Goal: Information Seeking & Learning: Compare options

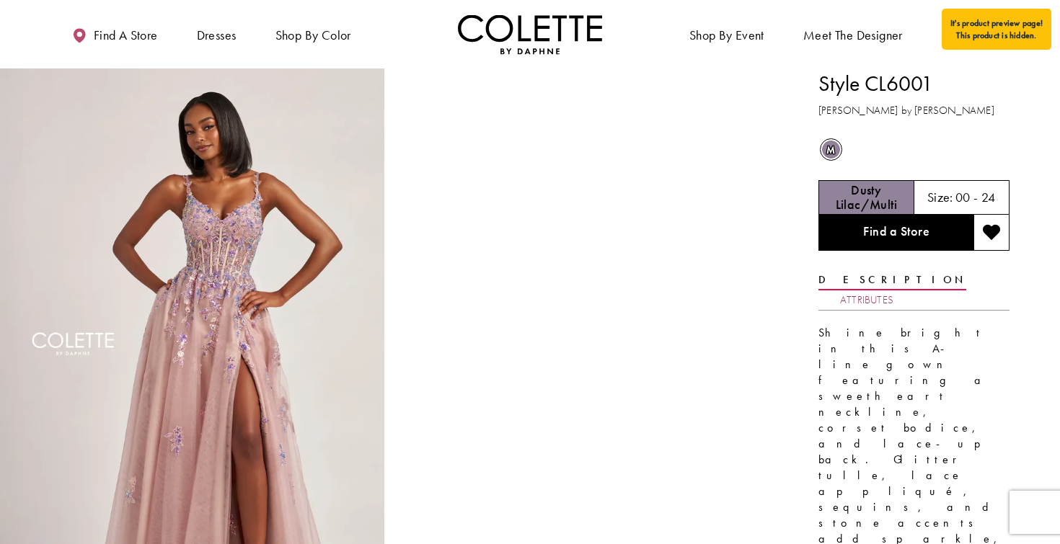
click at [894, 290] on link "Attributes" at bounding box center [866, 300] width 53 height 21
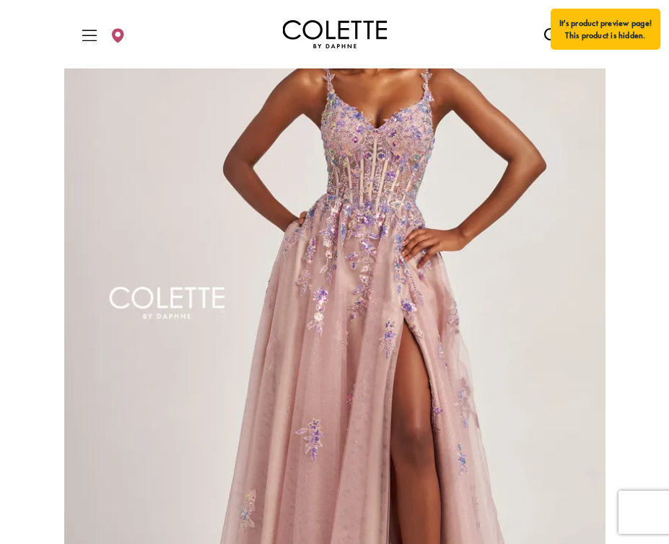
scroll to position [109, 0]
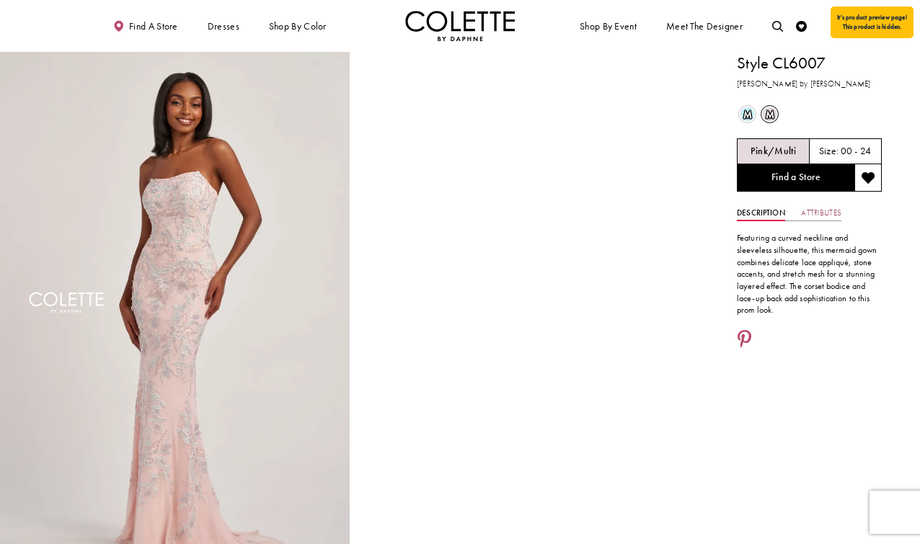
click at [822, 212] on link "Attributes" at bounding box center [821, 214] width 40 height 16
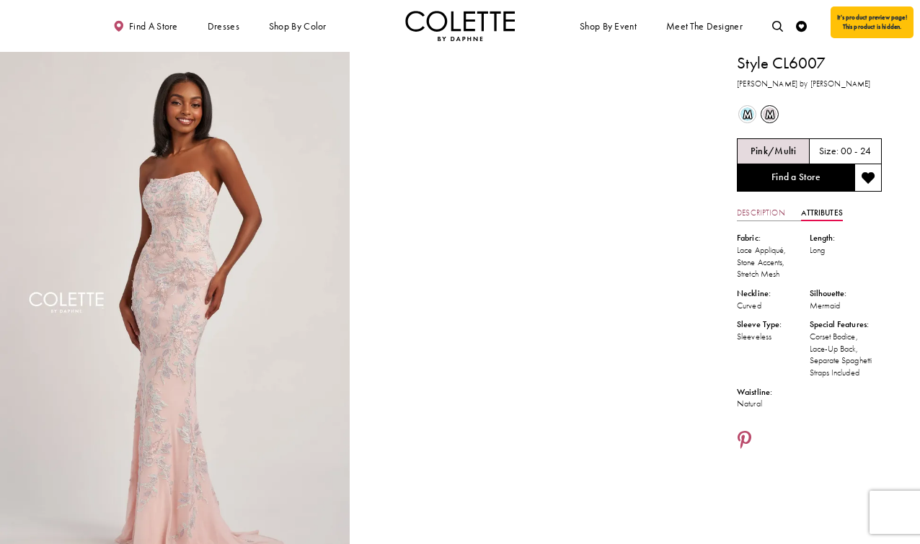
click at [759, 208] on link "Description" at bounding box center [761, 214] width 48 height 16
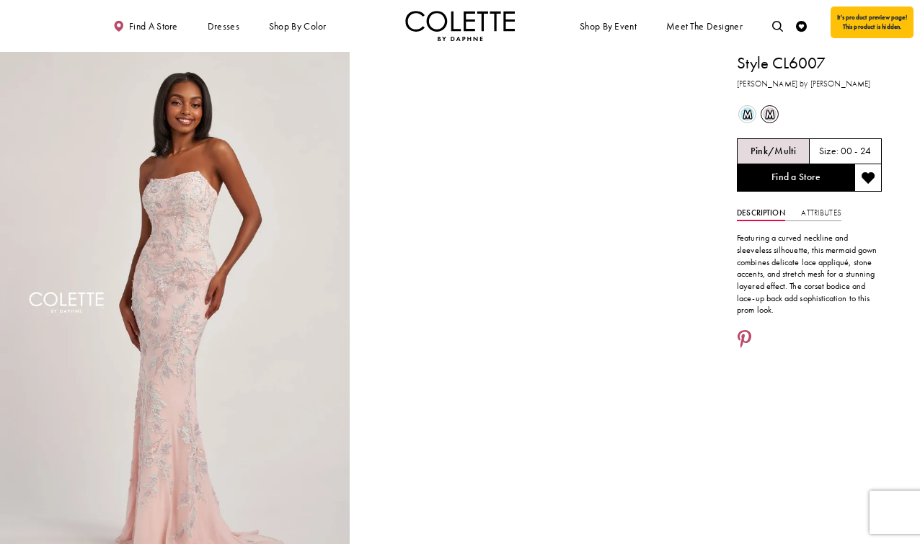
click at [753, 117] on span "m" at bounding box center [748, 114] width 14 height 14
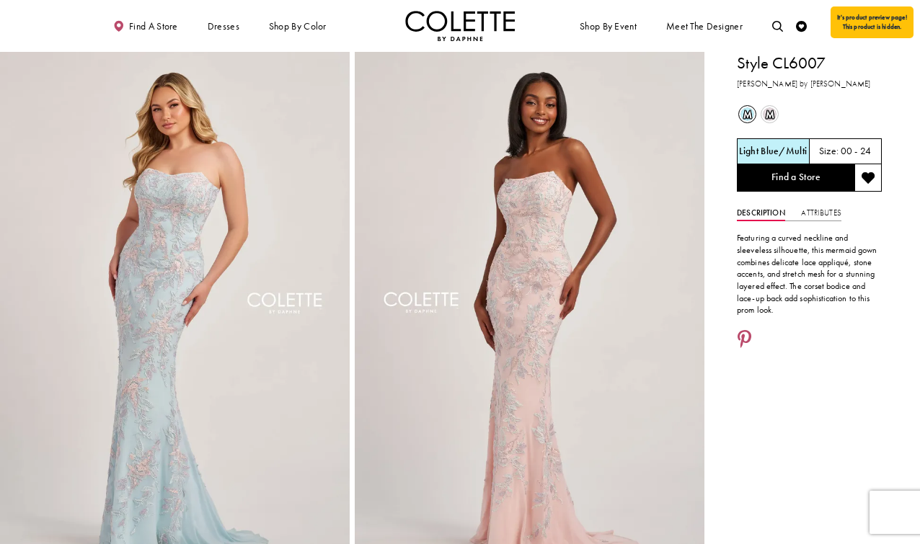
click at [774, 113] on span "m" at bounding box center [770, 114] width 14 height 14
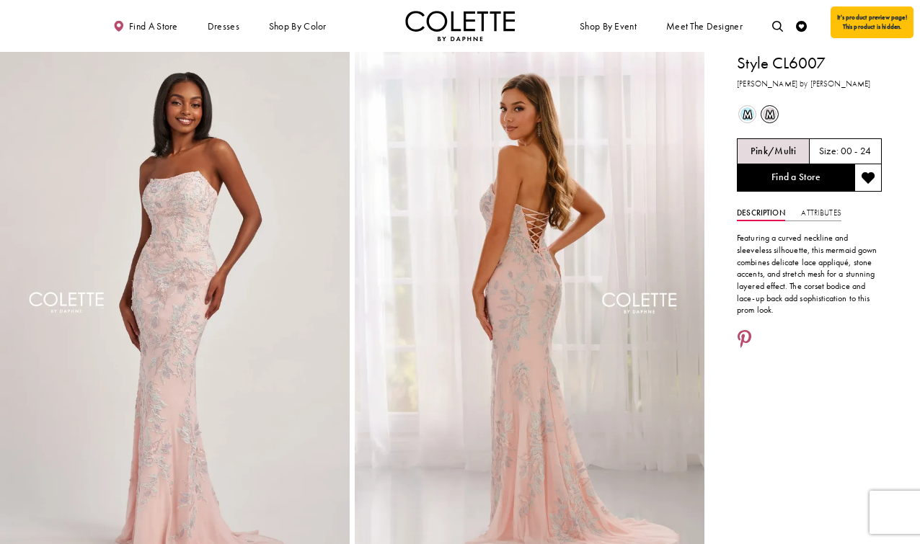
click at [757, 109] on div "m Out of Stock" at bounding box center [747, 114] width 22 height 22
click at [746, 110] on span "m" at bounding box center [748, 114] width 14 height 14
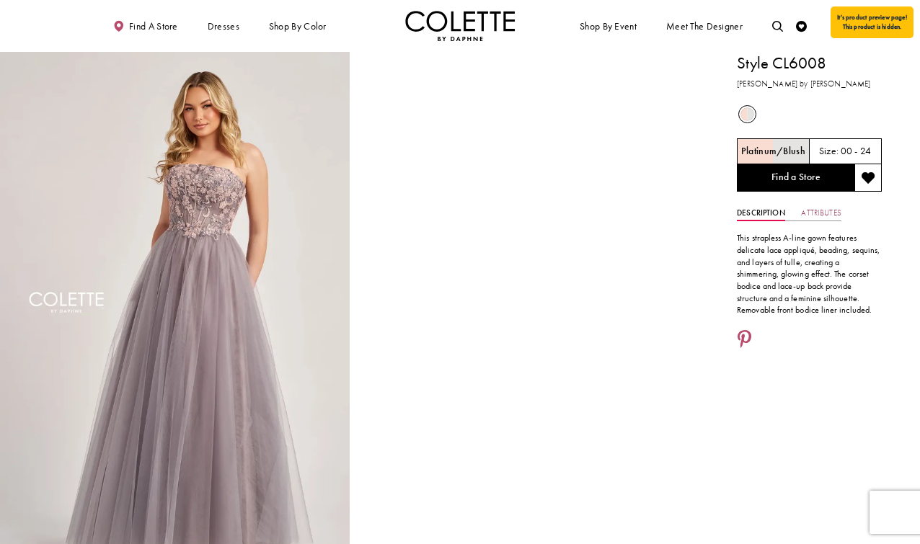
click at [821, 206] on link "Attributes" at bounding box center [821, 214] width 40 height 16
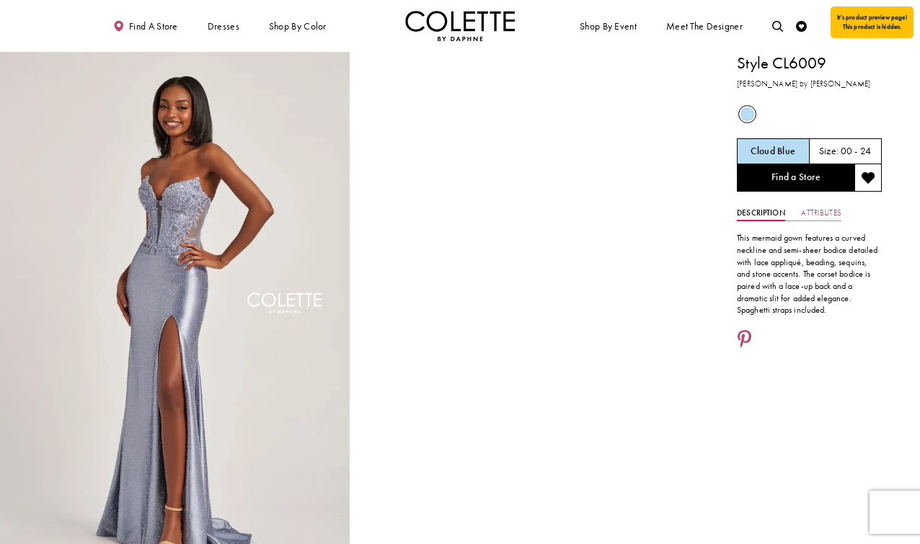
click at [824, 216] on link "Attributes" at bounding box center [821, 214] width 40 height 16
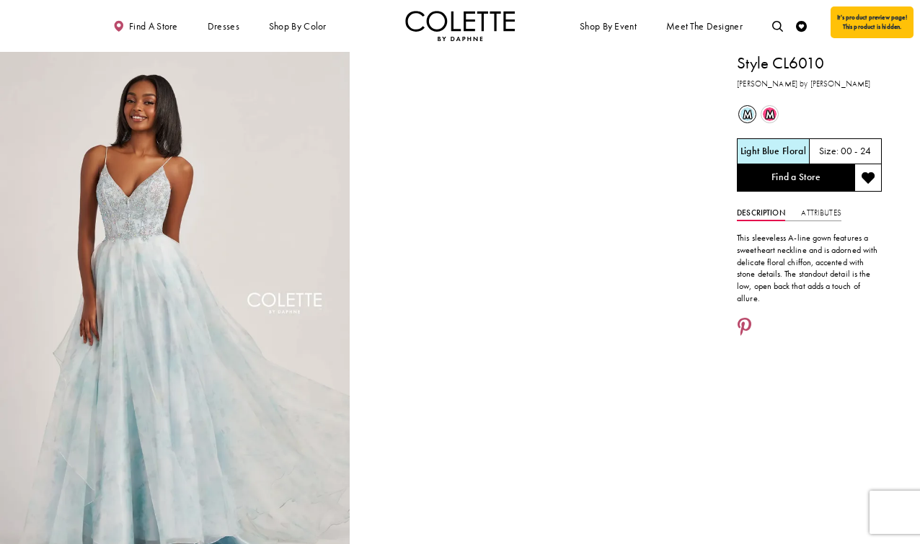
click at [765, 112] on span "m" at bounding box center [770, 114] width 14 height 14
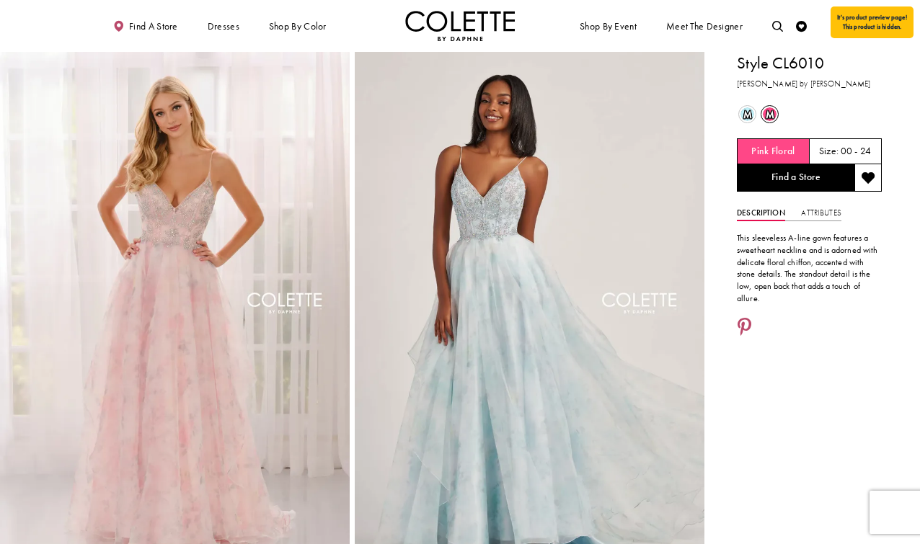
click at [749, 109] on span "m" at bounding box center [748, 114] width 14 height 14
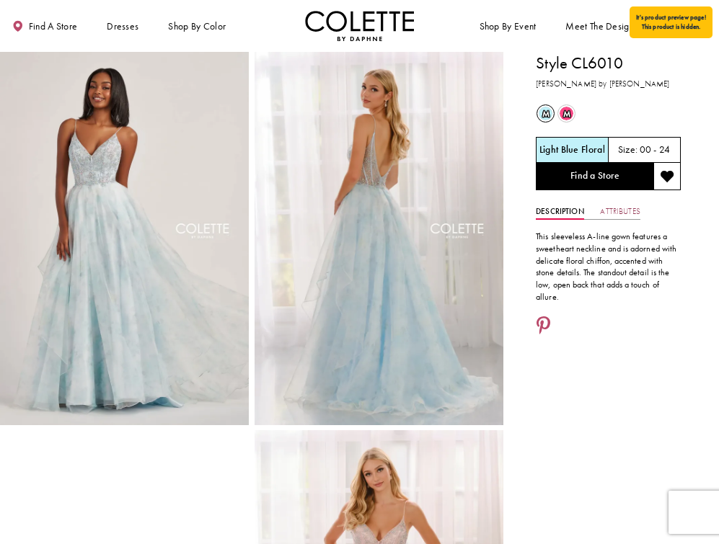
click at [609, 210] on link "Attributes" at bounding box center [620, 212] width 40 height 16
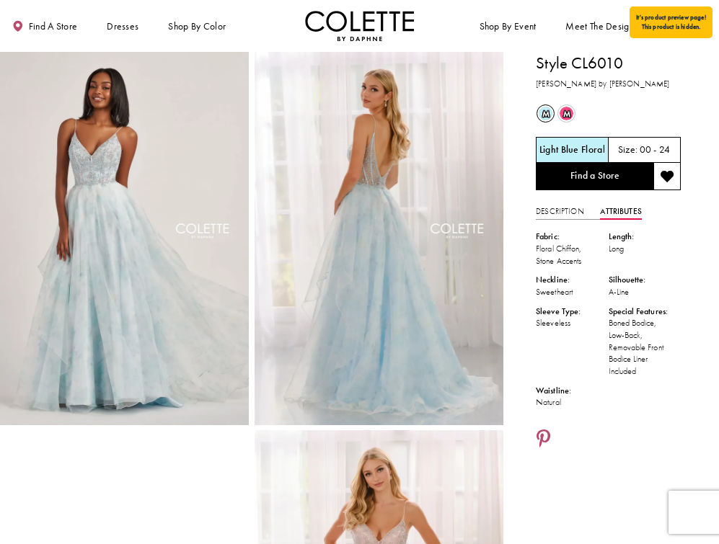
click at [576, 113] on div "m Out of Stock" at bounding box center [566, 113] width 19 height 19
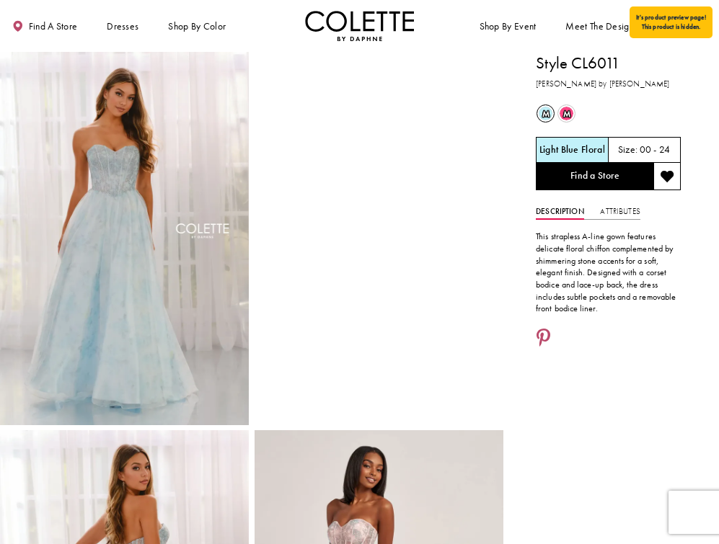
click at [551, 113] on span "m" at bounding box center [546, 114] width 14 height 14
click at [575, 113] on div "m Out of Stock" at bounding box center [566, 113] width 19 height 19
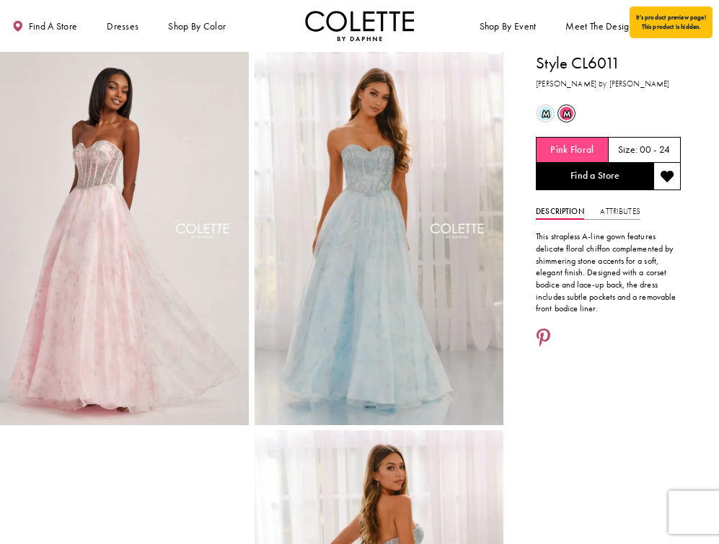
click at [550, 113] on span "m" at bounding box center [546, 114] width 14 height 14
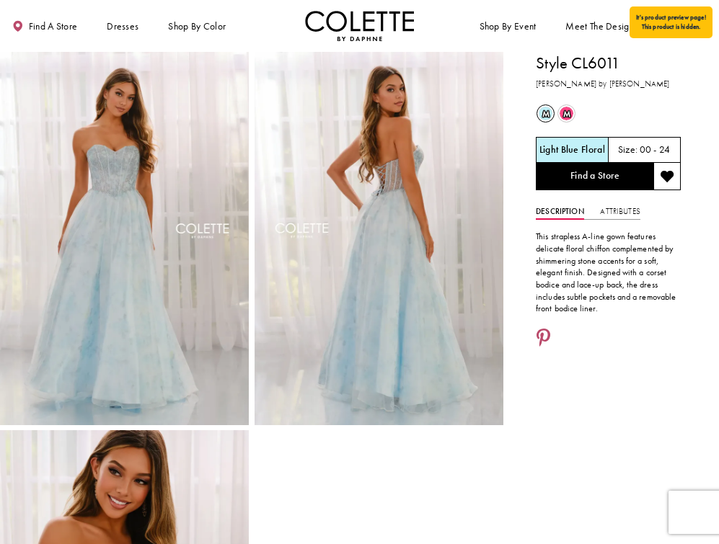
click at [615, 222] on div "This strapless A-line gown features delicate floral chiffon complemented by shi…" at bounding box center [608, 267] width 145 height 95
click at [617, 218] on link "Attributes" at bounding box center [620, 212] width 40 height 16
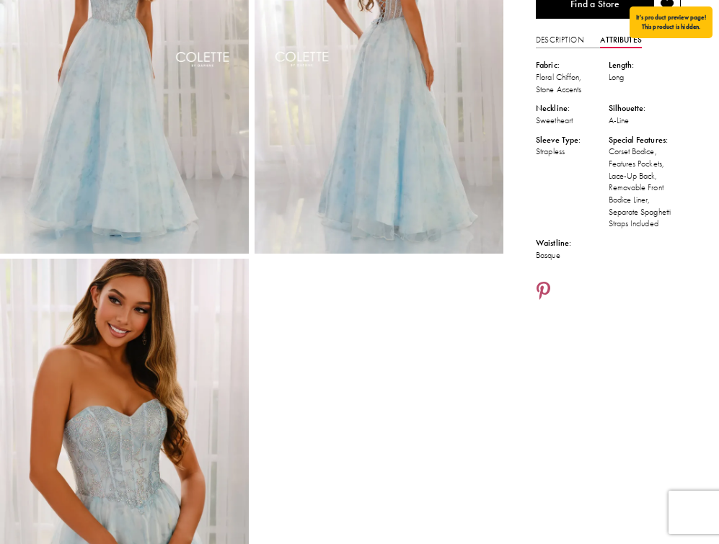
scroll to position [299, 0]
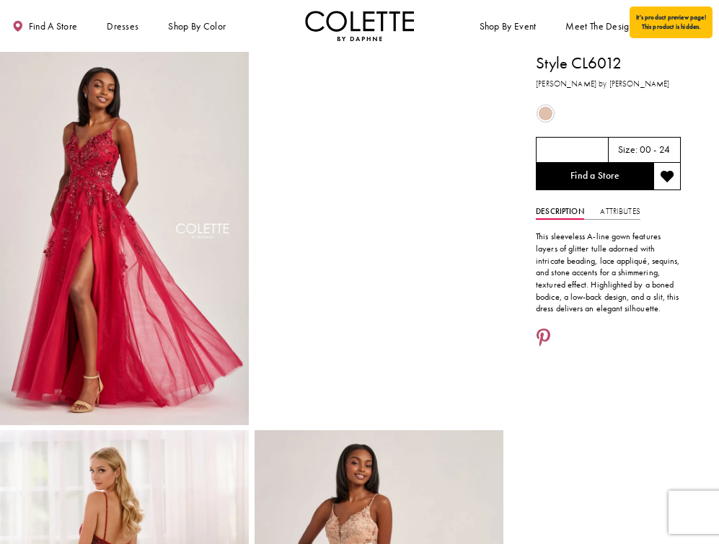
click at [543, 107] on span "Product color controls state depends on size chosen" at bounding box center [546, 114] width 14 height 14
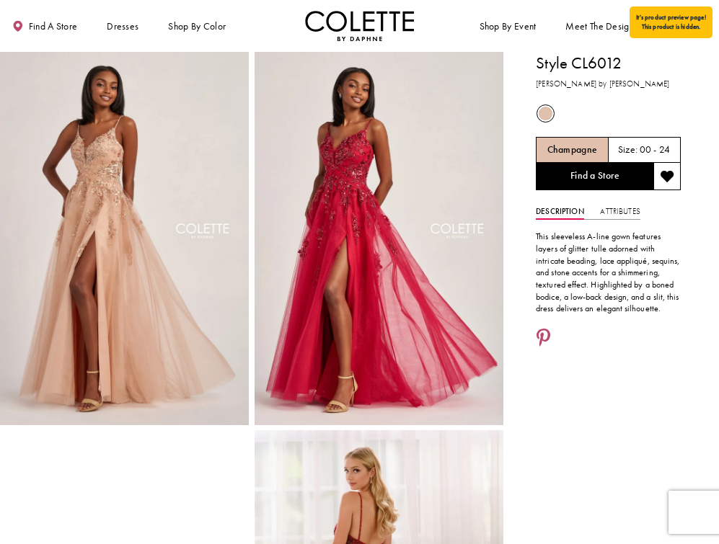
click at [551, 118] on span "Product color controls state depends on size chosen" at bounding box center [546, 114] width 14 height 14
click at [573, 109] on div "Out of Stock" at bounding box center [608, 113] width 146 height 21
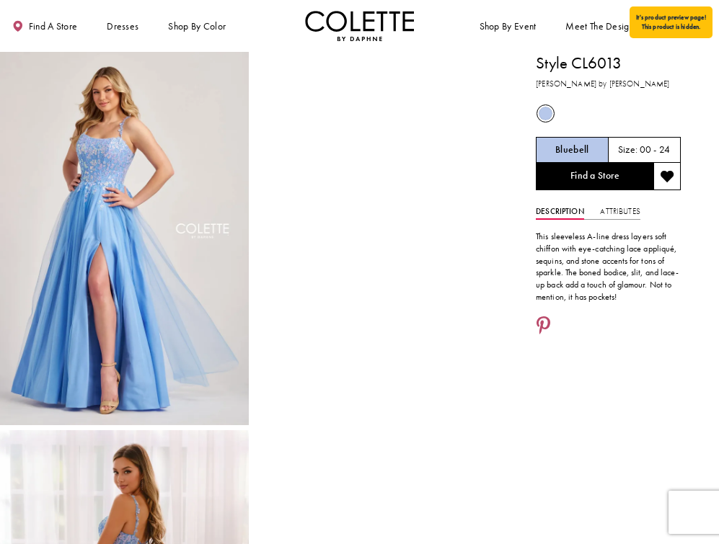
click at [570, 111] on div "Out of Stock" at bounding box center [608, 113] width 146 height 21
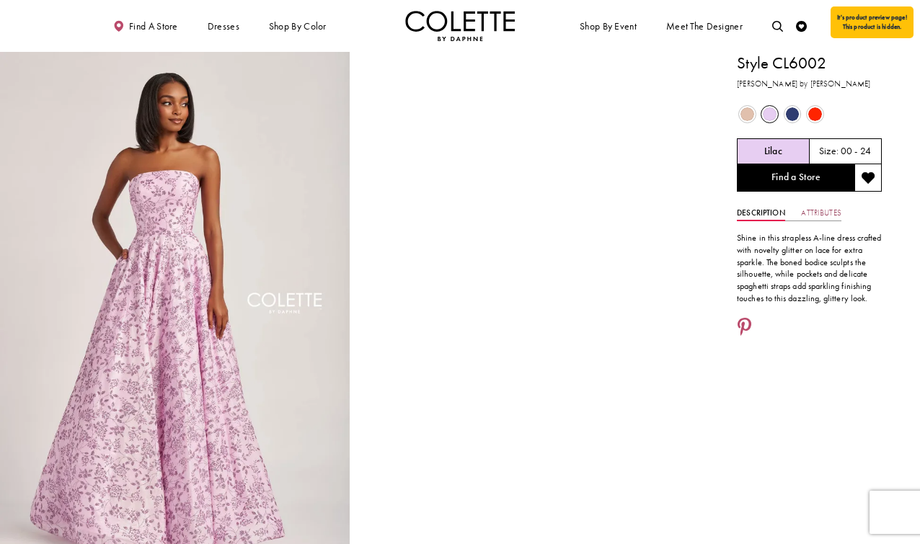
click at [826, 211] on link "Attributes" at bounding box center [821, 214] width 40 height 16
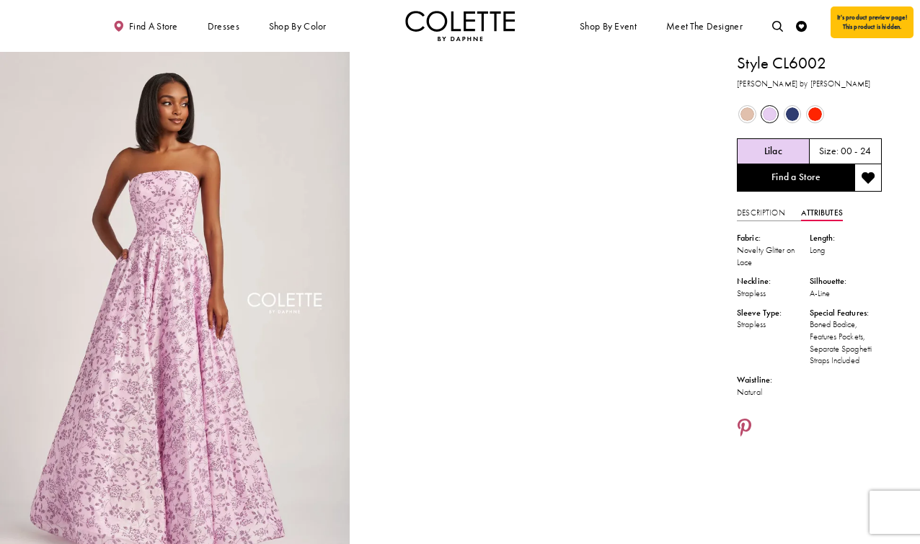
click at [741, 118] on span "Product color controls state depends on size chosen" at bounding box center [748, 114] width 14 height 14
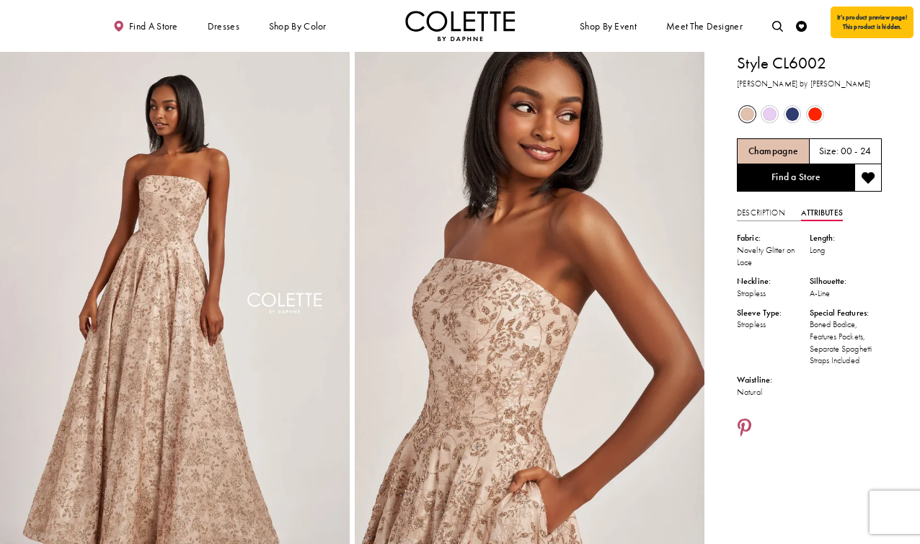
click at [793, 110] on span "Product color controls state depends on size chosen" at bounding box center [793, 114] width 14 height 14
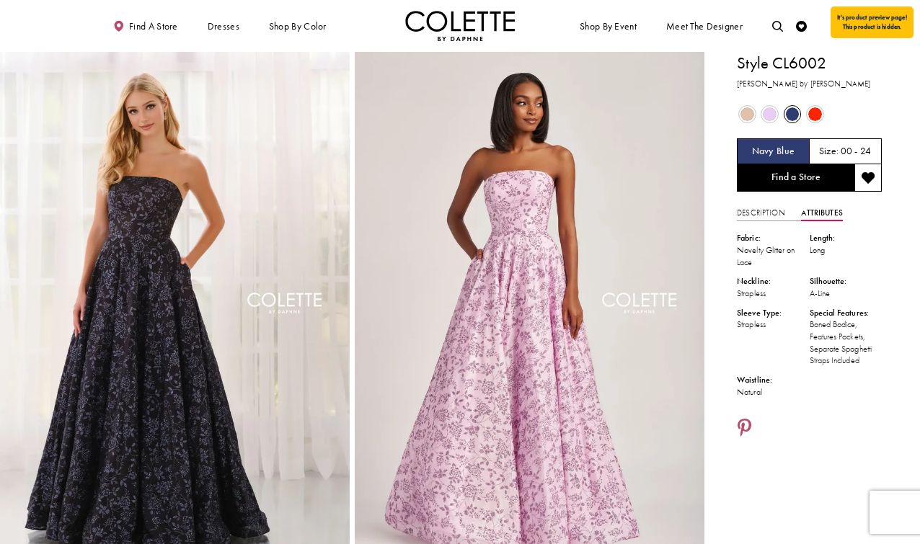
click at [815, 114] on span "Product color controls state depends on size chosen" at bounding box center [815, 114] width 14 height 14
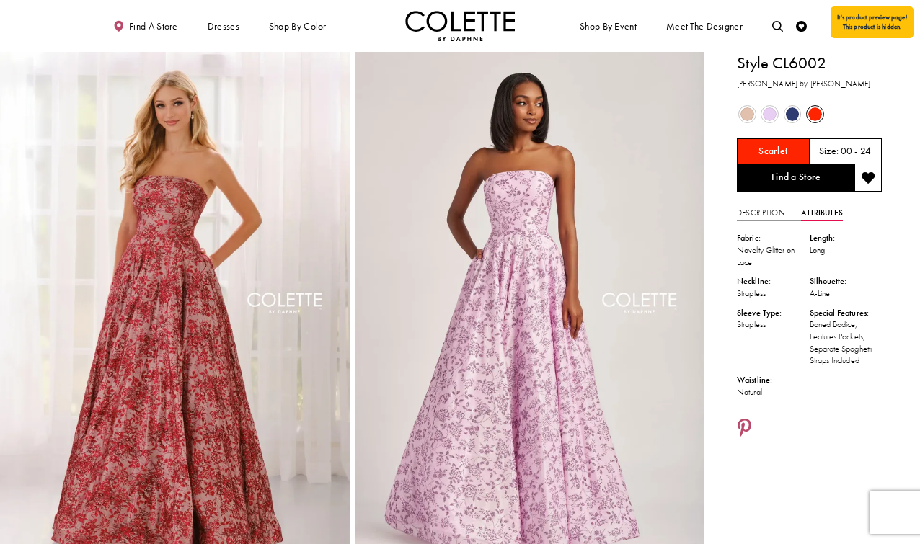
click at [744, 113] on span "Product color controls state depends on size chosen" at bounding box center [748, 114] width 14 height 14
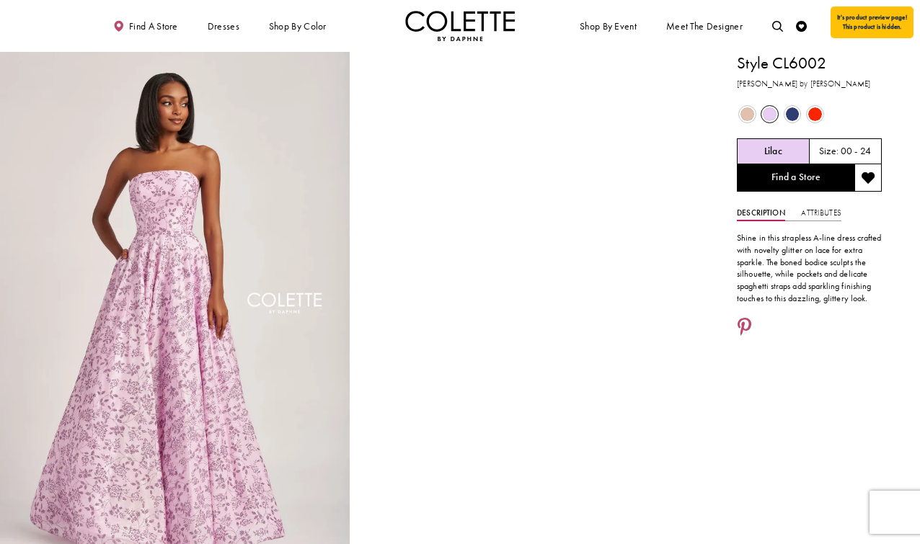
click at [811, 114] on span "Product color controls state depends on size chosen" at bounding box center [815, 114] width 14 height 14
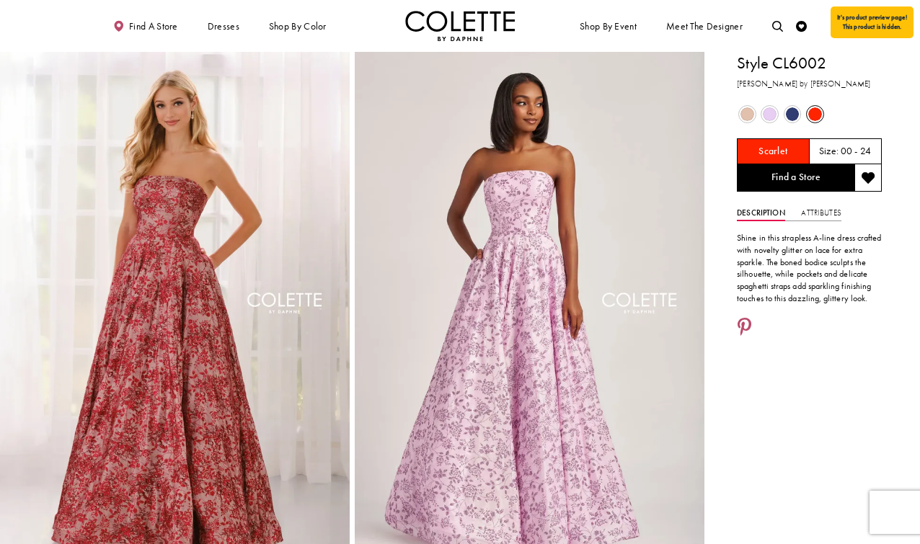
click at [793, 115] on span "Product color controls state depends on size chosen" at bounding box center [793, 114] width 14 height 14
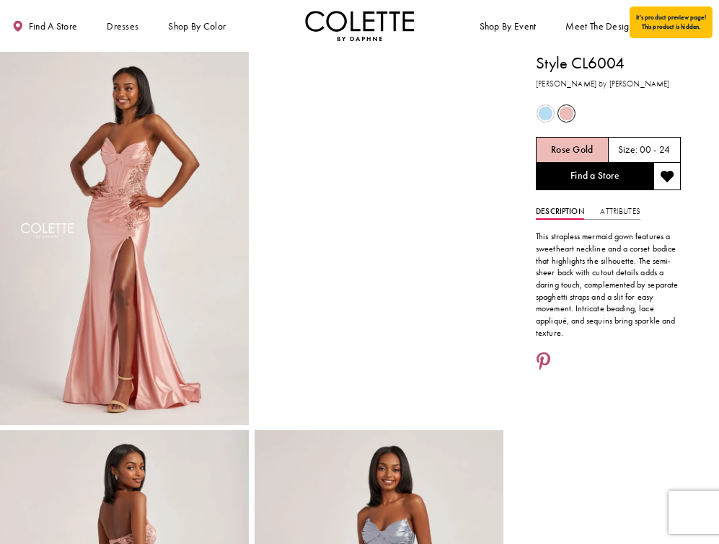
click at [545, 107] on span "Product color controls state depends on size chosen" at bounding box center [546, 114] width 14 height 14
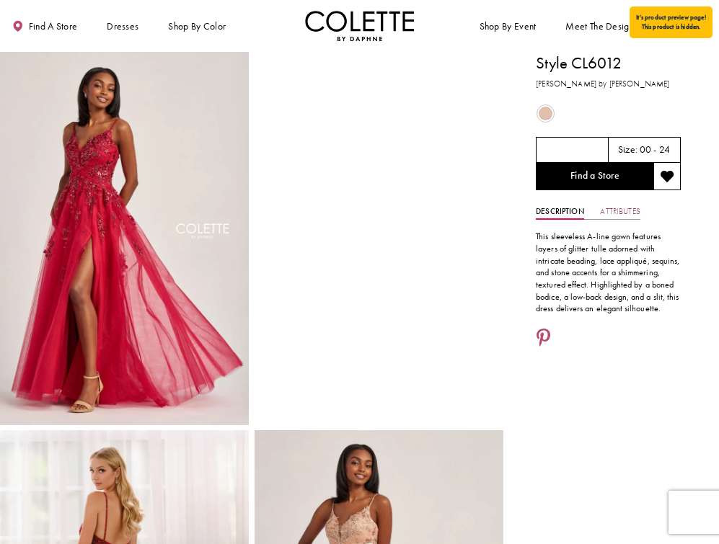
click at [613, 215] on link "Attributes" at bounding box center [620, 212] width 40 height 16
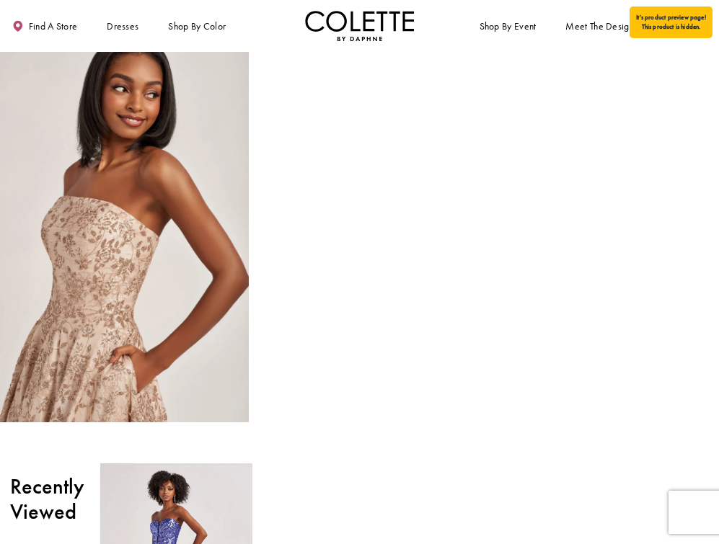
scroll to position [1144, 0]
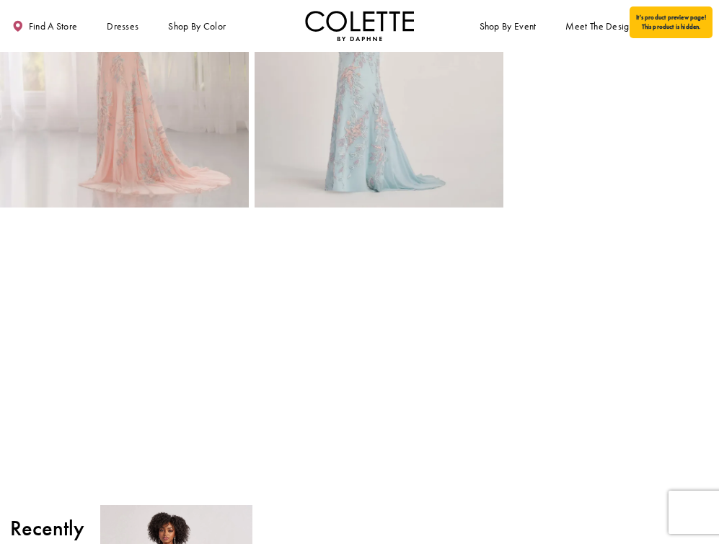
scroll to position [598, 0]
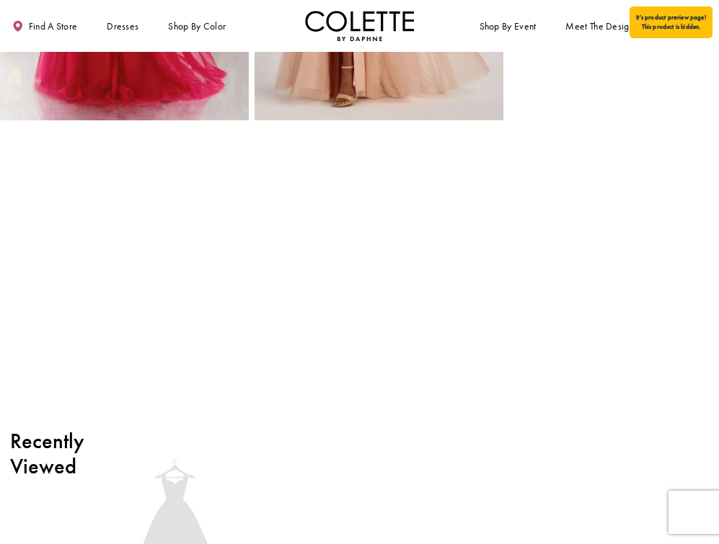
scroll to position [840, 0]
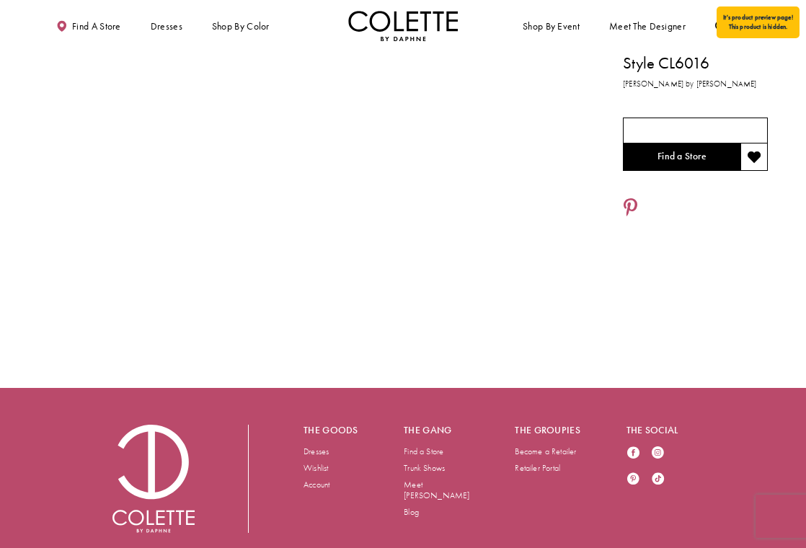
click at [648, 134] on div at bounding box center [695, 131] width 145 height 26
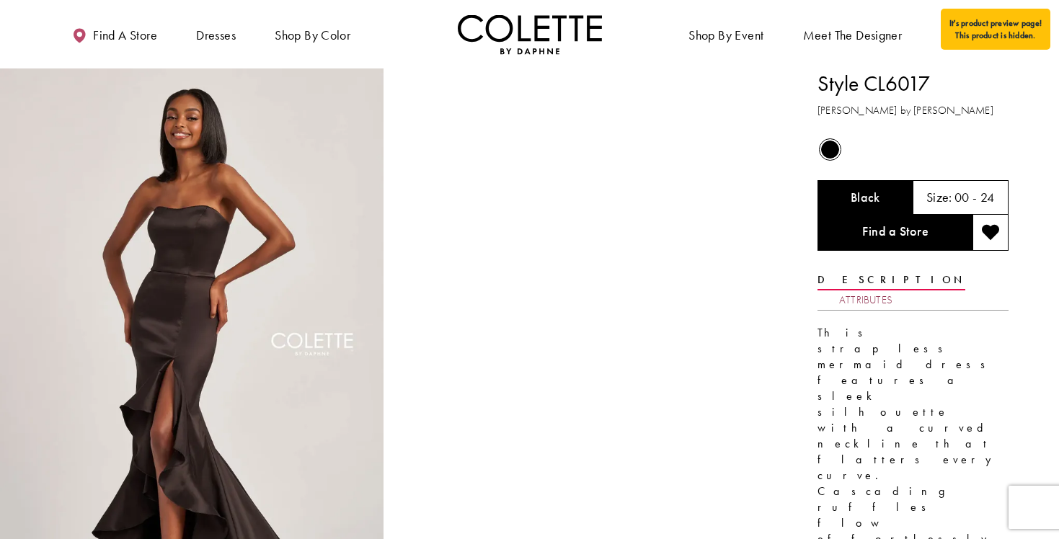
click at [718, 290] on link "Attributes" at bounding box center [865, 300] width 53 height 21
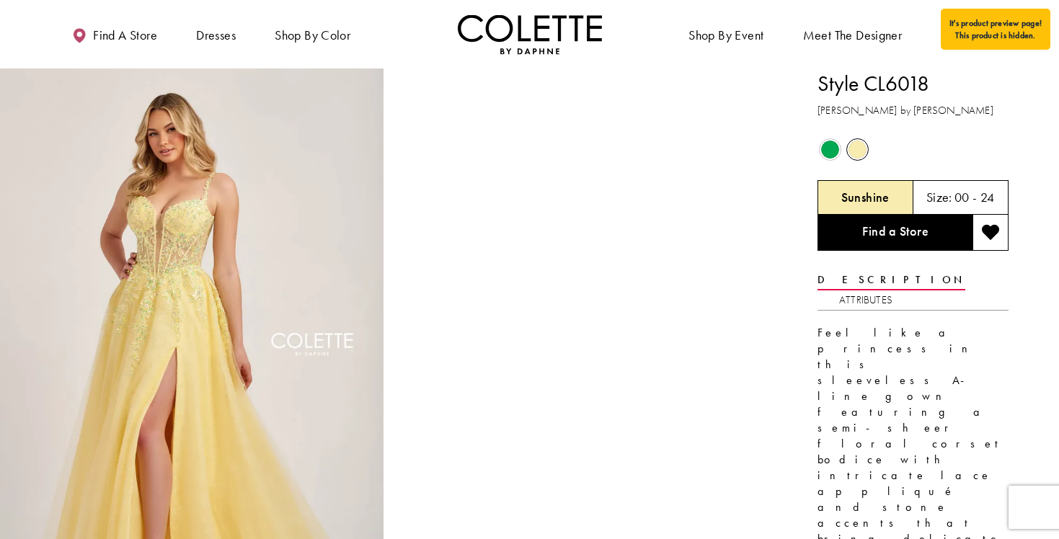
click at [718, 141] on div "Out of Stock" at bounding box center [830, 149] width 27 height 27
click at [718, 154] on span "Product color controls state depends on size chosen" at bounding box center [830, 150] width 18 height 18
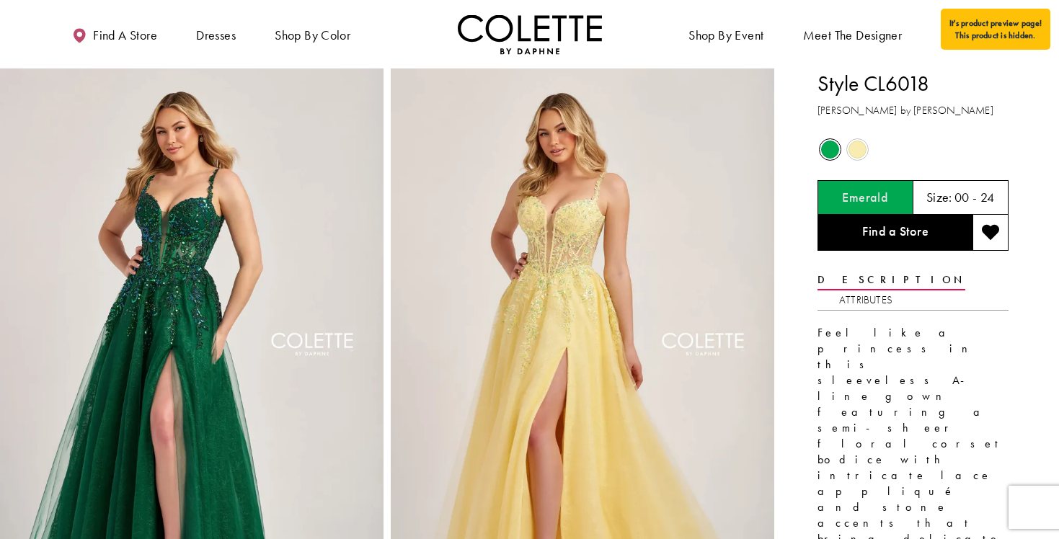
click at [718, 152] on span "Product color controls state depends on size chosen" at bounding box center [858, 150] width 18 height 18
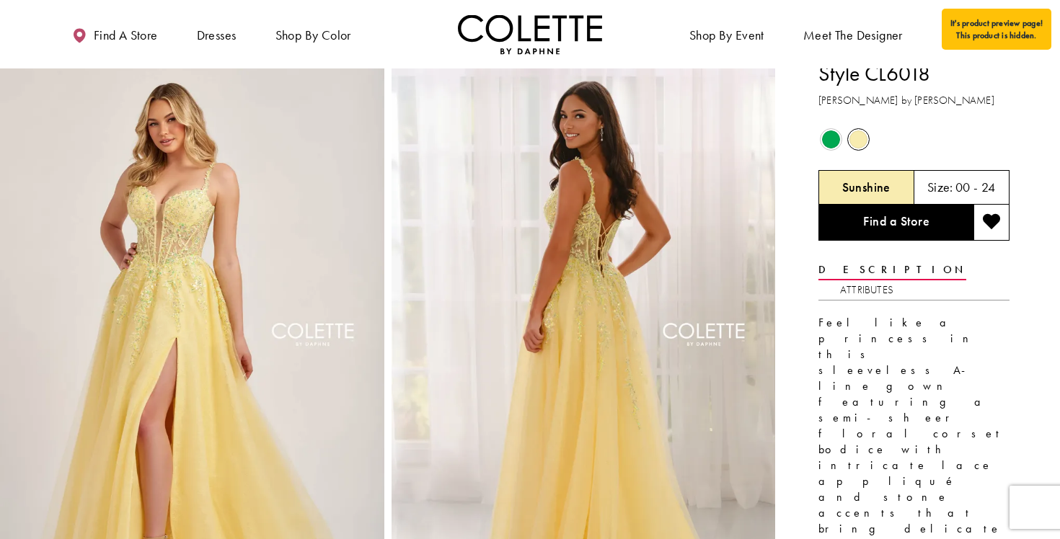
scroll to position [14, 0]
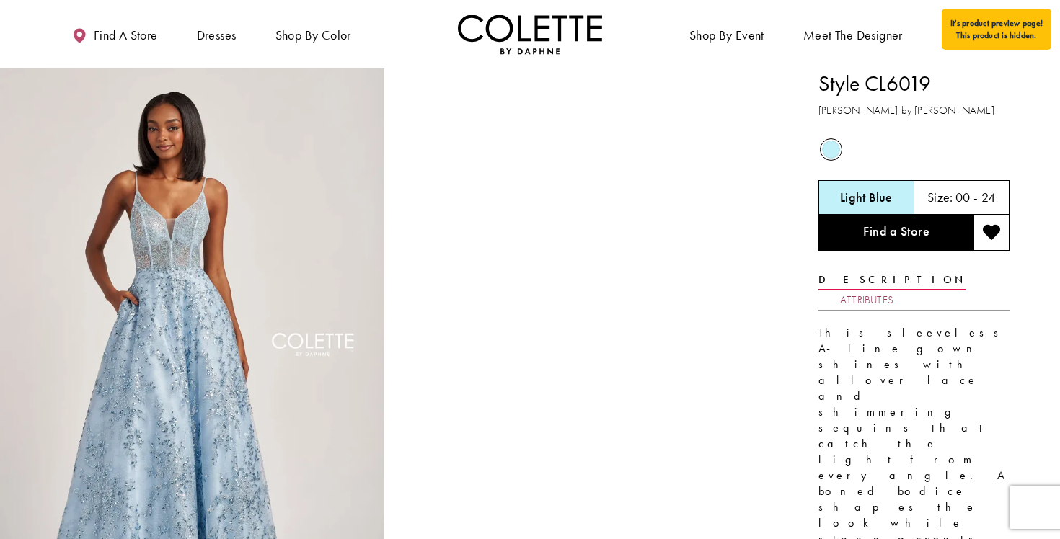
click at [718, 290] on link "Attributes" at bounding box center [866, 300] width 53 height 21
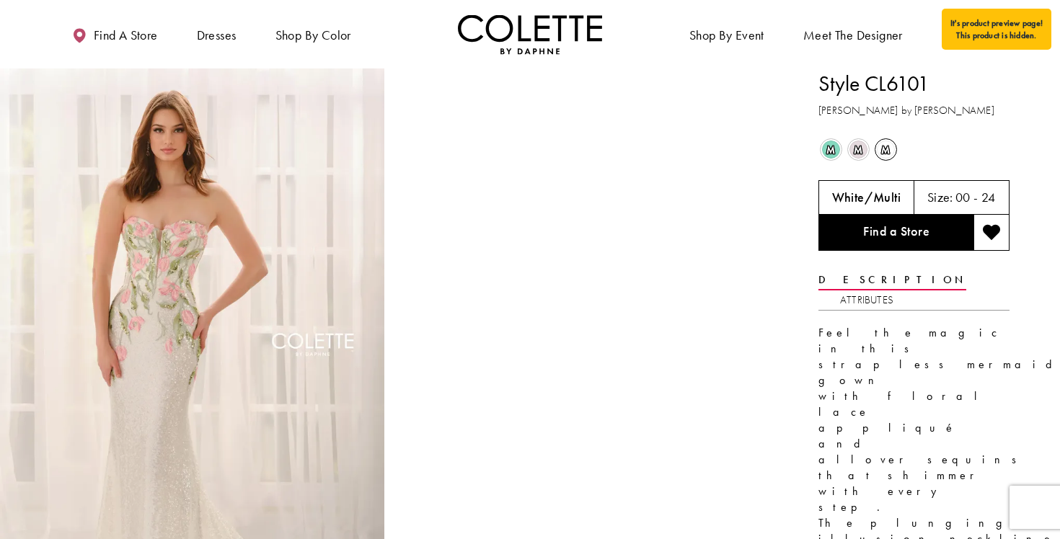
click at [718, 152] on span "m" at bounding box center [831, 150] width 18 height 18
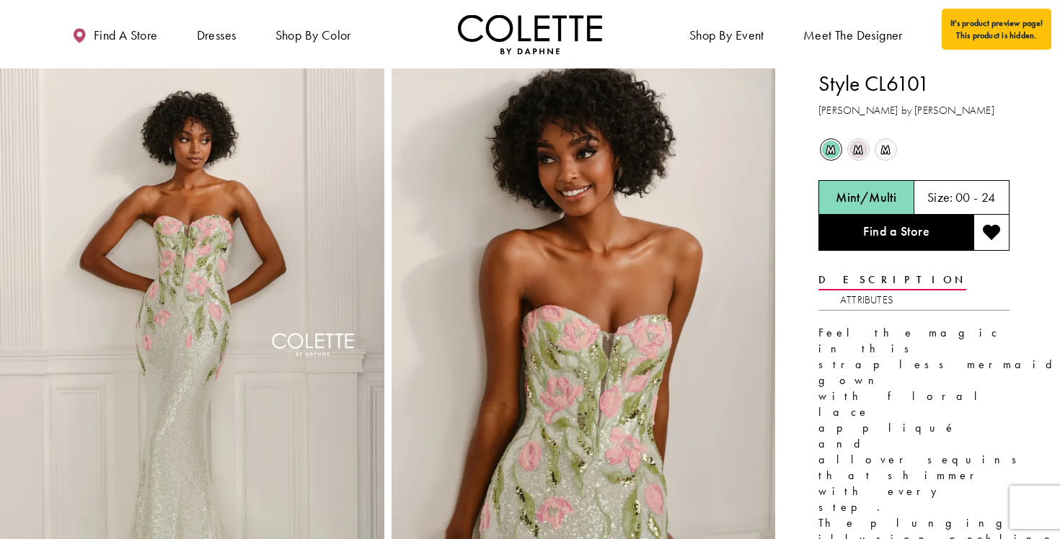
click at [718, 148] on span "m" at bounding box center [859, 150] width 18 height 18
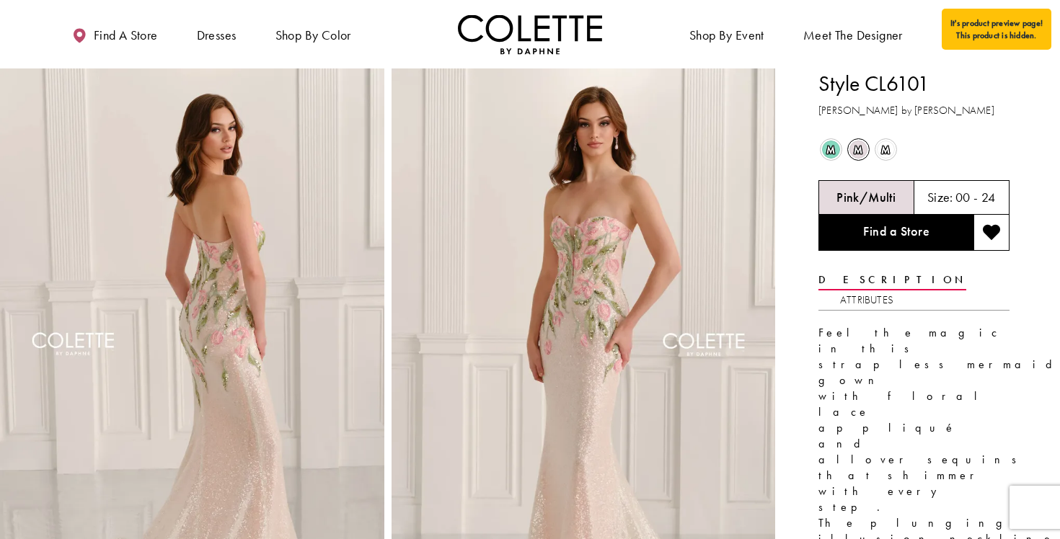
click at [718, 151] on span "m" at bounding box center [886, 150] width 18 height 18
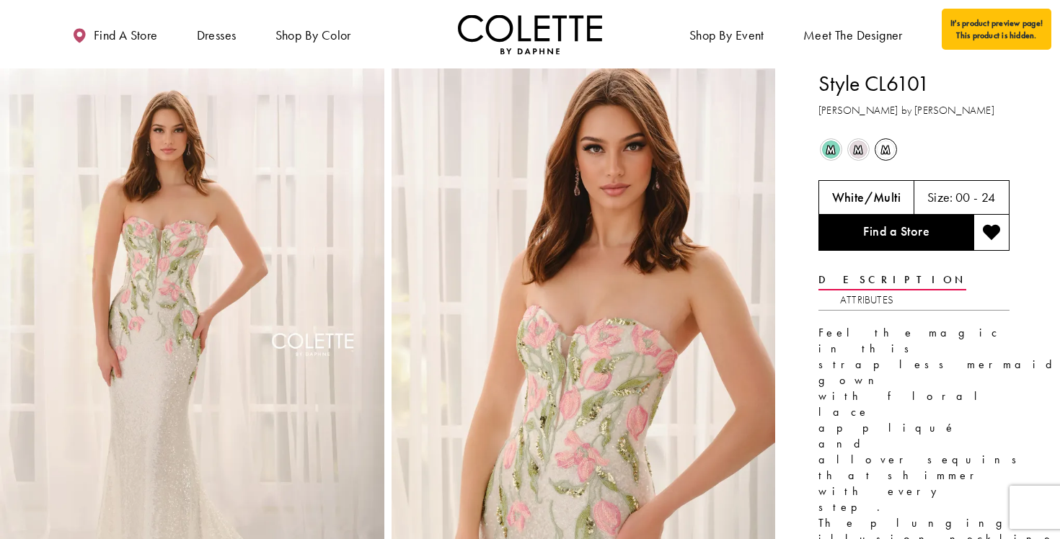
click at [718, 156] on span "m" at bounding box center [831, 150] width 18 height 18
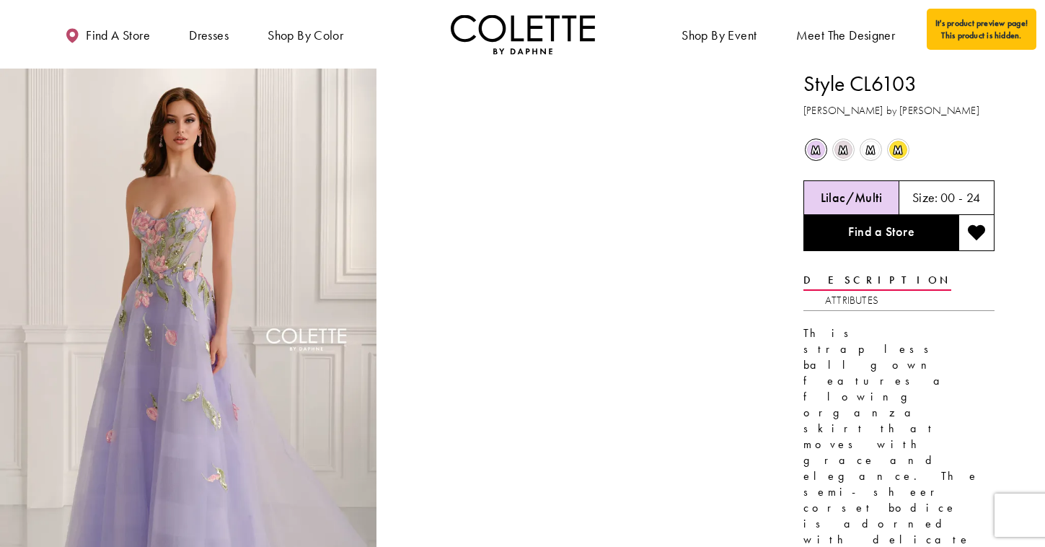
click at [718, 152] on span "m" at bounding box center [816, 150] width 18 height 18
click at [718, 147] on span "m" at bounding box center [843, 150] width 18 height 18
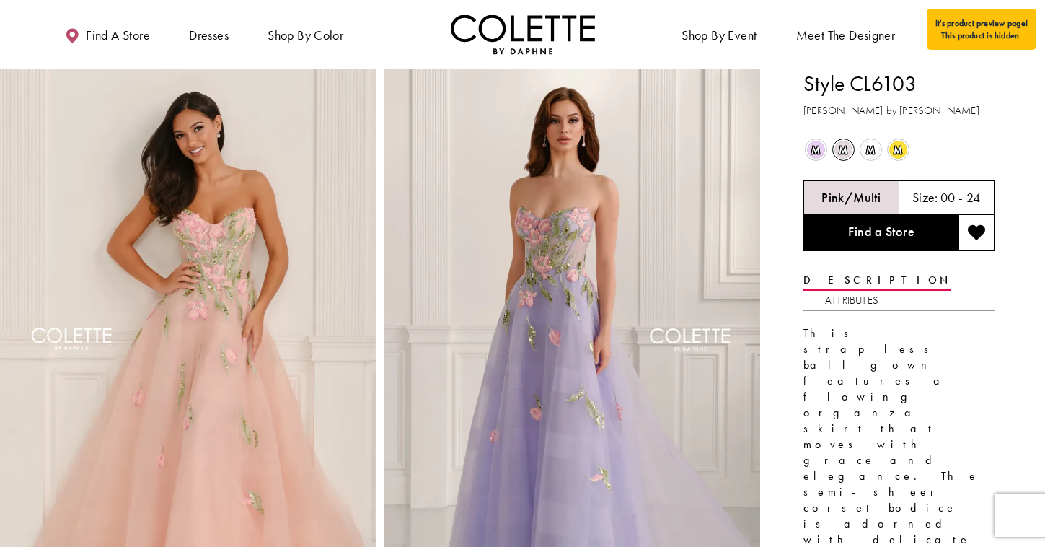
click at [718, 148] on span "m" at bounding box center [871, 150] width 18 height 18
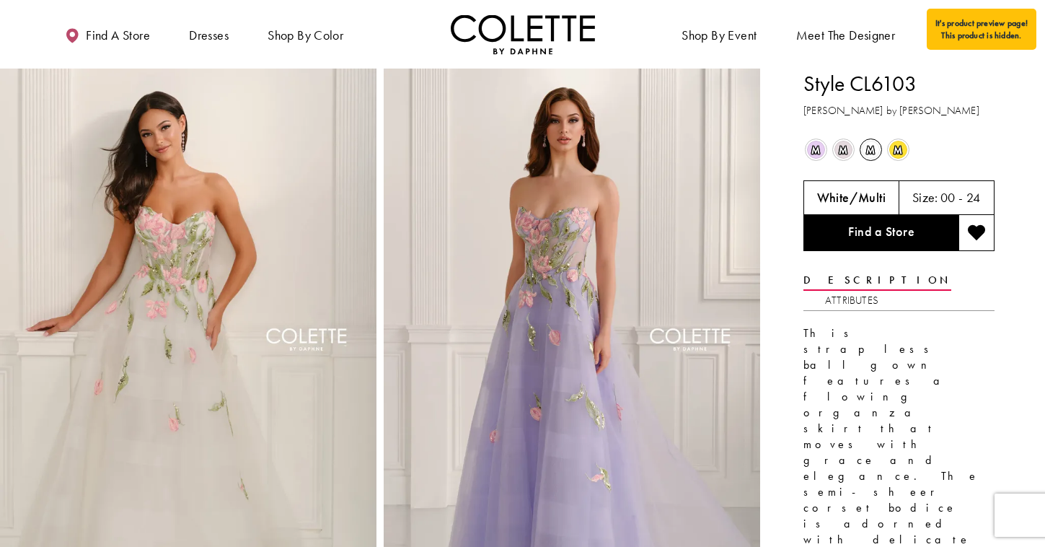
click at [718, 149] on span "m" at bounding box center [898, 150] width 18 height 18
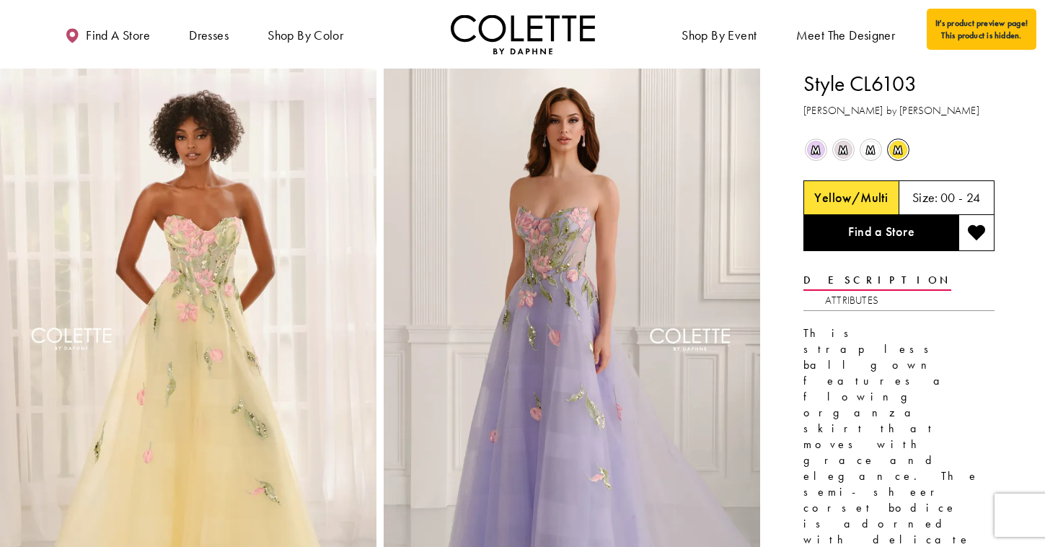
click at [718, 155] on div "m Out of Stock" at bounding box center [815, 149] width 25 height 25
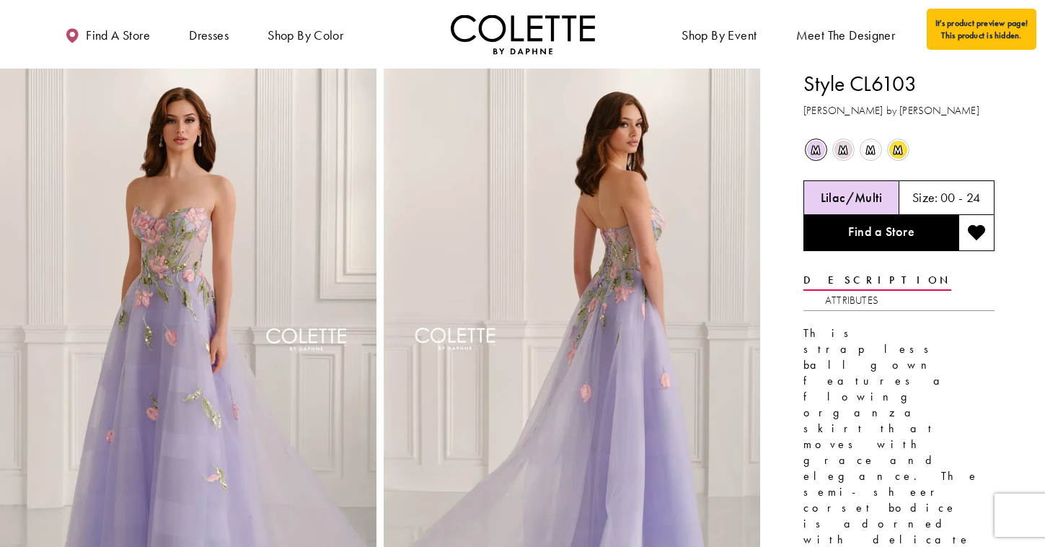
click at [718, 79] on h1 "Style CL6103" at bounding box center [898, 84] width 191 height 30
copy h1 "CL6103"
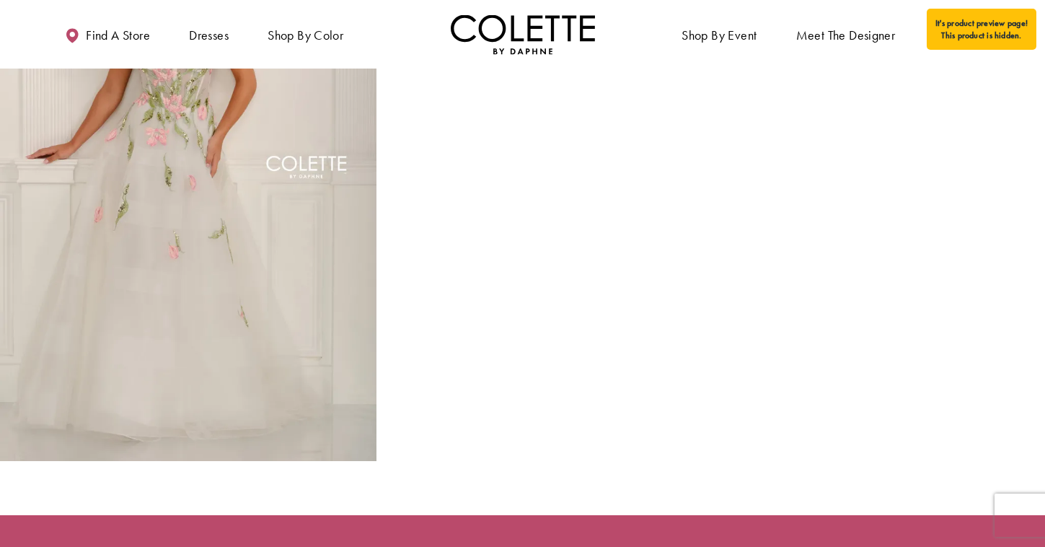
scroll to position [1642, 0]
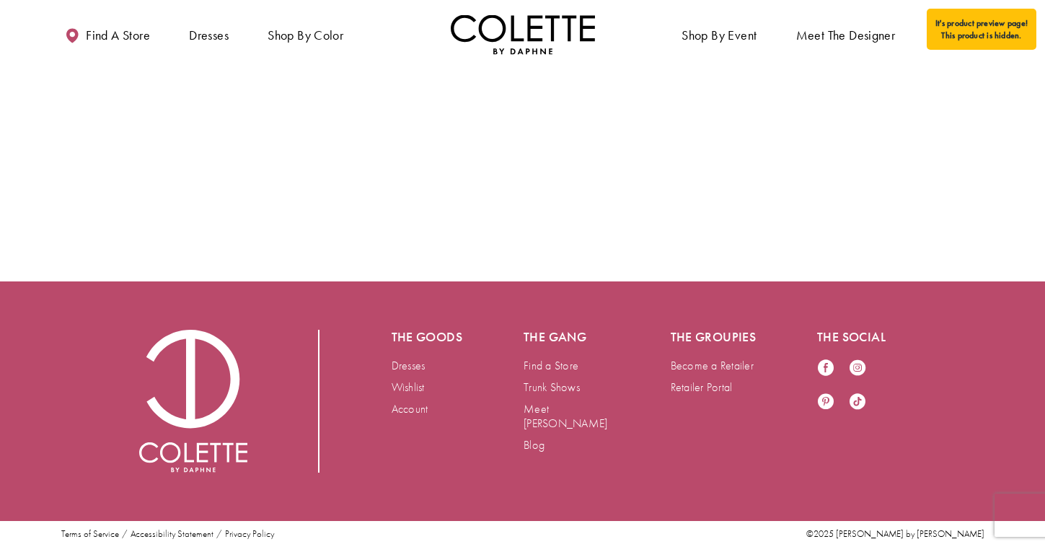
scroll to position [2101, 0]
drag, startPoint x: 1042, startPoint y: 195, endPoint x: 724, endPoint y: 229, distance: 319.8
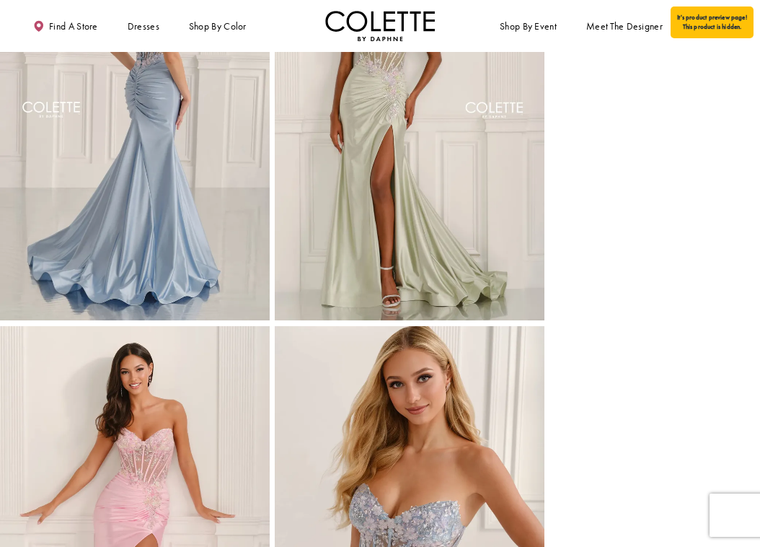
scroll to position [0, 0]
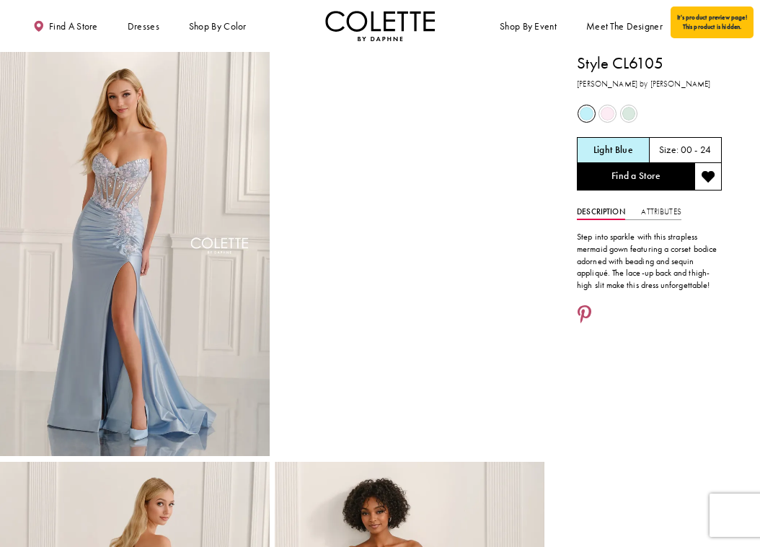
click at [657, 321] on div at bounding box center [649, 315] width 145 height 21
click at [609, 111] on span "Product color controls state depends on size chosen" at bounding box center [608, 114] width 14 height 14
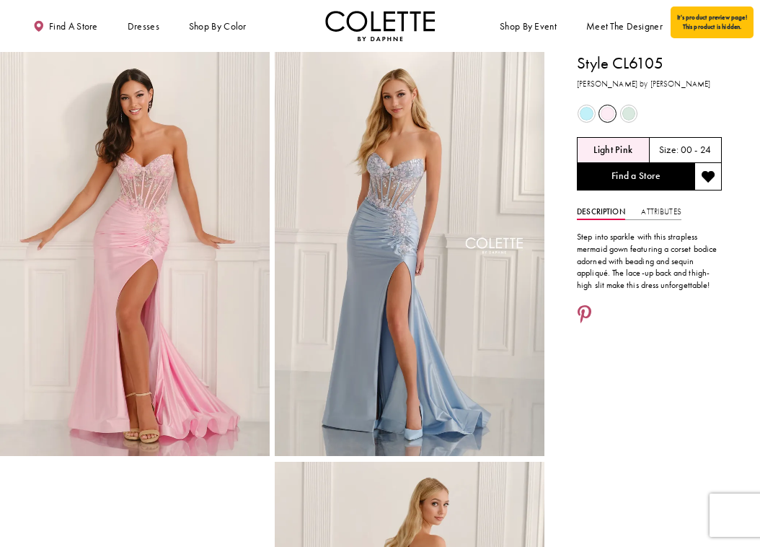
click at [583, 107] on span "Product color controls state depends on size chosen" at bounding box center [587, 114] width 14 height 14
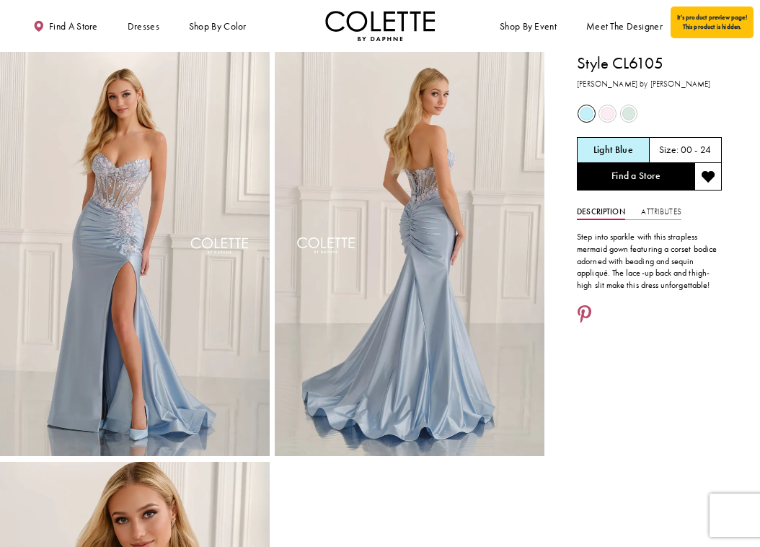
click at [627, 120] on span "Product color controls state depends on size chosen" at bounding box center [629, 114] width 14 height 14
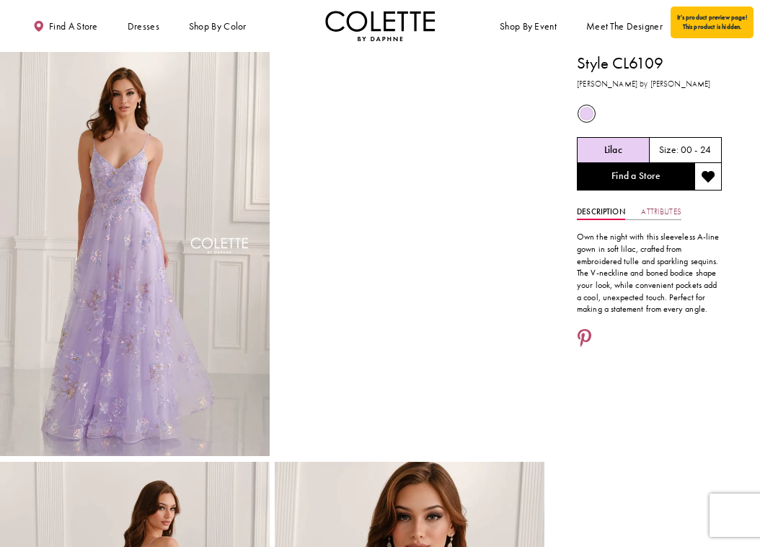
click at [661, 215] on link "Attributes" at bounding box center [661, 212] width 40 height 16
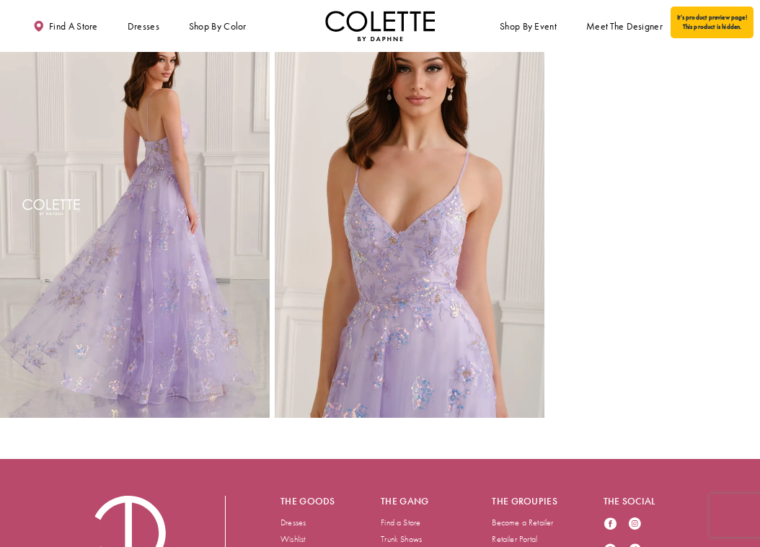
scroll to position [443, 0]
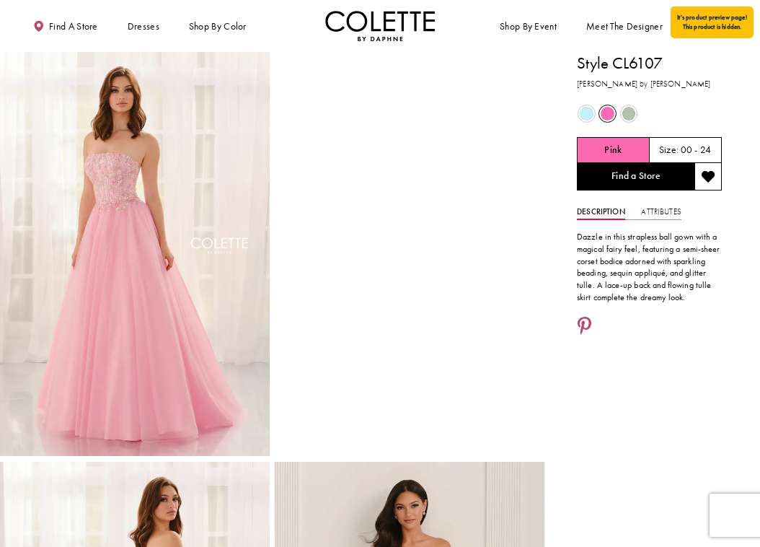
click at [586, 108] on span "Product color controls state depends on size chosen" at bounding box center [587, 114] width 14 height 14
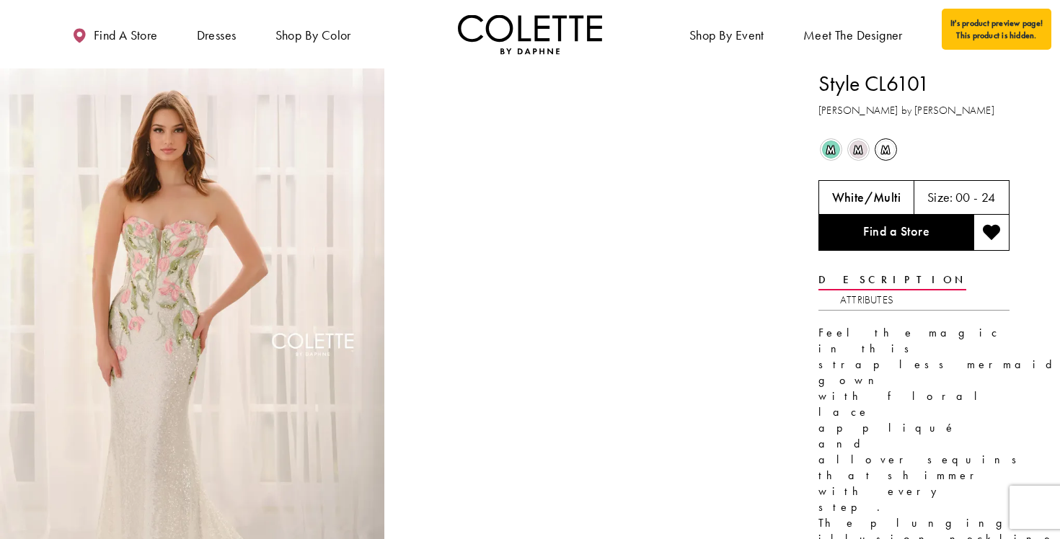
click at [882, 81] on h1 "Style CL6101" at bounding box center [914, 84] width 191 height 30
copy h1 "CL6101"
click at [827, 148] on span "m" at bounding box center [831, 150] width 18 height 18
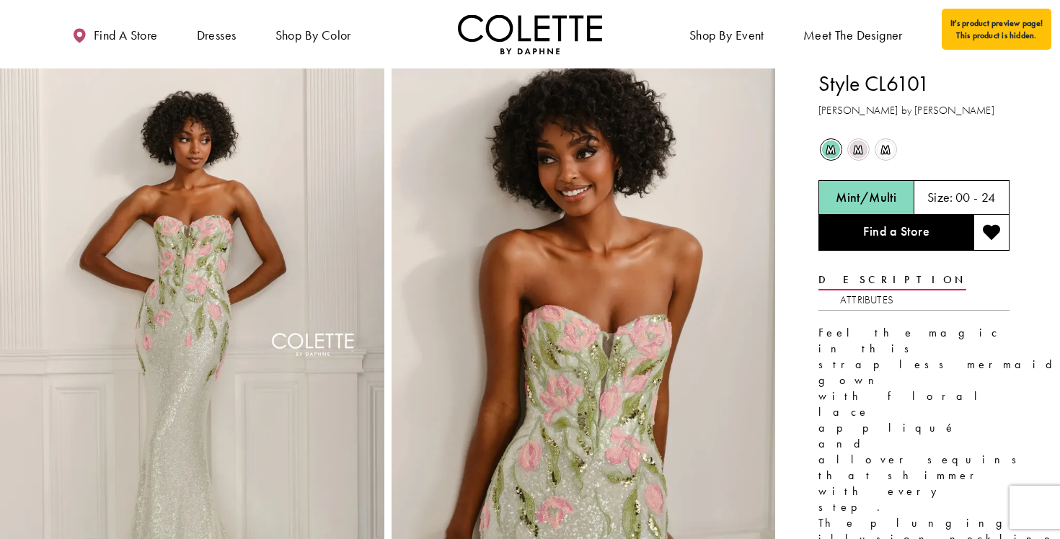
click at [852, 153] on span "m" at bounding box center [859, 150] width 18 height 18
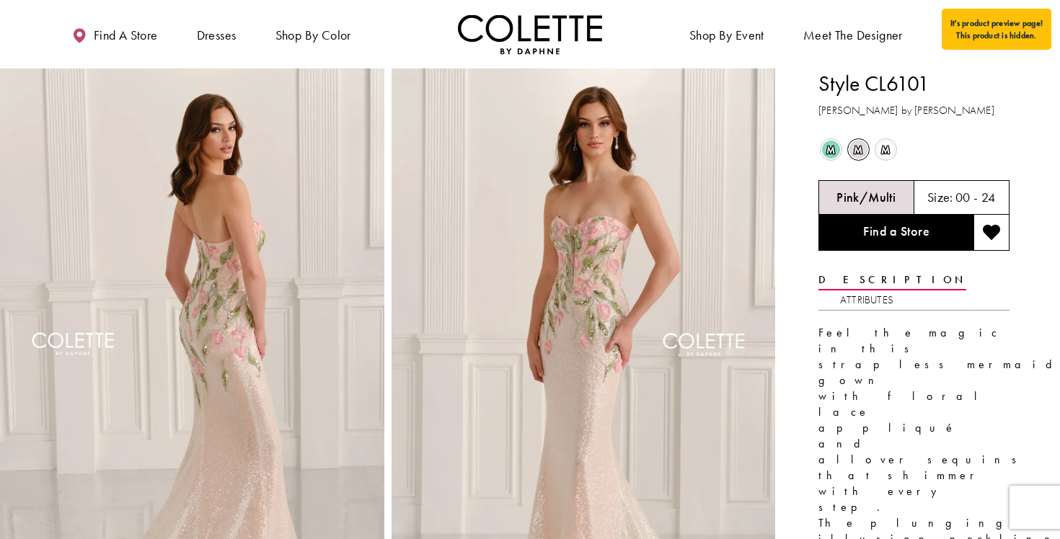
click at [886, 149] on span "m" at bounding box center [886, 150] width 18 height 18
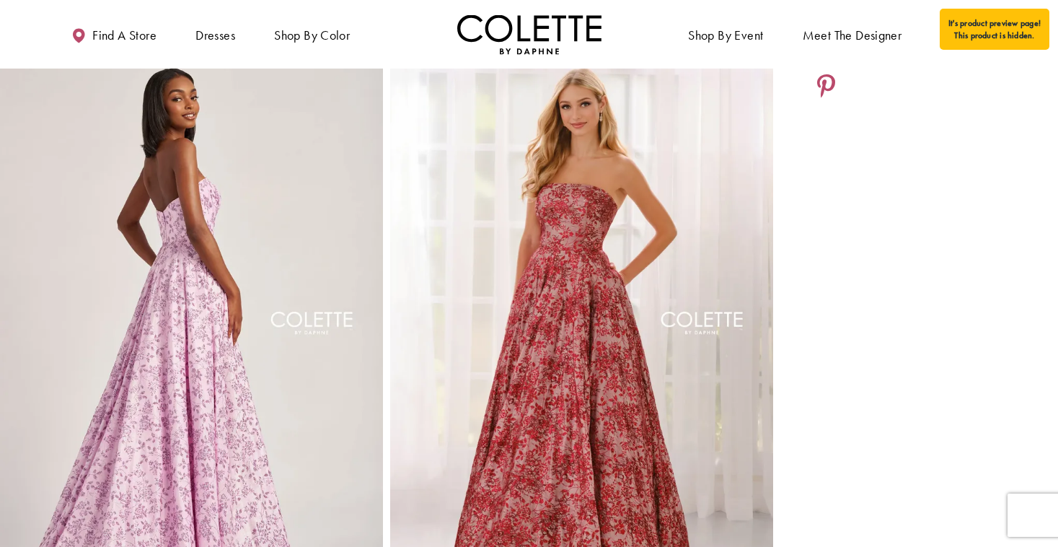
scroll to position [441, 0]
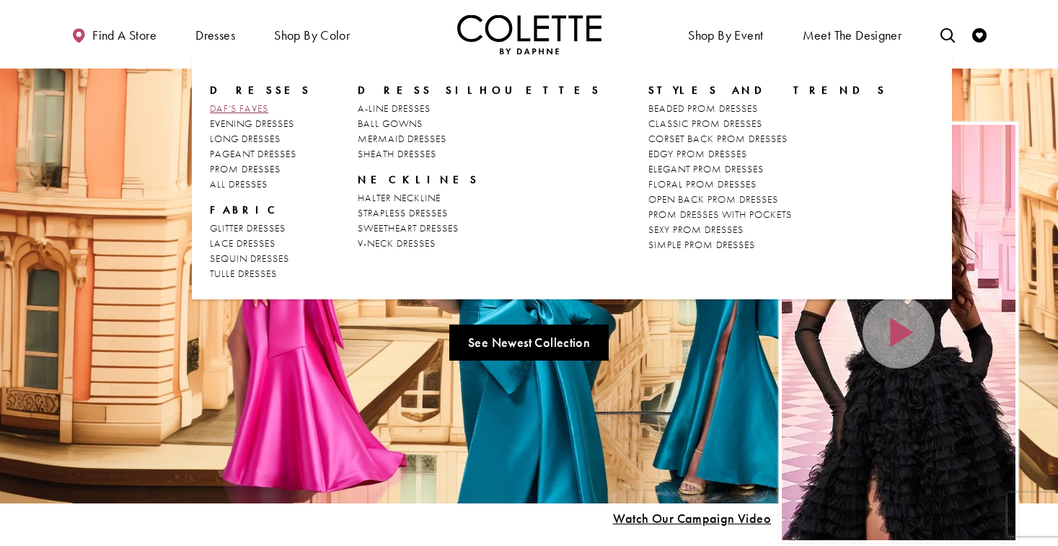
click at [231, 106] on span "DAF'S FAVES" at bounding box center [239, 108] width 58 height 13
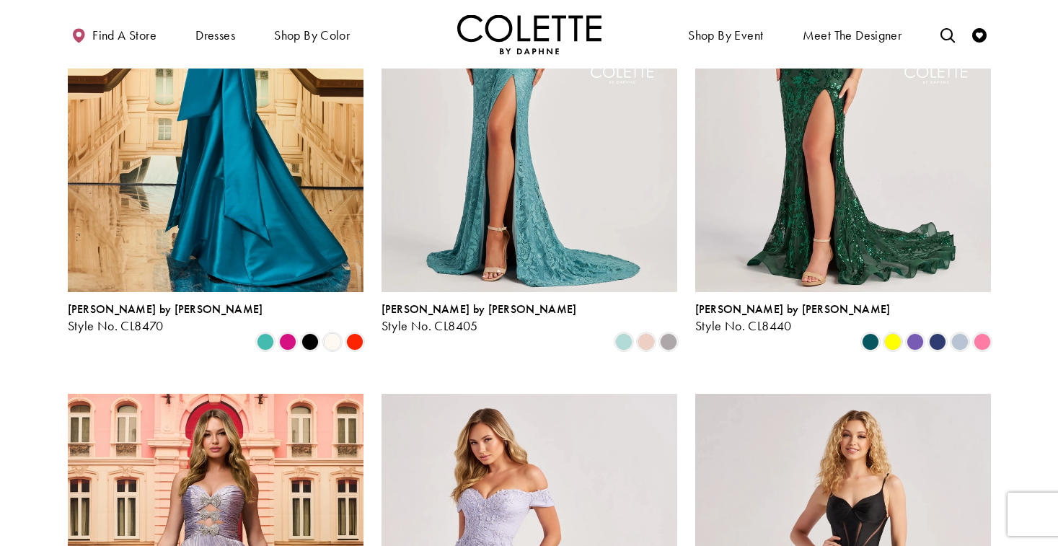
scroll to position [247, 0]
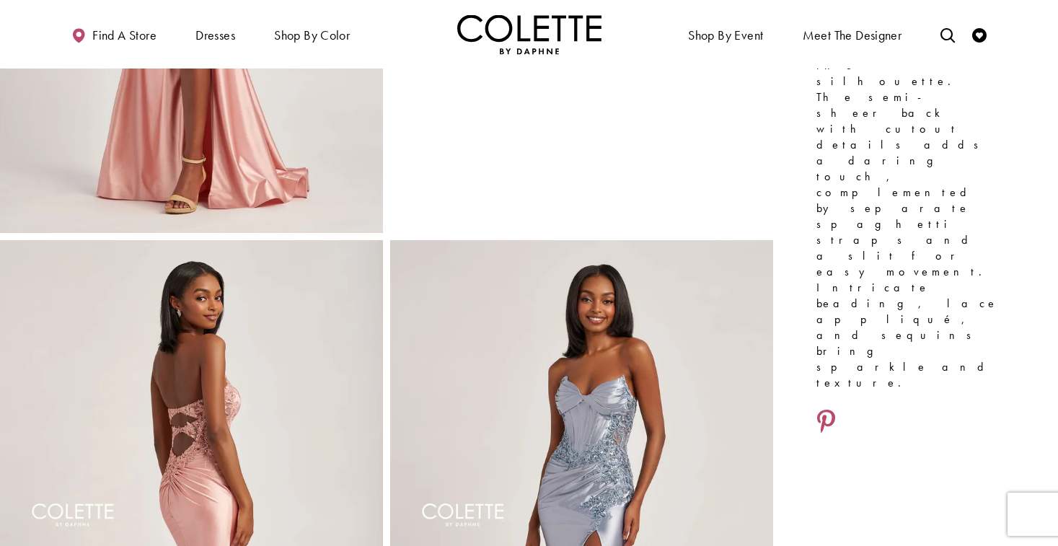
scroll to position [118, 0]
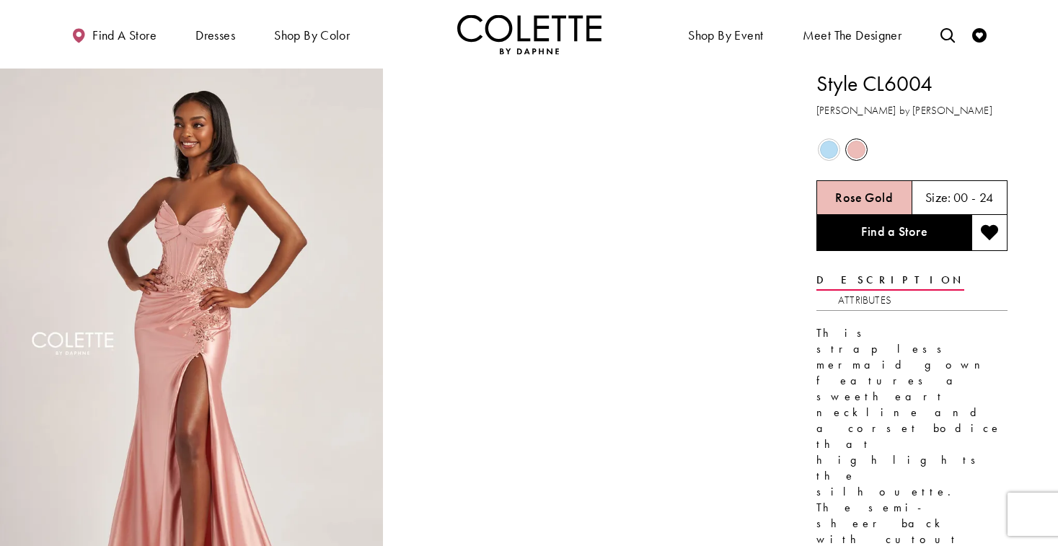
click at [832, 149] on span "Product color controls state depends on size chosen" at bounding box center [829, 150] width 18 height 18
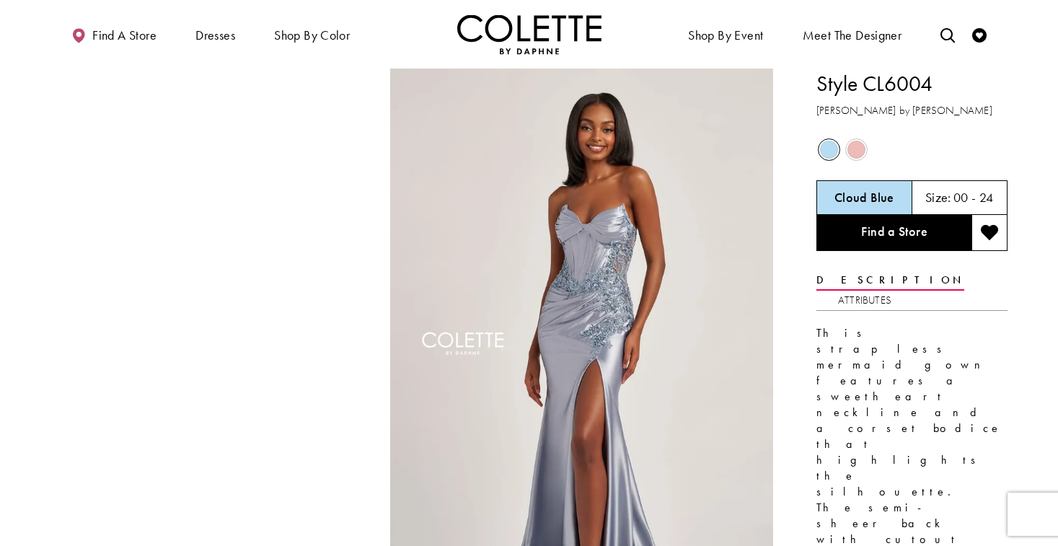
click at [841, 180] on div "Cloud Blue" at bounding box center [864, 197] width 96 height 35
click at [850, 159] on div "Out of Stock" at bounding box center [856, 149] width 25 height 25
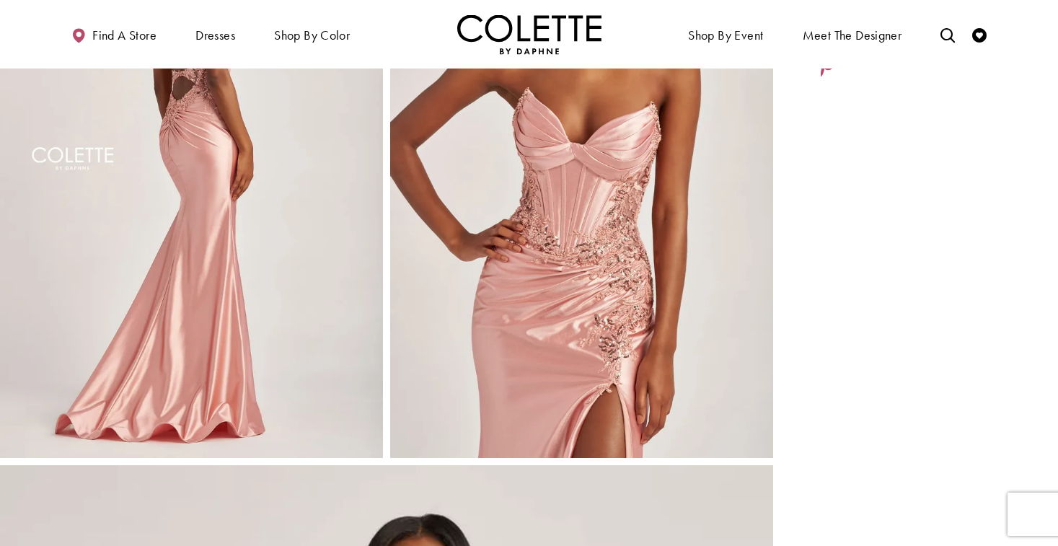
scroll to position [769, 0]
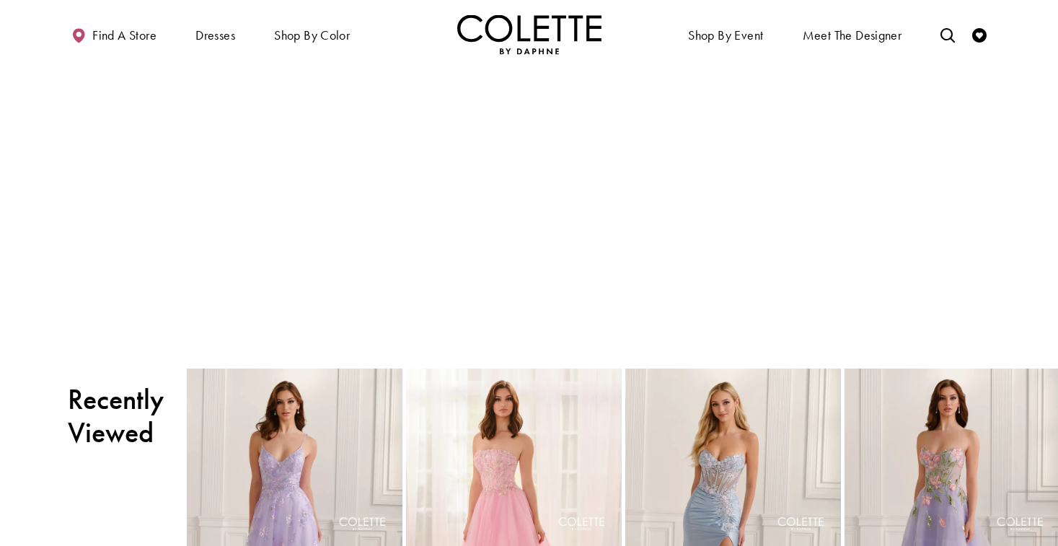
scroll to position [1009, 0]
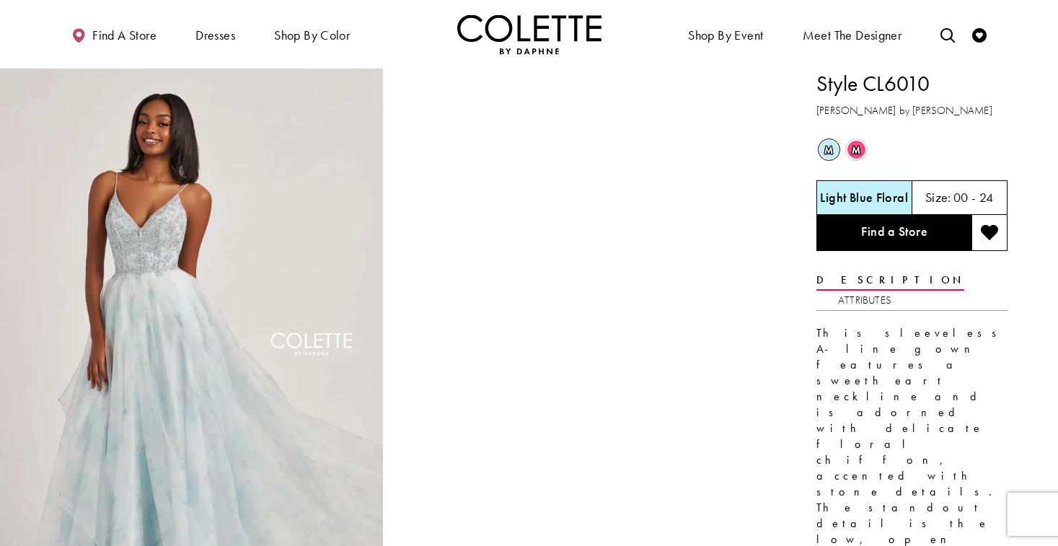
click at [857, 149] on span "m" at bounding box center [856, 150] width 18 height 18
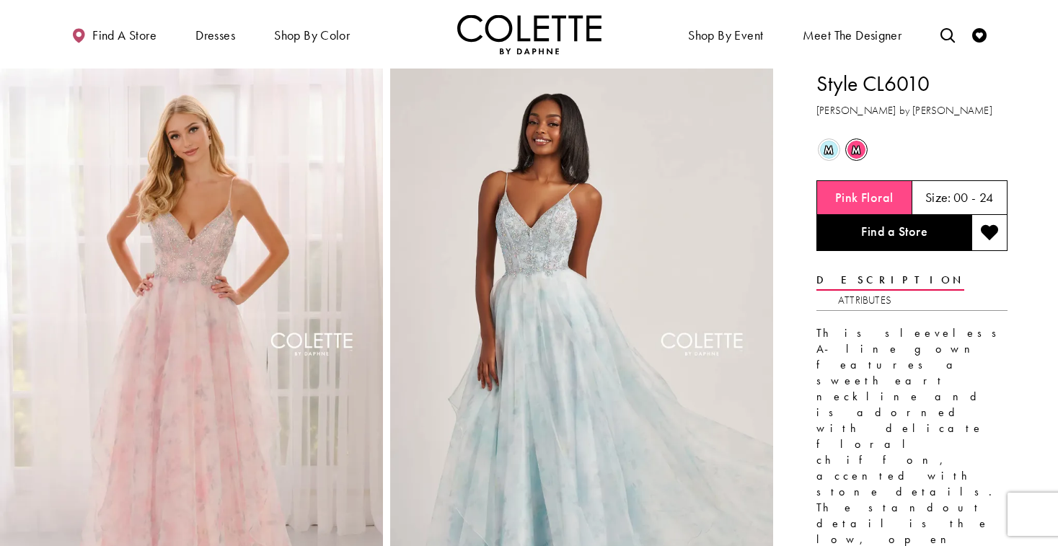
click at [826, 154] on span "m" at bounding box center [829, 150] width 18 height 18
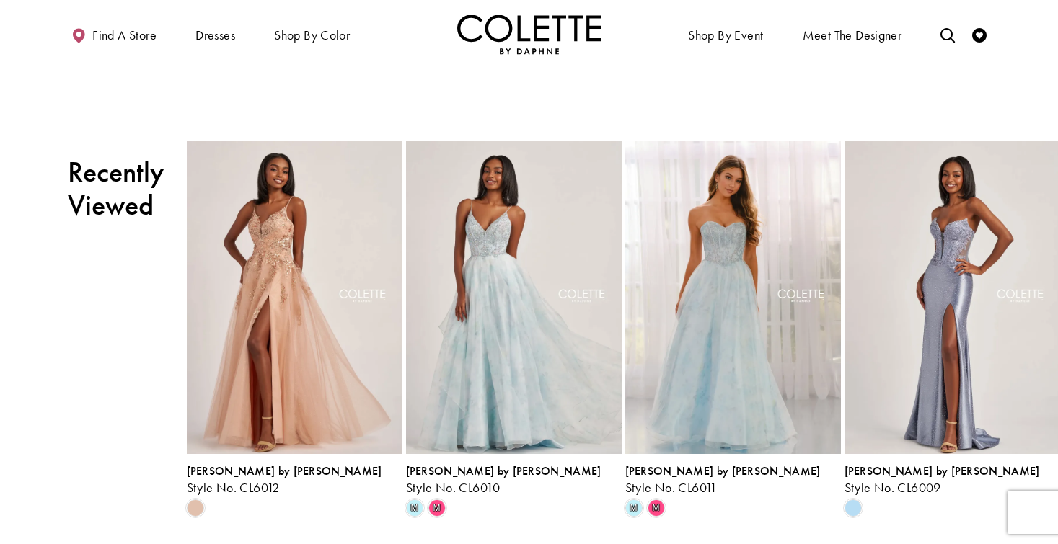
scroll to position [776, 0]
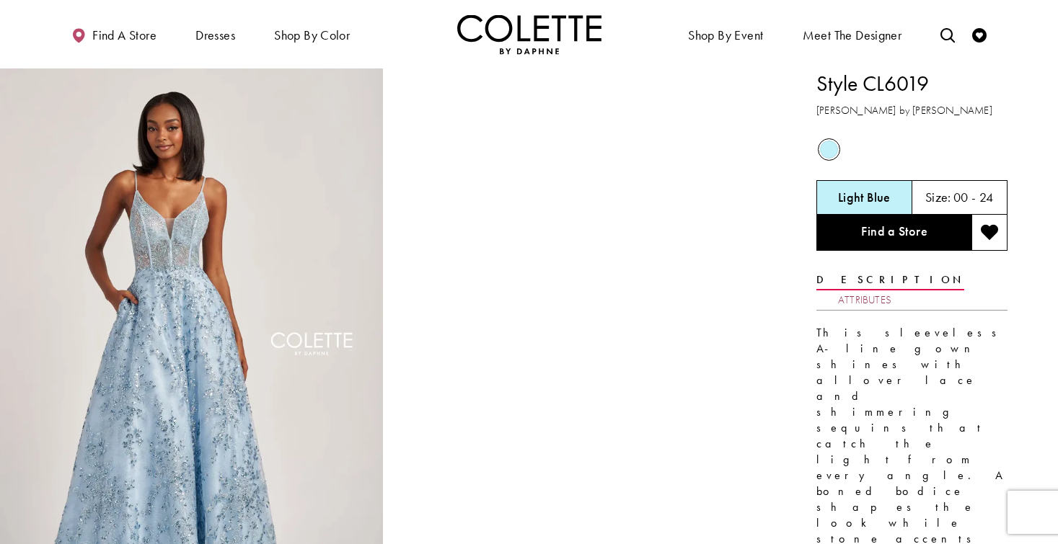
click at [891, 290] on link "Attributes" at bounding box center [864, 300] width 53 height 21
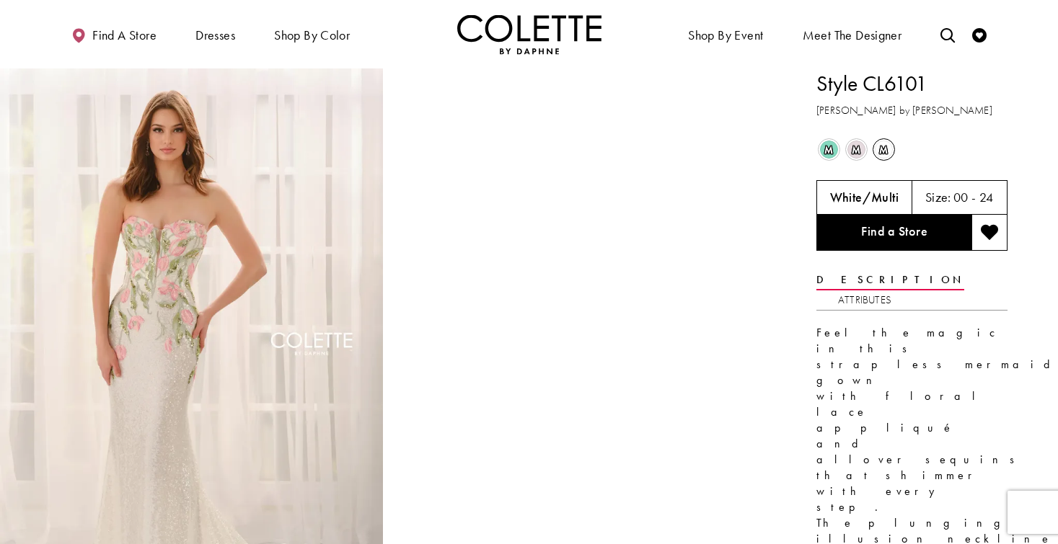
click at [830, 154] on span "m" at bounding box center [829, 150] width 18 height 18
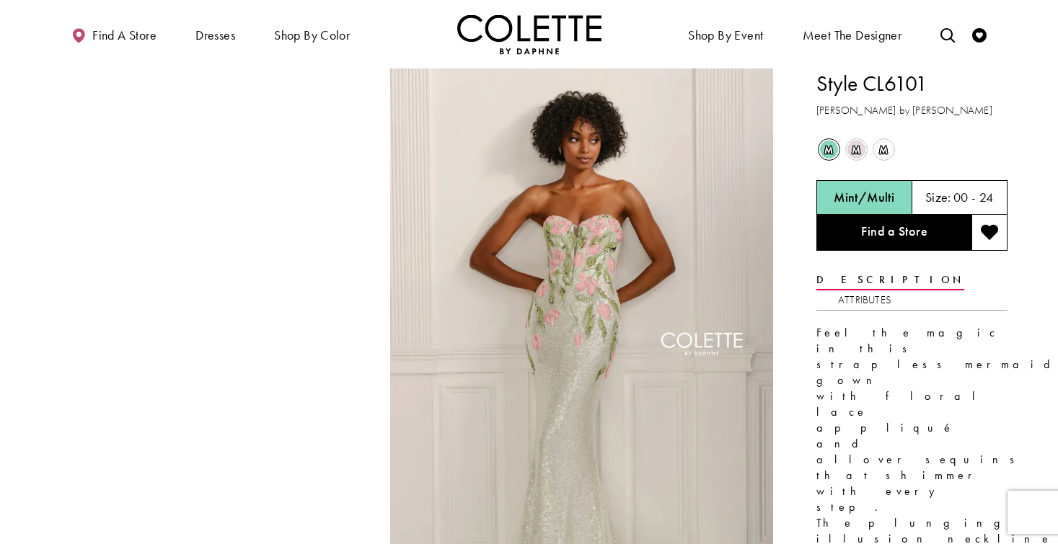
click at [859, 141] on span "m" at bounding box center [856, 150] width 18 height 18
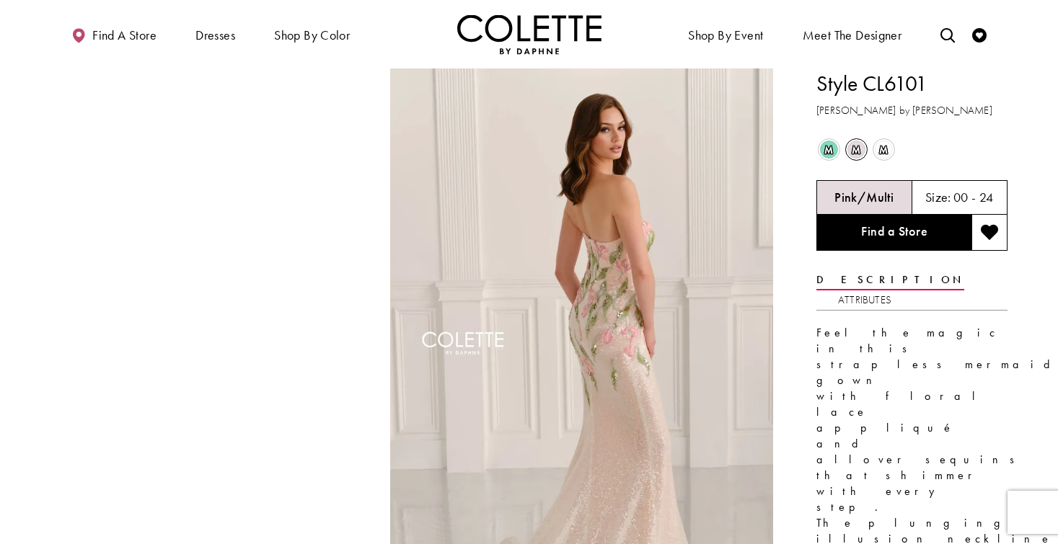
click at [823, 141] on span "m" at bounding box center [829, 150] width 18 height 18
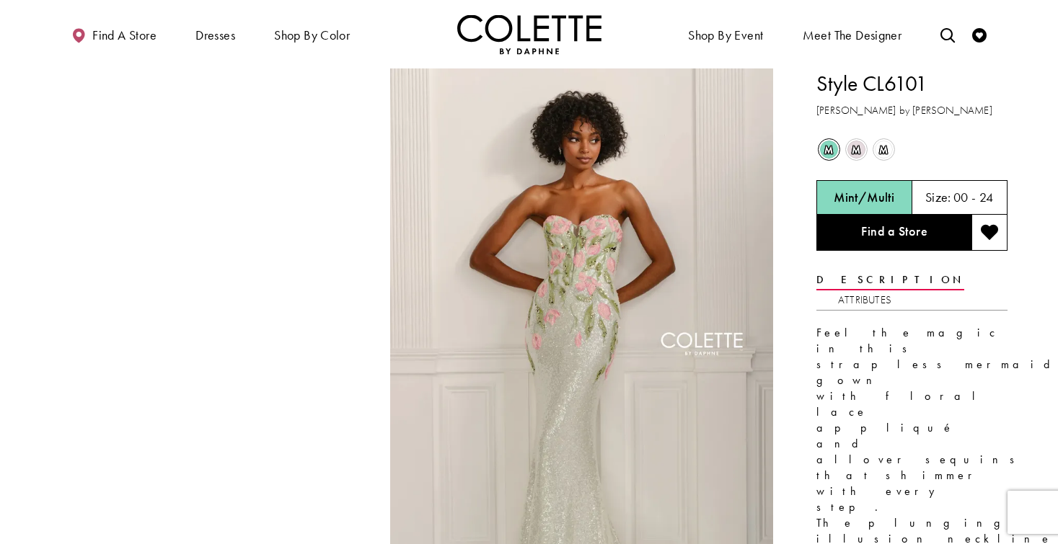
click at [888, 148] on span "m" at bounding box center [884, 150] width 18 height 18
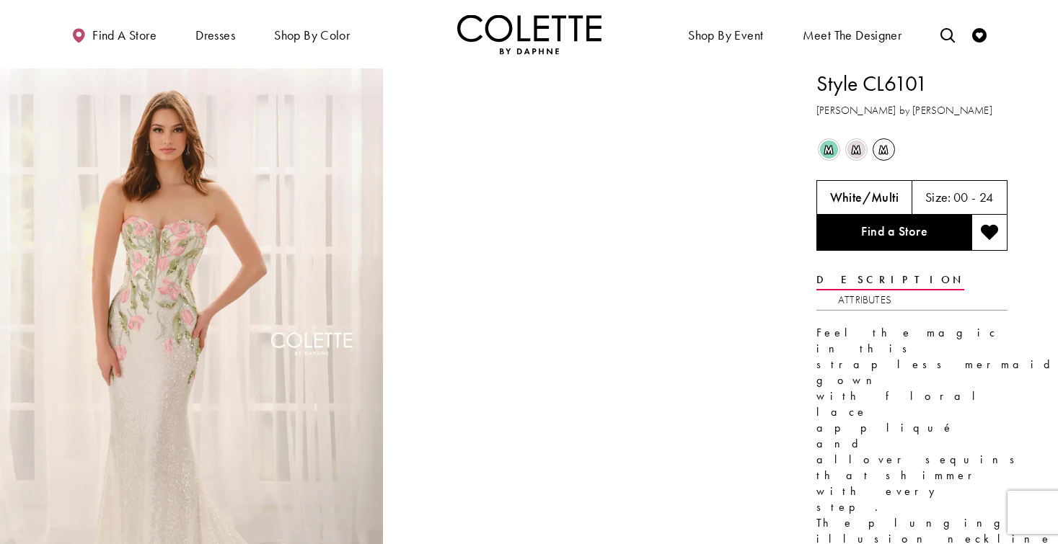
click at [857, 157] on span "m" at bounding box center [856, 150] width 18 height 18
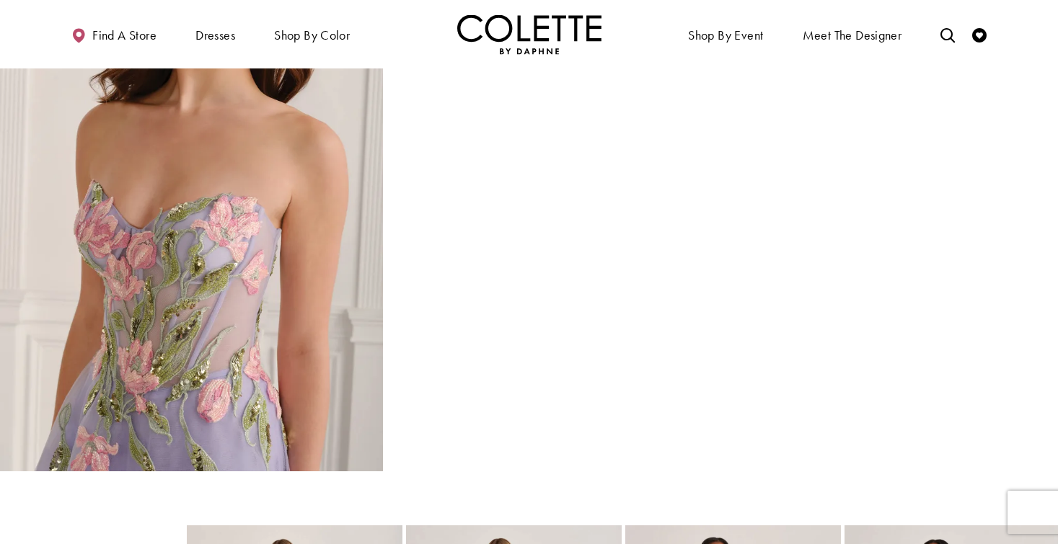
scroll to position [1933, 0]
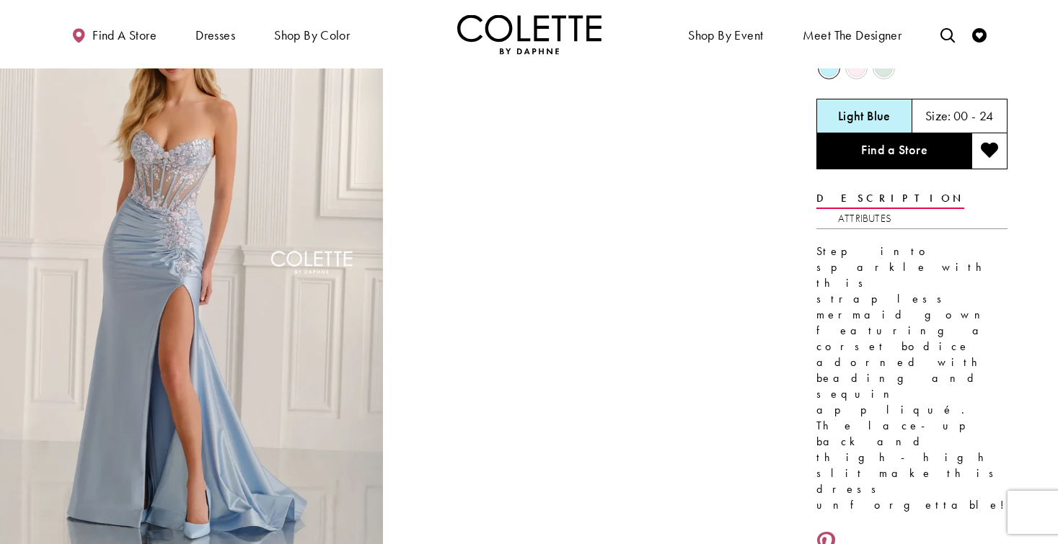
scroll to position [64, 0]
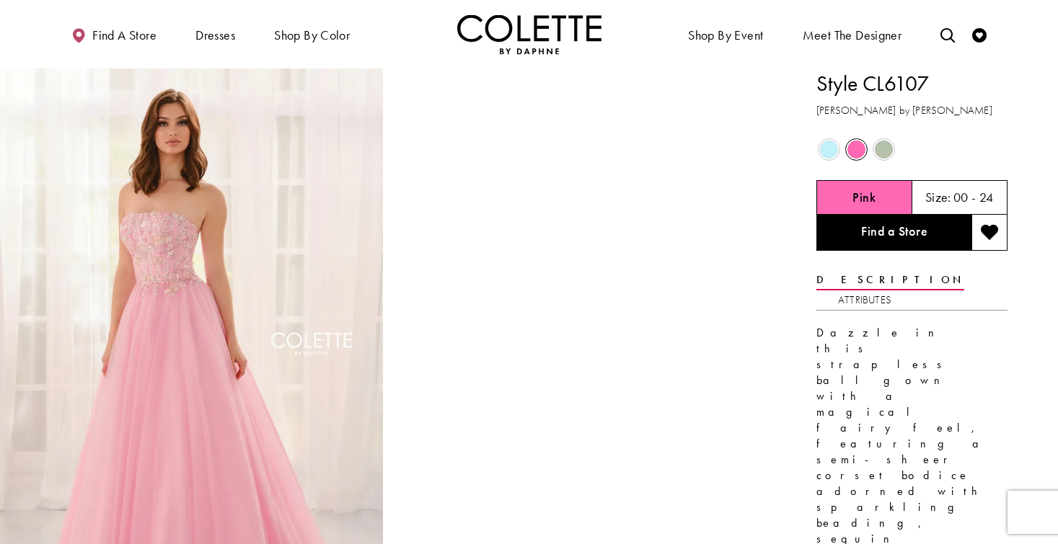
click at [831, 147] on span "Product color controls state depends on size chosen" at bounding box center [829, 150] width 18 height 18
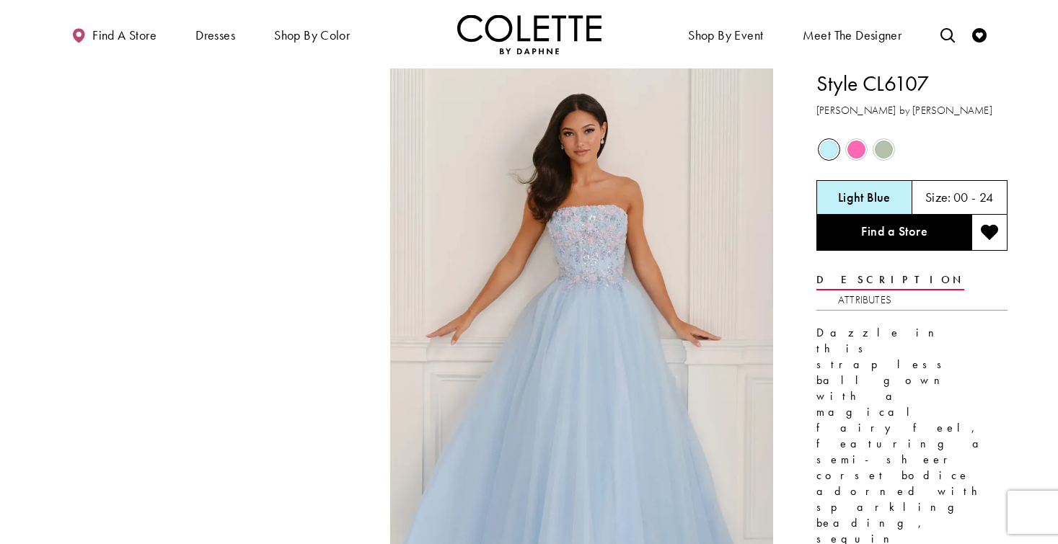
click at [894, 144] on div "Out of Stock" at bounding box center [883, 149] width 25 height 25
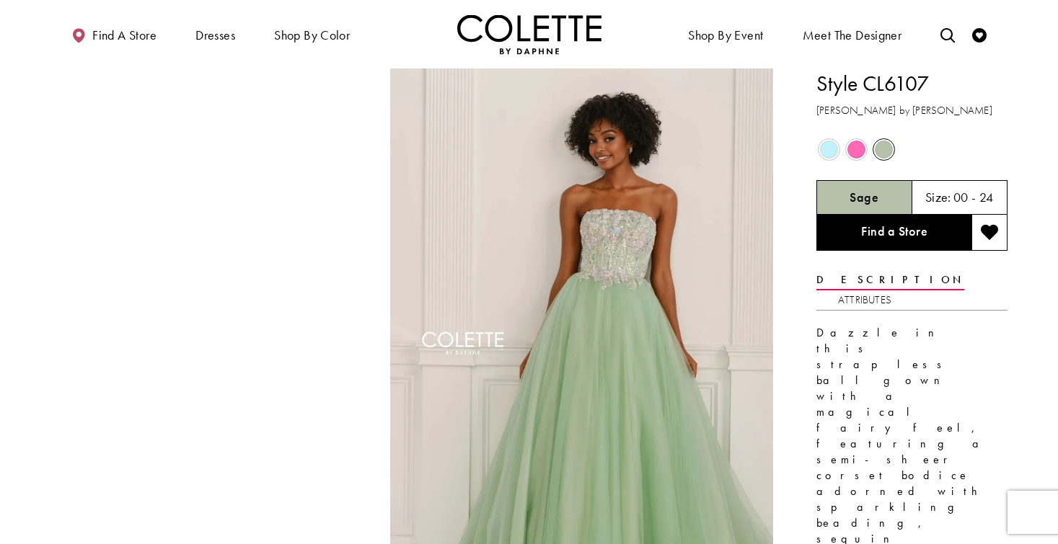
click at [844, 191] on div "Sage" at bounding box center [864, 197] width 96 height 35
click at [838, 151] on span "Product color controls state depends on size chosen" at bounding box center [829, 150] width 18 height 18
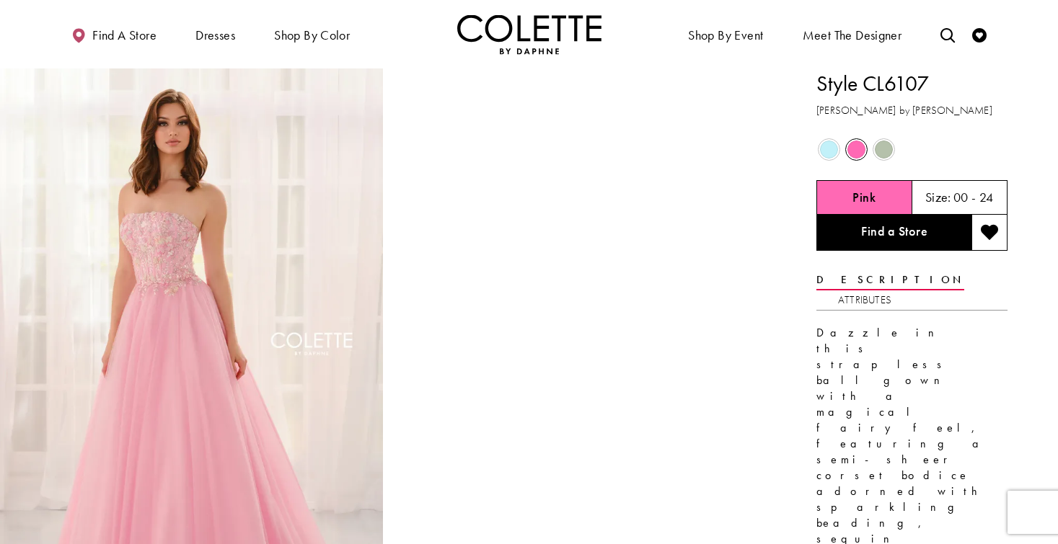
click at [826, 149] on span "Product color controls state depends on size chosen" at bounding box center [829, 150] width 18 height 18
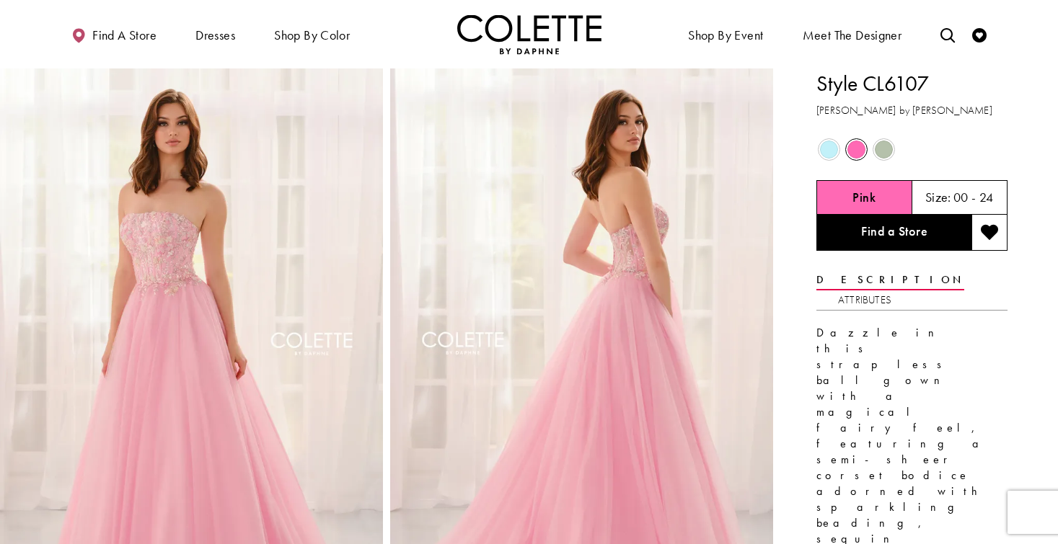
click at [882, 151] on span "Product color controls state depends on size chosen" at bounding box center [884, 150] width 18 height 18
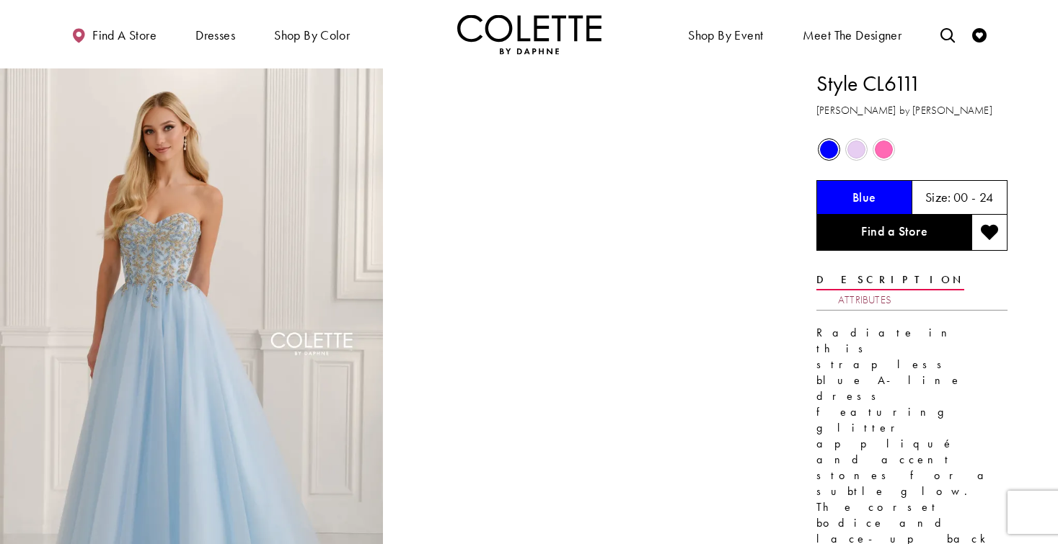
click at [891, 290] on link "Attributes" at bounding box center [864, 300] width 53 height 21
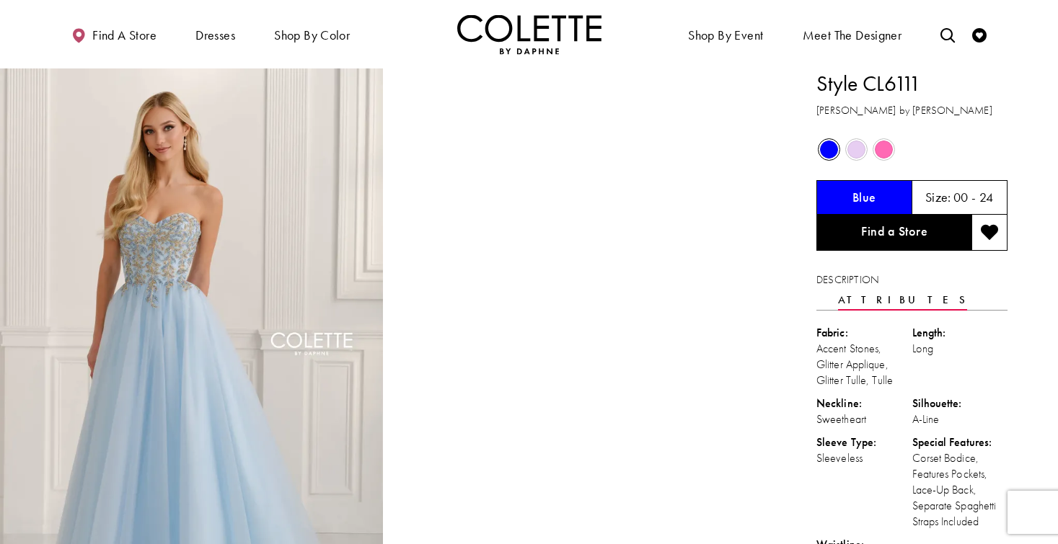
drag, startPoint x: 691, startPoint y: 303, endPoint x: 547, endPoint y: 6, distance: 329.6
click at [689, 260] on video "Style CL6111 Colette by Daphne #1 autoplay loop mute video" at bounding box center [581, 165] width 383 height 192
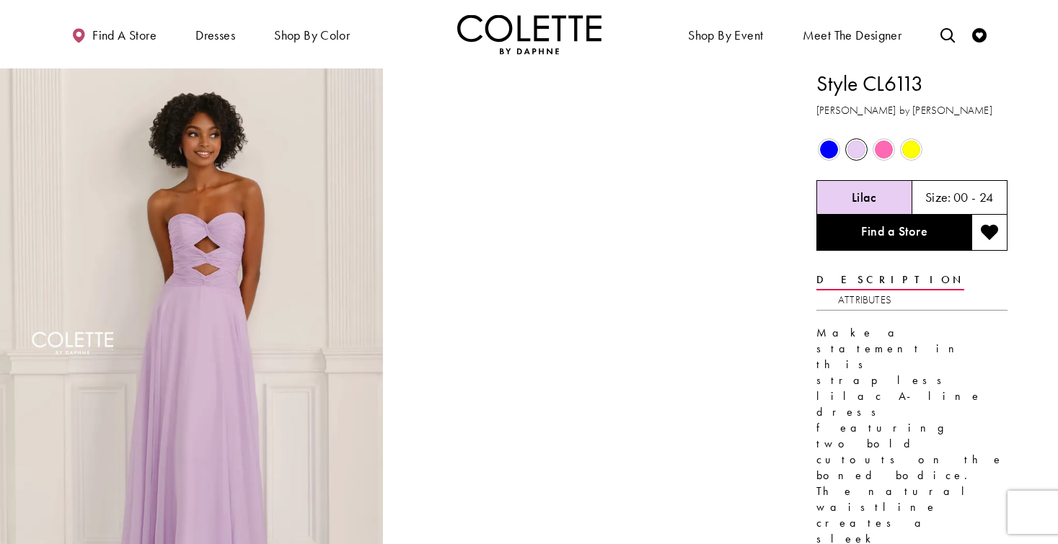
click at [822, 150] on span "Product color controls state depends on size chosen" at bounding box center [829, 150] width 18 height 18
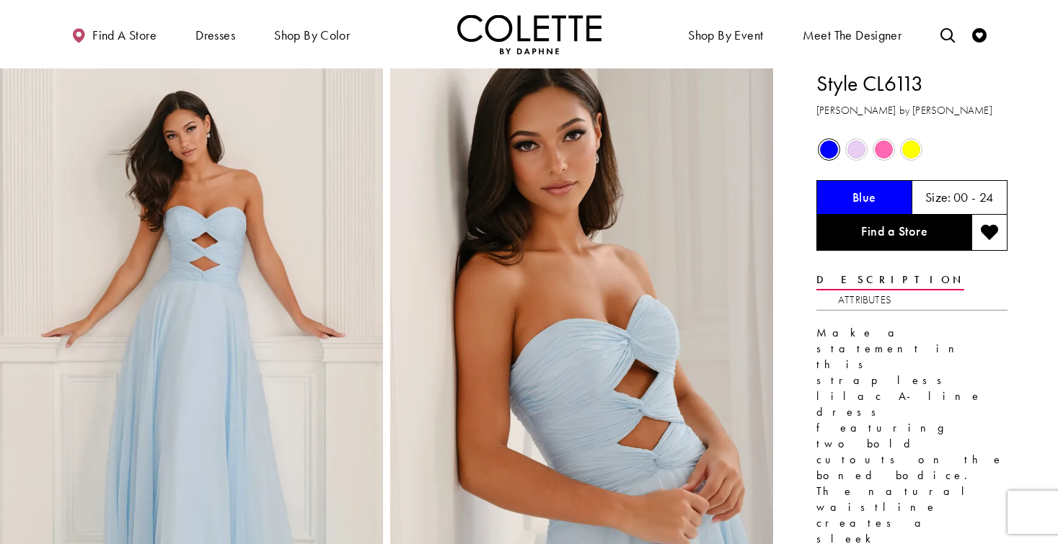
click at [878, 148] on span "Product color controls state depends on size chosen" at bounding box center [884, 150] width 18 height 18
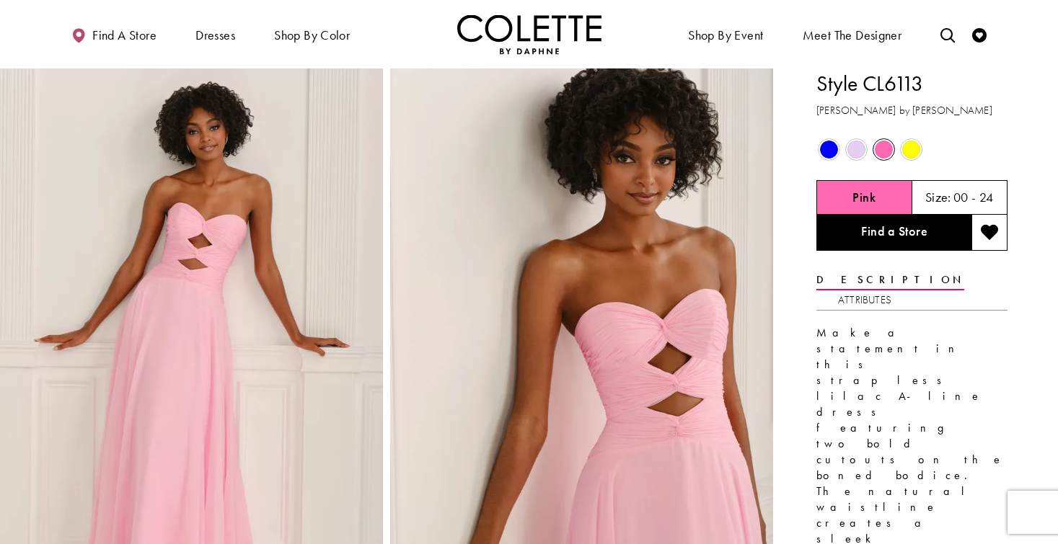
click at [891, 147] on span "Product color controls state depends on size chosen" at bounding box center [884, 150] width 18 height 18
click at [854, 151] on span "Product color controls state depends on size chosen" at bounding box center [856, 150] width 18 height 18
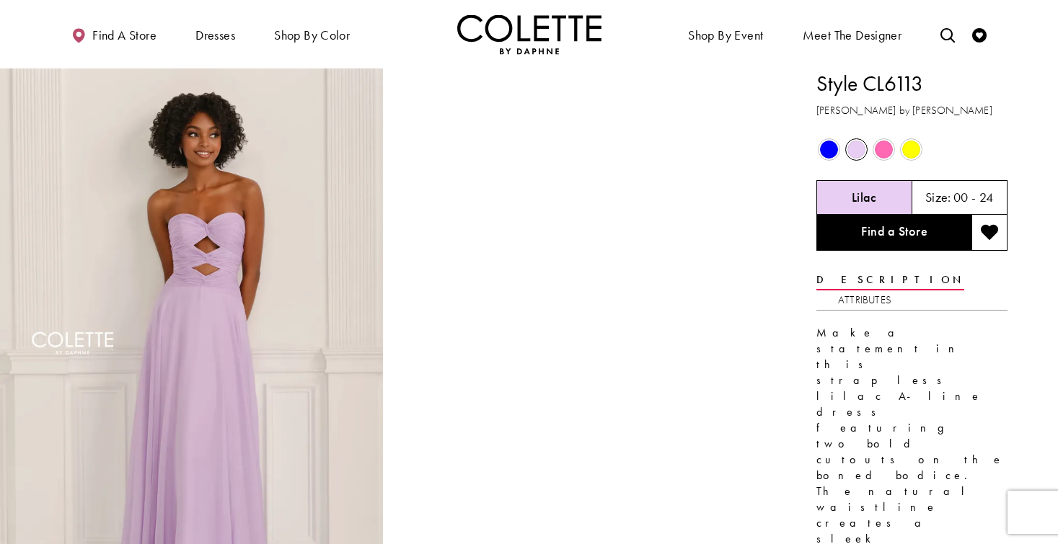
click at [914, 151] on span "Product color controls state depends on size chosen" at bounding box center [911, 150] width 18 height 18
click at [832, 149] on span "Product color controls state depends on size chosen" at bounding box center [829, 150] width 18 height 18
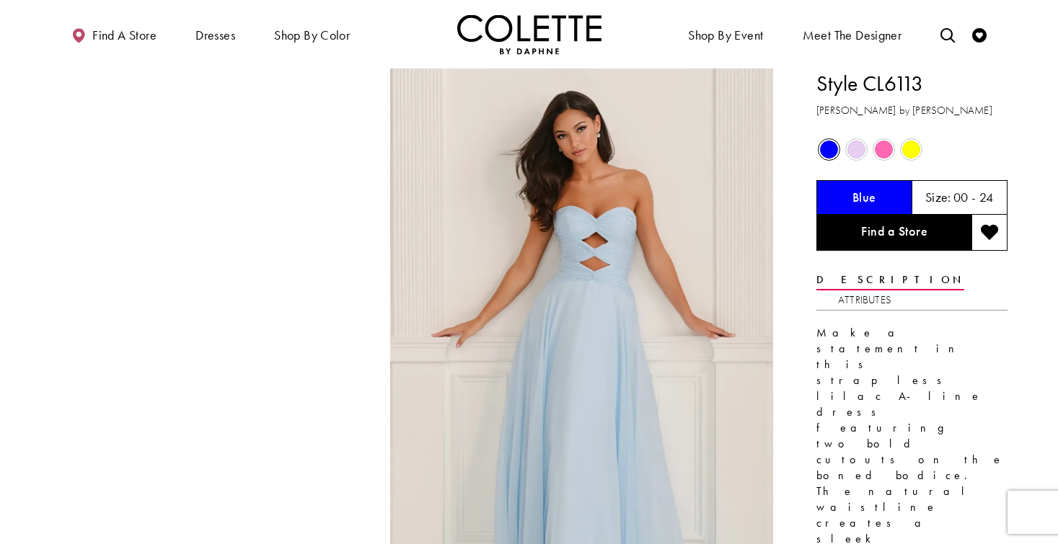
click at [846, 148] on div "Out of Stock" at bounding box center [856, 149] width 25 height 25
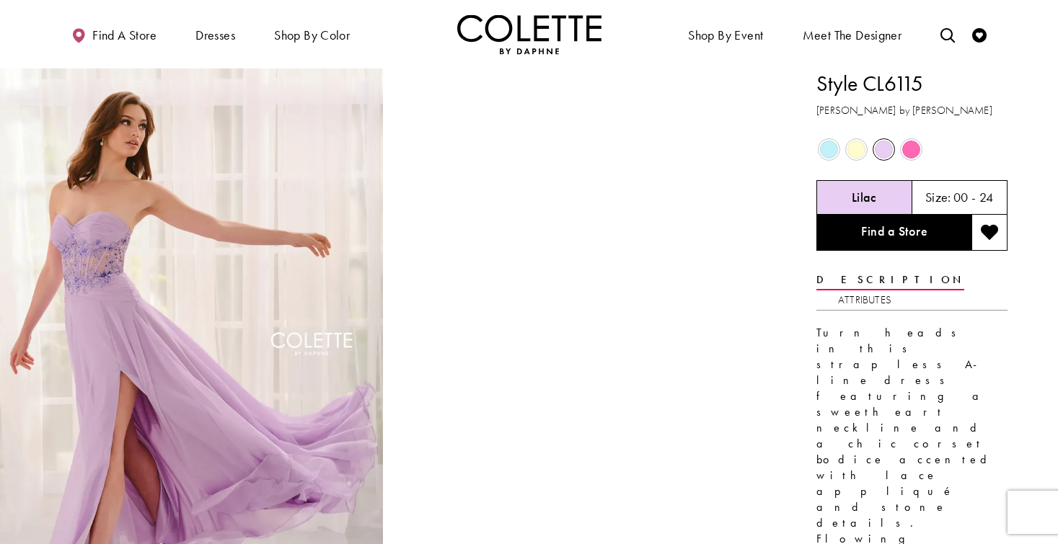
click at [884, 151] on span "Product color controls state depends on size chosen" at bounding box center [884, 150] width 18 height 18
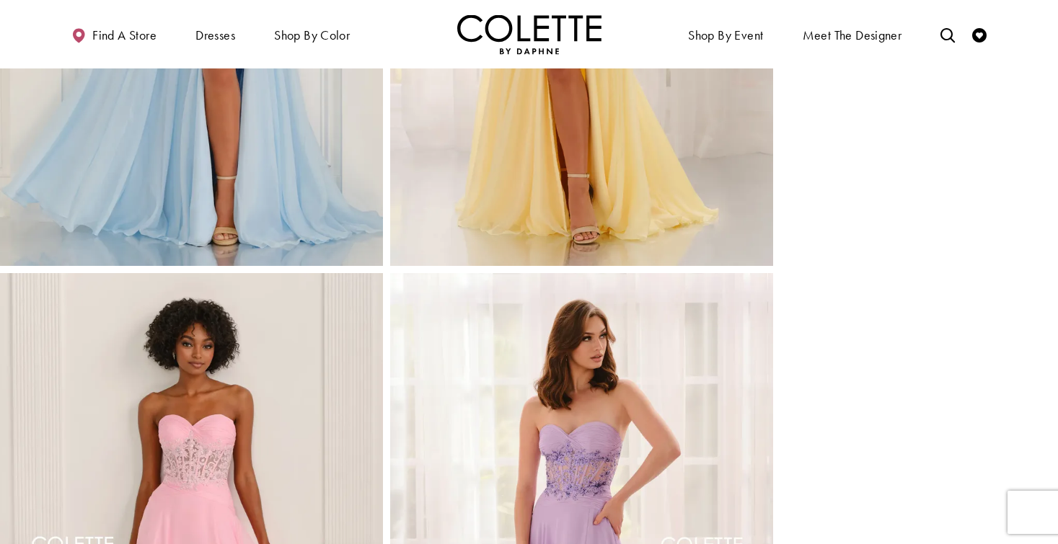
scroll to position [961, 0]
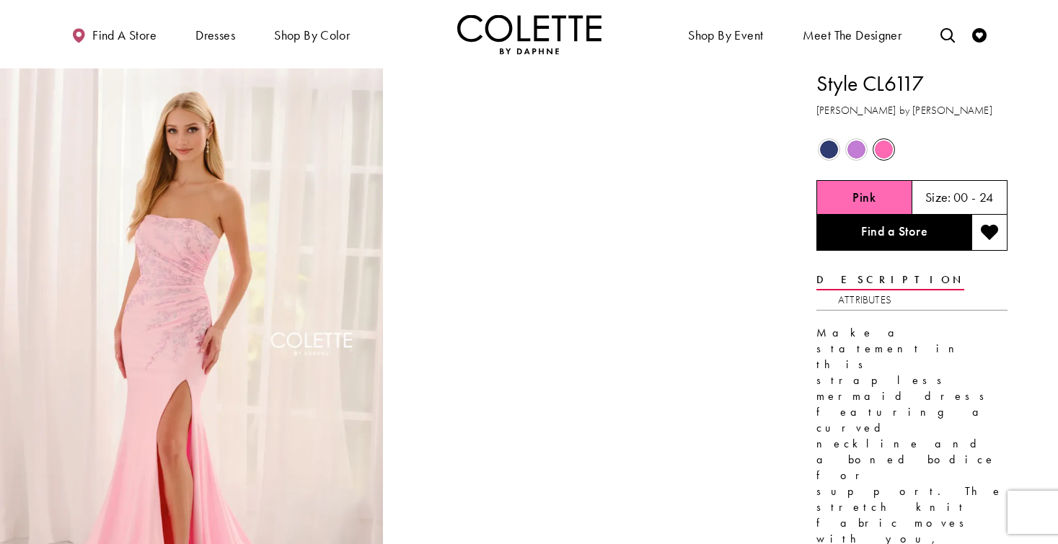
scroll to position [24, 0]
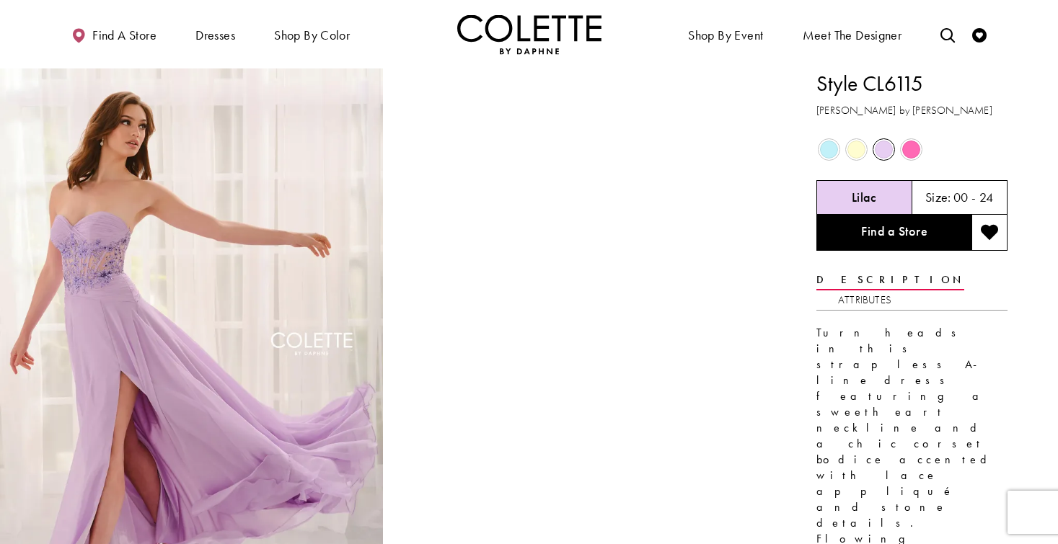
click at [826, 147] on span "Product color controls state depends on size chosen" at bounding box center [829, 150] width 18 height 18
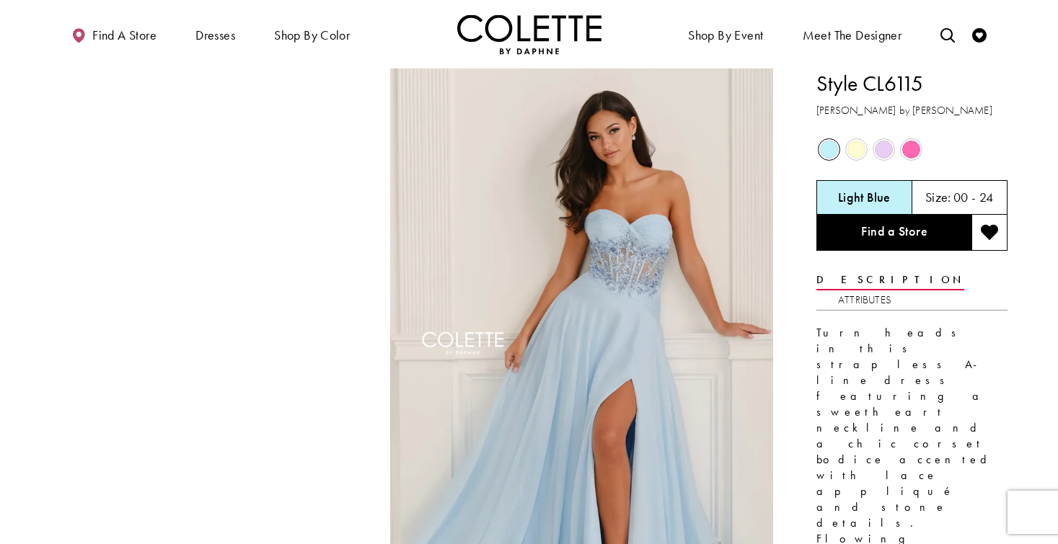
click at [888, 149] on span "Product color controls state depends on size chosen" at bounding box center [884, 150] width 18 height 18
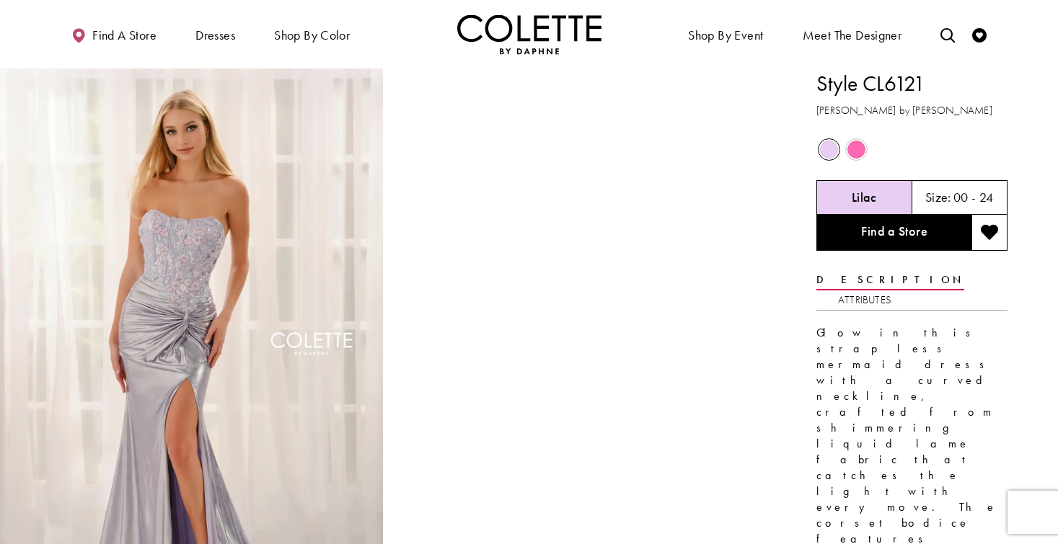
click at [852, 155] on span "Product color controls state depends on size chosen" at bounding box center [856, 150] width 18 height 18
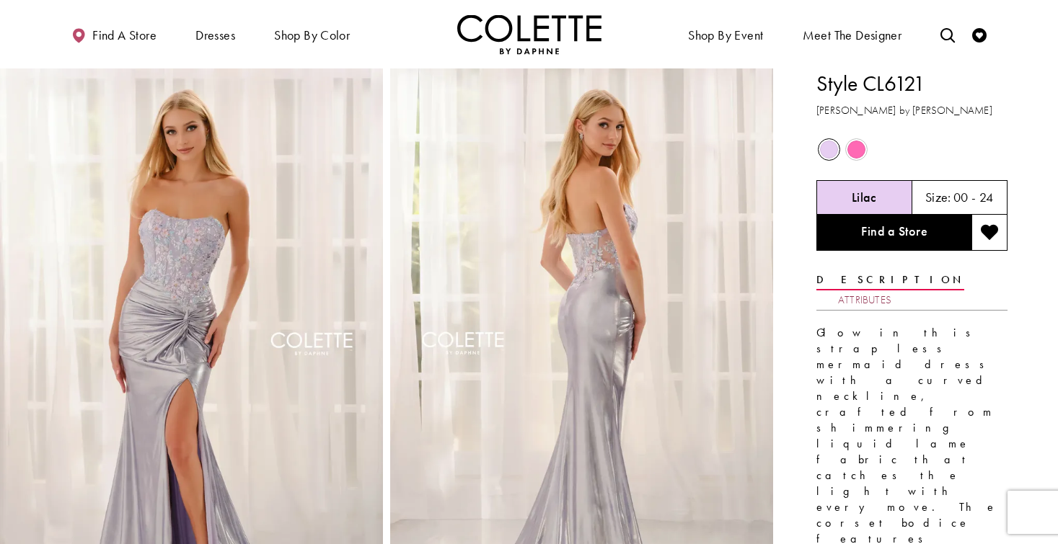
click at [891, 290] on link "Attributes" at bounding box center [864, 300] width 53 height 21
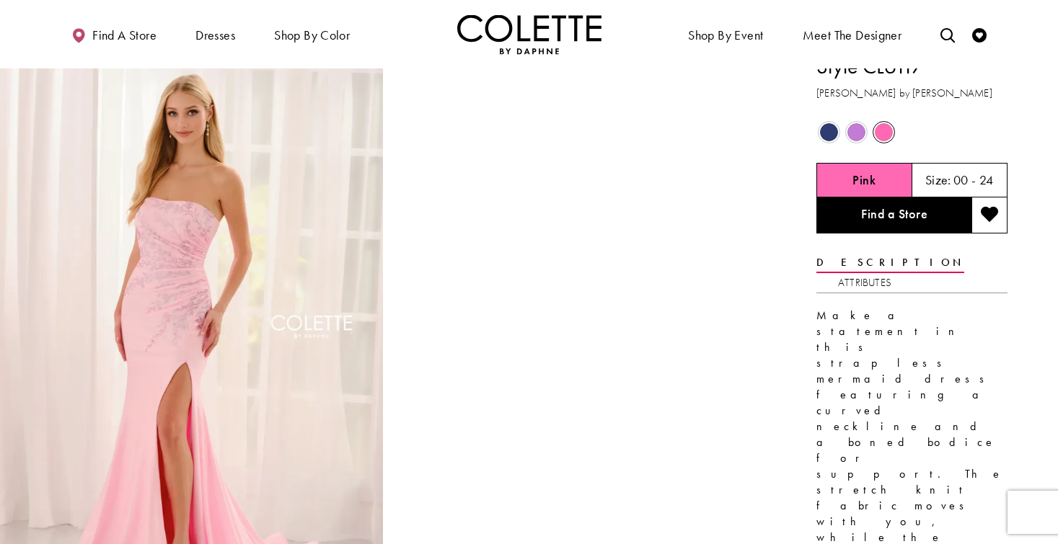
scroll to position [13, 0]
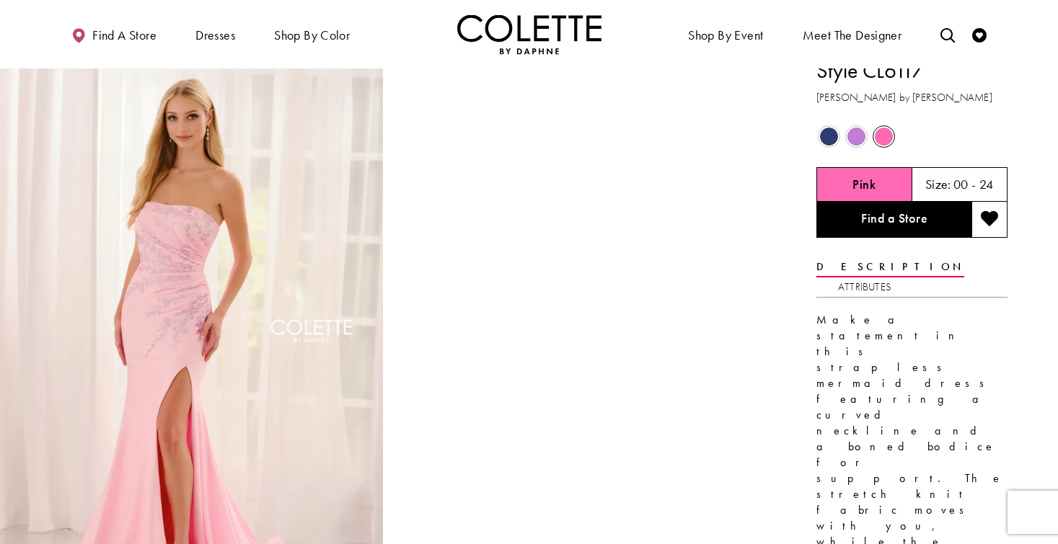
click at [850, 138] on span "Product color controls state depends on size chosen" at bounding box center [856, 137] width 18 height 18
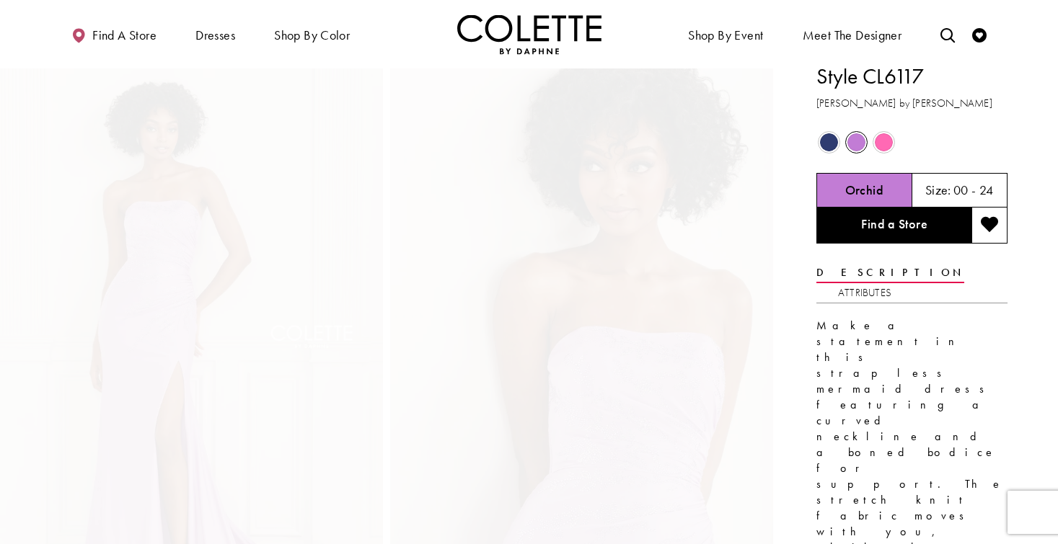
scroll to position [0, 0]
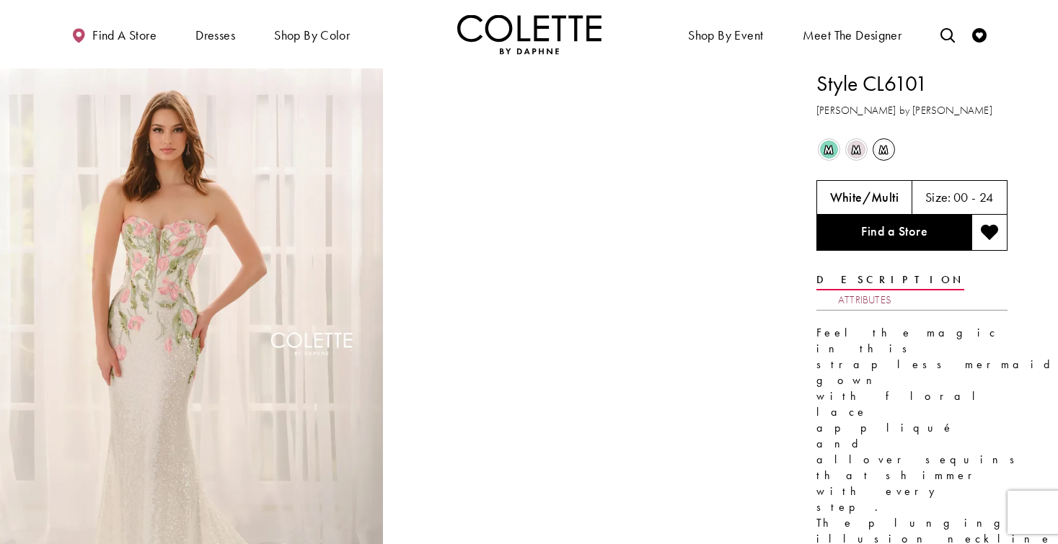
click at [891, 290] on link "Attributes" at bounding box center [864, 300] width 53 height 21
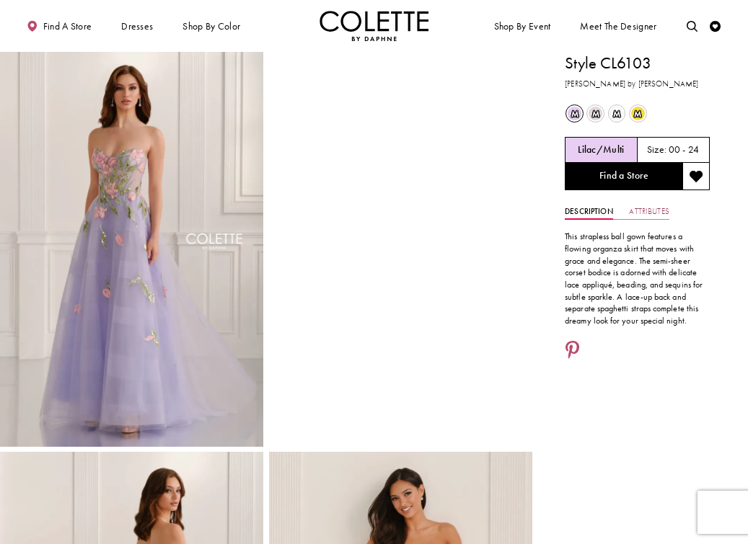
click at [650, 215] on link "Attributes" at bounding box center [649, 212] width 40 height 16
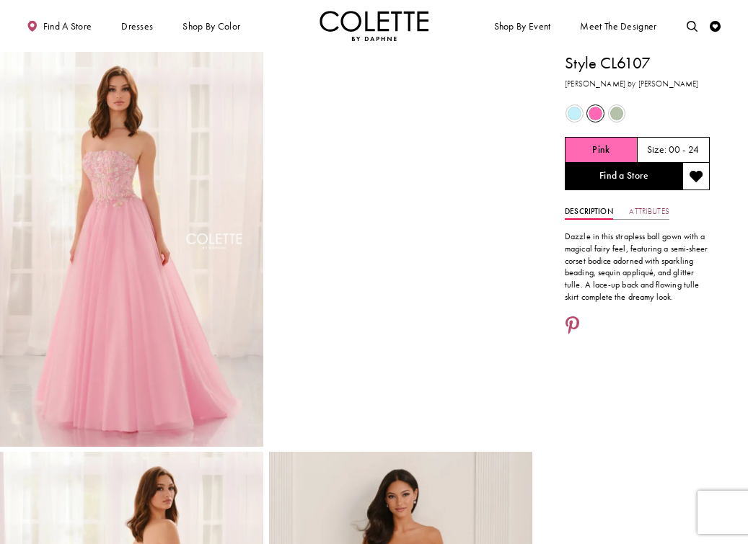
click at [652, 209] on link "Attributes" at bounding box center [649, 212] width 40 height 16
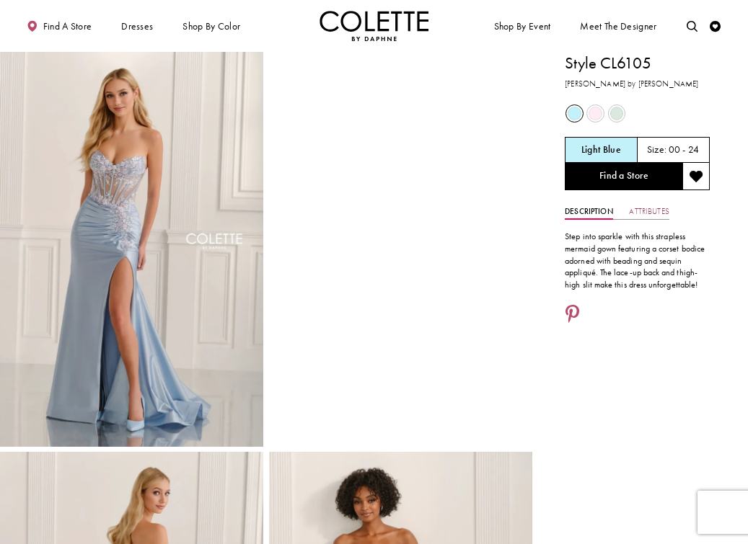
click at [642, 213] on link "Attributes" at bounding box center [649, 212] width 40 height 16
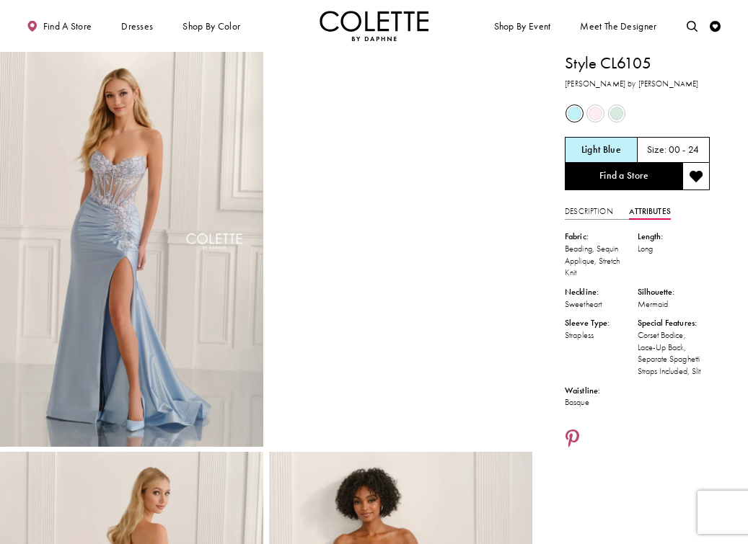
click at [590, 113] on span "Product color controls state depends on size chosen" at bounding box center [595, 114] width 14 height 14
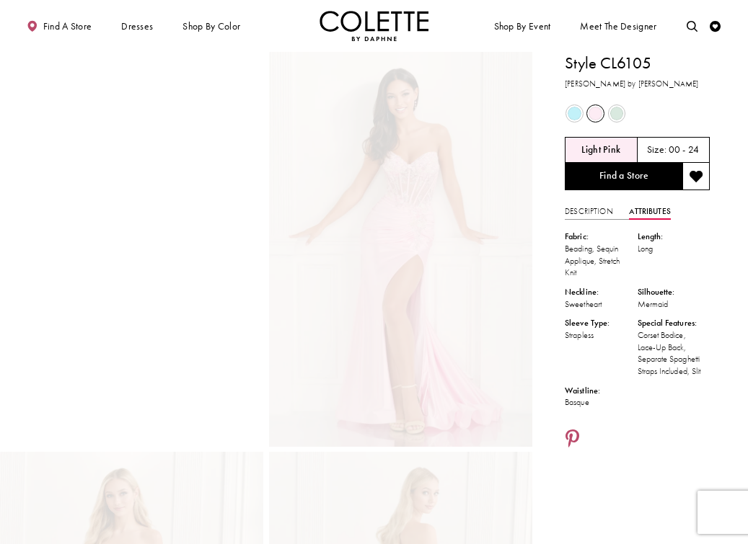
click at [604, 115] on div "Out of Stock" at bounding box center [595, 113] width 19 height 19
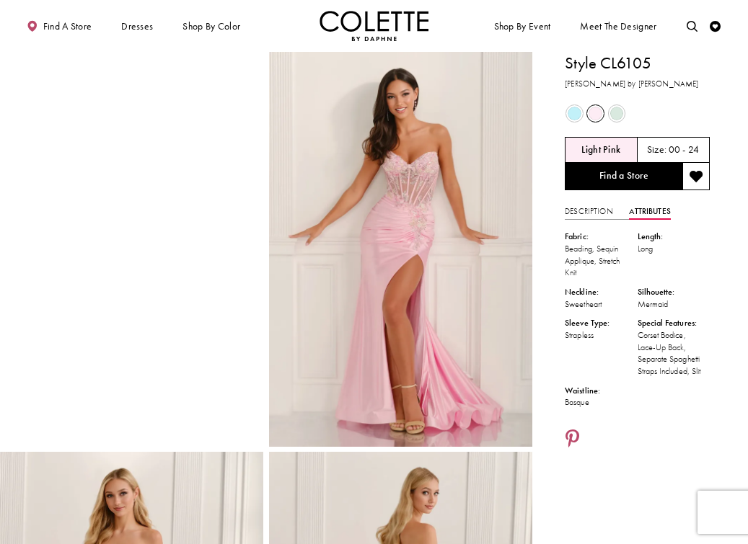
click at [619, 114] on span "Product color controls state depends on size chosen" at bounding box center [617, 114] width 14 height 14
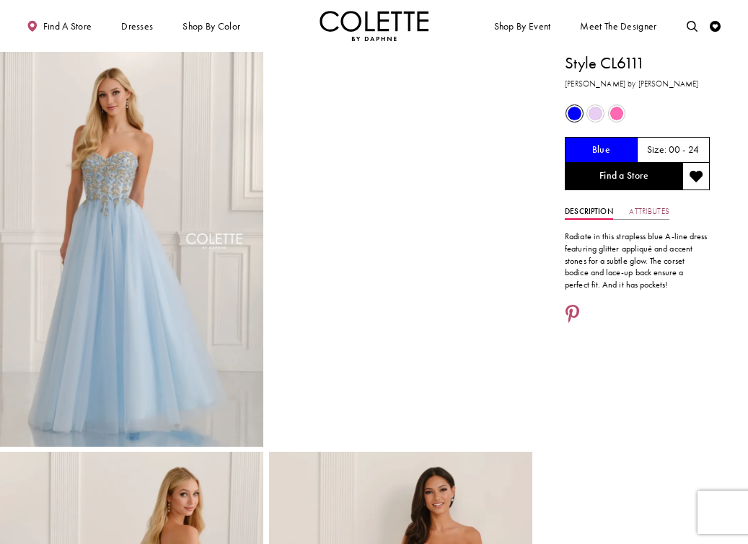
click at [649, 206] on link "Attributes" at bounding box center [649, 212] width 40 height 16
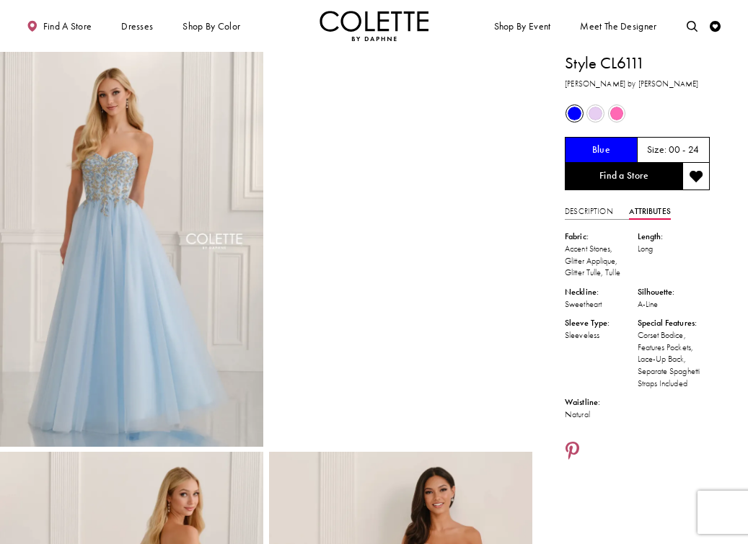
click at [472, 184] on video "Style CL6111 Colette by Daphne #1 autoplay loop mute video" at bounding box center [400, 118] width 263 height 132
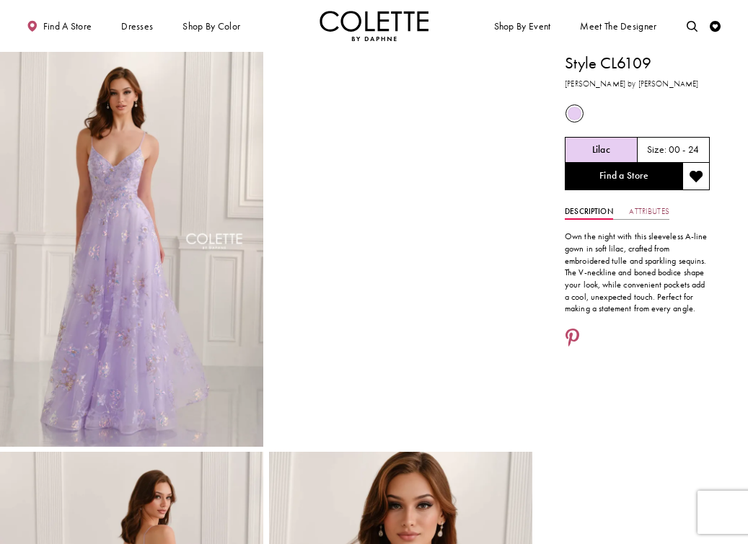
click at [645, 213] on link "Attributes" at bounding box center [649, 212] width 40 height 16
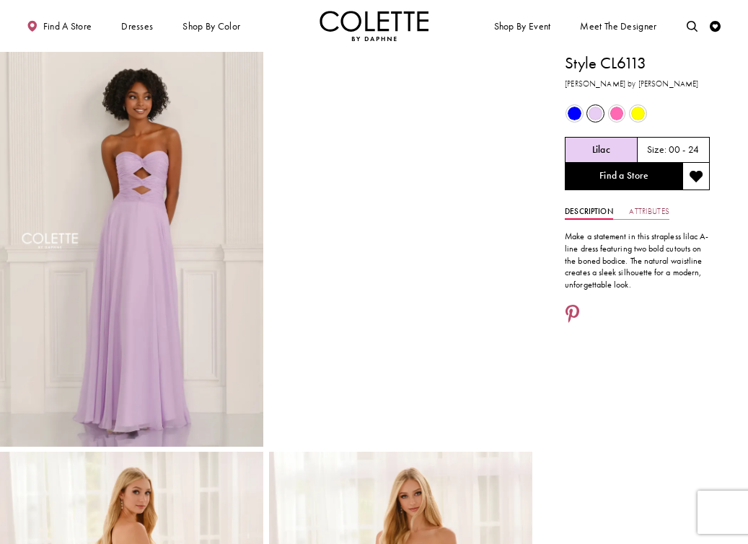
click at [641, 206] on link "Attributes" at bounding box center [649, 212] width 40 height 16
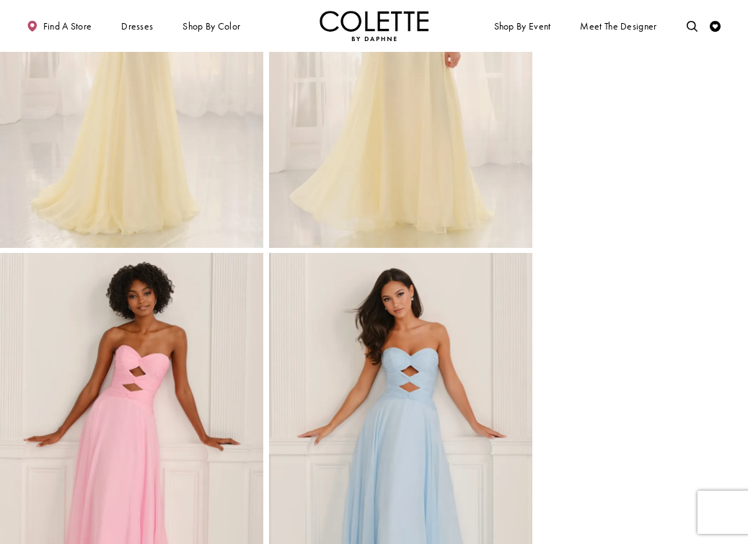
scroll to position [601, 0]
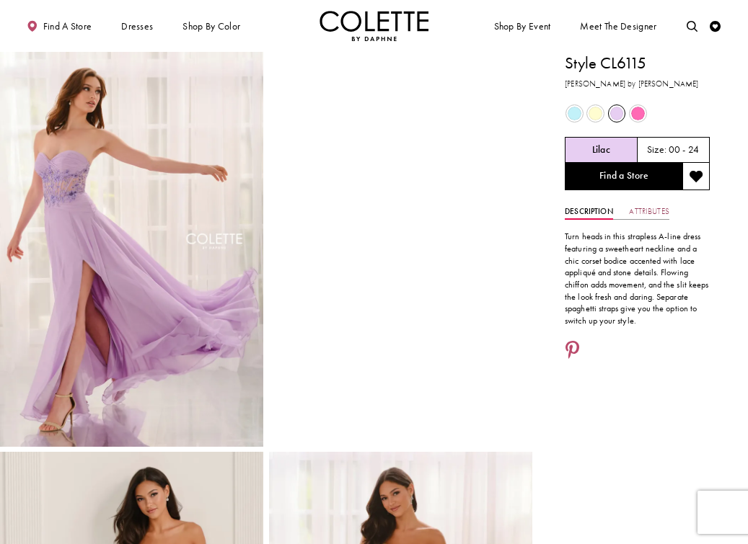
click at [645, 205] on link "Attributes" at bounding box center [649, 212] width 40 height 16
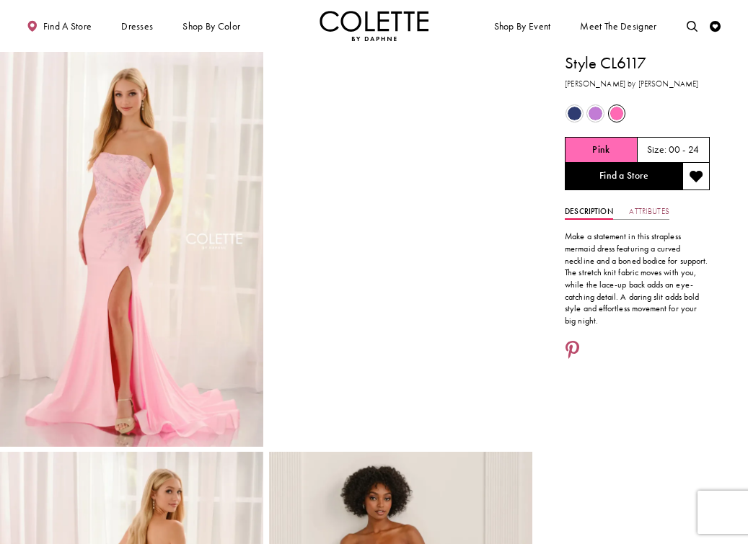
click at [652, 211] on link "Attributes" at bounding box center [649, 212] width 40 height 16
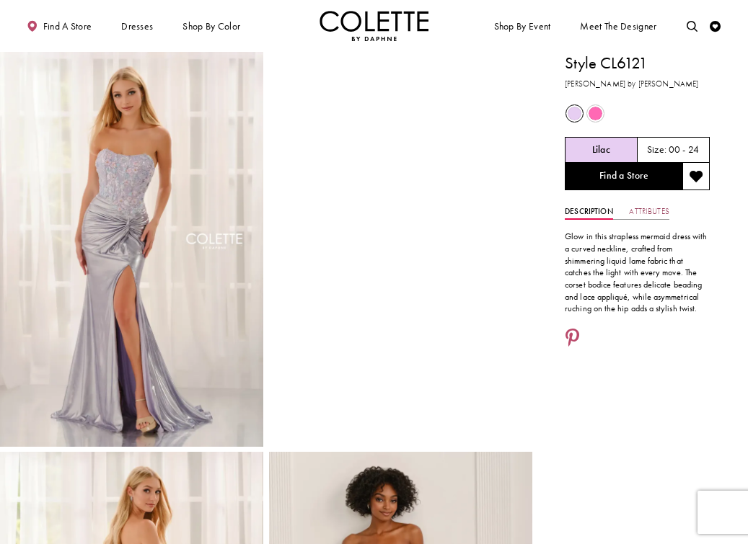
click at [642, 211] on link "Attributes" at bounding box center [649, 212] width 40 height 16
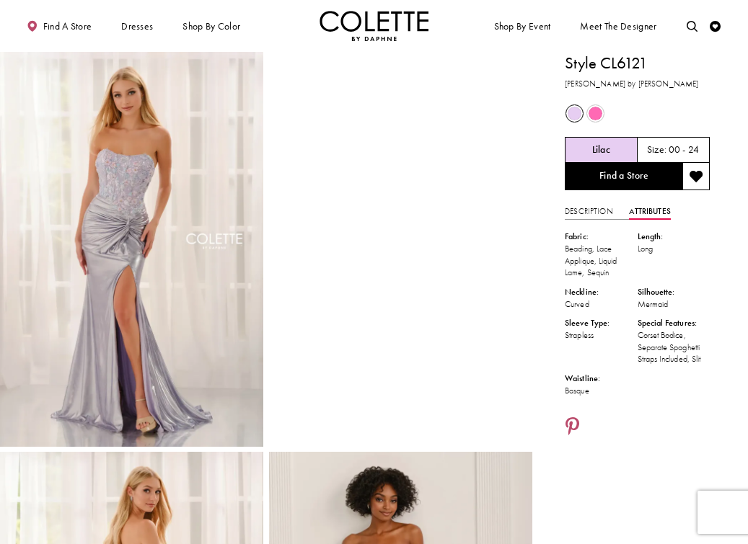
click at [369, 184] on video "Style CL6121 Colette by Daphne #1 autoplay loop mute video" at bounding box center [400, 118] width 263 height 132
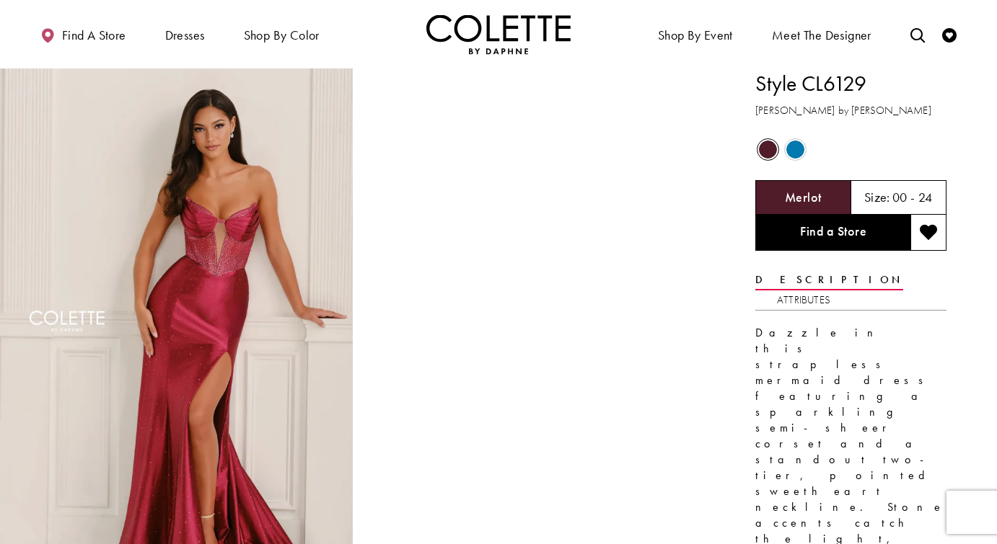
click at [747, 152] on span "Product color controls state depends on size chosen" at bounding box center [795, 150] width 18 height 18
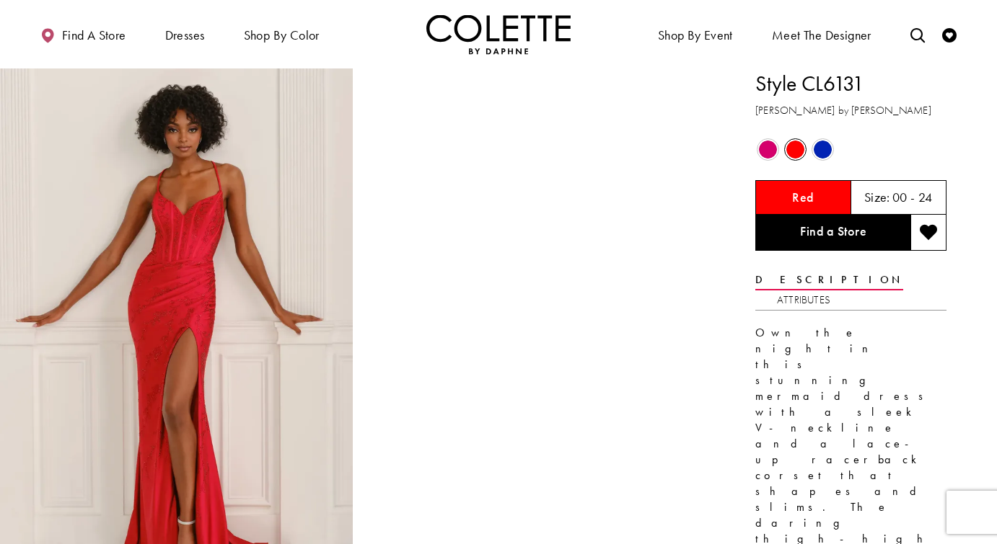
click at [747, 154] on span "Product color controls state depends on size chosen" at bounding box center [768, 150] width 18 height 18
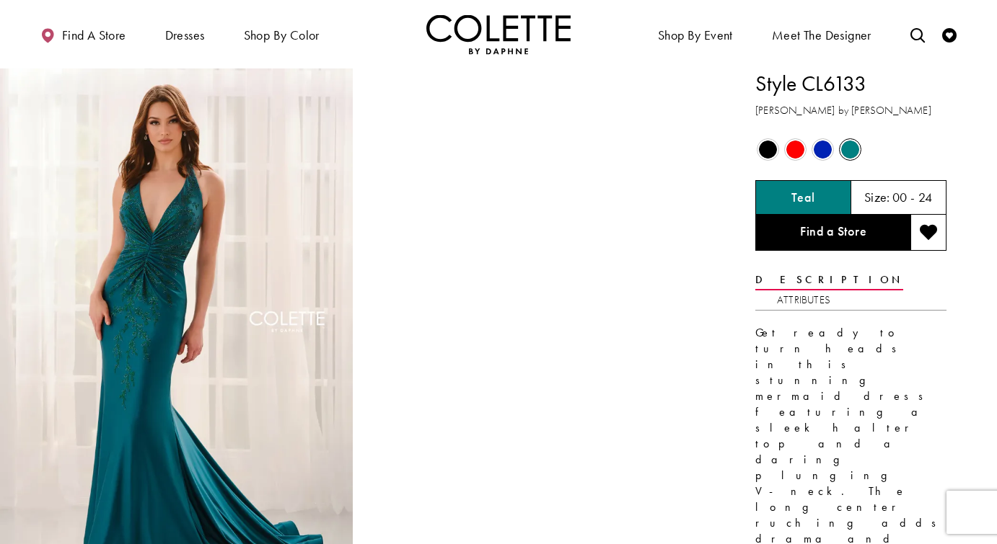
click at [747, 145] on span "Product color controls state depends on size chosen" at bounding box center [768, 150] width 18 height 18
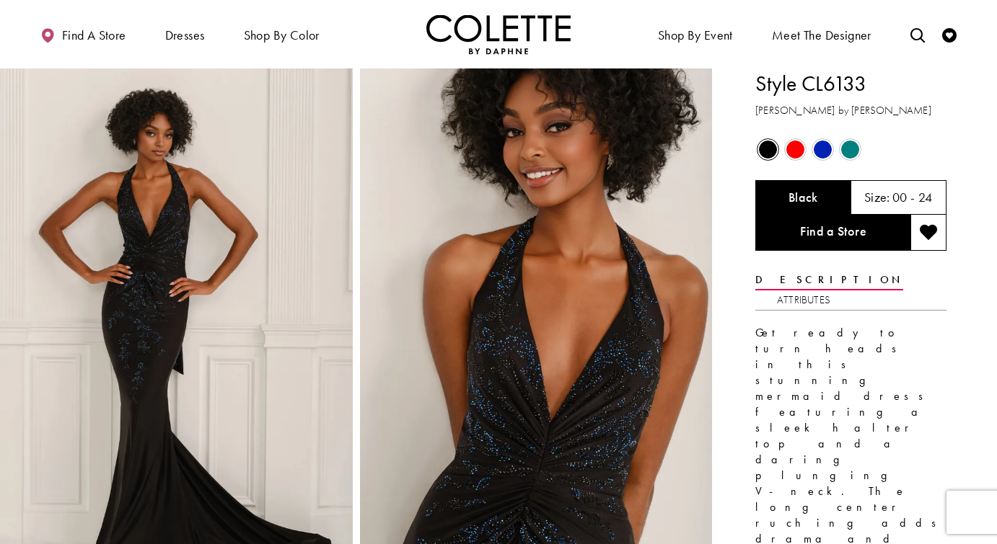
click at [747, 147] on span "Product color controls state depends on size chosen" at bounding box center [822, 150] width 18 height 18
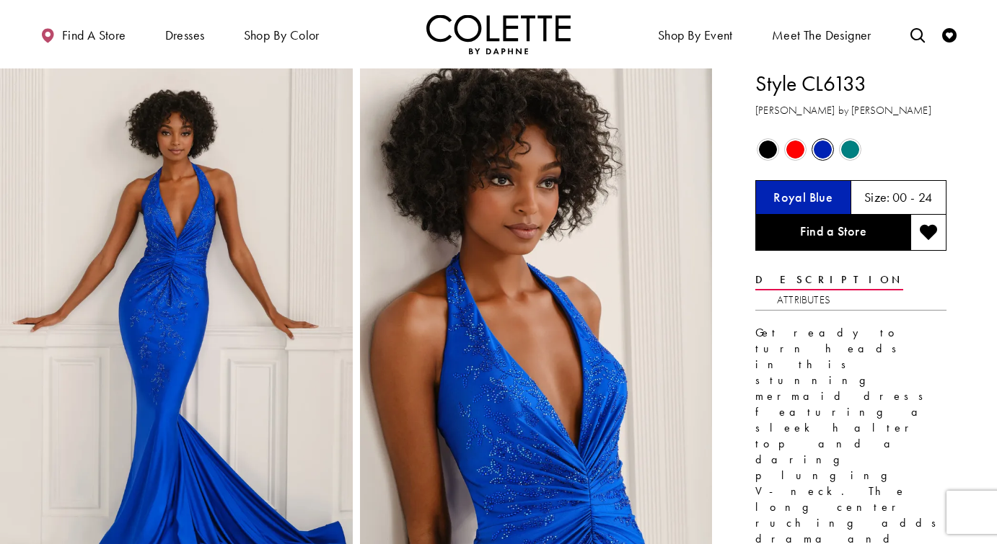
click at [747, 151] on span "Product color controls state depends on size chosen" at bounding box center [795, 150] width 18 height 18
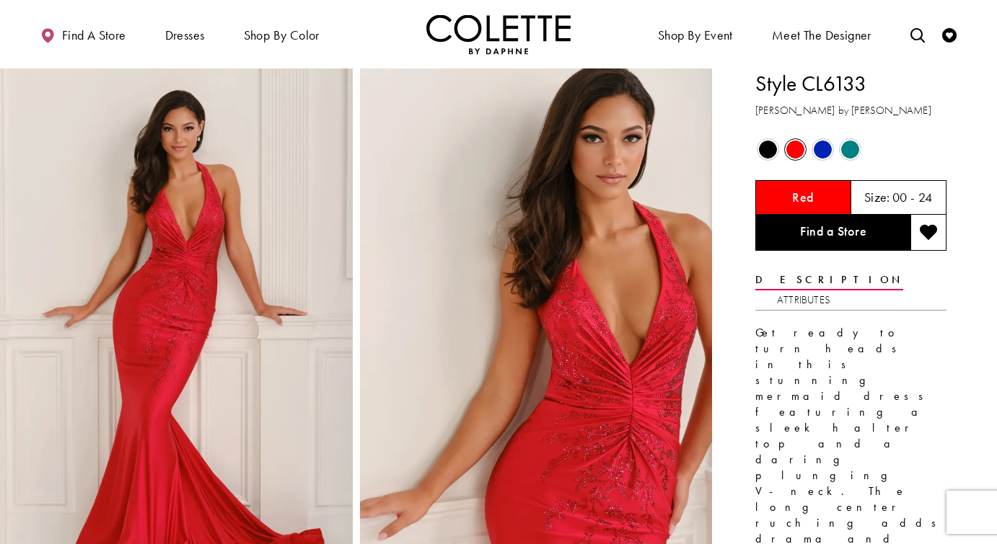
click at [747, 149] on span "Product color controls state depends on size chosen" at bounding box center [850, 150] width 18 height 18
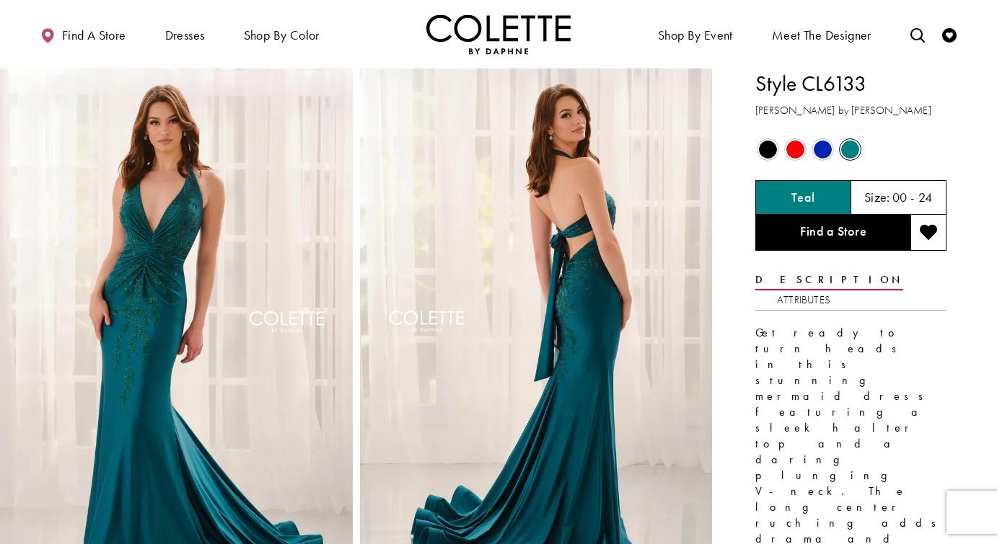
click at [747, 151] on span "Product color controls state depends on size chosen" at bounding box center [768, 150] width 18 height 18
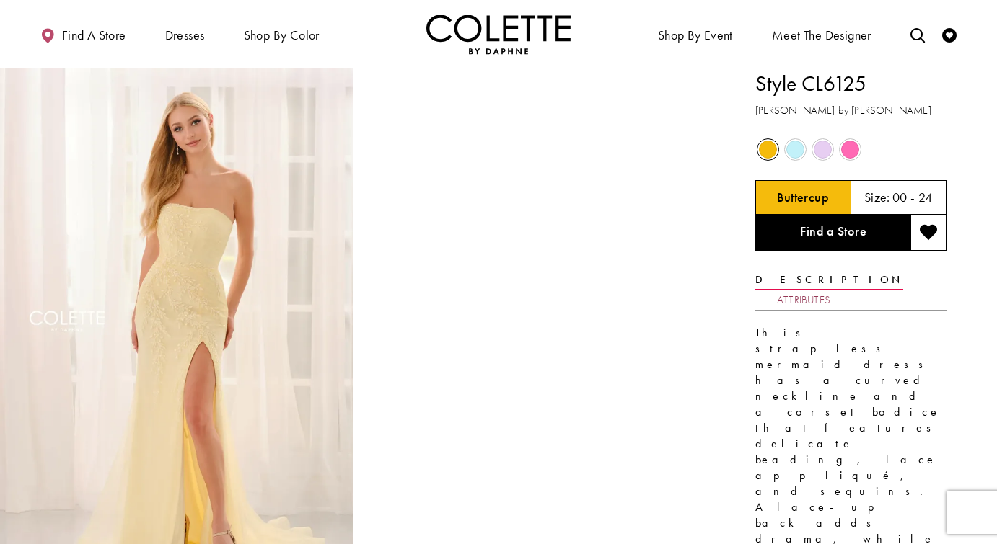
click at [830, 290] on link "Attributes" at bounding box center [803, 300] width 53 height 21
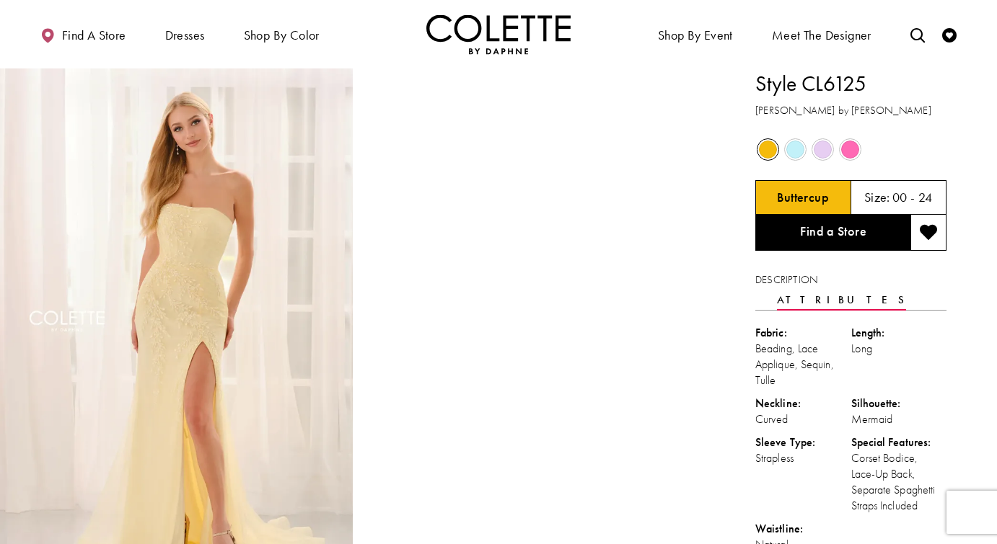
click at [778, 146] on div "Out of Stock" at bounding box center [767, 149] width 25 height 25
click at [792, 147] on span "Product color controls state depends on size chosen" at bounding box center [795, 150] width 18 height 18
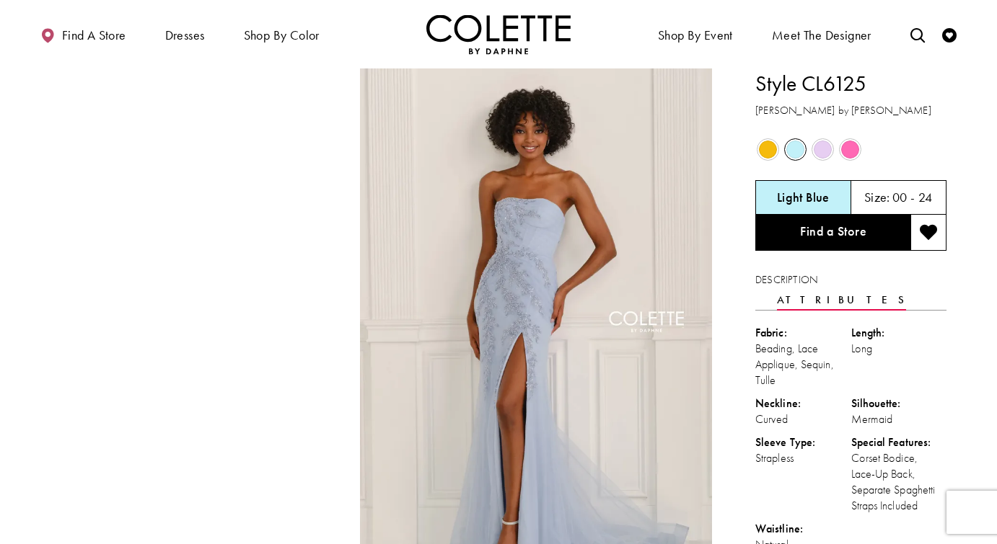
click at [819, 151] on span "Product color controls state depends on size chosen" at bounding box center [822, 150] width 18 height 18
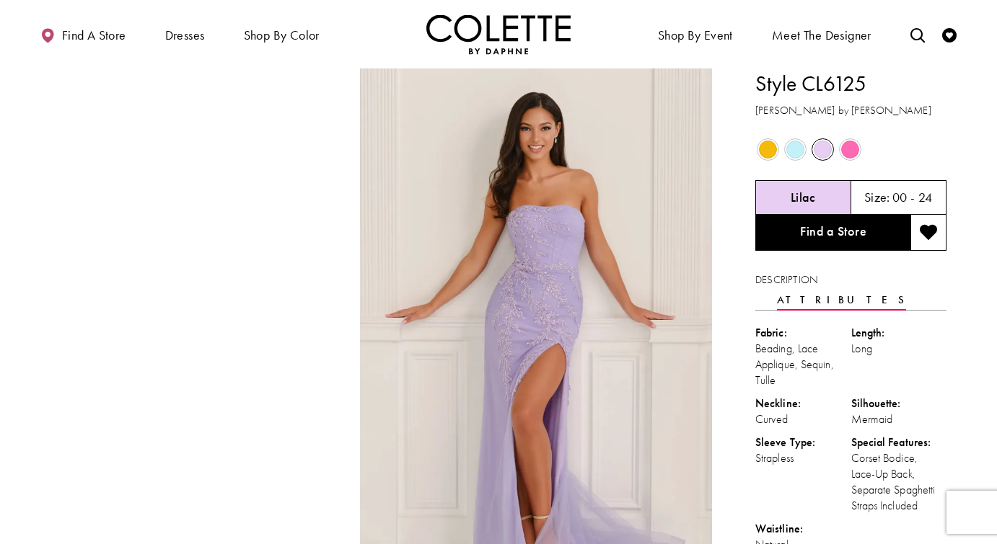
click at [848, 157] on span "Product color controls state depends on size chosen" at bounding box center [850, 150] width 18 height 18
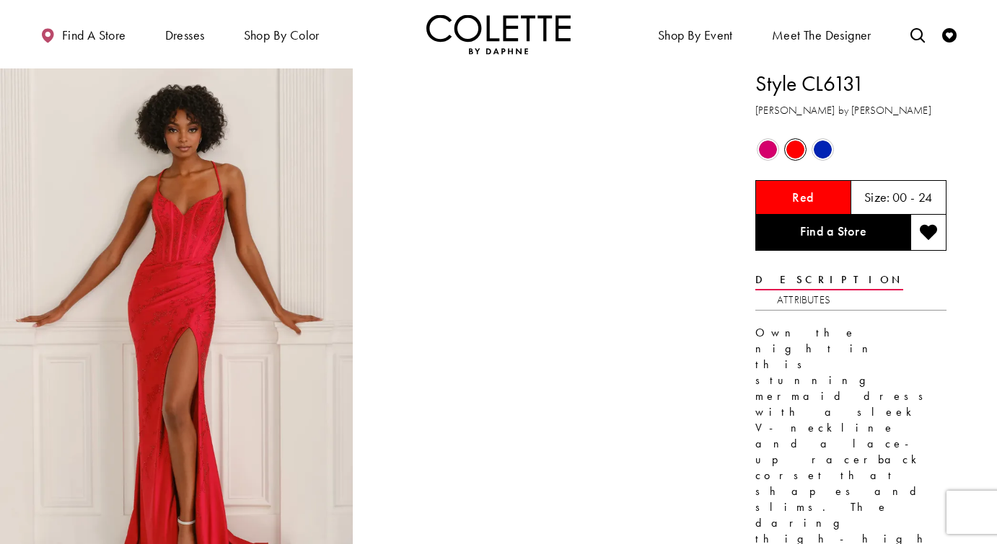
click at [762, 148] on span "Product color controls state depends on size chosen" at bounding box center [768, 150] width 18 height 18
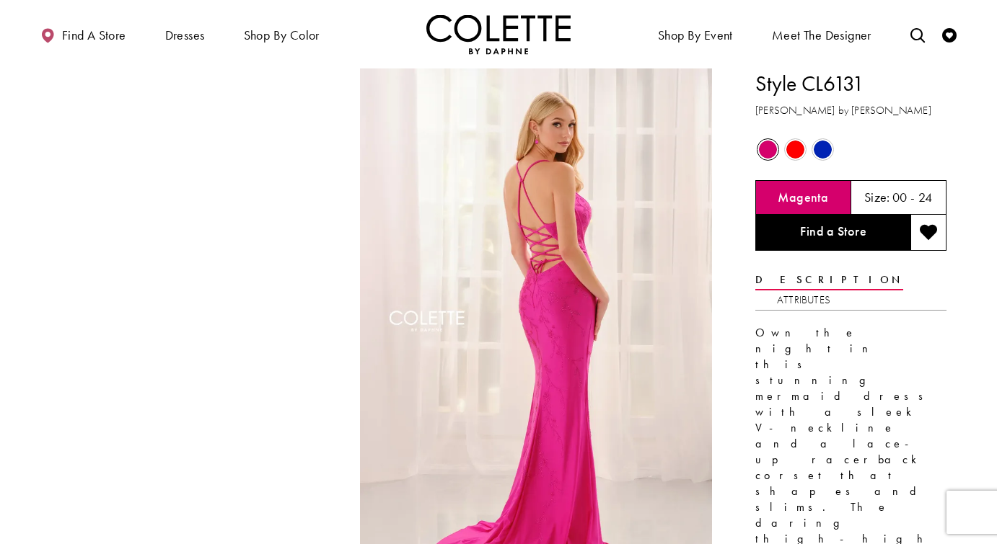
click at [787, 154] on span "Product color controls state depends on size chosen" at bounding box center [795, 150] width 18 height 18
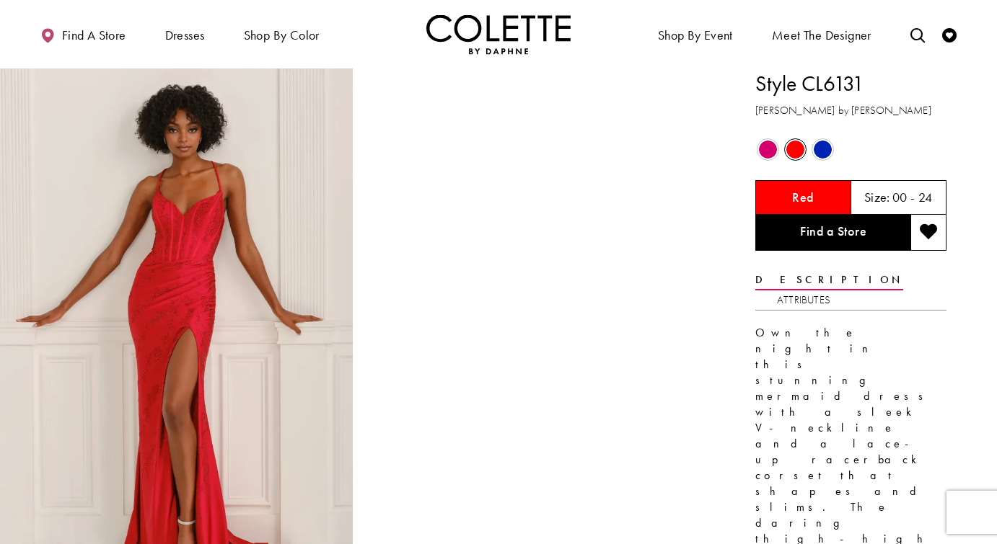
scroll to position [159, 0]
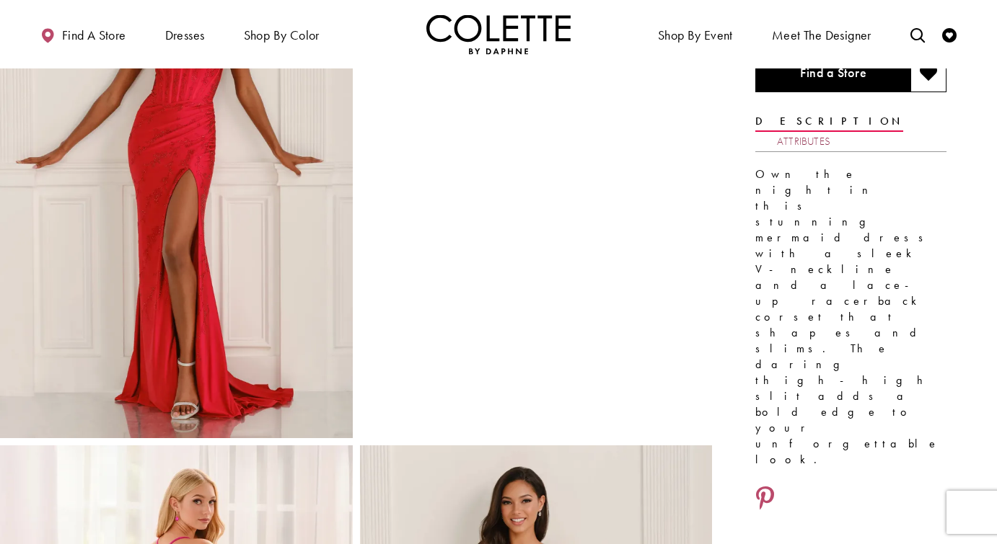
click at [830, 131] on link "Attributes" at bounding box center [803, 141] width 53 height 21
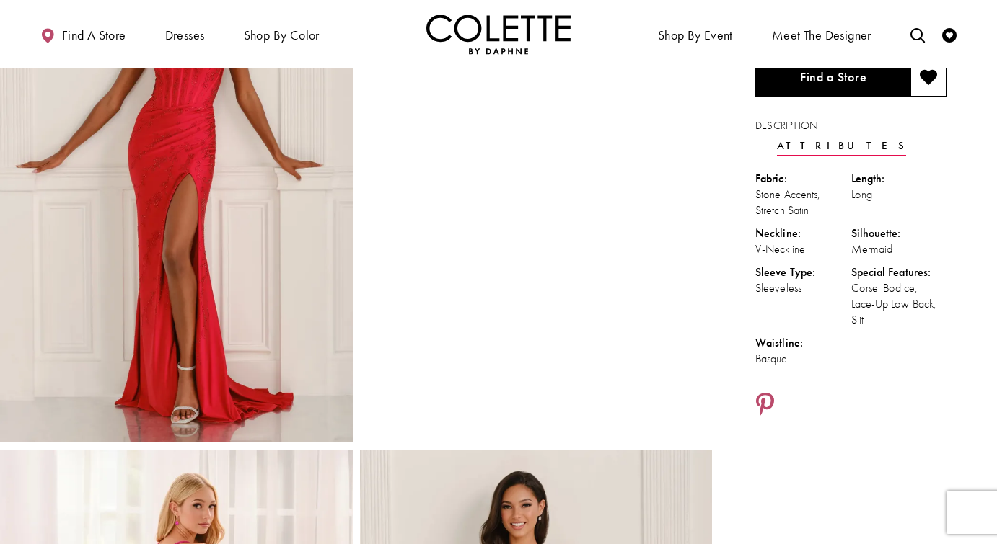
scroll to position [0, 0]
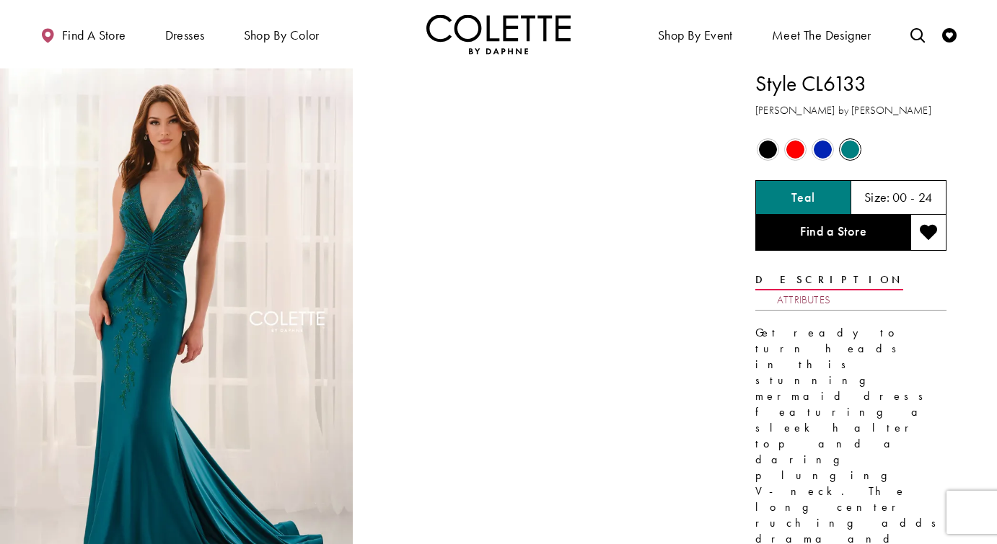
click at [830, 290] on link "Attributes" at bounding box center [803, 300] width 53 height 21
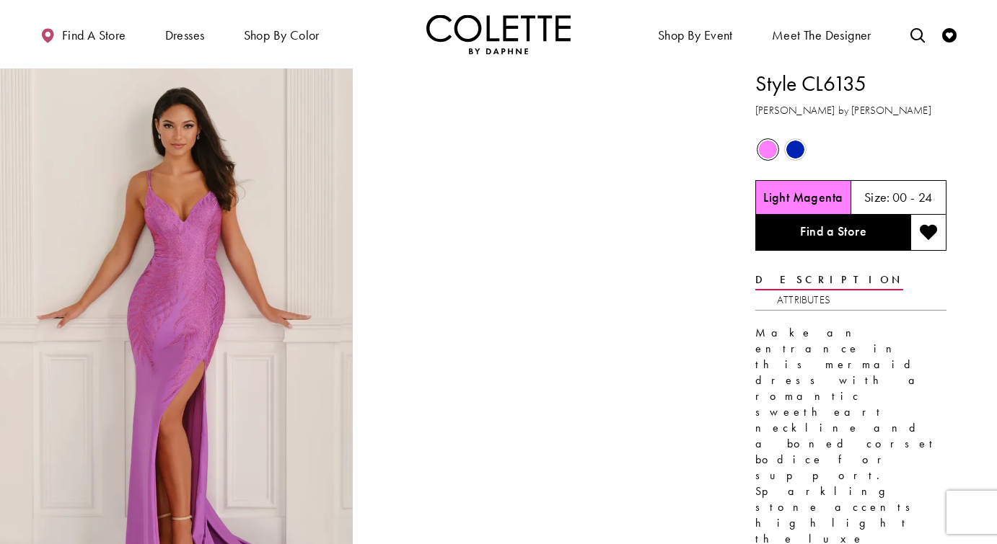
click at [792, 147] on span "Product color controls state depends on size chosen" at bounding box center [795, 150] width 18 height 18
click at [830, 290] on link "Attributes" at bounding box center [803, 300] width 53 height 21
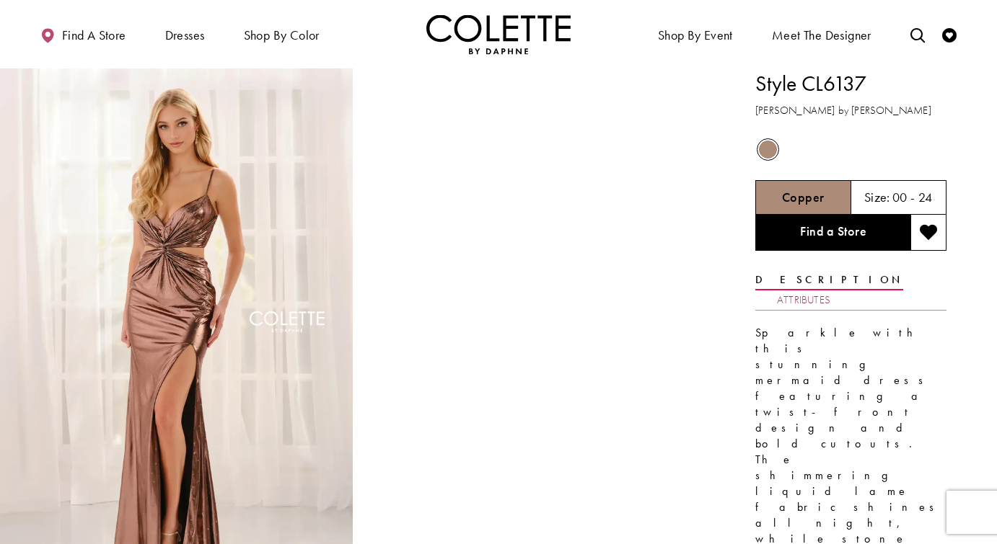
click at [830, 290] on link "Attributes" at bounding box center [803, 300] width 53 height 21
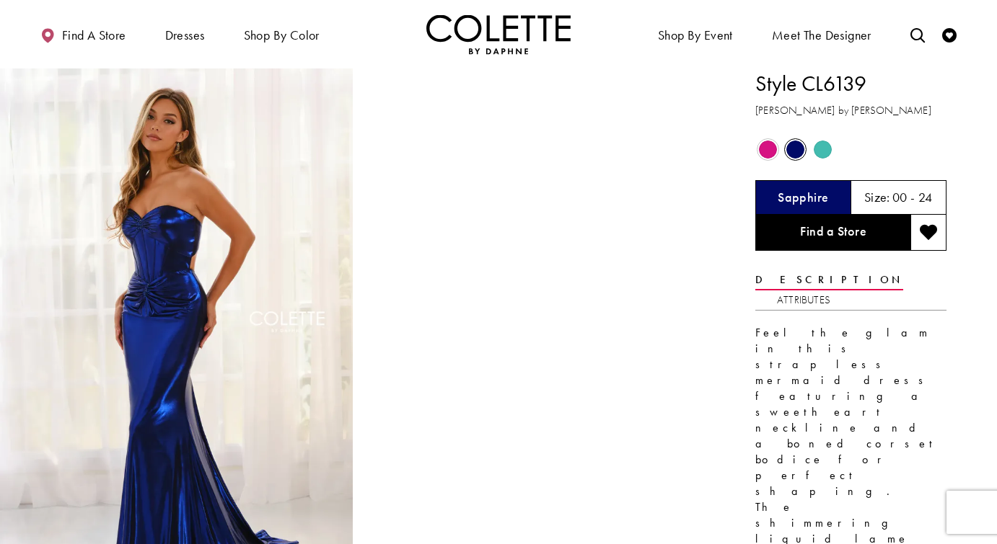
click at [822, 147] on span "Product color controls state depends on size chosen" at bounding box center [822, 150] width 18 height 18
click at [762, 155] on span "Product color controls state depends on size chosen" at bounding box center [768, 150] width 18 height 18
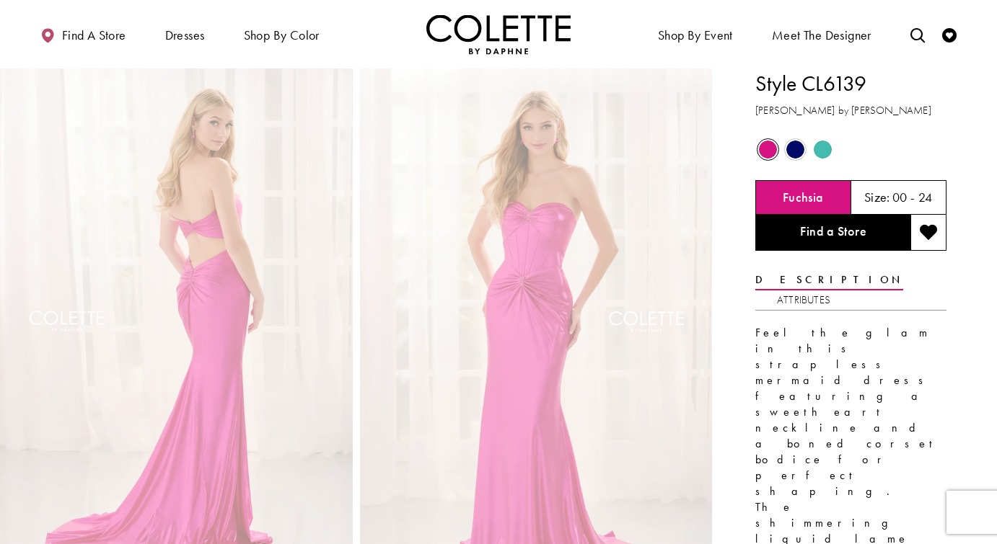
click at [789, 154] on span "Product color controls state depends on size chosen" at bounding box center [795, 150] width 18 height 18
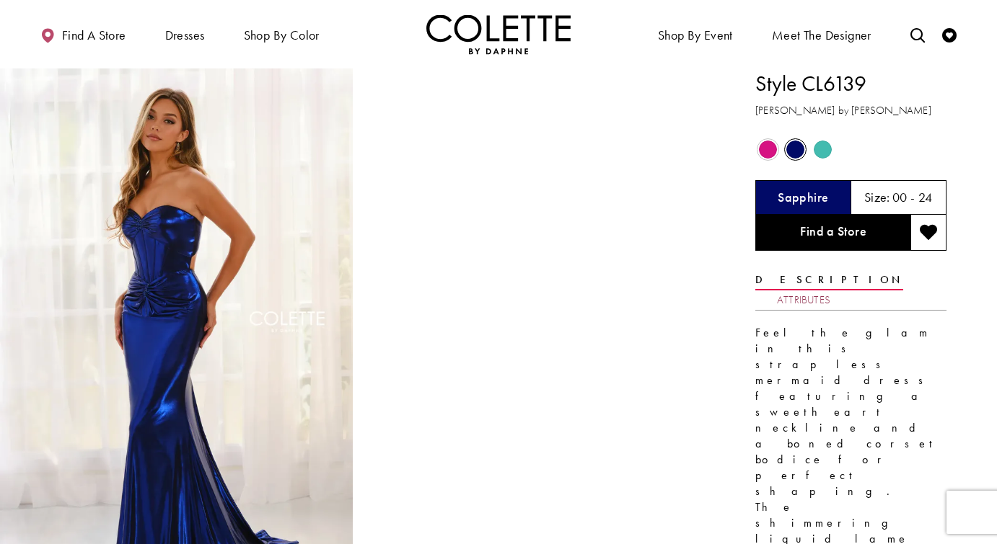
click at [830, 290] on link "Attributes" at bounding box center [803, 300] width 53 height 21
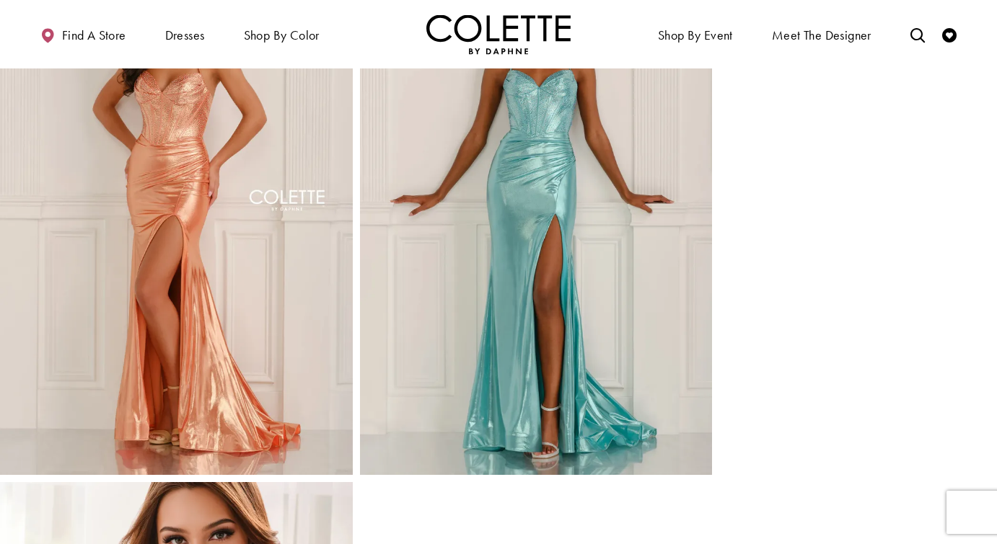
scroll to position [1191, 0]
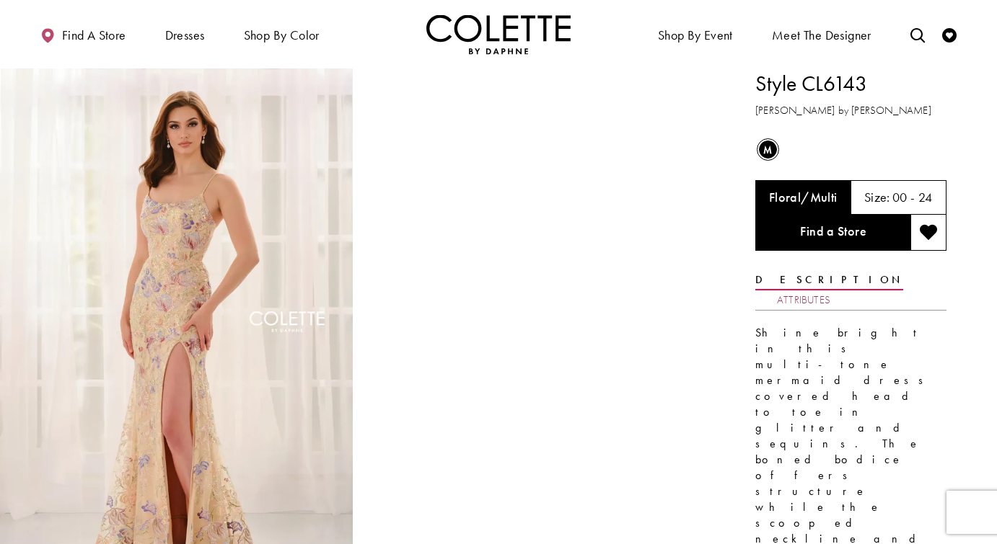
click at [830, 290] on link "Attributes" at bounding box center [803, 300] width 53 height 21
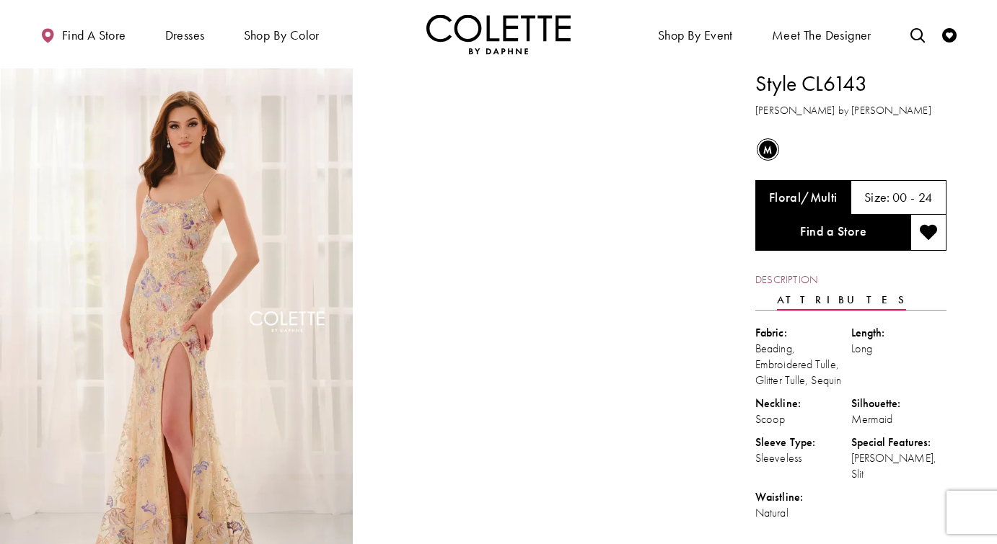
click at [783, 273] on link "Description" at bounding box center [786, 280] width 62 height 21
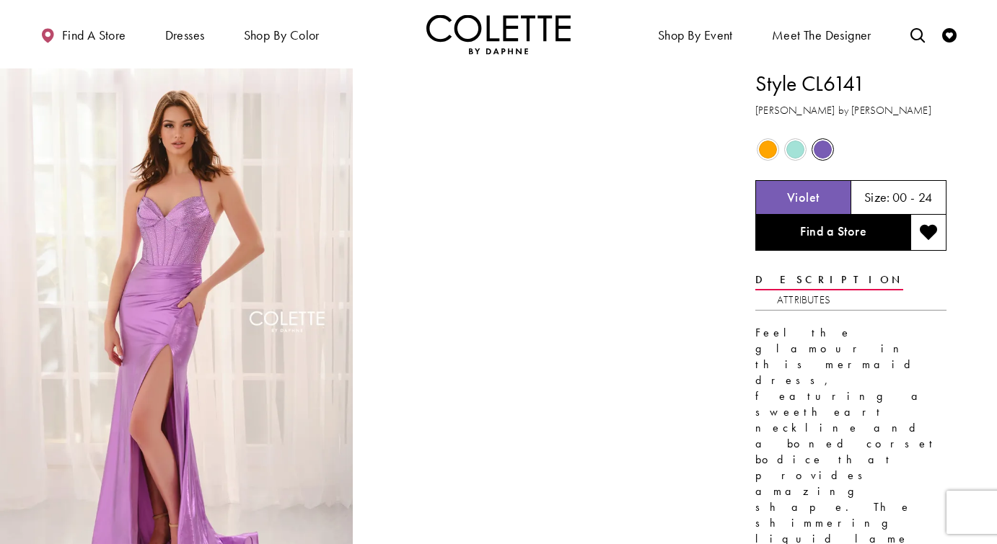
click at [764, 146] on span "Product color controls state depends on size chosen" at bounding box center [768, 150] width 18 height 18
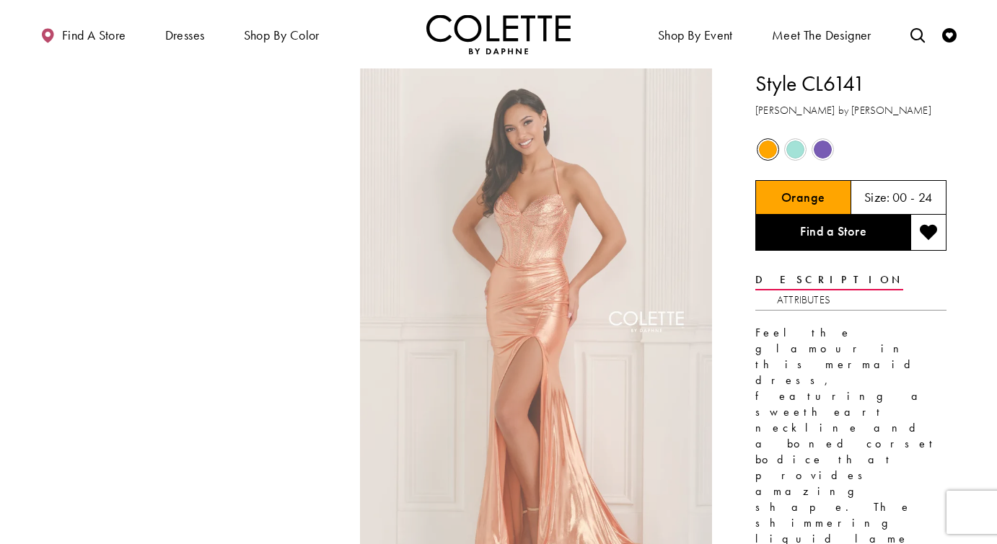
click at [793, 147] on span "Product color controls state depends on size chosen" at bounding box center [795, 150] width 18 height 18
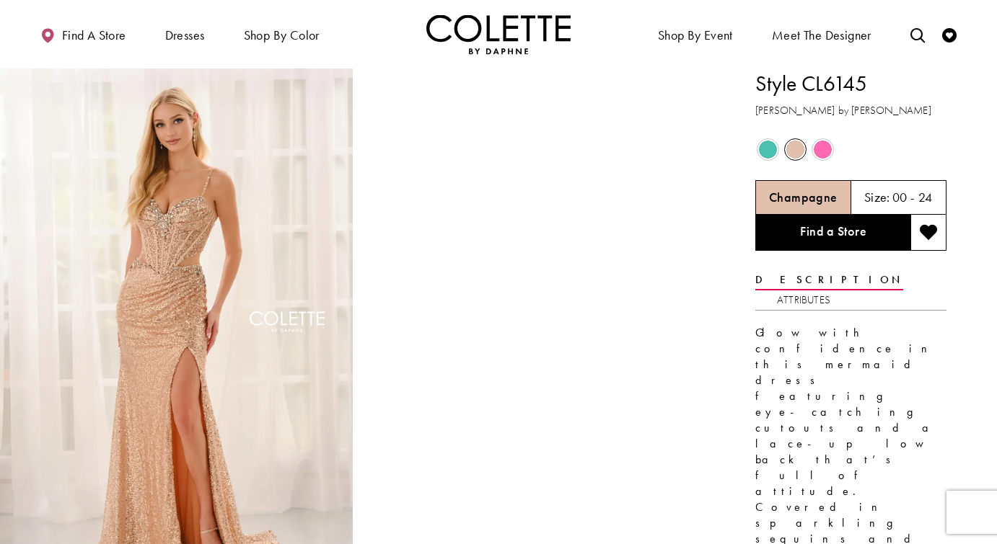
click at [824, 149] on span "Product color controls state depends on size chosen" at bounding box center [822, 150] width 18 height 18
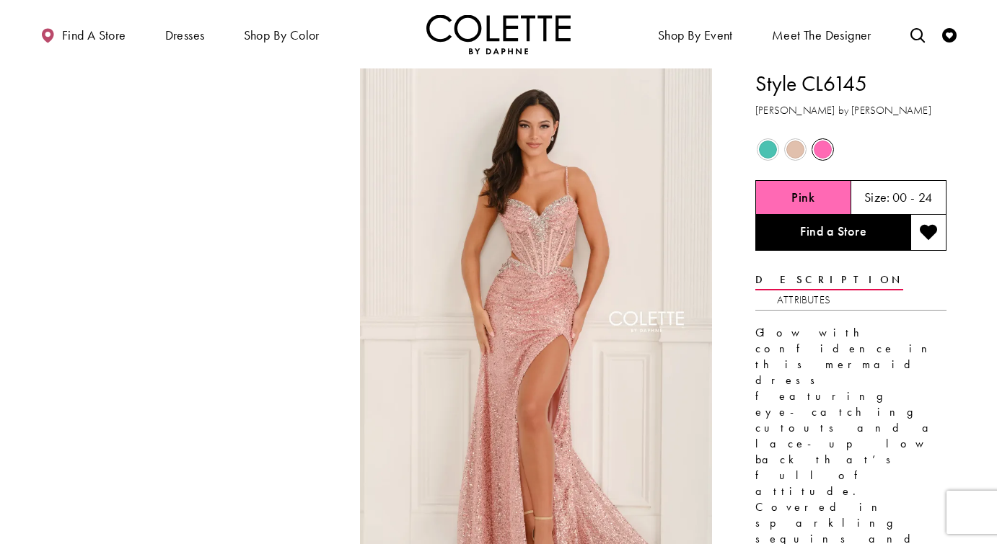
click at [764, 149] on span "Product color controls state depends on size chosen" at bounding box center [768, 150] width 18 height 18
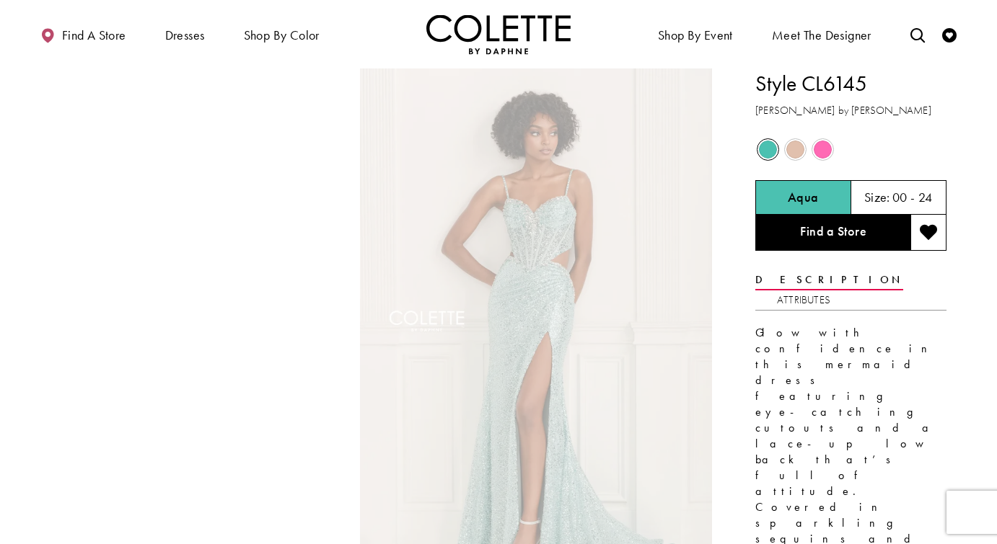
click at [794, 150] on span "Product color controls state depends on size chosen" at bounding box center [795, 150] width 18 height 18
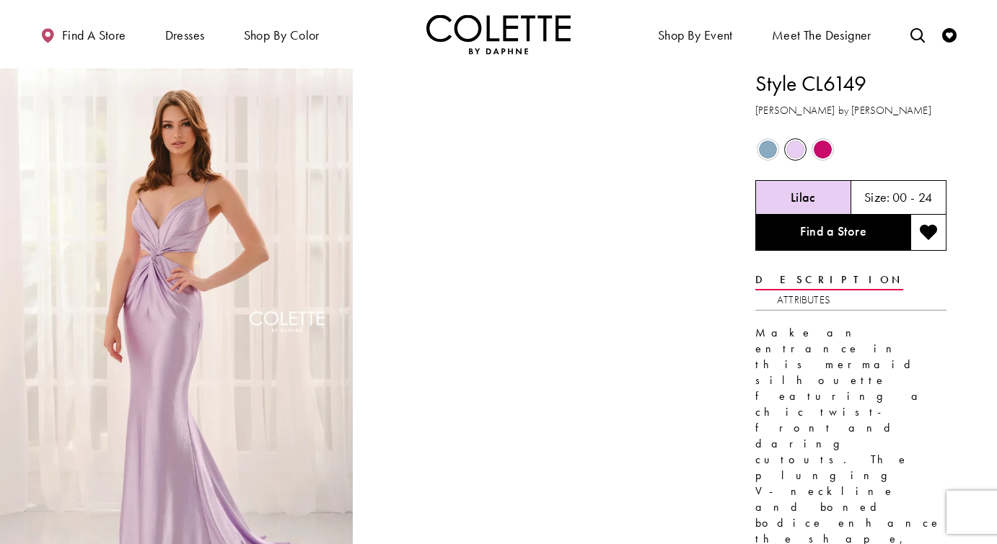
click at [820, 149] on span "Product color controls state depends on size chosen" at bounding box center [822, 150] width 18 height 18
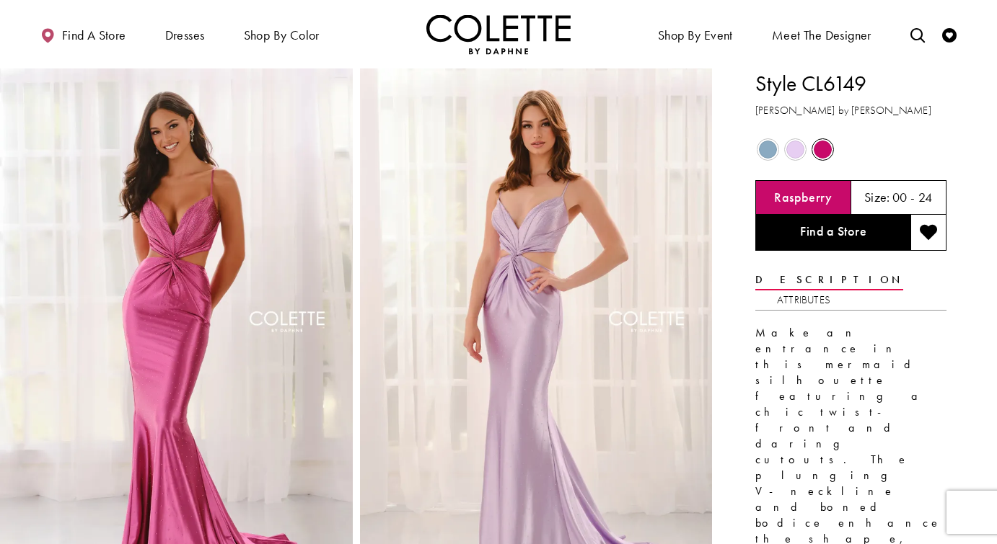
click at [762, 150] on span "Product color controls state depends on size chosen" at bounding box center [768, 150] width 18 height 18
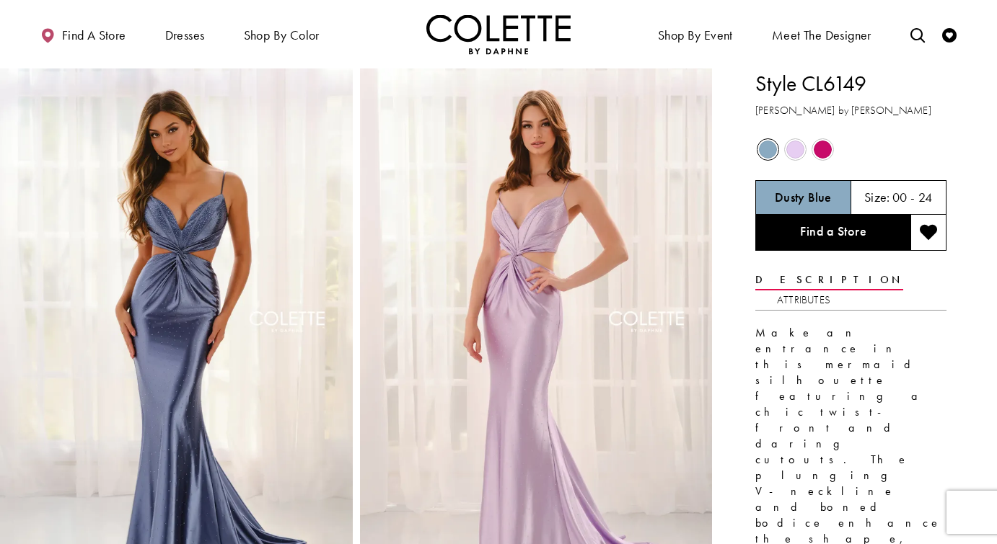
click at [785, 154] on div "Out of Stock" at bounding box center [794, 149] width 25 height 25
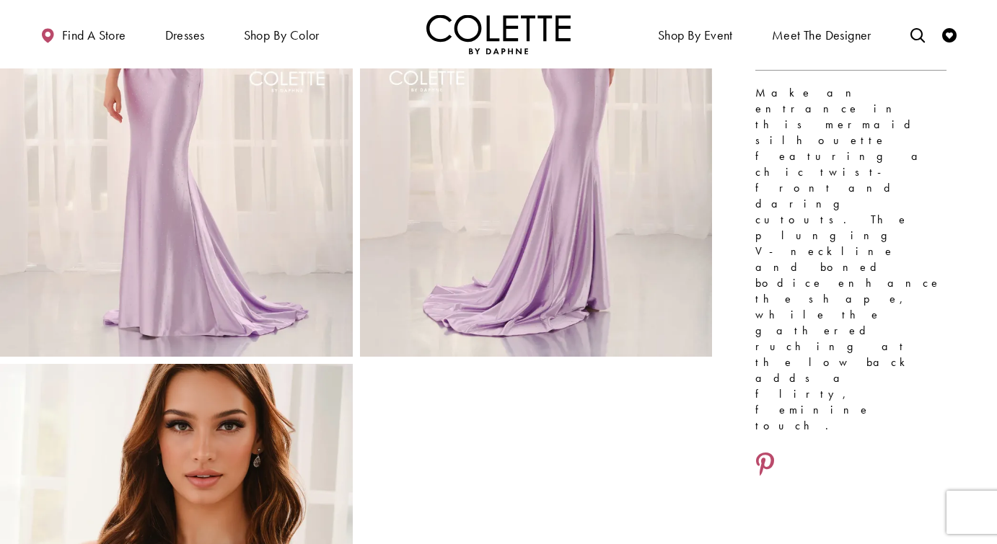
scroll to position [237, 0]
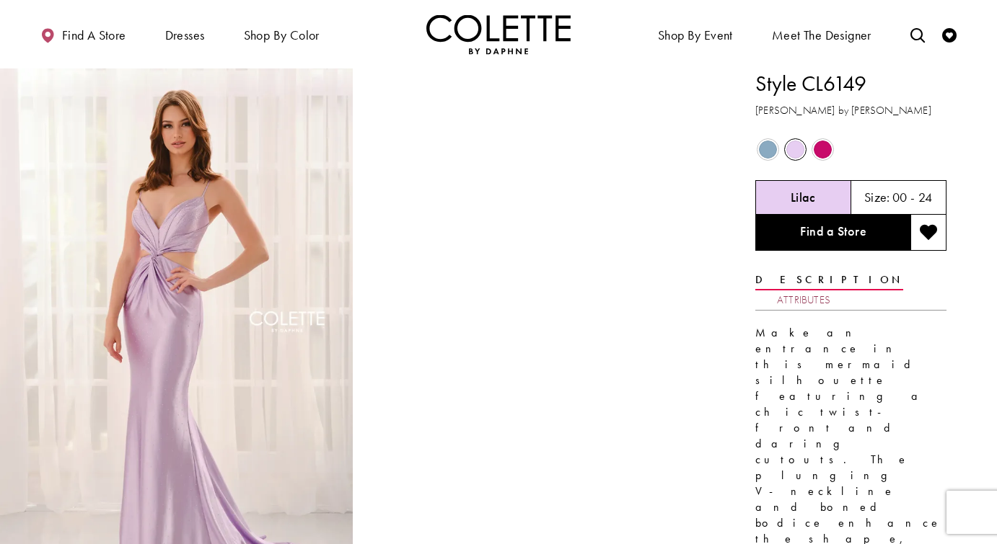
click at [830, 290] on link "Attributes" at bounding box center [803, 300] width 53 height 21
click at [774, 152] on span "Product color controls state depends on size chosen" at bounding box center [768, 150] width 18 height 18
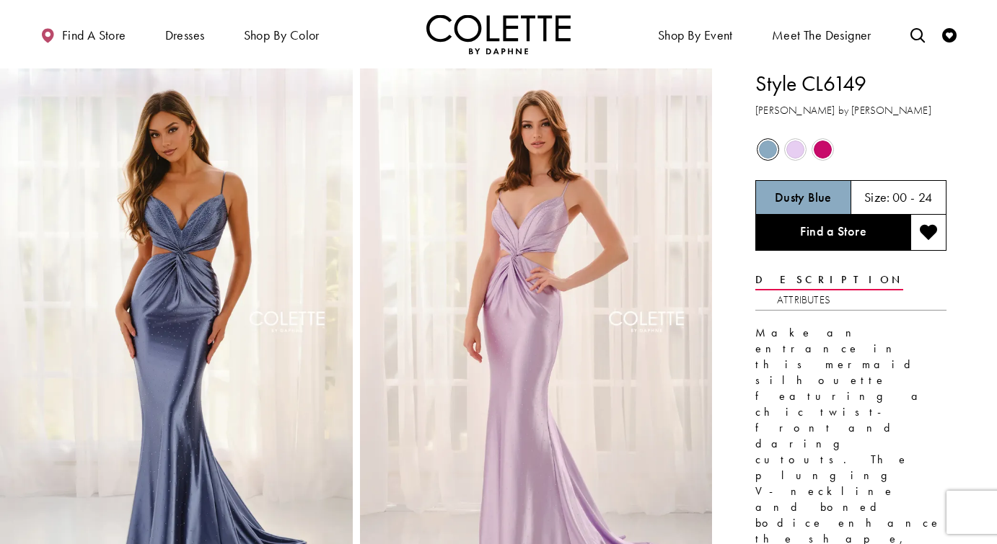
click at [821, 146] on span "Product color controls state depends on size chosen" at bounding box center [822, 150] width 18 height 18
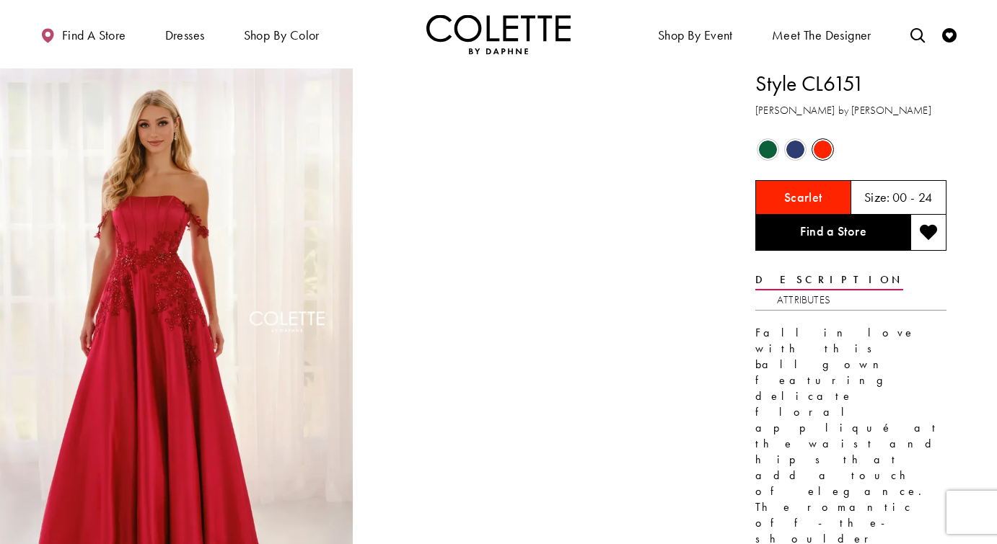
click at [761, 148] on span "Product color controls state depends on size chosen" at bounding box center [768, 150] width 18 height 18
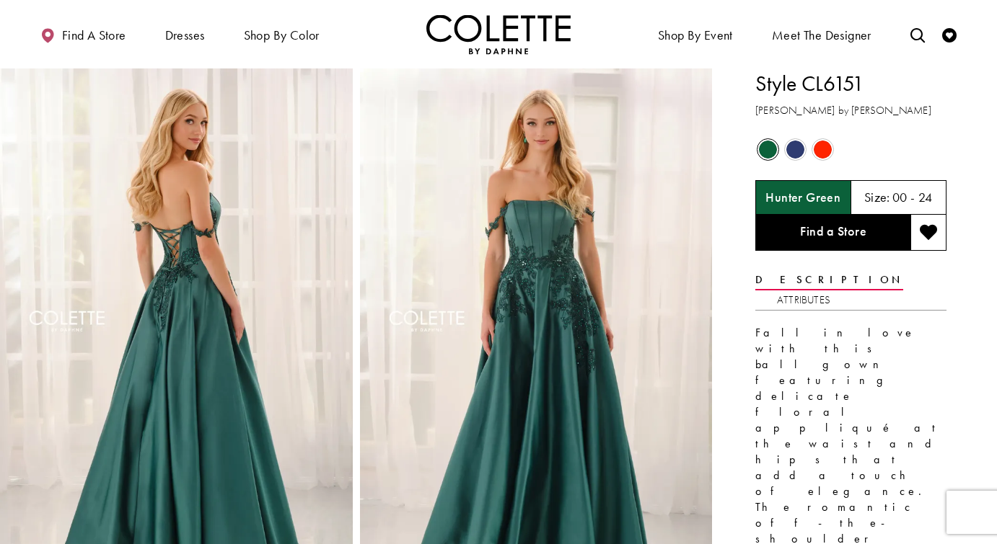
click at [796, 156] on span "Product color controls state depends on size chosen" at bounding box center [795, 150] width 18 height 18
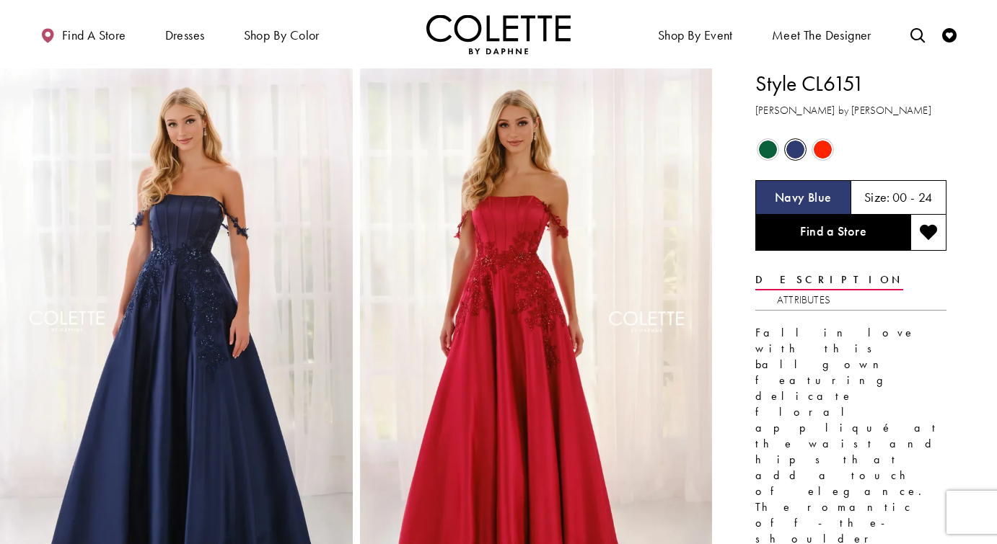
click at [813, 151] on span "Product color controls state depends on size chosen" at bounding box center [822, 150] width 18 height 18
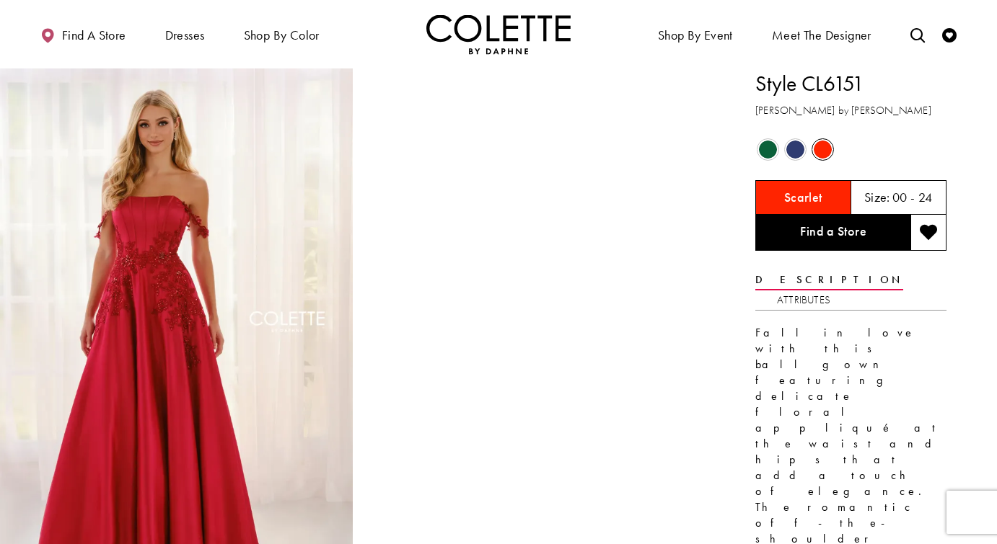
click at [764, 149] on span "Product color controls state depends on size chosen" at bounding box center [768, 150] width 18 height 18
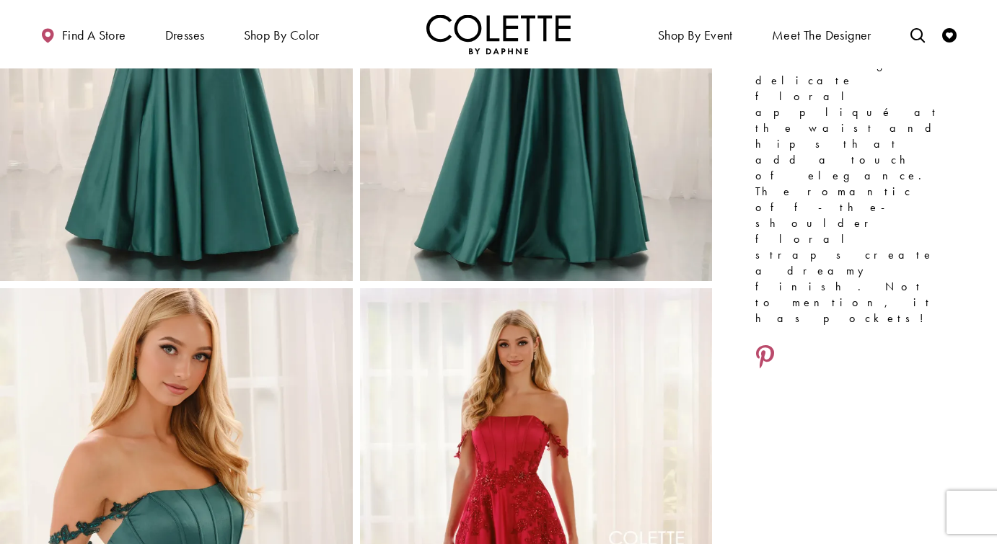
scroll to position [200, 0]
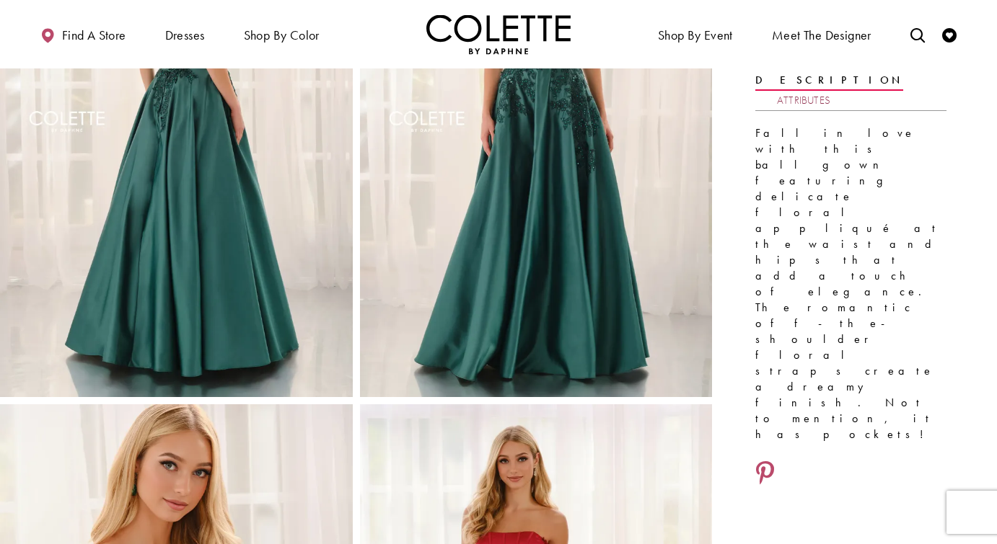
click at [830, 90] on link "Attributes" at bounding box center [803, 100] width 53 height 21
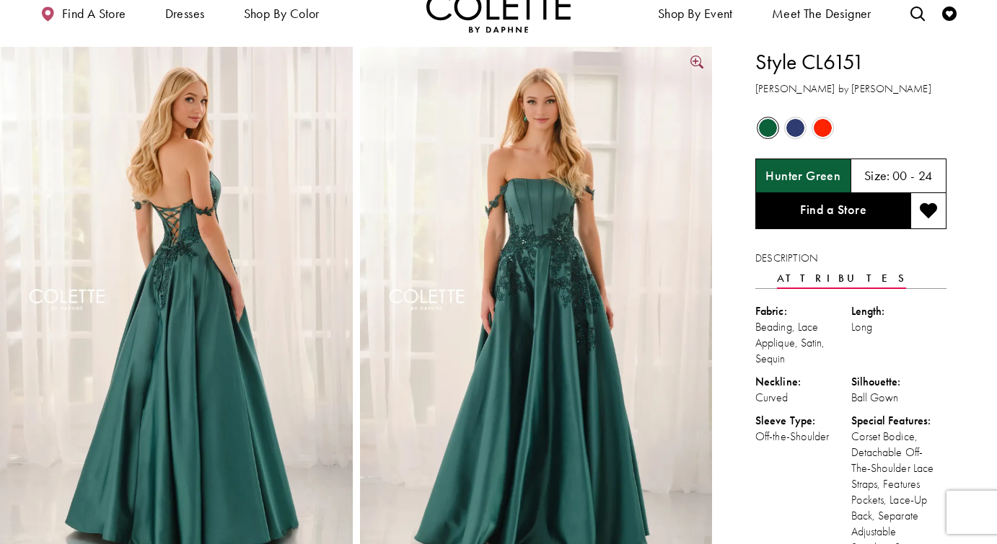
scroll to position [0, 0]
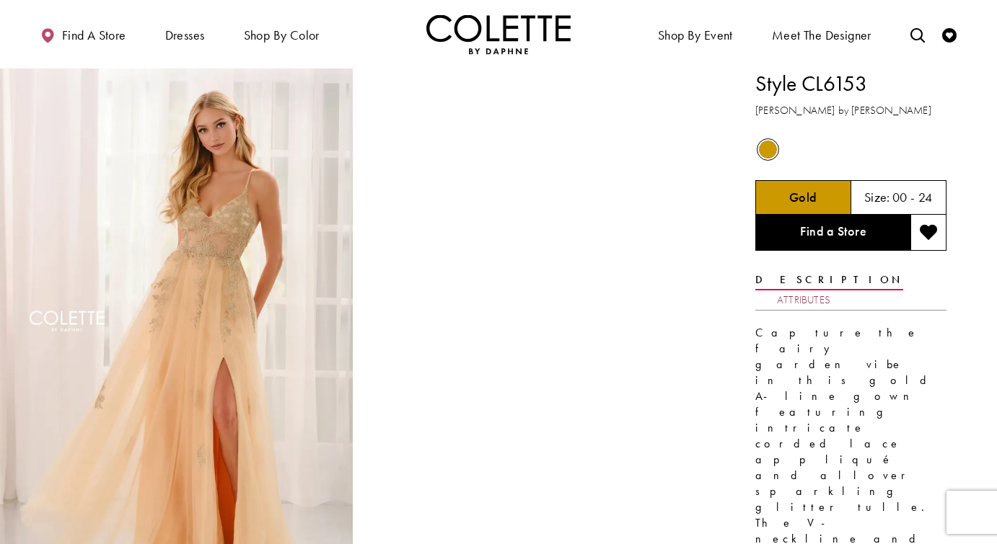
click at [830, 290] on link "Attributes" at bounding box center [803, 300] width 53 height 21
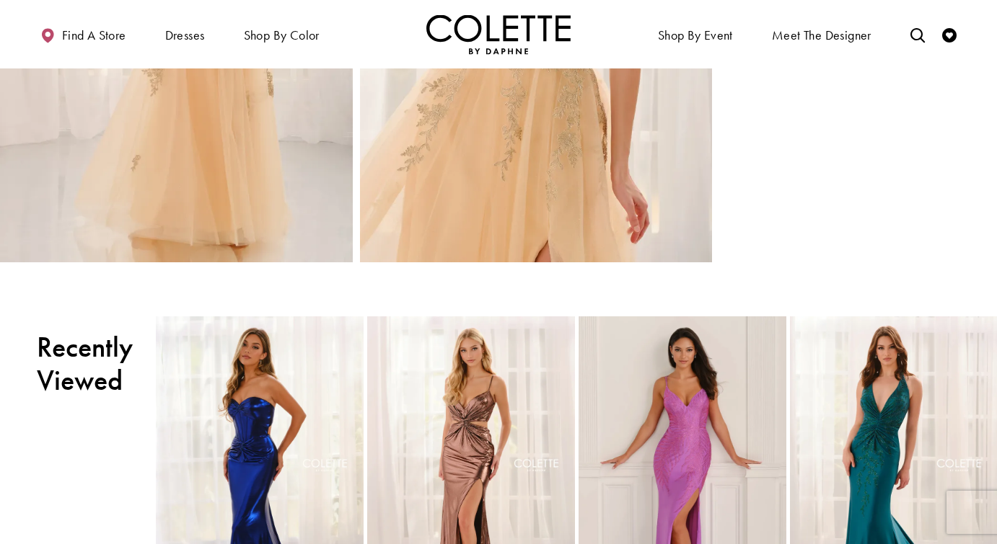
scroll to position [875, 0]
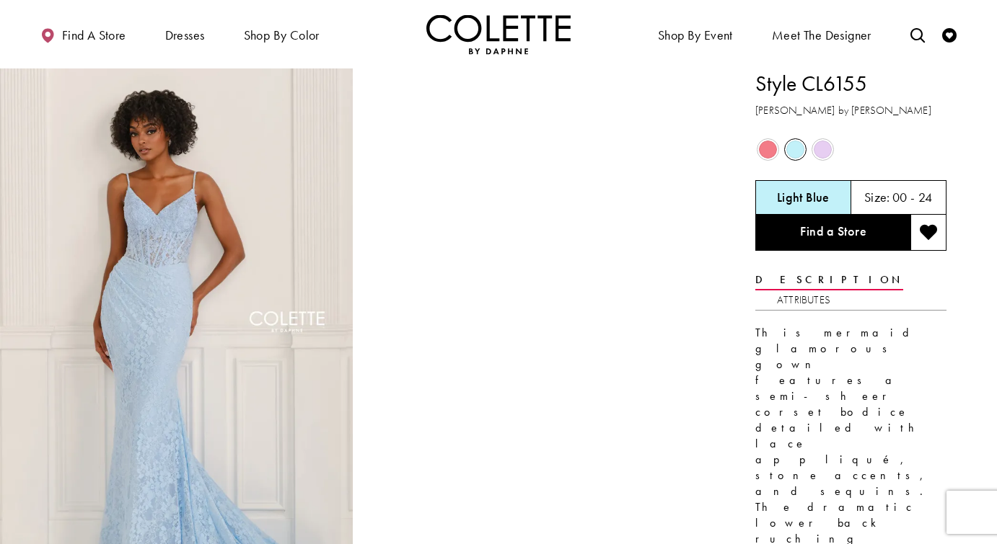
click at [772, 149] on span "Product color controls state depends on size chosen" at bounding box center [768, 150] width 18 height 18
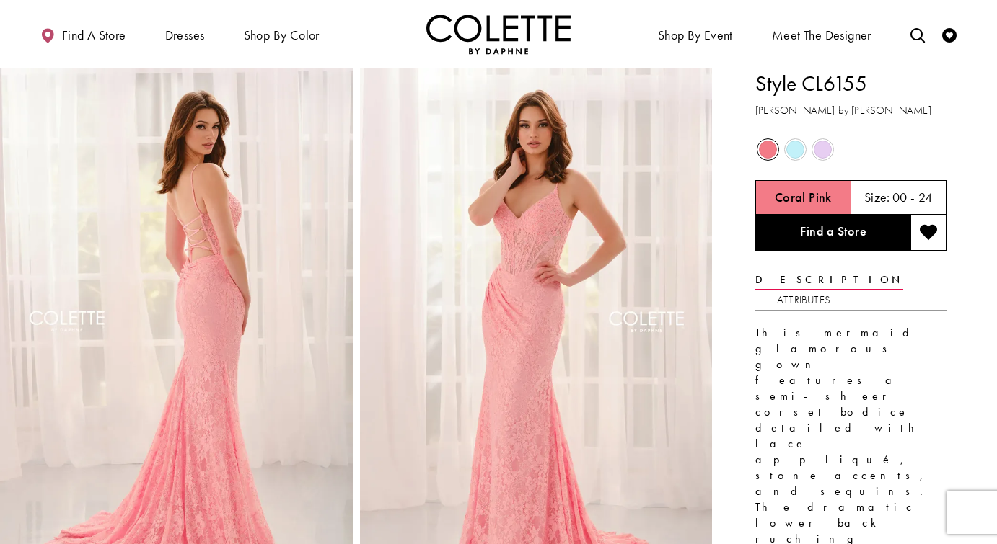
click at [822, 151] on span "Product color controls state depends on size chosen" at bounding box center [822, 150] width 18 height 18
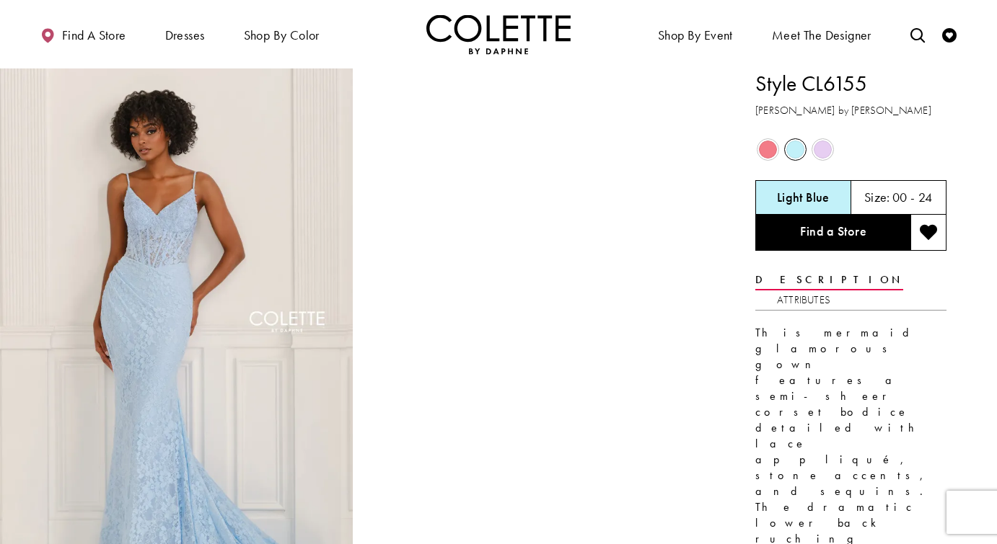
click at [769, 144] on span "Product color controls state depends on size chosen" at bounding box center [768, 150] width 18 height 18
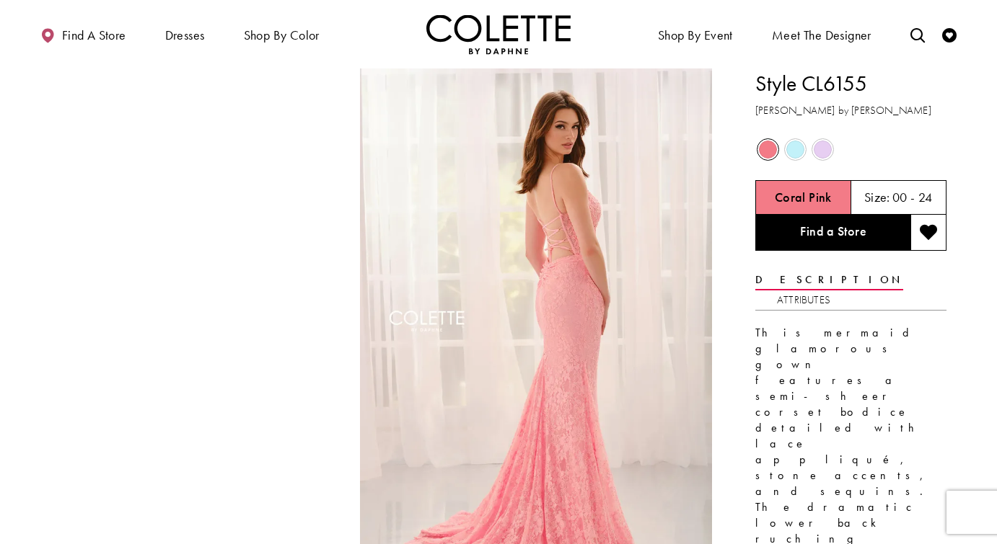
click at [802, 151] on span "Product color controls state depends on size chosen" at bounding box center [795, 150] width 18 height 18
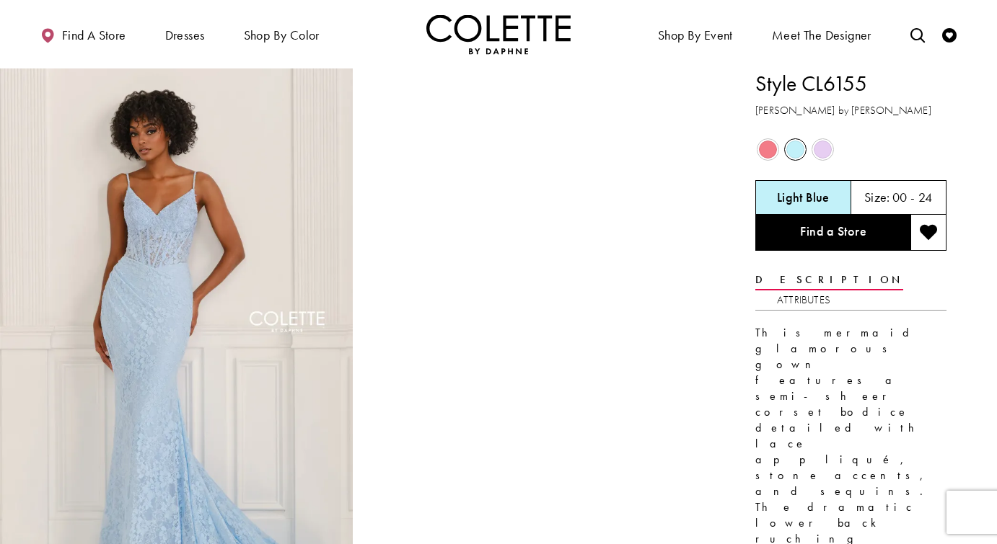
click at [832, 142] on div "Out of Stock" at bounding box center [822, 149] width 25 height 25
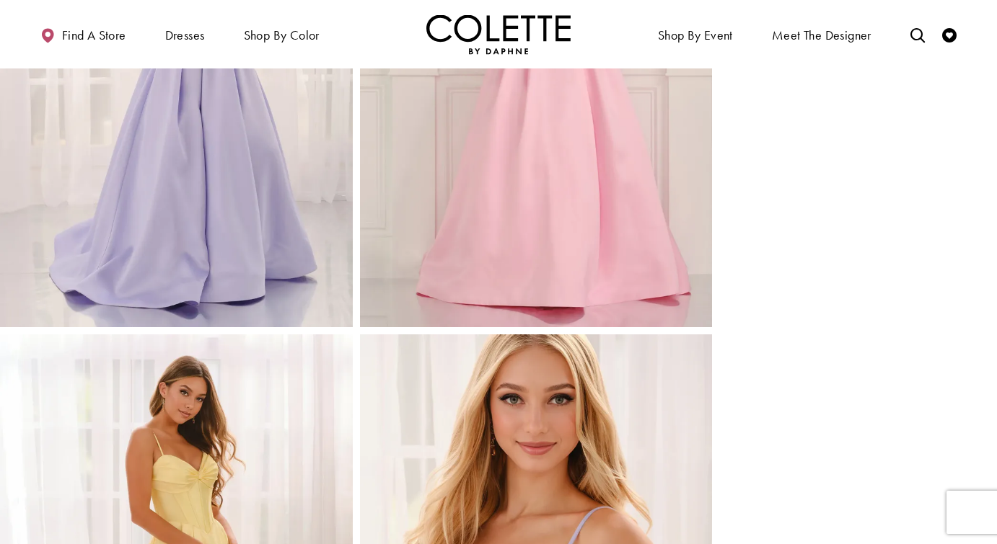
scroll to position [530, 0]
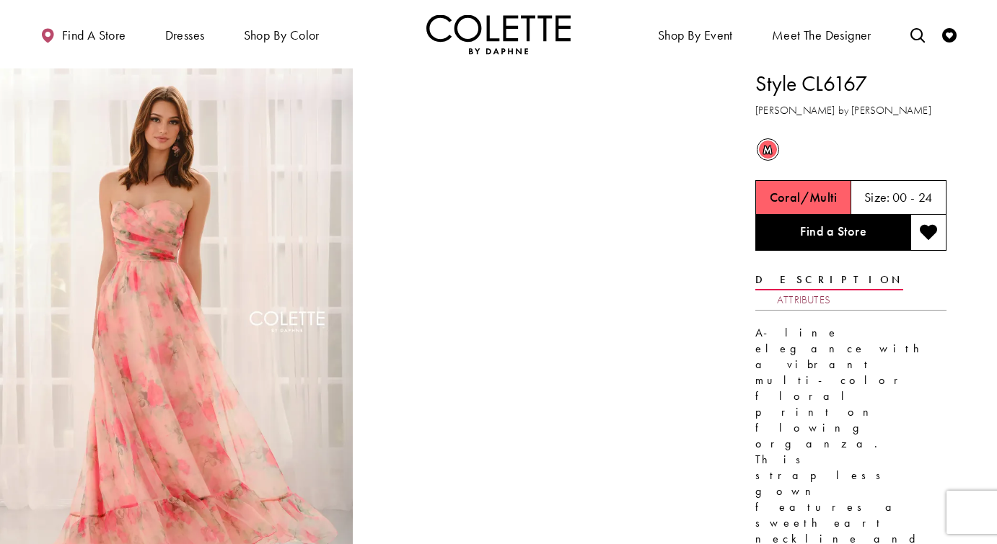
click at [830, 290] on link "Attributes" at bounding box center [803, 300] width 53 height 21
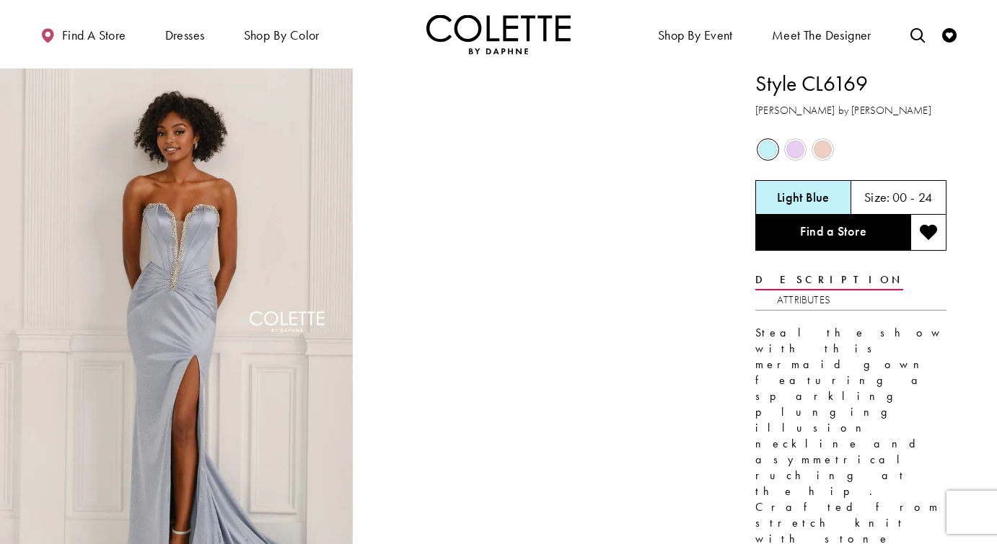
click at [799, 154] on span "Product color controls state depends on size chosen" at bounding box center [795, 150] width 18 height 18
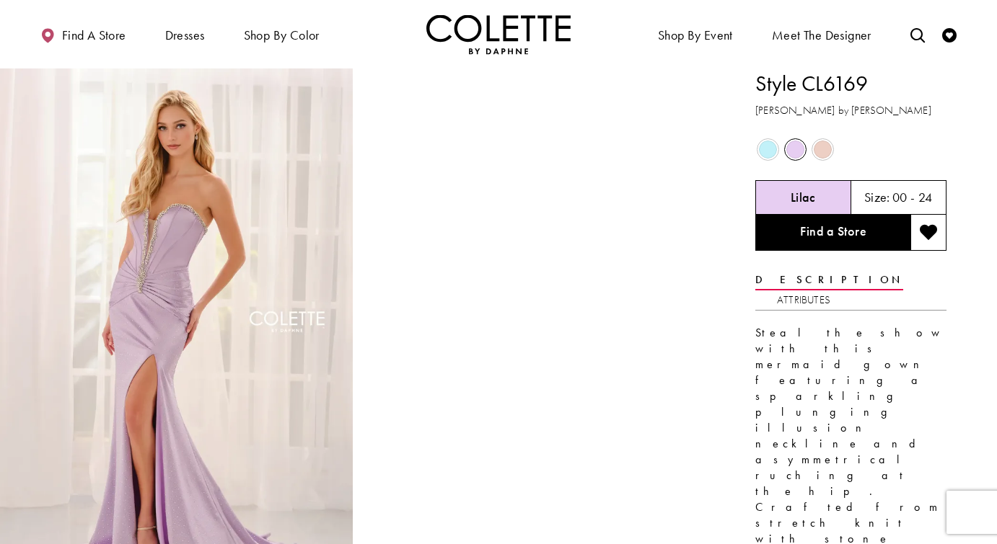
click at [768, 154] on span "Product color controls state depends on size chosen" at bounding box center [768, 150] width 18 height 18
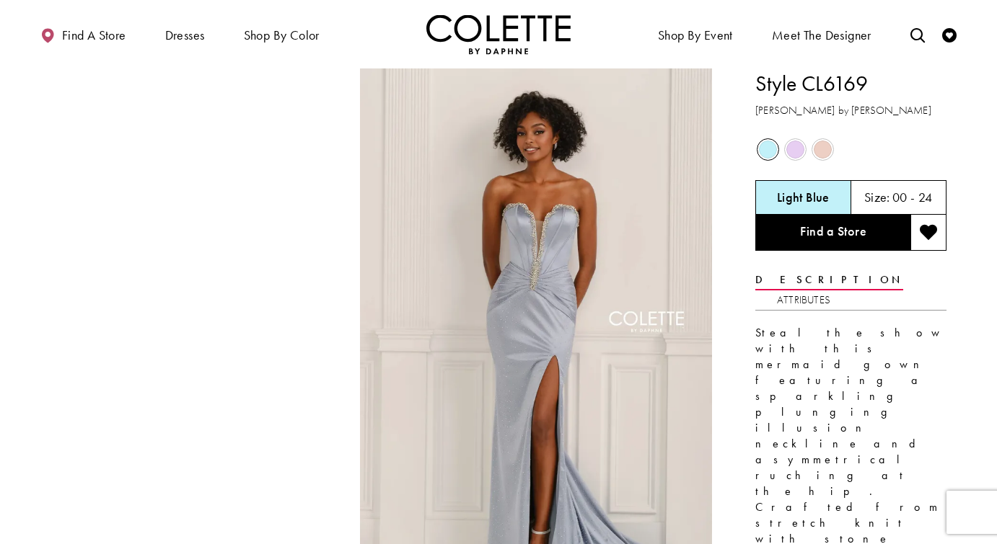
click at [832, 149] on span "Product color controls state depends on size chosen" at bounding box center [822, 150] width 18 height 18
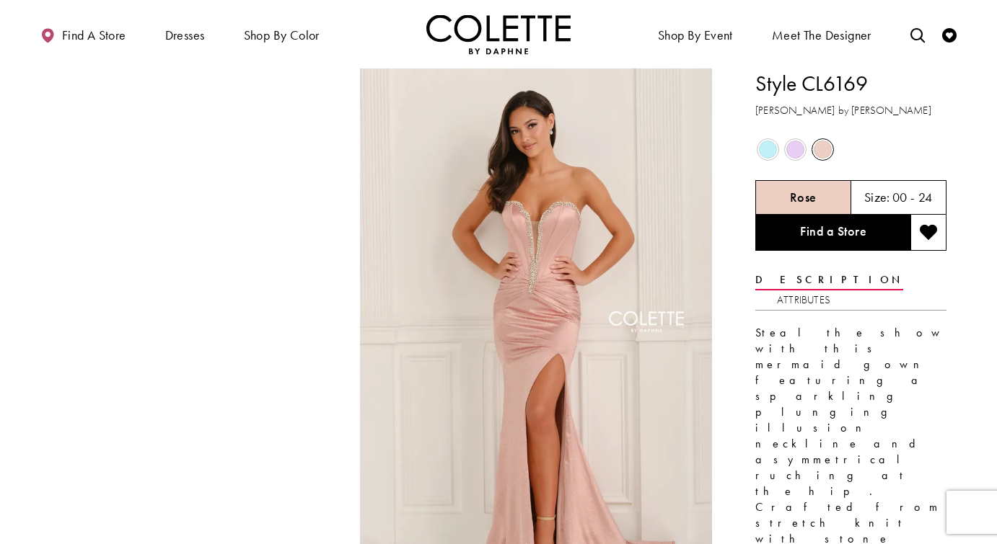
click at [790, 155] on span "Product color controls state depends on size chosen" at bounding box center [795, 150] width 18 height 18
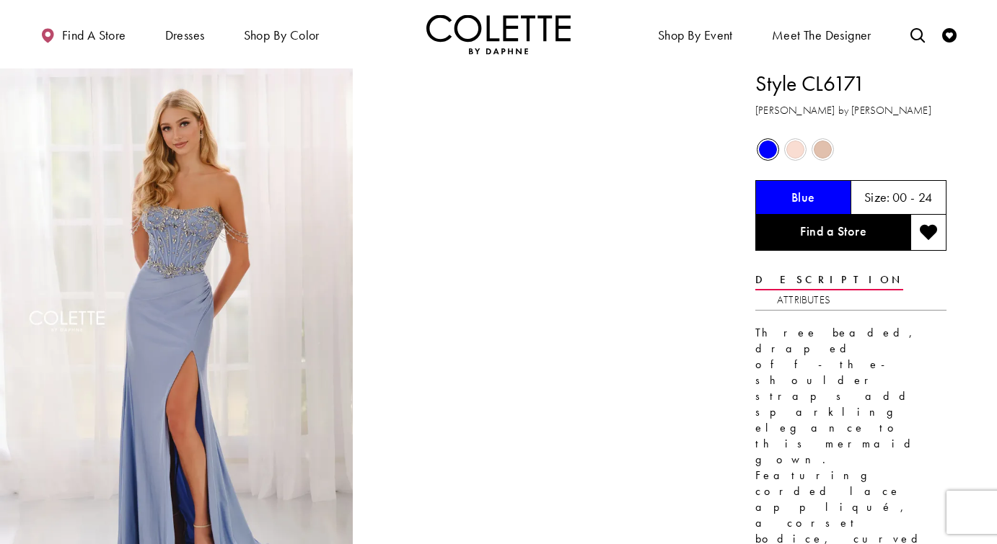
click at [795, 158] on span "Product color controls state depends on size chosen" at bounding box center [795, 150] width 18 height 18
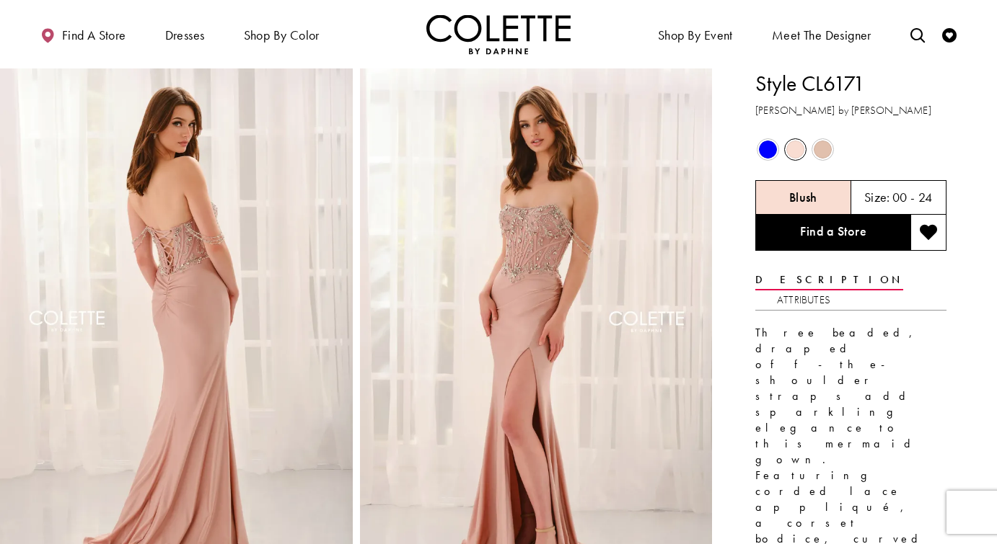
click at [821, 154] on span "Product color controls state depends on size chosen" at bounding box center [822, 150] width 18 height 18
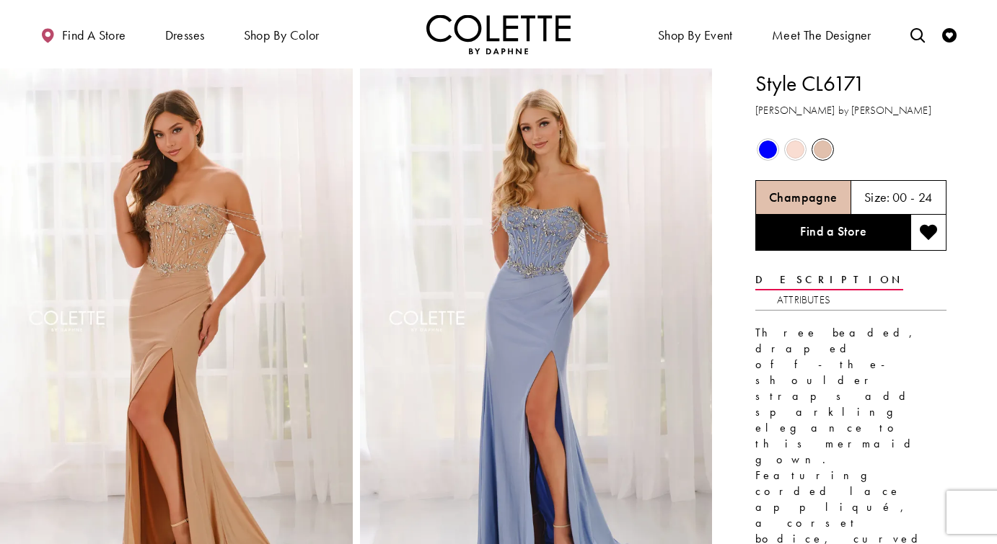
click at [767, 154] on span "Product color controls state depends on size chosen" at bounding box center [768, 150] width 18 height 18
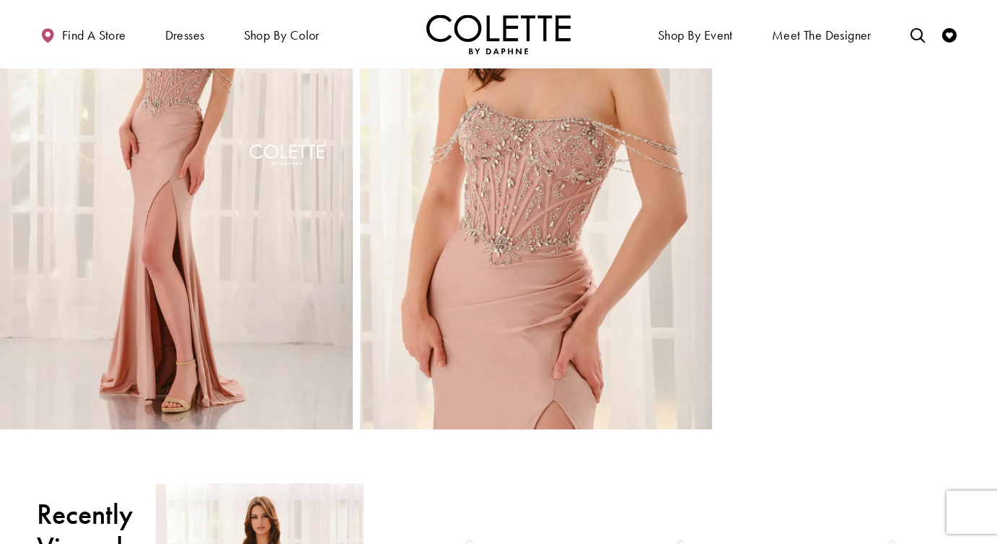
scroll to position [1271, 0]
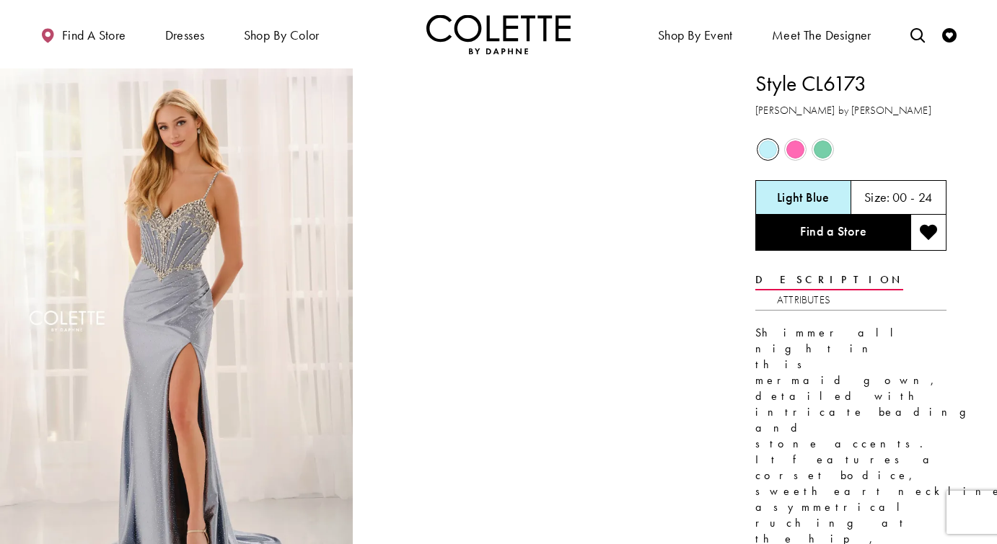
click at [798, 151] on span "Product color controls state depends on size chosen" at bounding box center [795, 150] width 18 height 18
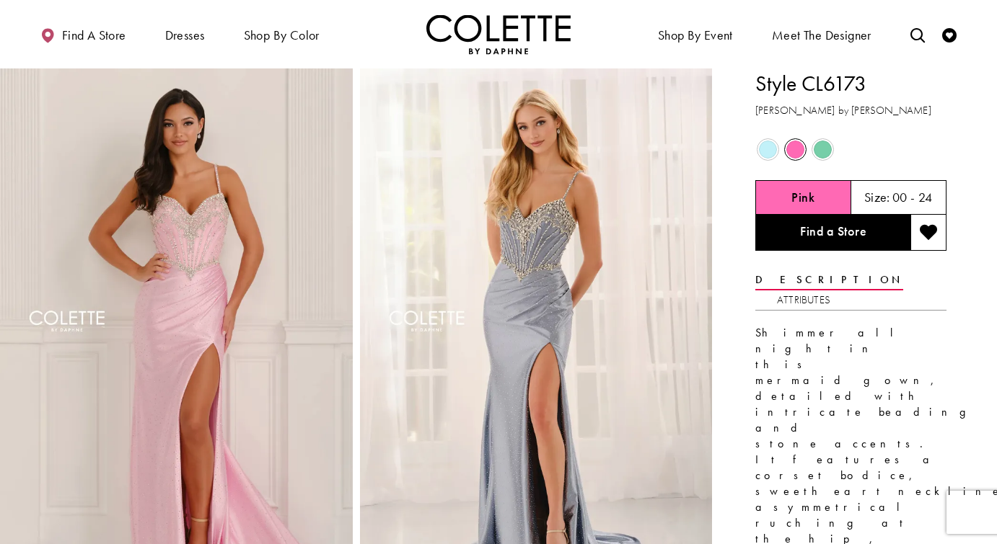
click at [775, 151] on span "Product color controls state depends on size chosen" at bounding box center [768, 150] width 18 height 18
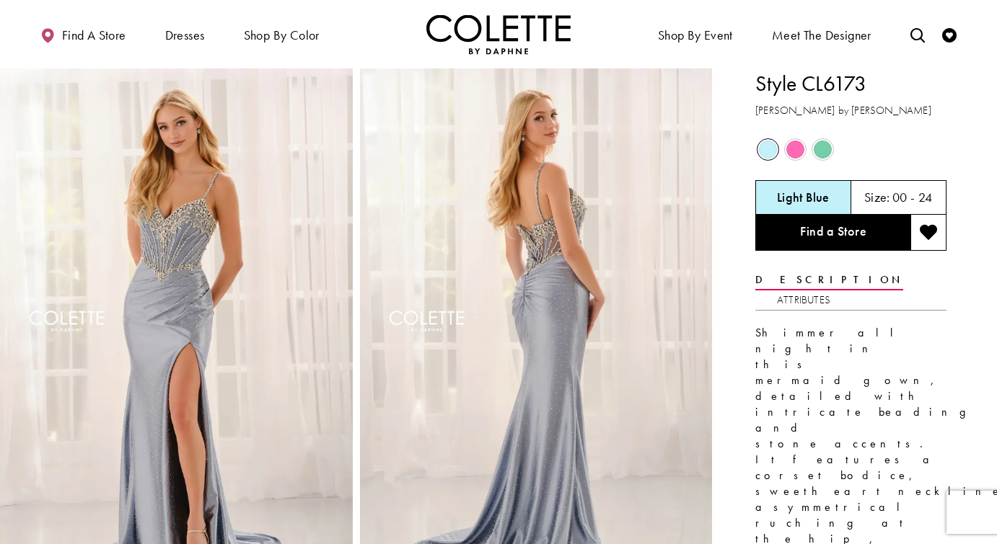
click at [789, 148] on span "Product color controls state depends on size chosen" at bounding box center [795, 150] width 18 height 18
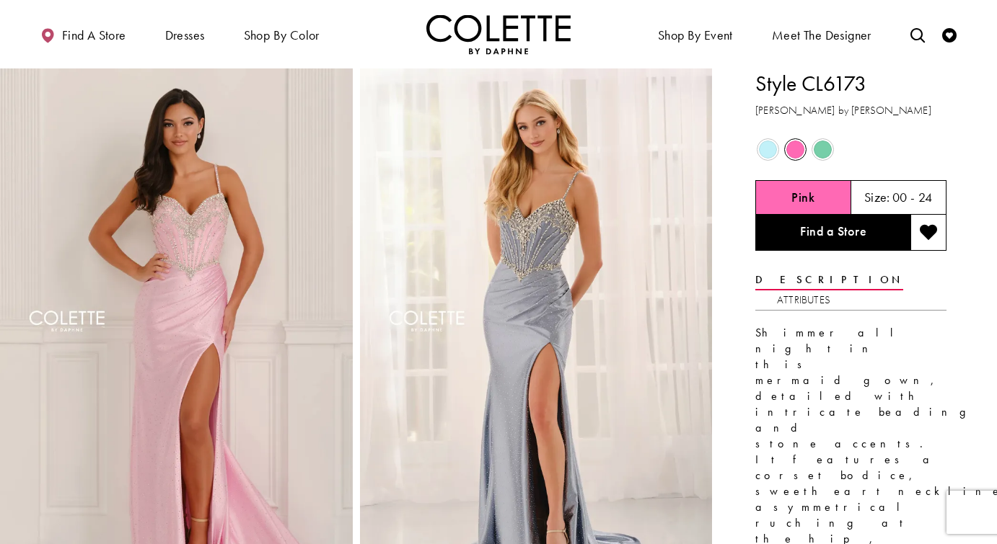
click at [767, 147] on span "Product color controls state depends on size chosen" at bounding box center [768, 150] width 18 height 18
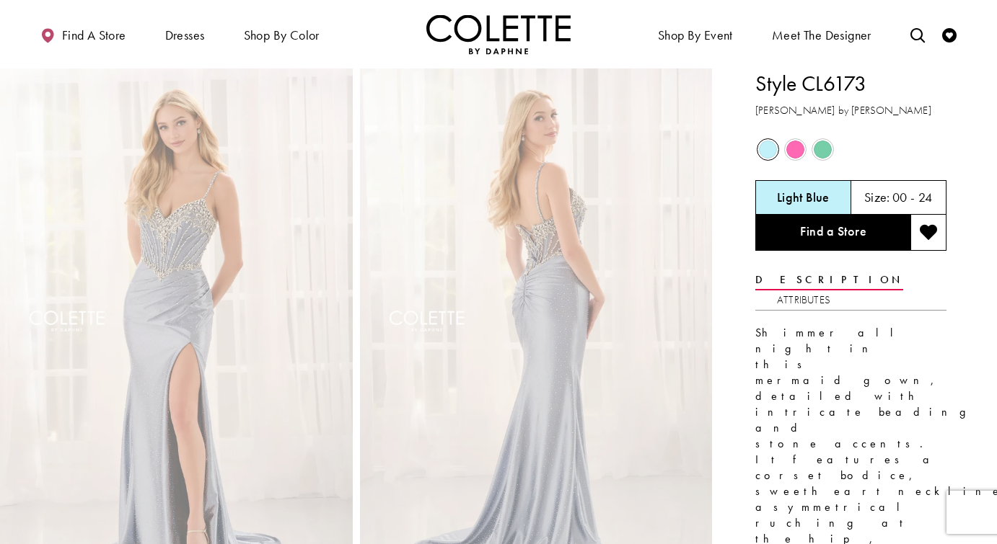
click at [821, 146] on span "Product color controls state depends on size chosen" at bounding box center [822, 150] width 18 height 18
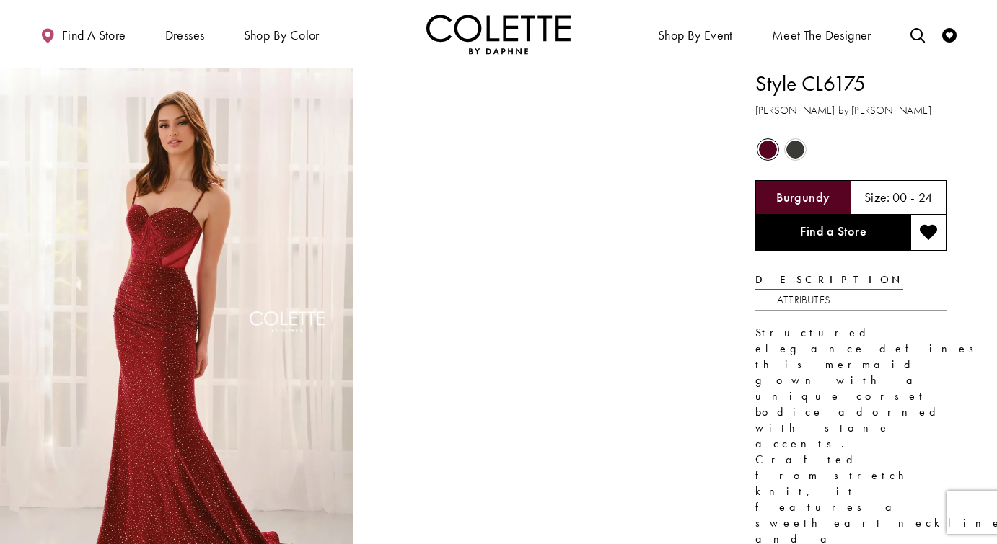
click at [798, 150] on span "Product color controls state depends on size chosen" at bounding box center [795, 150] width 18 height 18
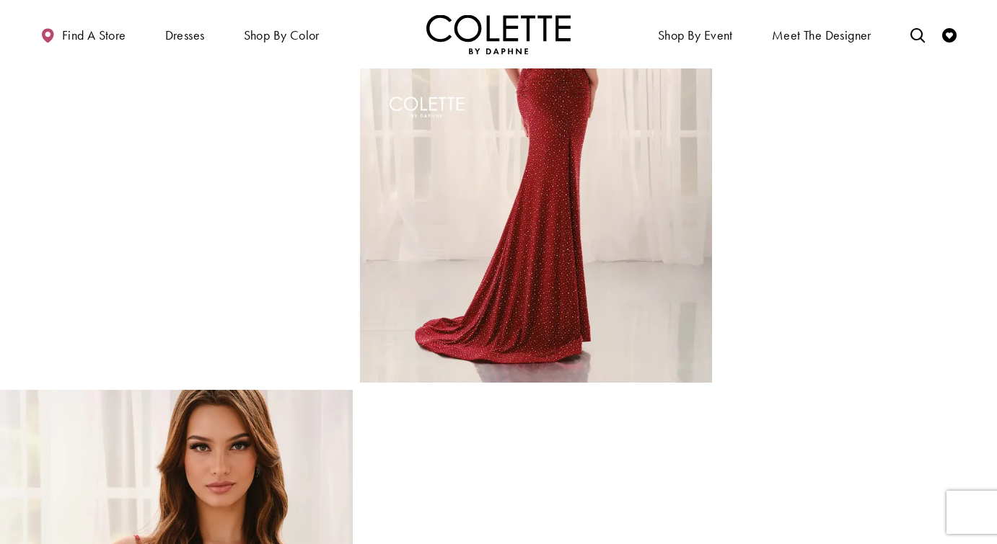
scroll to position [154, 0]
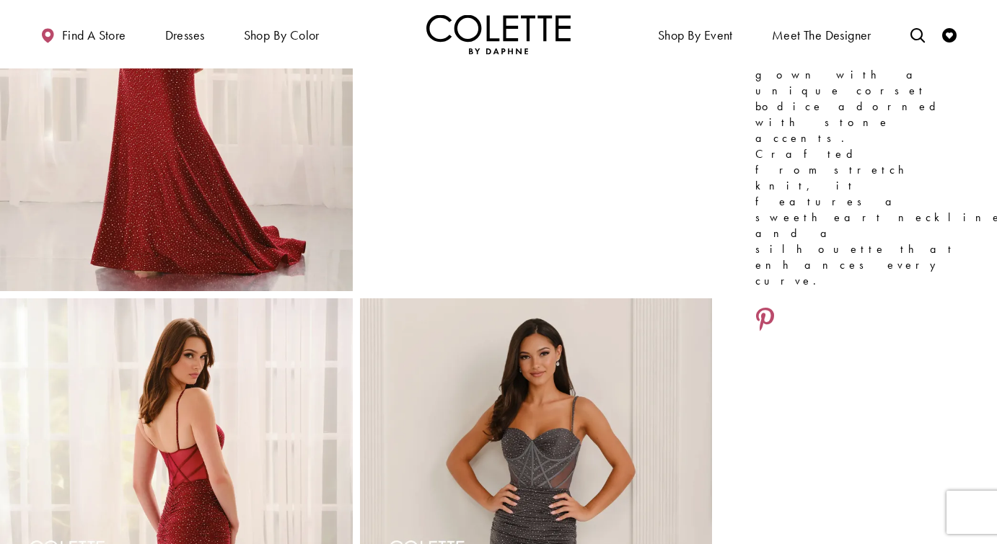
scroll to position [56, 0]
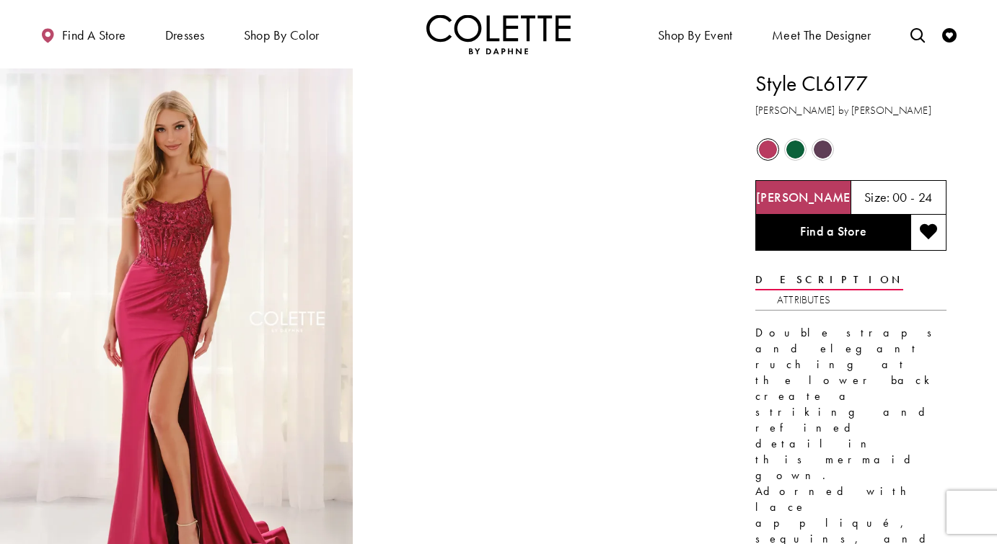
scroll to position [69, 0]
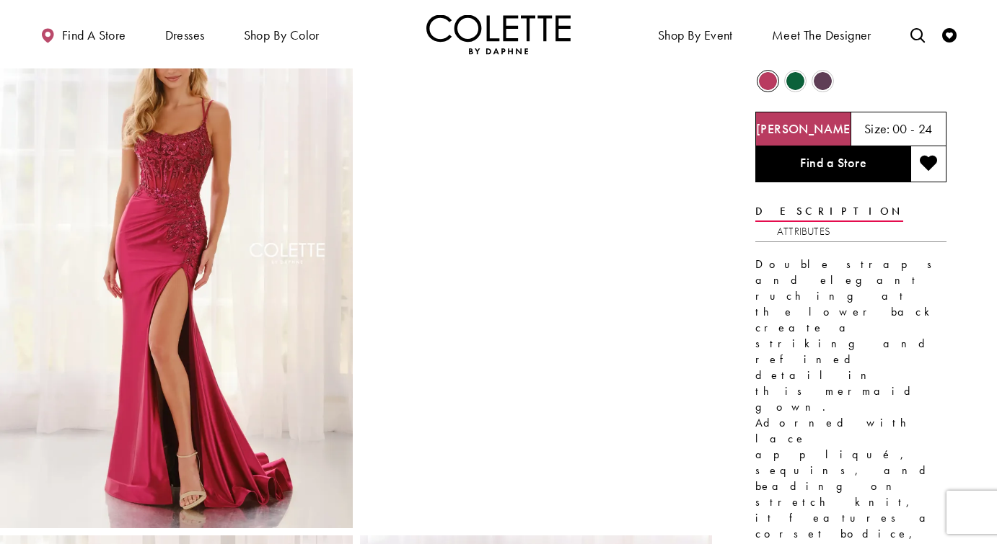
click at [795, 81] on span "Product color controls state depends on size chosen" at bounding box center [795, 81] width 18 height 18
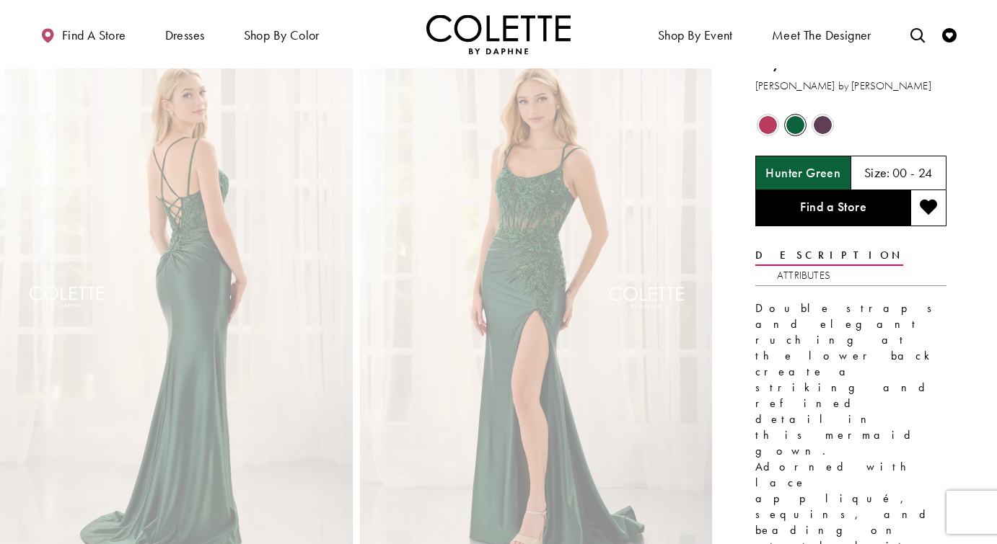
scroll to position [0, 0]
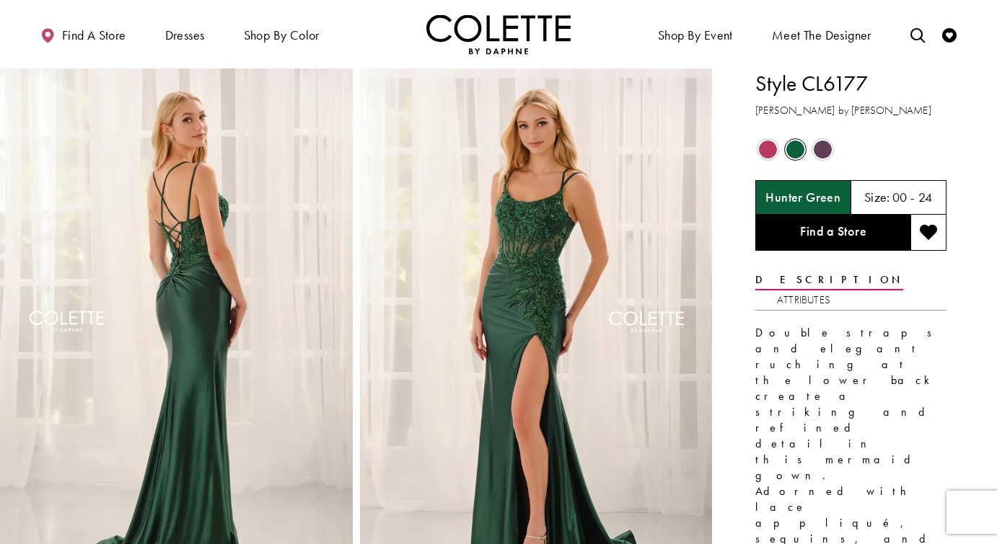
click at [817, 149] on span "Product color controls state depends on size chosen" at bounding box center [822, 150] width 18 height 18
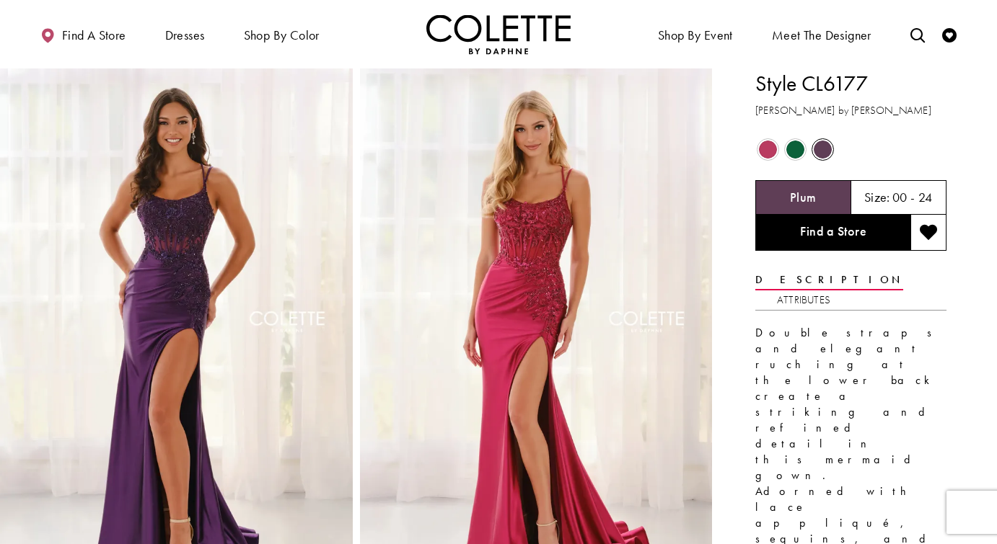
click at [769, 146] on span "Product color controls state depends on size chosen" at bounding box center [768, 150] width 18 height 18
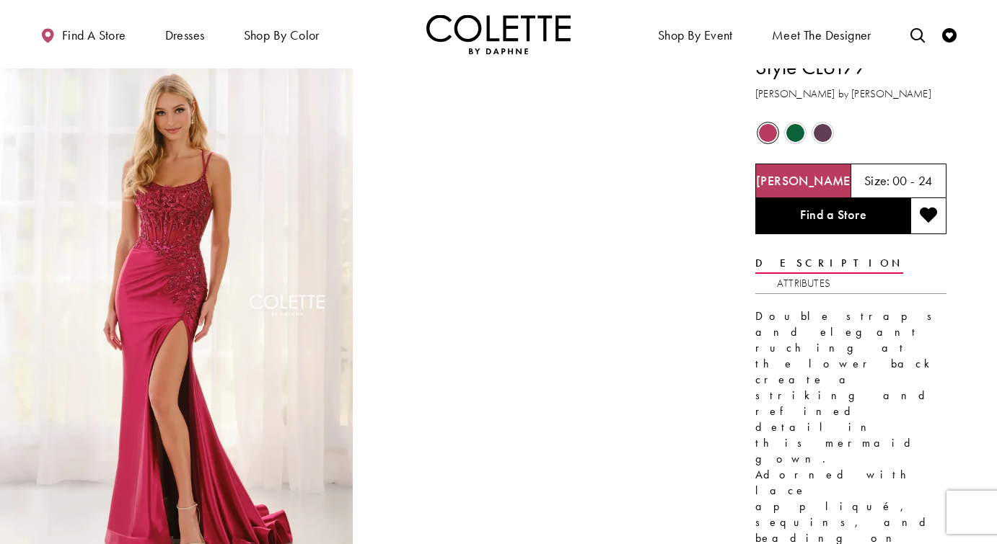
scroll to position [14, 0]
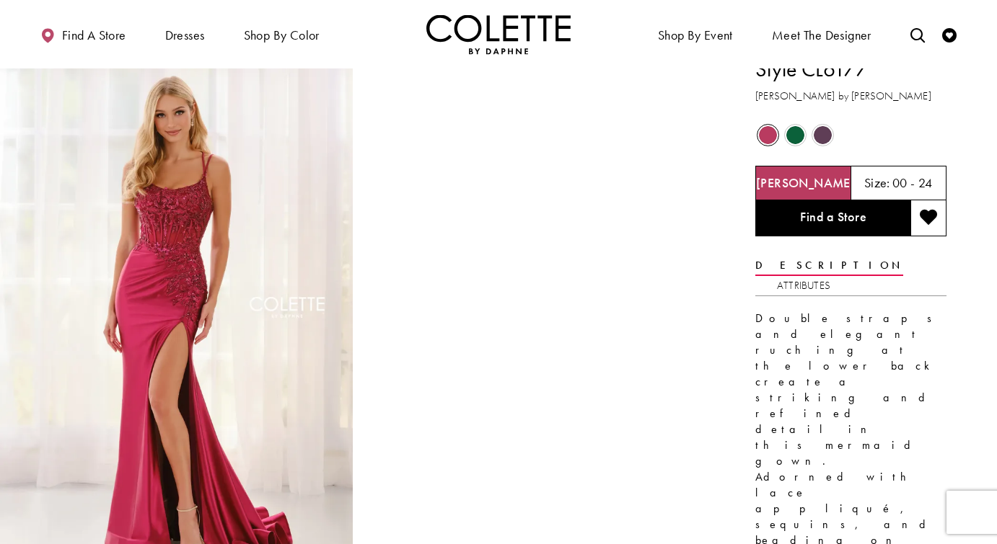
click at [862, 296] on div "Double straps and elegant ruching at the lower back create a striking and refin…" at bounding box center [850, 477] width 191 height 363
click at [830, 275] on link "Attributes" at bounding box center [803, 285] width 53 height 21
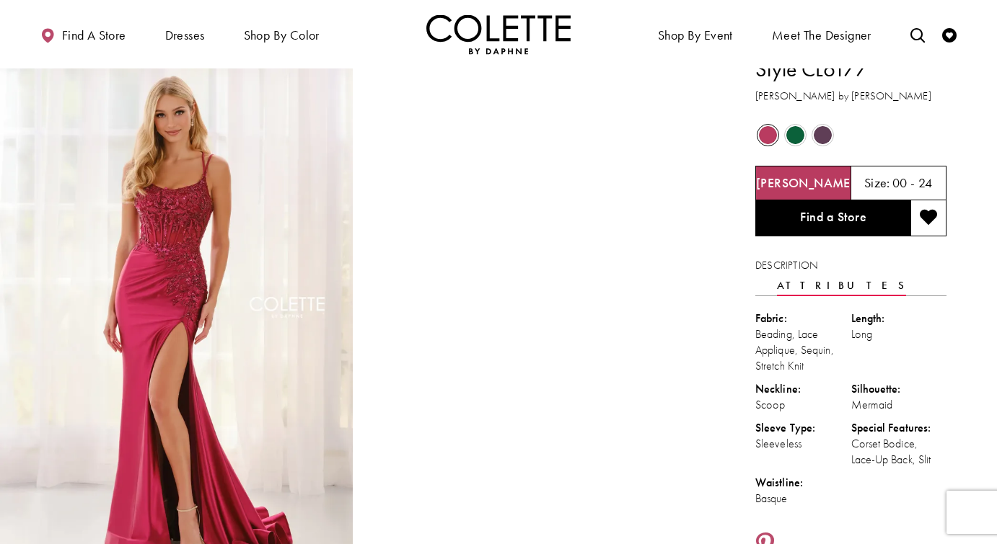
scroll to position [25, 0]
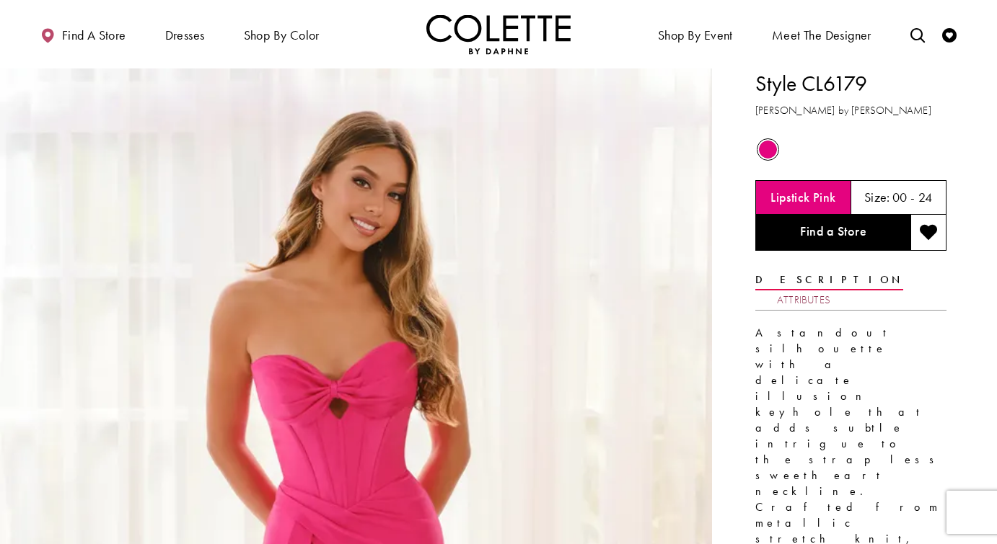
click at [830, 290] on link "Attributes" at bounding box center [803, 300] width 53 height 21
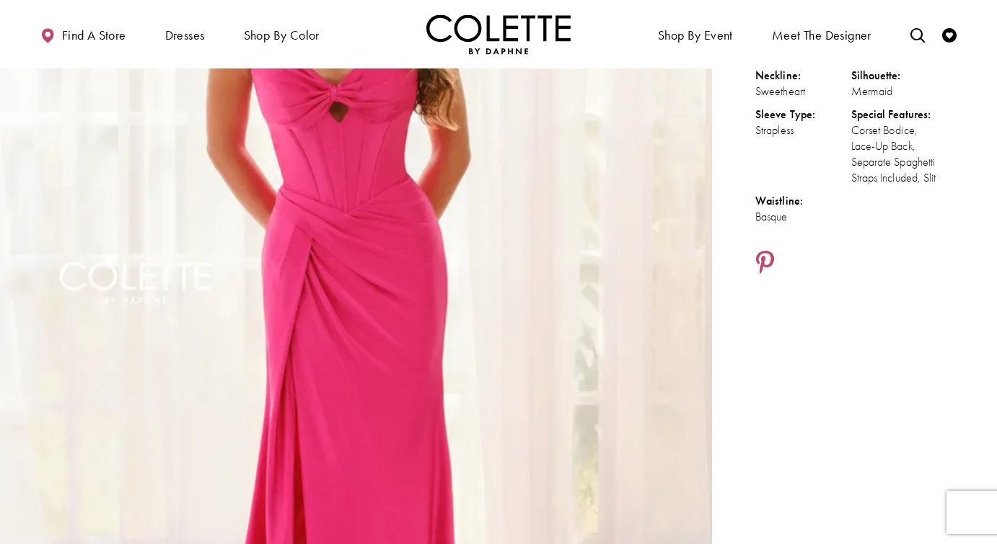
scroll to position [298, 0]
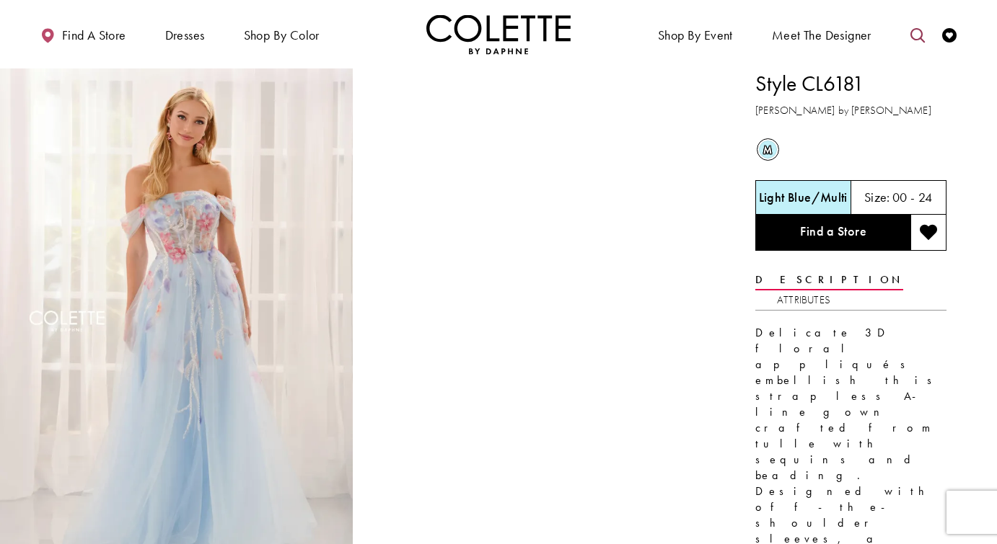
click at [923, 35] on icon "Toggle search" at bounding box center [917, 35] width 14 height 14
click at [876, 31] on input "Search" at bounding box center [844, 36] width 174 height 22
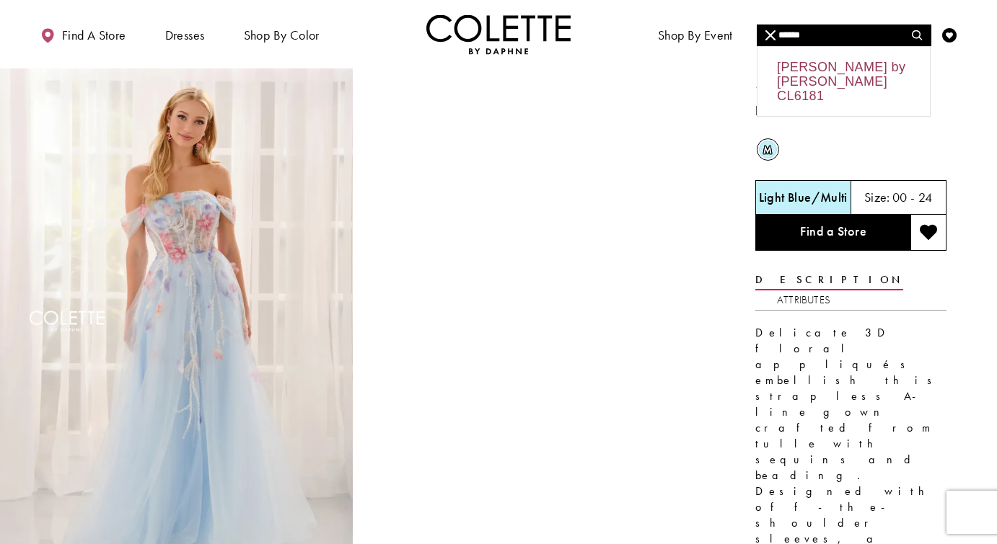
click at [797, 76] on div "Colette by Daphne CL6181" at bounding box center [843, 81] width 172 height 69
type input "**********"
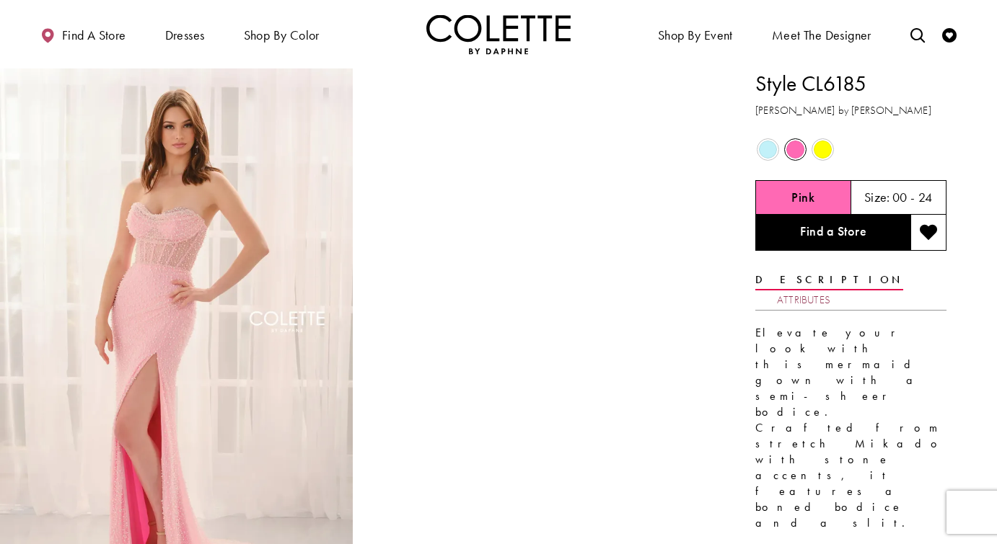
click at [830, 290] on link "Attributes" at bounding box center [803, 300] width 53 height 21
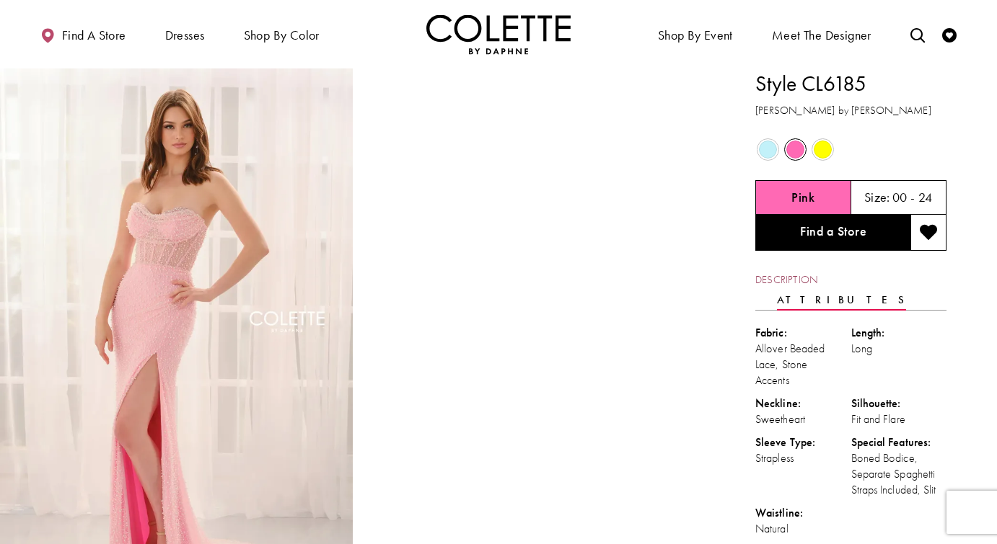
click at [797, 273] on link "Description" at bounding box center [786, 280] width 62 height 21
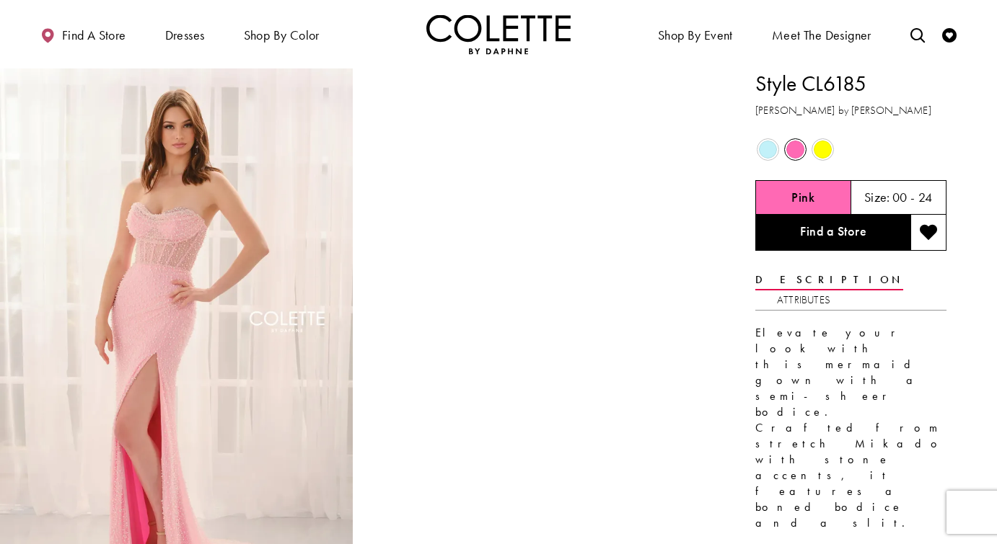
click at [803, 325] on p "Elevate your look with this mermaid gown with a semi-sheer bodice. Crafted from…" at bounding box center [850, 428] width 191 height 206
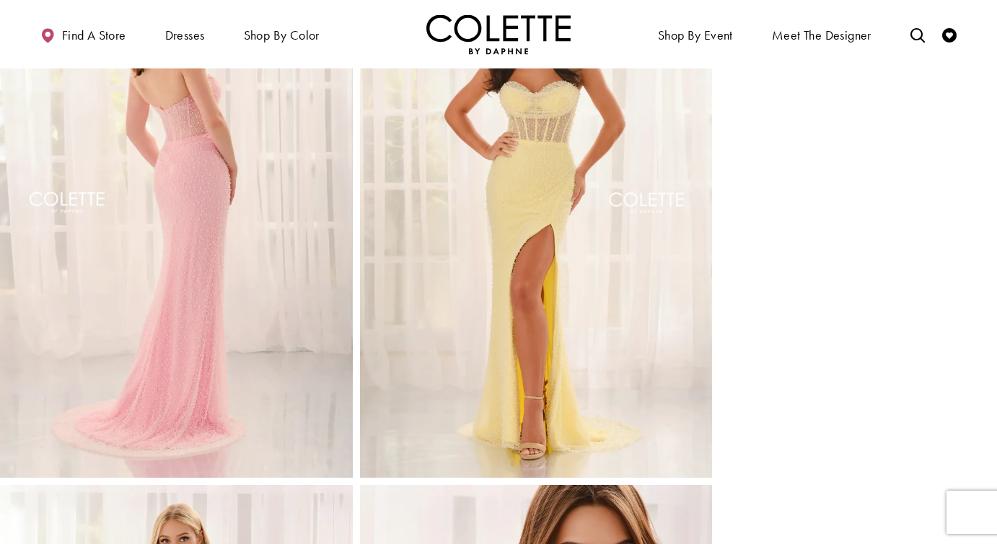
scroll to position [467, 0]
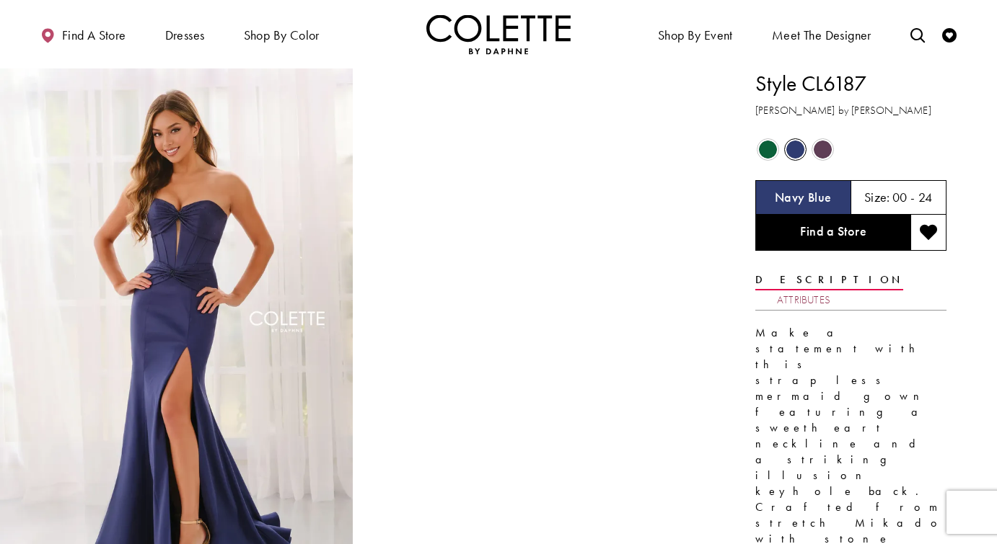
click at [830, 290] on link "Attributes" at bounding box center [803, 300] width 53 height 21
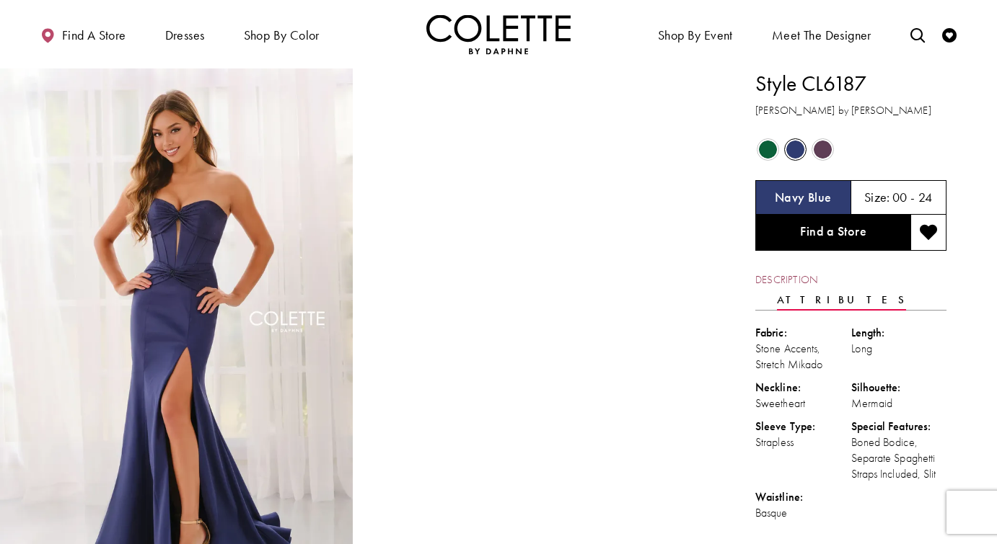
click at [786, 273] on link "Description" at bounding box center [786, 280] width 62 height 21
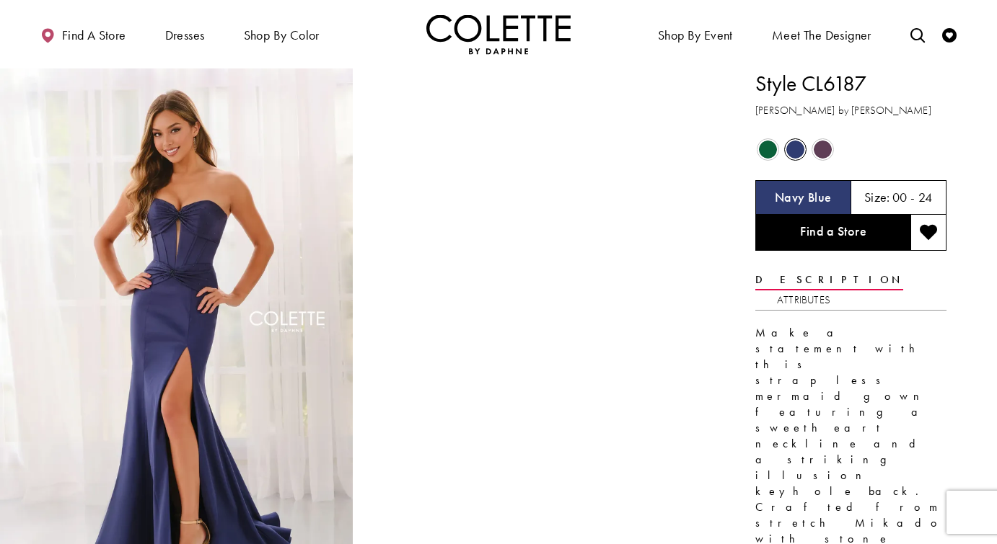
click at [765, 152] on span "Product color controls state depends on size chosen" at bounding box center [768, 150] width 18 height 18
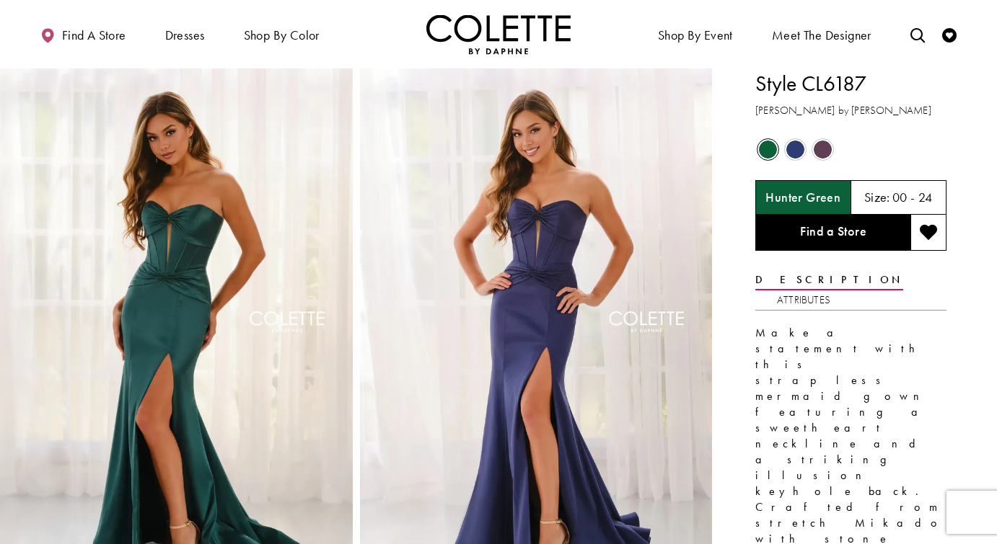
click at [833, 147] on div "Out of Stock" at bounding box center [822, 149] width 25 height 25
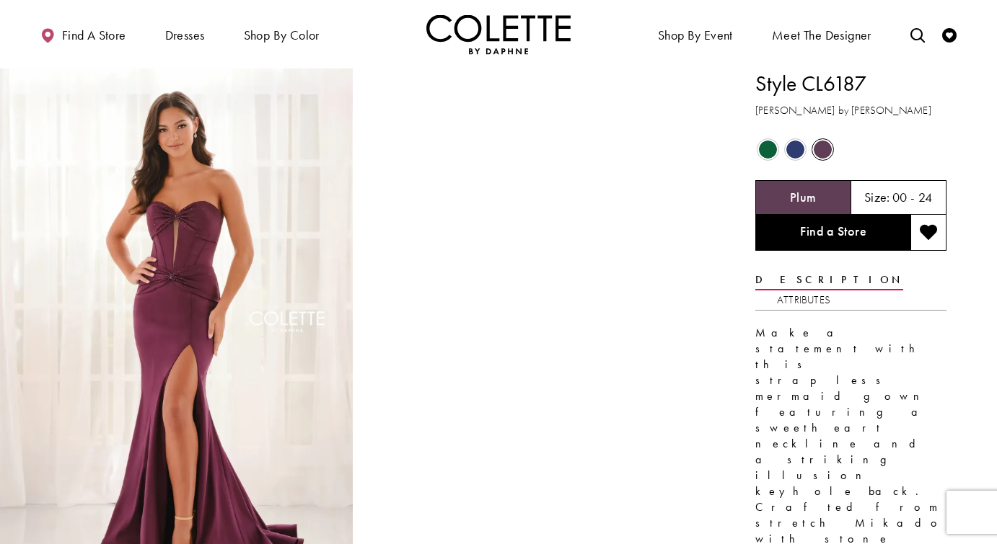
click at [761, 146] on span "Product color controls state depends on size chosen" at bounding box center [768, 150] width 18 height 18
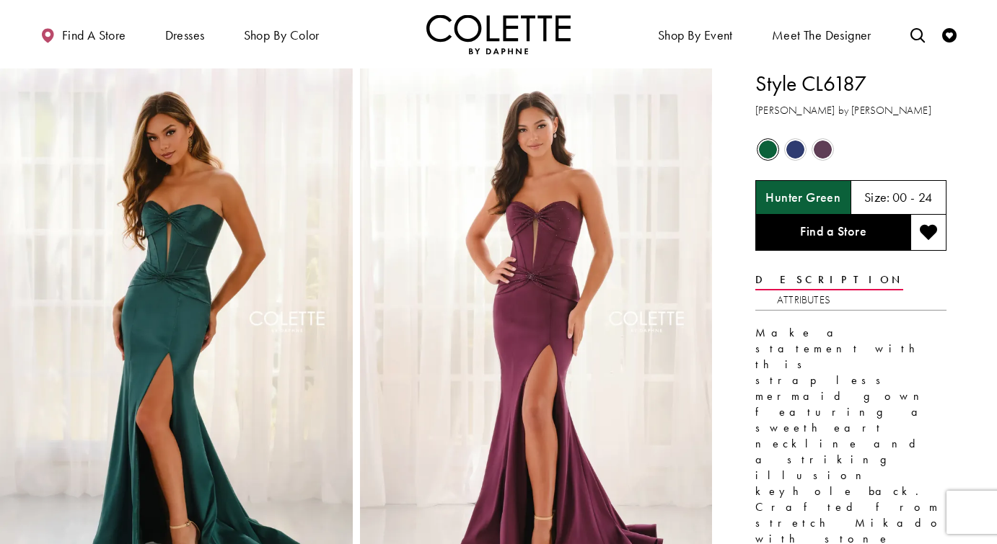
click at [798, 145] on span "Product color controls state depends on size chosen" at bounding box center [795, 150] width 18 height 18
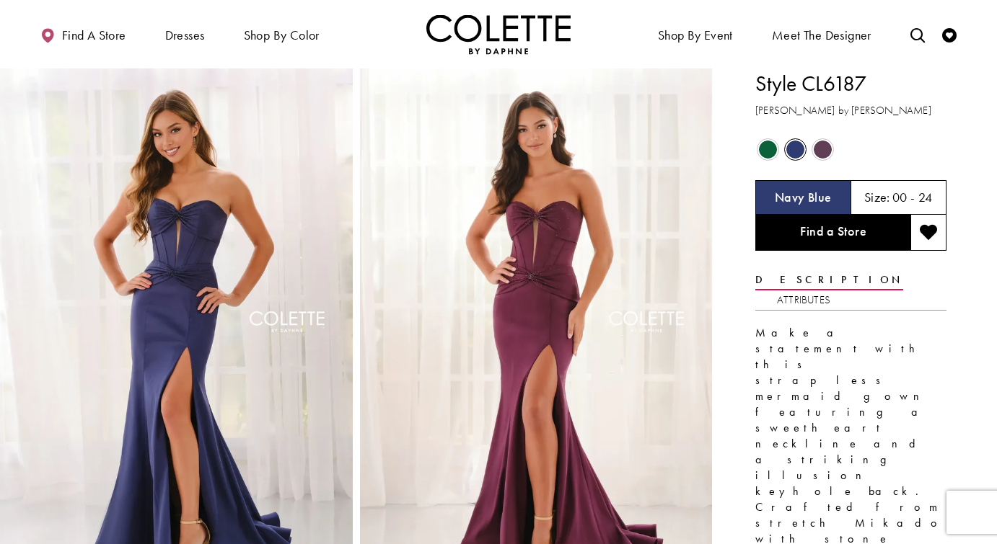
click at [821, 150] on span "Product color controls state depends on size chosen" at bounding box center [822, 150] width 18 height 18
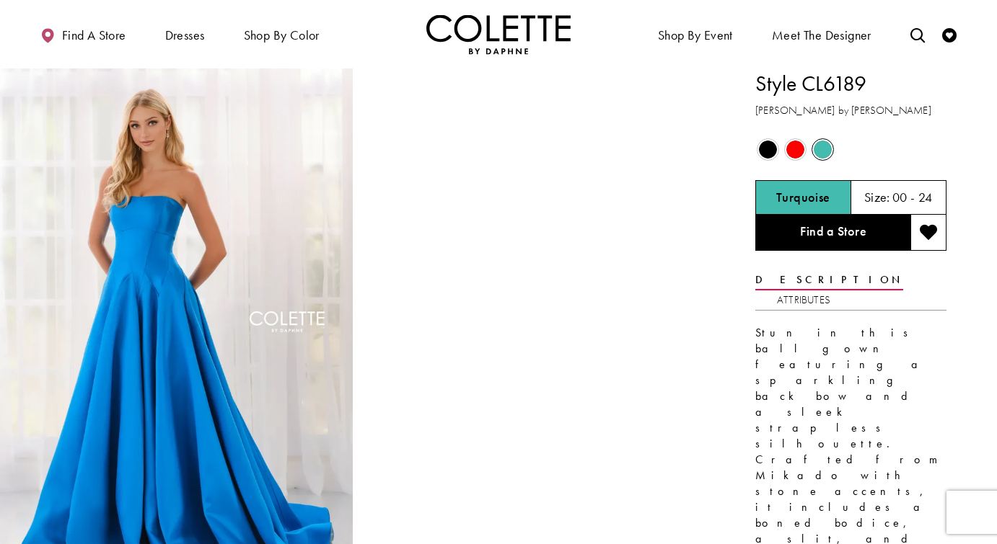
click at [772, 151] on span "Product color controls state depends on size chosen" at bounding box center [768, 150] width 18 height 18
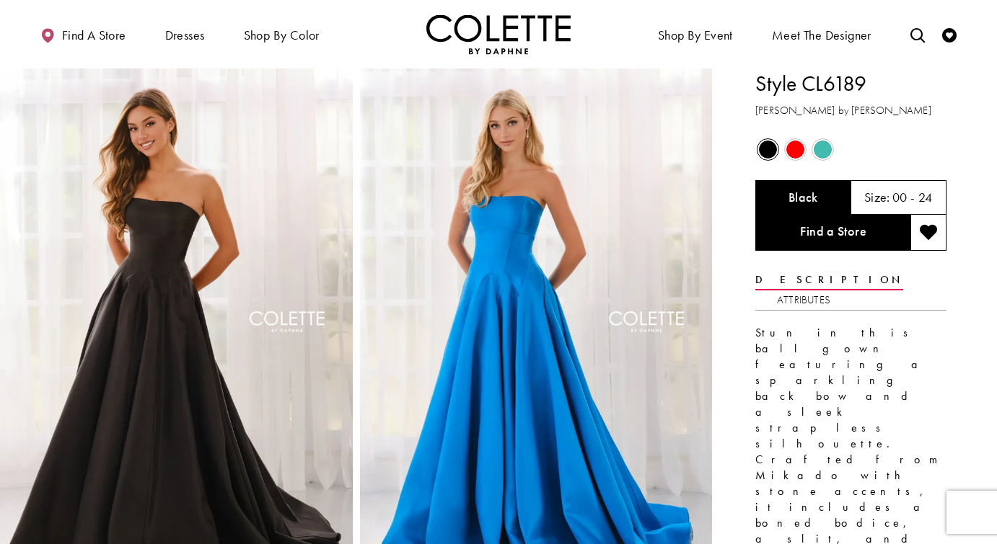
click at [794, 155] on span "Product color controls state depends on size chosen" at bounding box center [795, 150] width 18 height 18
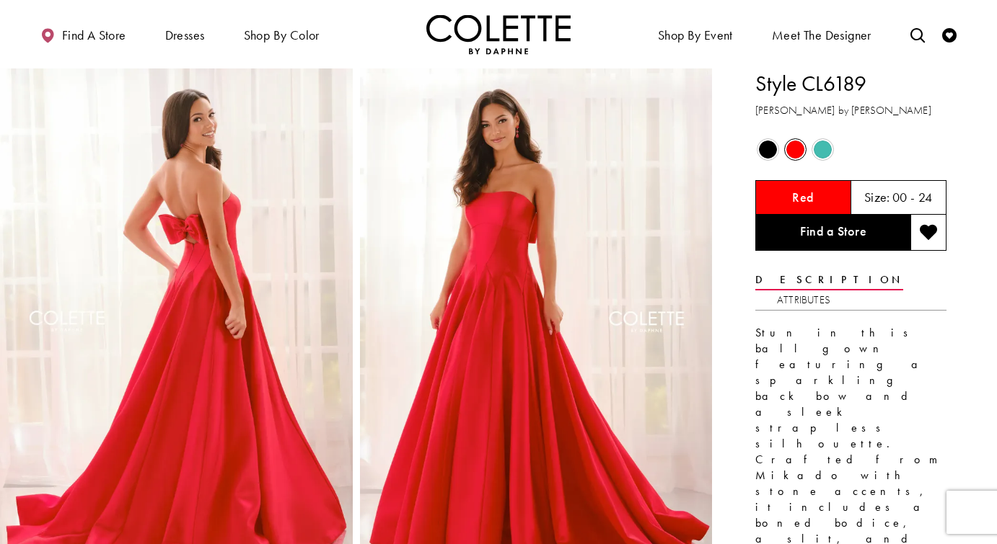
click at [827, 149] on span "Product color controls state depends on size chosen" at bounding box center [822, 150] width 18 height 18
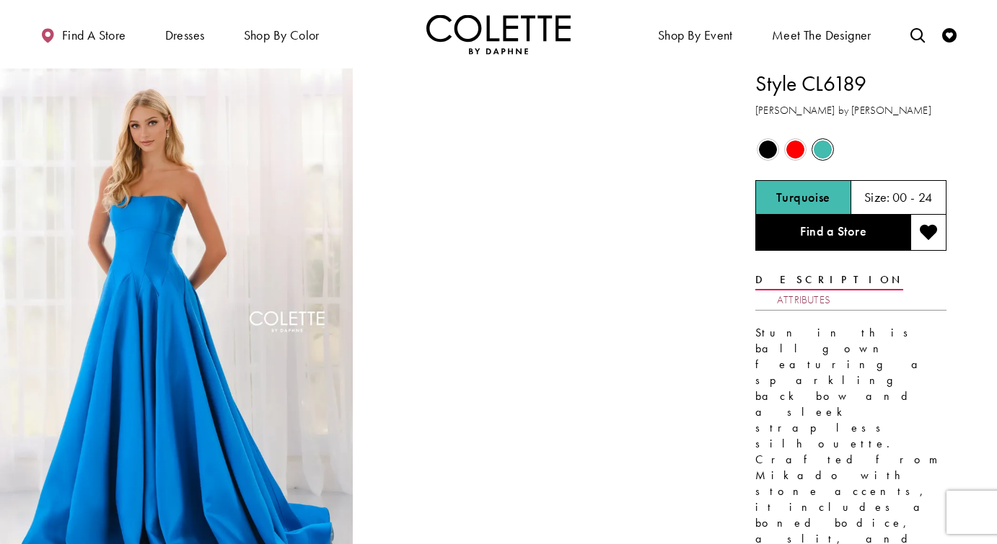
click at [830, 290] on link "Attributes" at bounding box center [803, 300] width 53 height 21
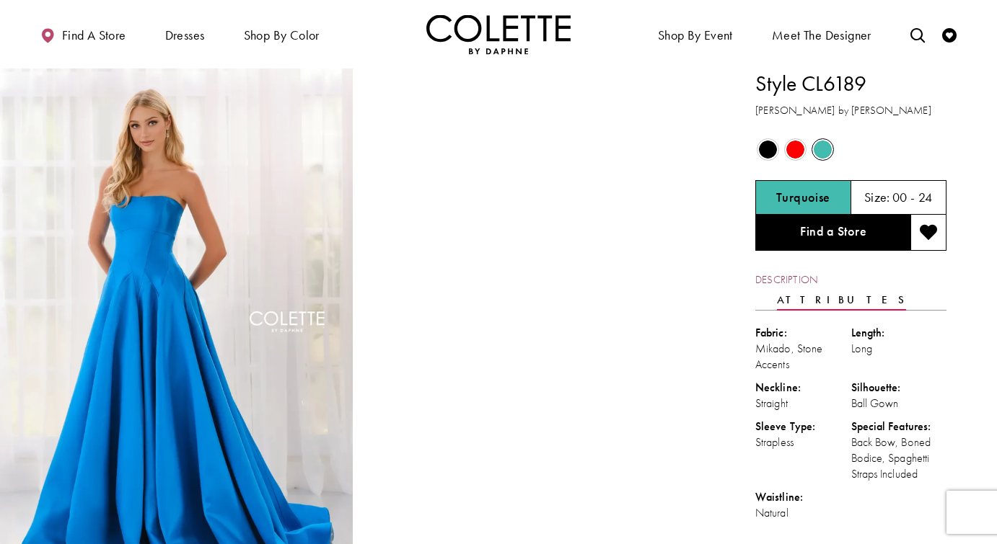
click at [782, 273] on link "Description" at bounding box center [786, 280] width 62 height 21
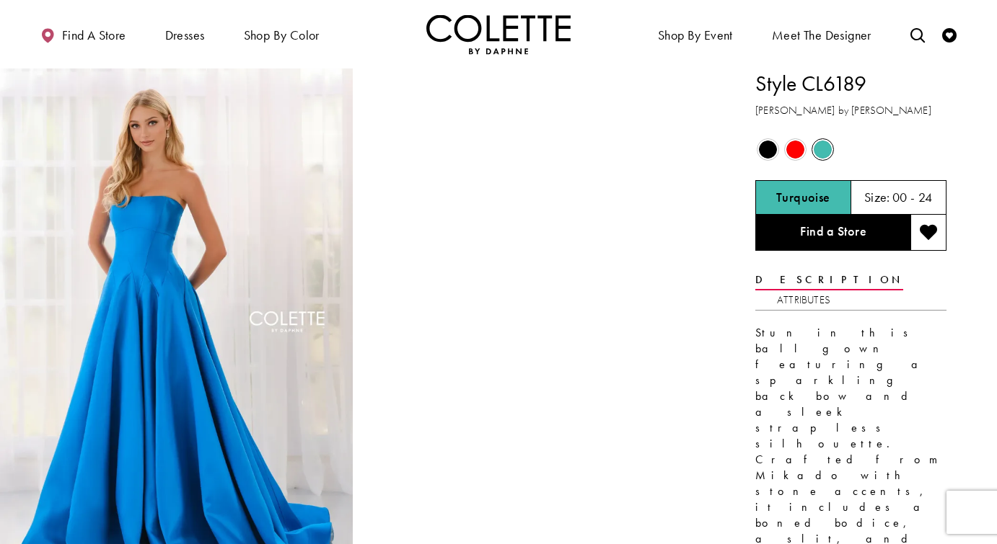
click at [769, 151] on span "Product color controls state depends on size chosen" at bounding box center [768, 150] width 18 height 18
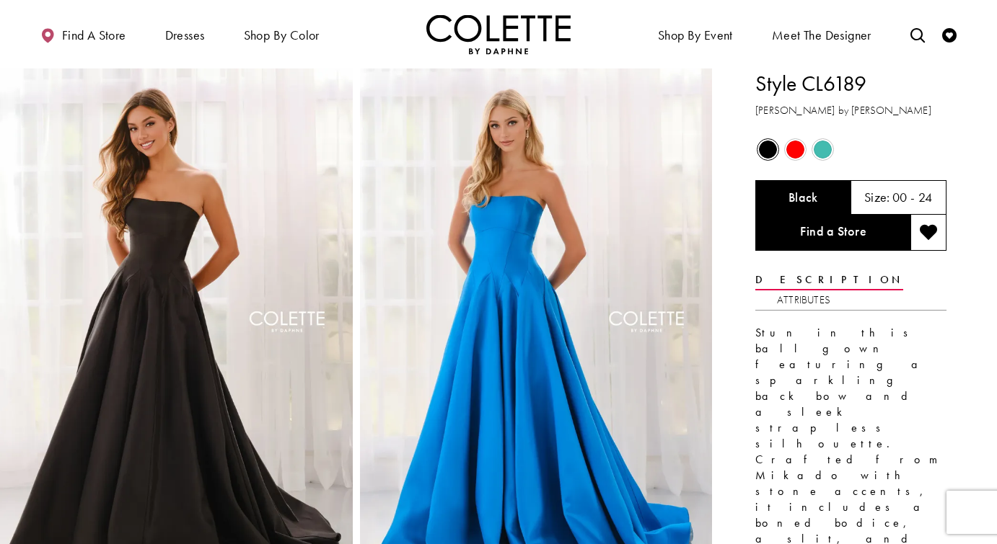
click at [793, 149] on span "Product color controls state depends on size chosen" at bounding box center [795, 150] width 18 height 18
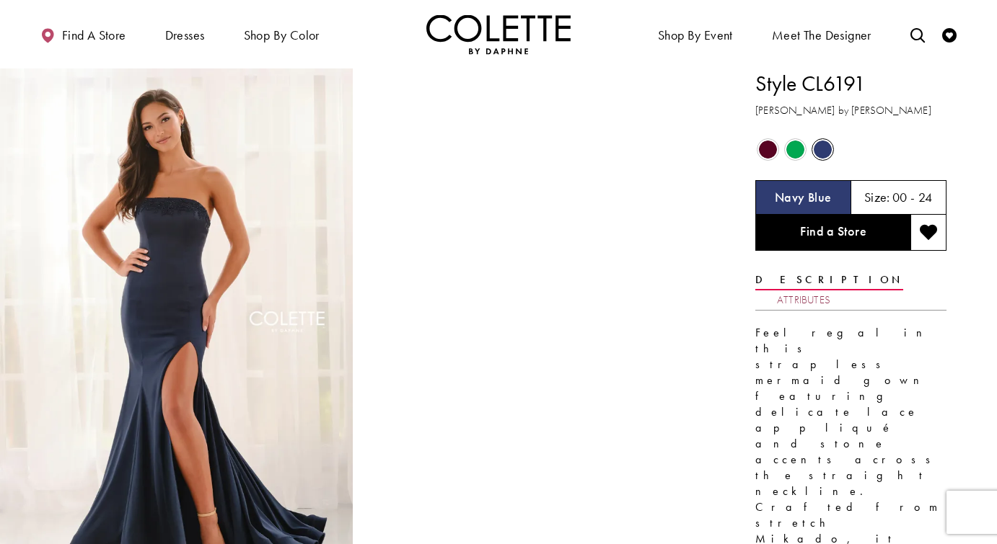
click at [830, 290] on link "Attributes" at bounding box center [803, 300] width 53 height 21
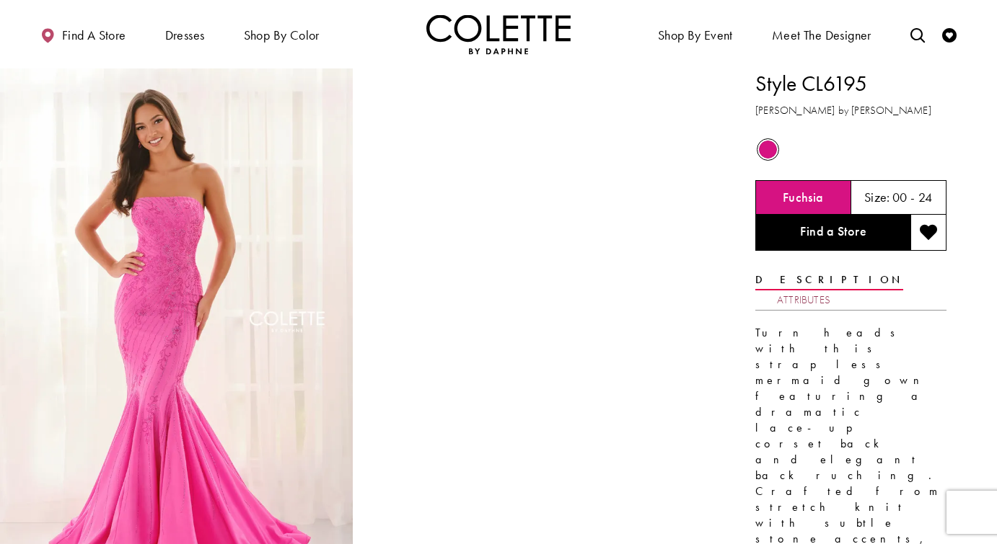
click at [830, 290] on link "Attributes" at bounding box center [803, 300] width 53 height 21
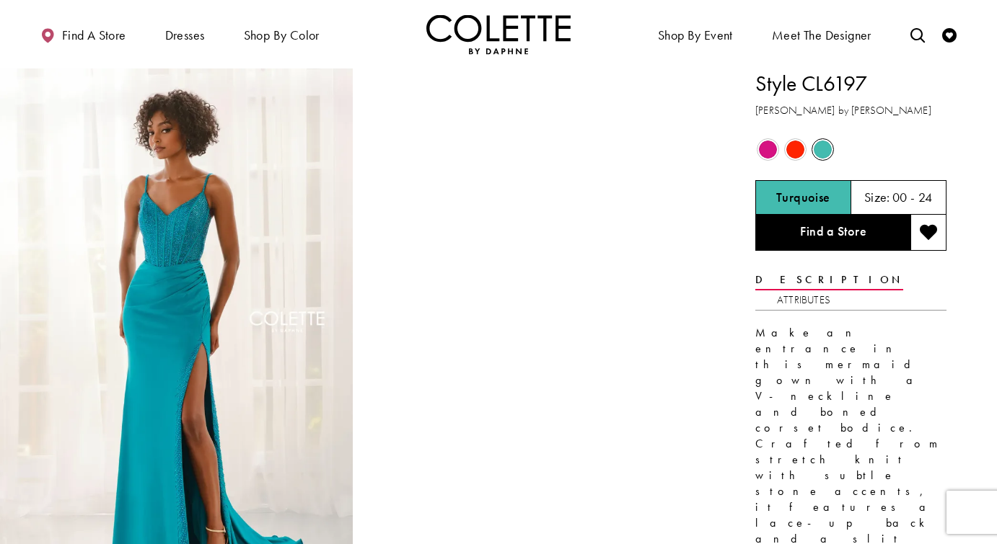
click at [769, 147] on span "Product color controls state depends on size chosen" at bounding box center [768, 150] width 18 height 18
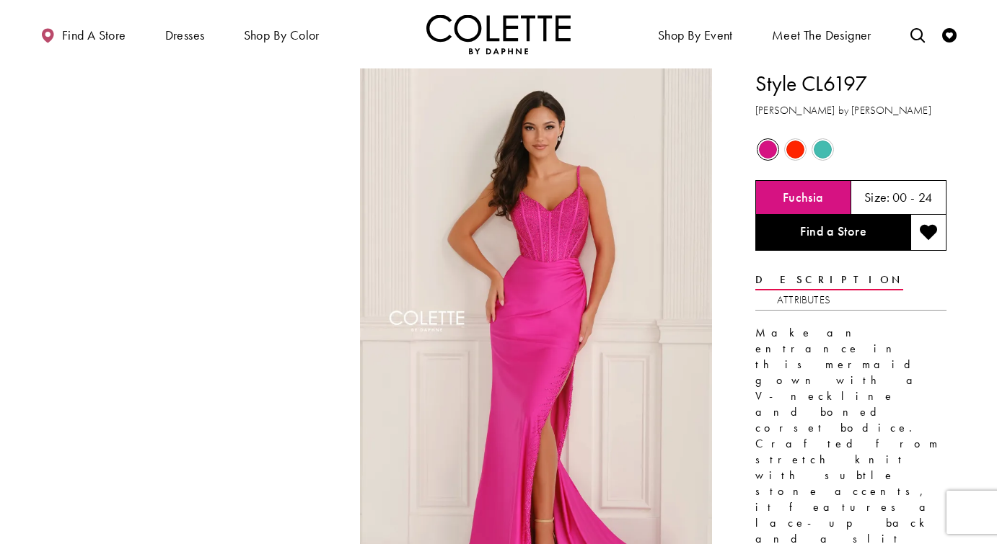
click at [795, 150] on span "Product color controls state depends on size chosen" at bounding box center [795, 150] width 18 height 18
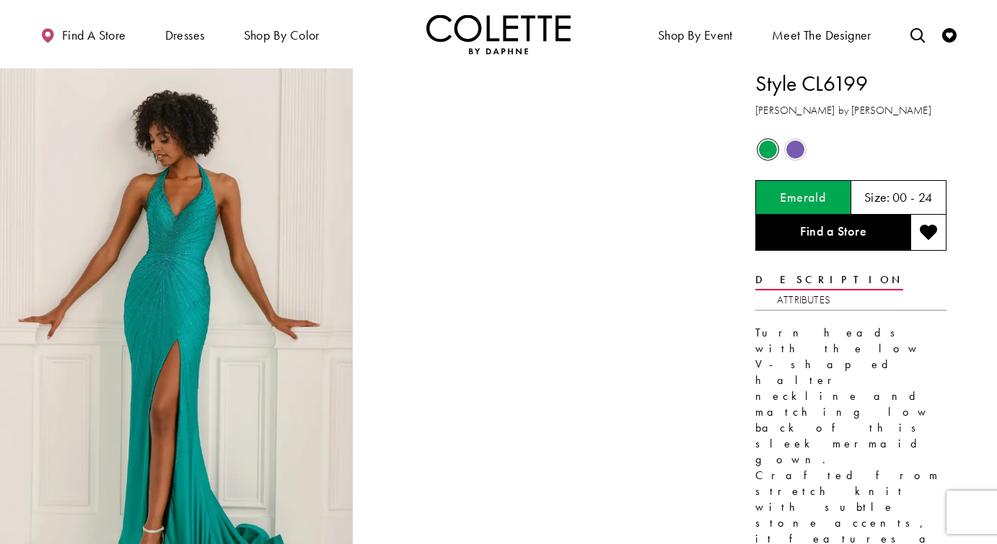
click at [790, 136] on div "Out of Stock" at bounding box center [794, 149] width 27 height 27
click at [799, 156] on span "Product color controls state depends on size chosen" at bounding box center [795, 150] width 18 height 18
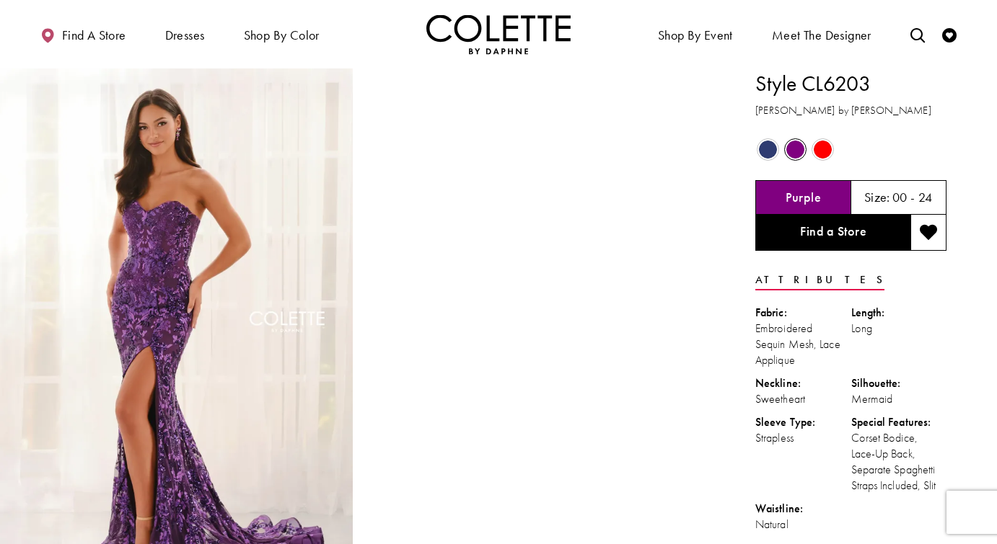
click at [767, 148] on span "Product color controls state depends on size chosen" at bounding box center [768, 150] width 18 height 18
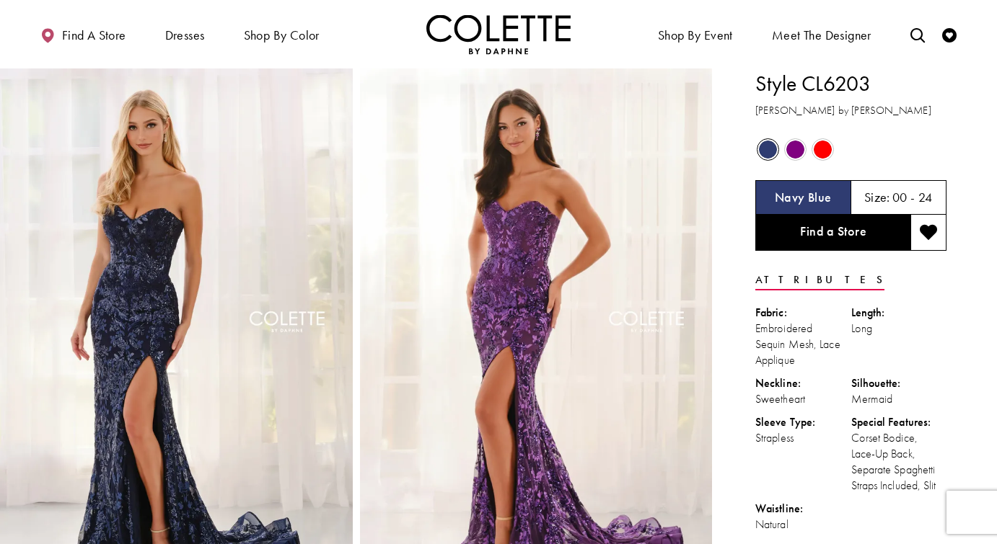
click at [800, 142] on span "Product color controls state depends on size chosen" at bounding box center [795, 150] width 18 height 18
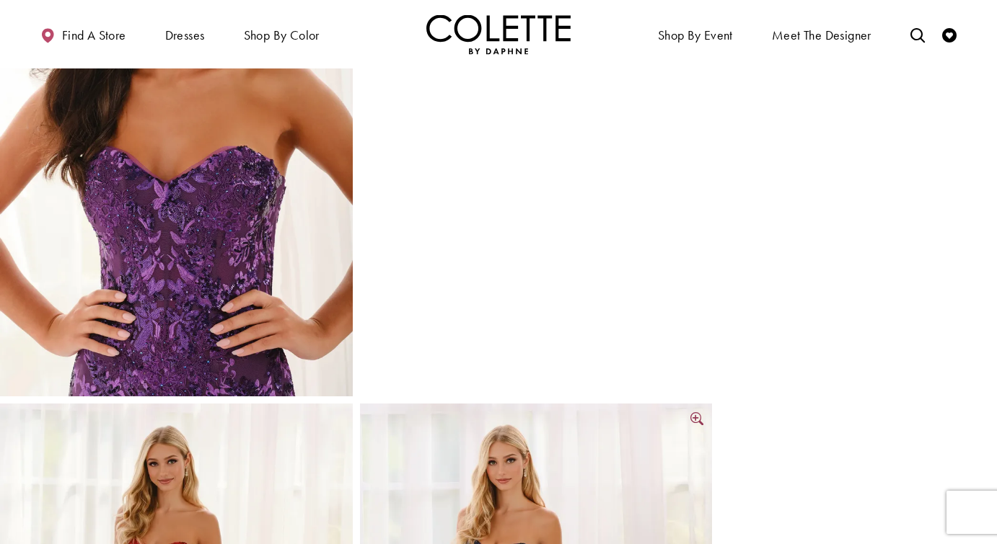
scroll to position [729, 0]
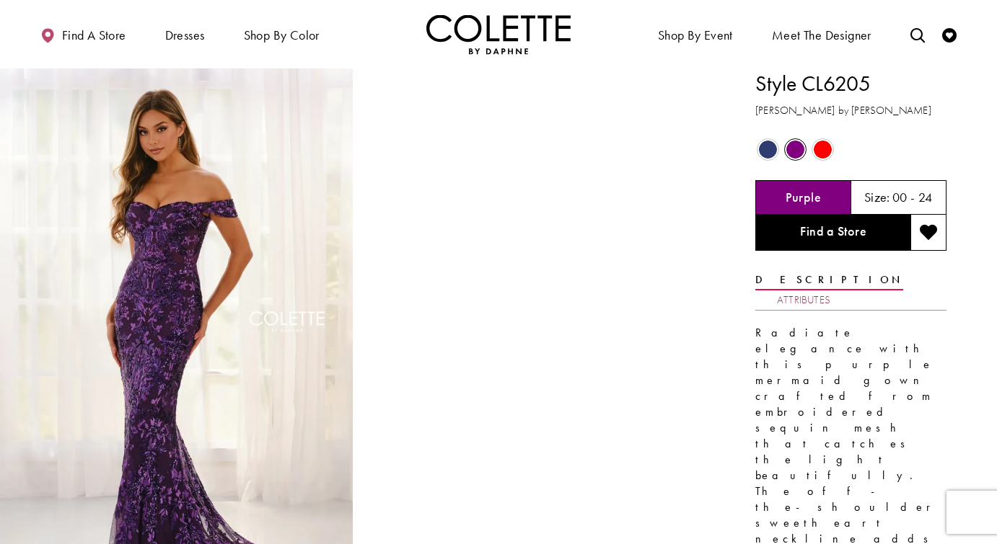
click at [830, 290] on link "Attributes" at bounding box center [803, 300] width 53 height 21
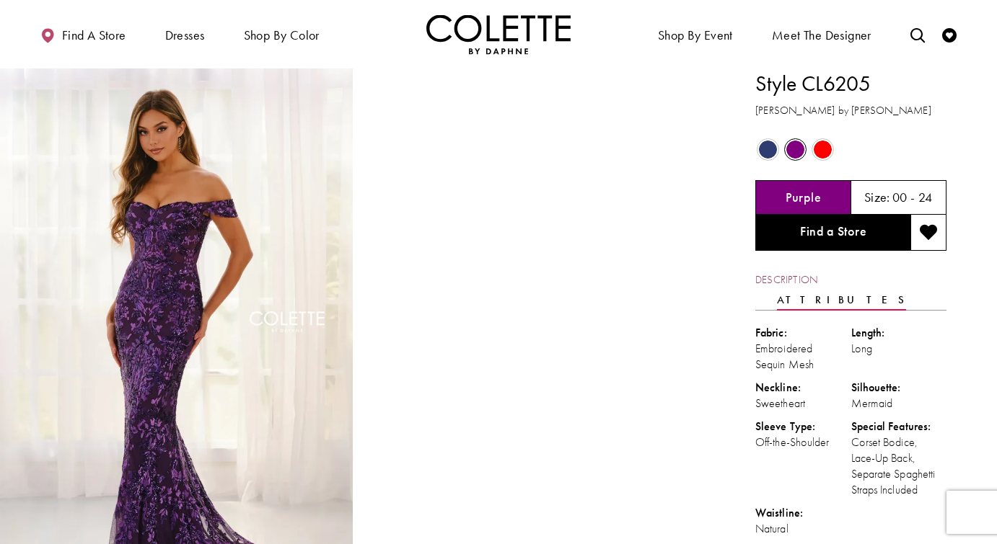
click at [785, 270] on link "Description" at bounding box center [786, 280] width 62 height 21
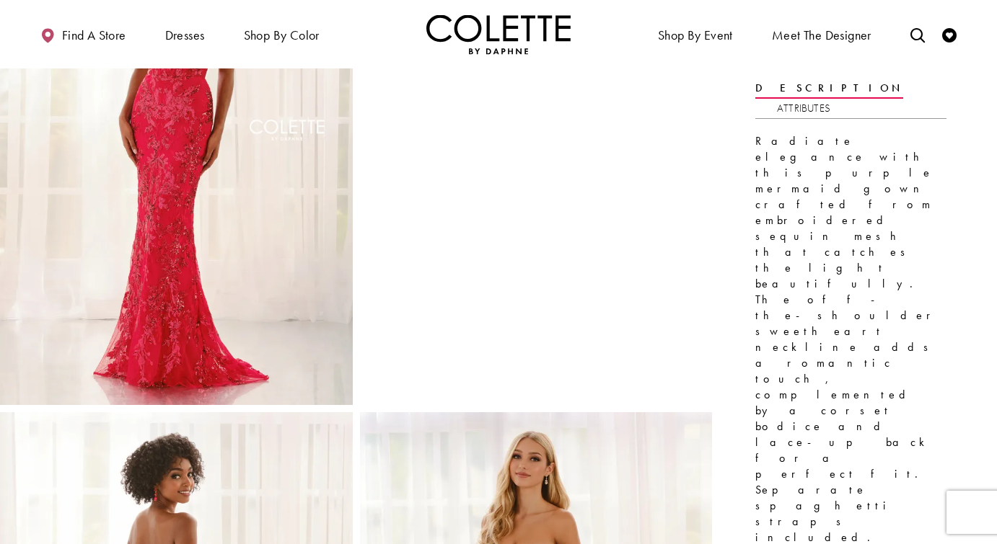
scroll to position [141, 0]
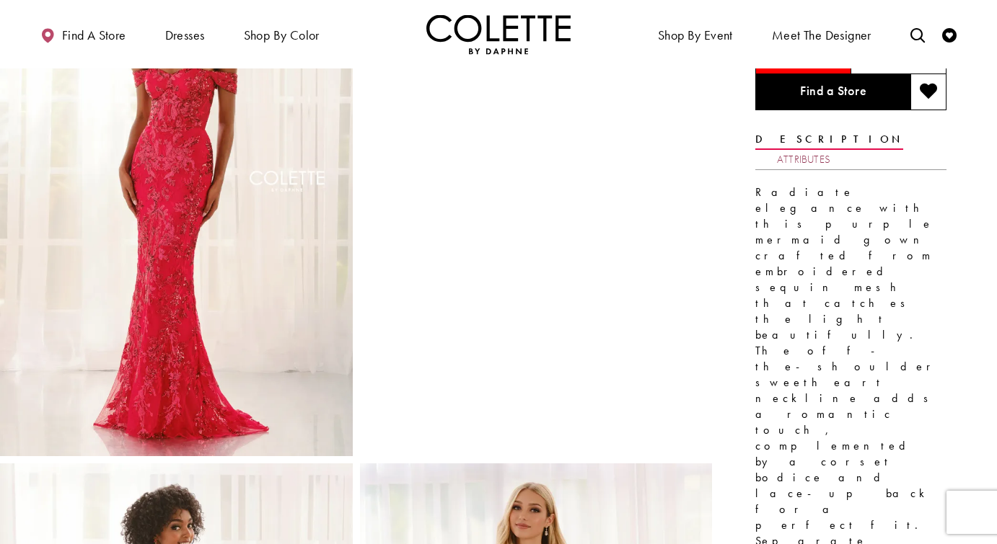
click at [830, 149] on link "Attributes" at bounding box center [803, 159] width 53 height 21
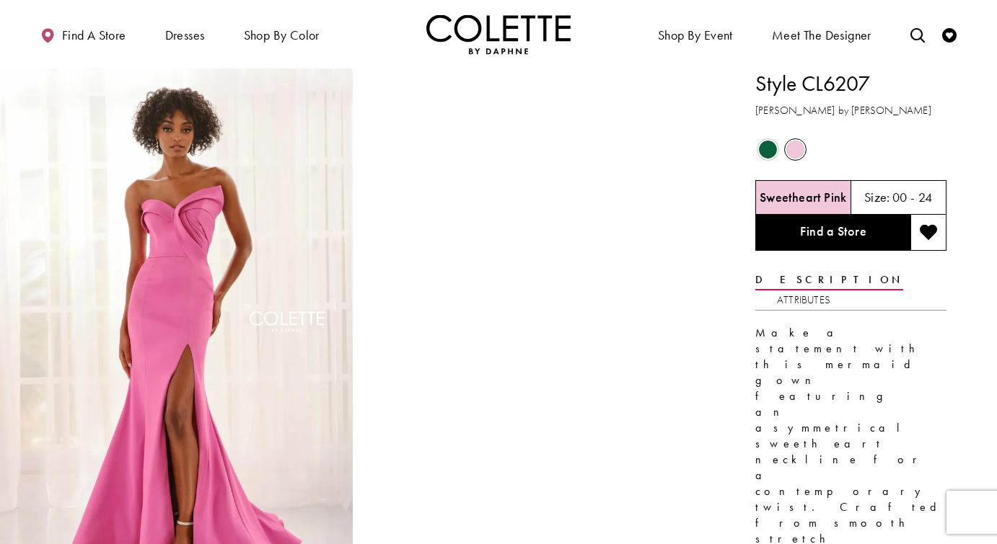
click at [767, 153] on span "Product color controls state depends on size chosen" at bounding box center [768, 150] width 18 height 18
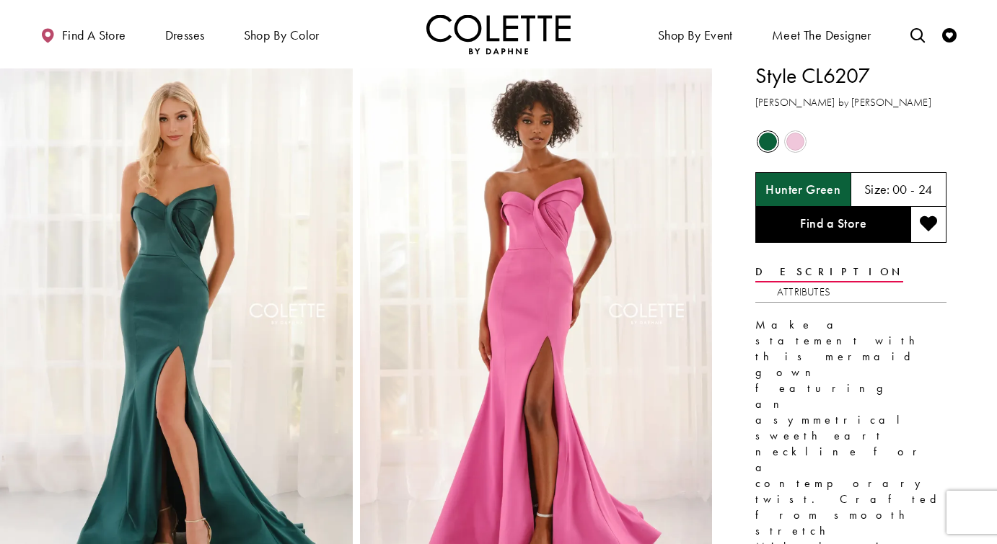
click at [790, 146] on span "Product color controls state depends on size chosen" at bounding box center [795, 142] width 18 height 18
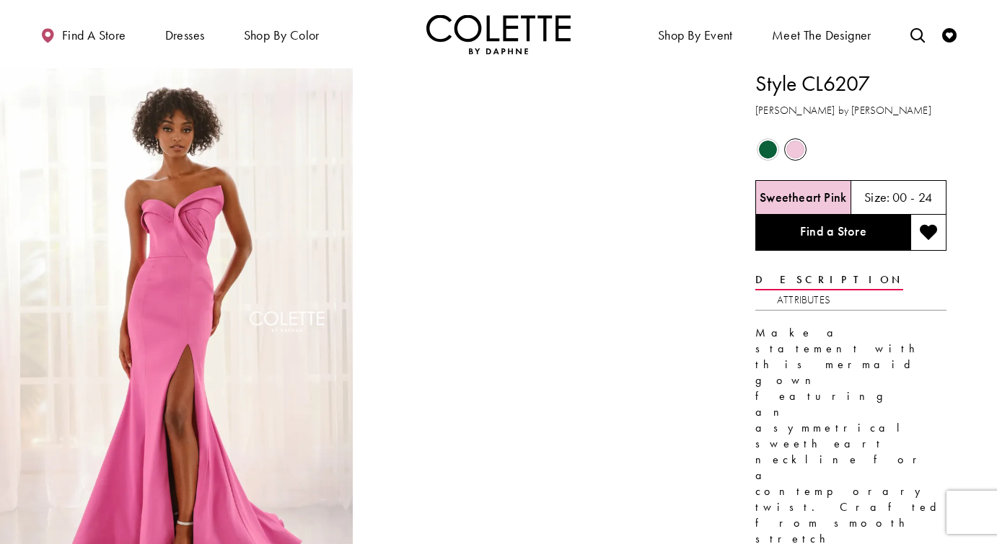
click at [773, 149] on span "Product color controls state depends on size chosen" at bounding box center [768, 150] width 18 height 18
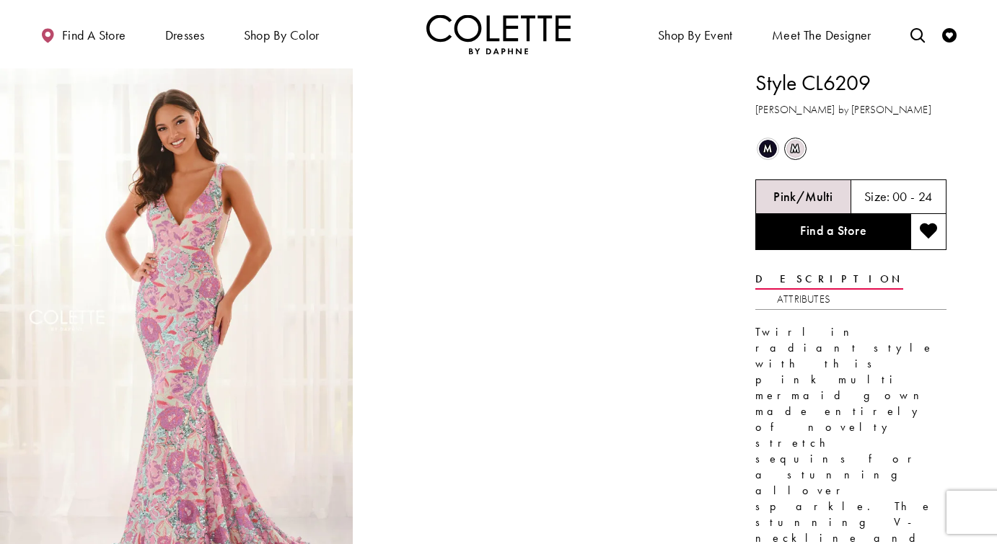
scroll to position [4, 0]
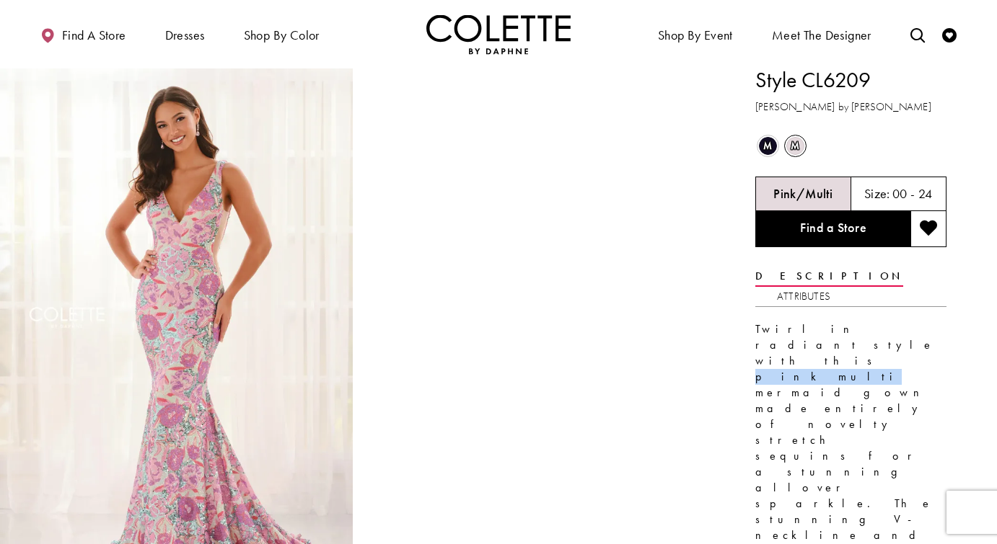
drag, startPoint x: 887, startPoint y: 306, endPoint x: 929, endPoint y: 306, distance: 41.8
click at [929, 322] on p "Twirl in radiant style with this pink multi mermaid gown made entirely of novel…" at bounding box center [850, 496] width 191 height 349
click at [830, 286] on link "Attributes" at bounding box center [803, 296] width 53 height 21
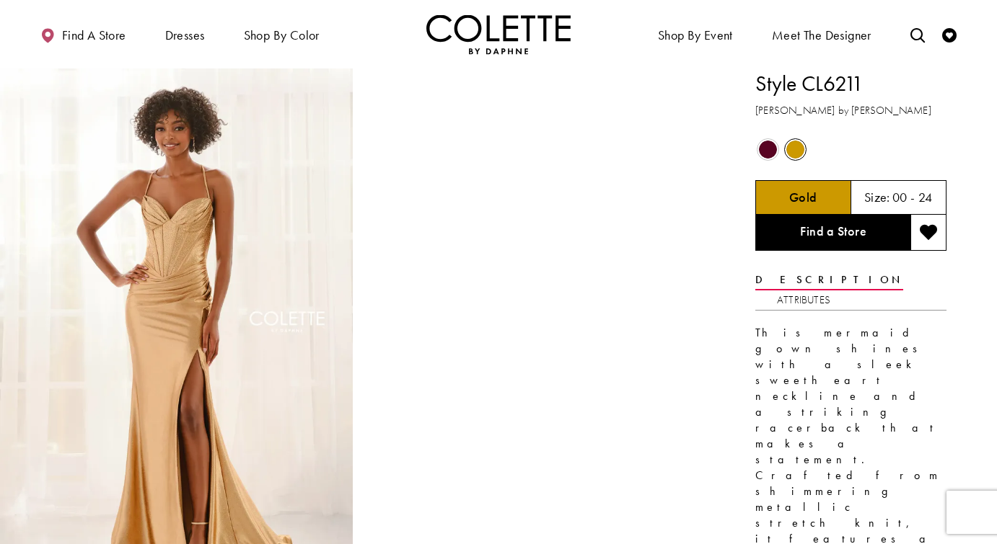
click at [772, 152] on span "Product color controls state depends on size chosen" at bounding box center [768, 150] width 18 height 18
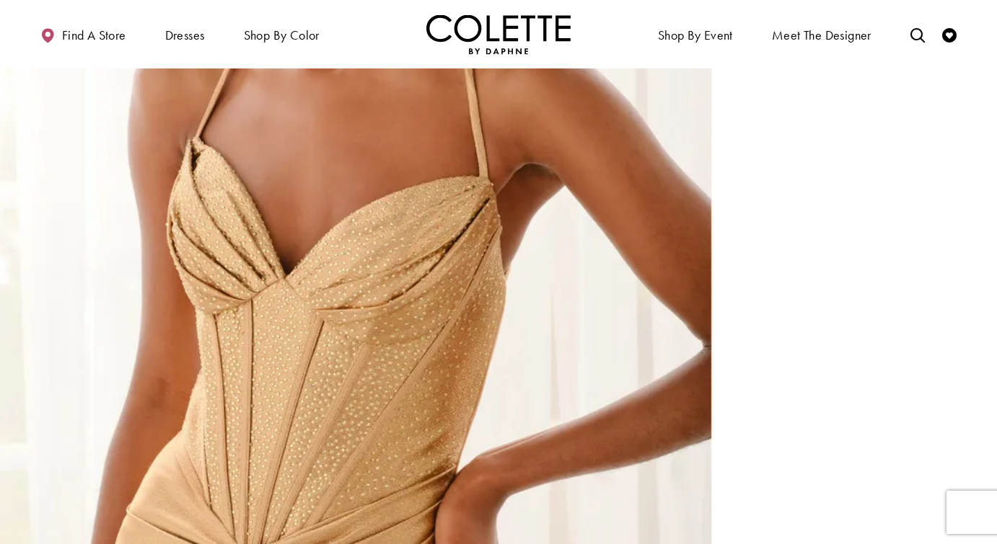
scroll to position [1555, 0]
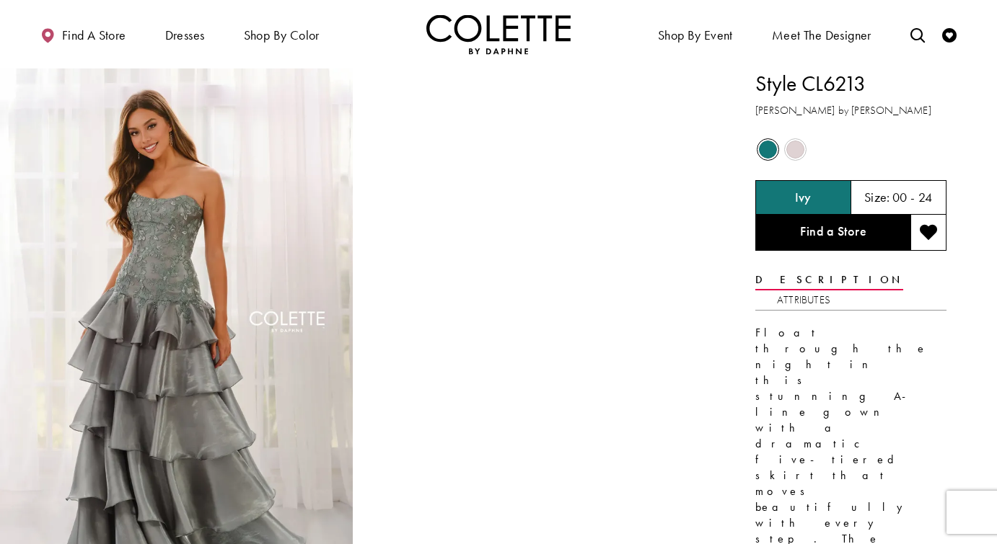
click at [792, 152] on span "Product color controls state depends on size chosen" at bounding box center [795, 150] width 18 height 18
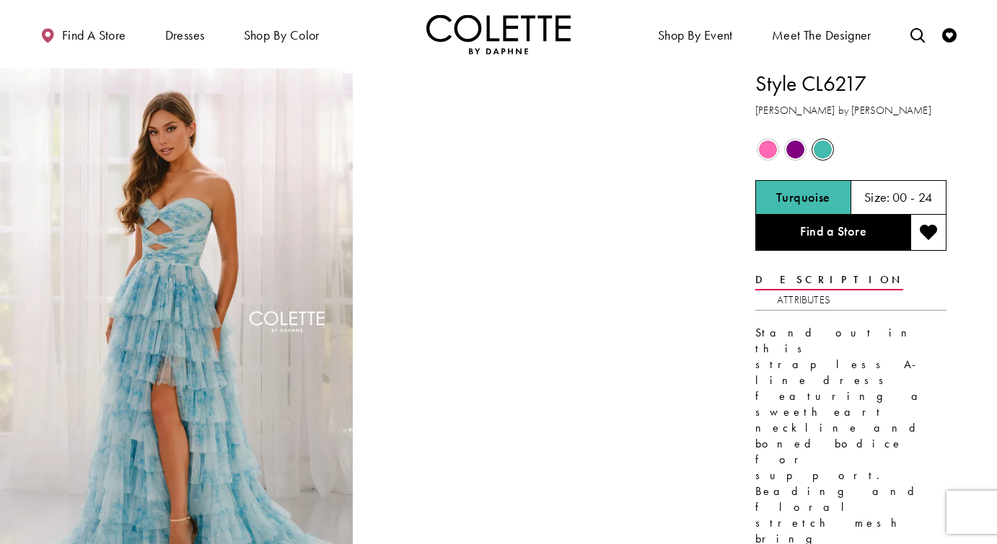
click at [839, 86] on h1 "Style CL6217" at bounding box center [850, 84] width 191 height 30
copy h1 "CL6217"
click at [830, 290] on link "Attributes" at bounding box center [803, 300] width 53 height 21
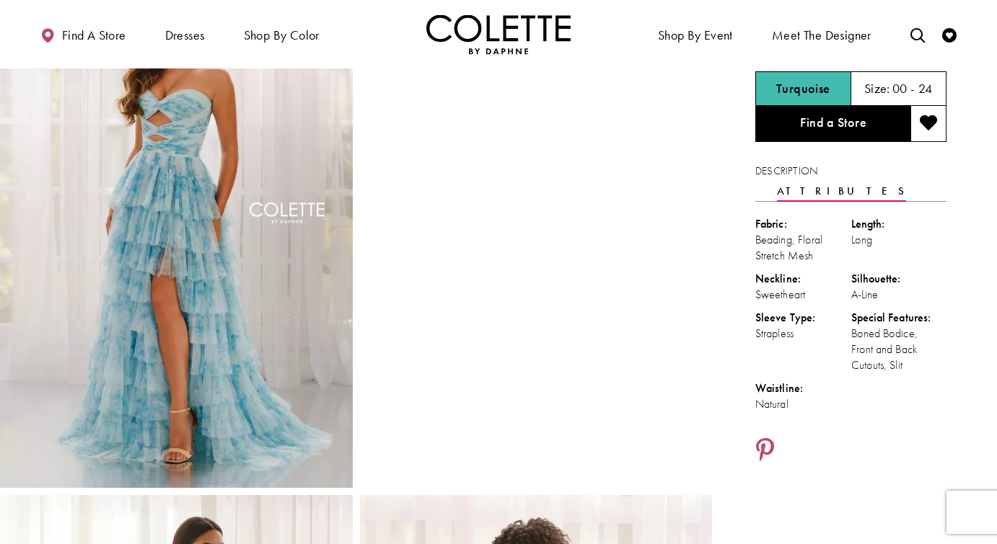
scroll to position [144, 0]
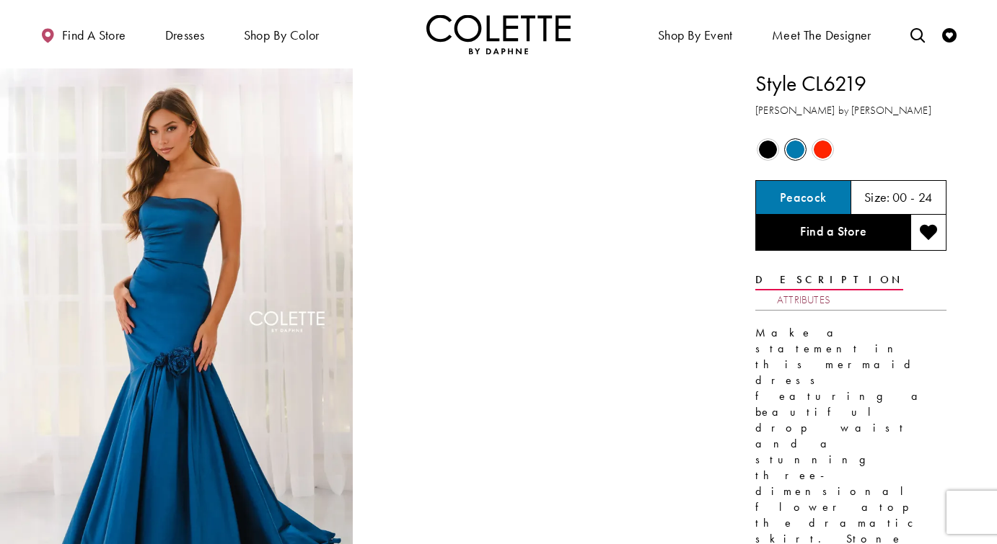
click at [830, 290] on link "Attributes" at bounding box center [803, 300] width 53 height 21
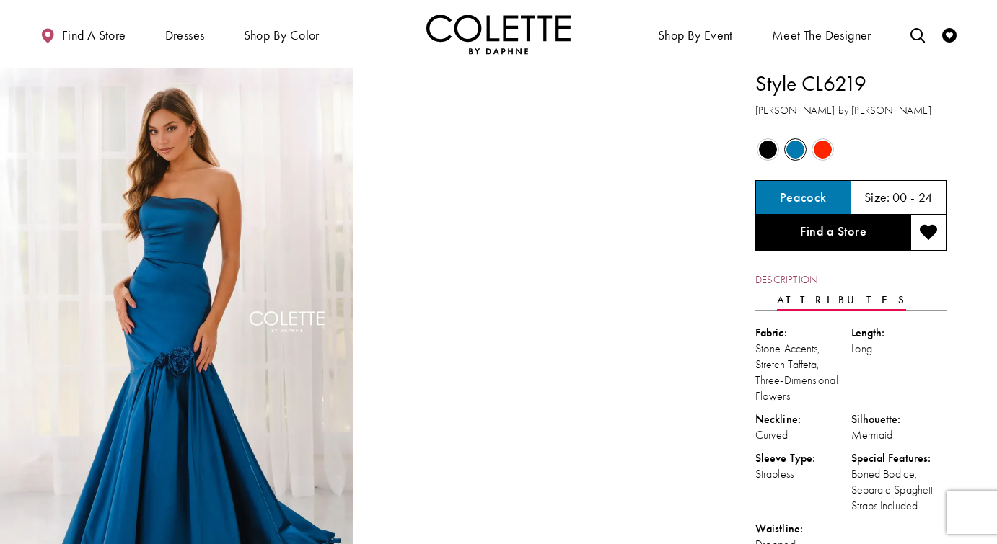
click at [797, 280] on link "Description" at bounding box center [786, 280] width 62 height 21
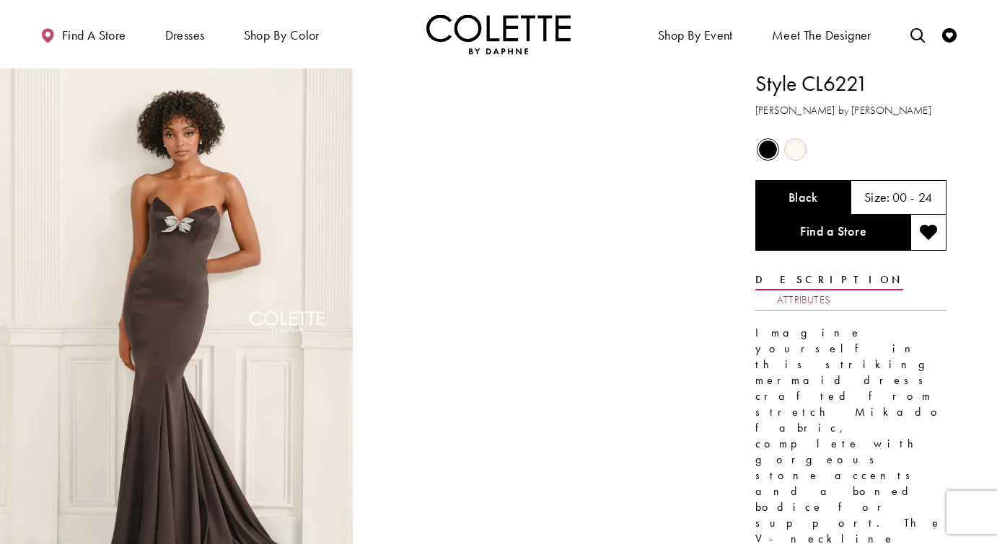
click at [830, 290] on link "Attributes" at bounding box center [803, 300] width 53 height 21
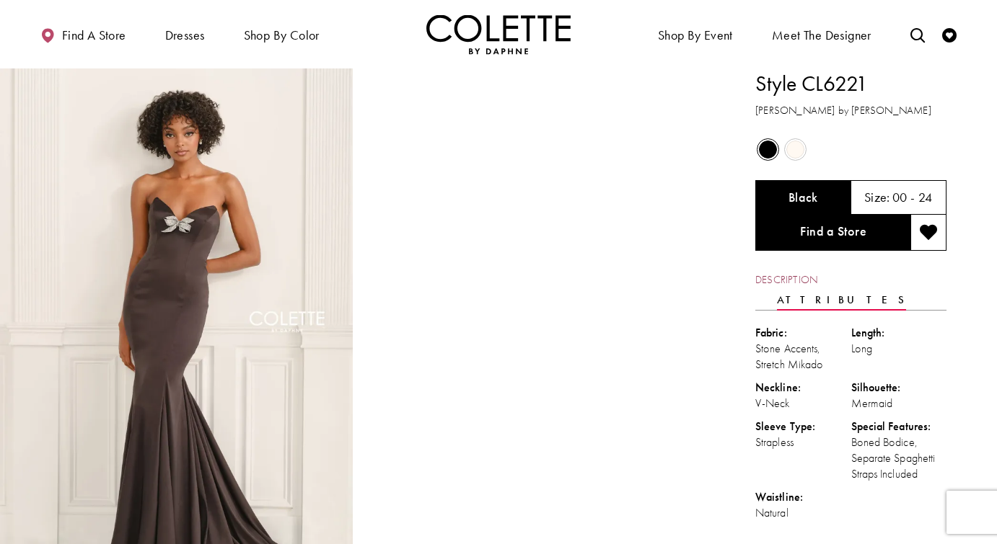
click at [780, 277] on link "Description" at bounding box center [786, 280] width 62 height 21
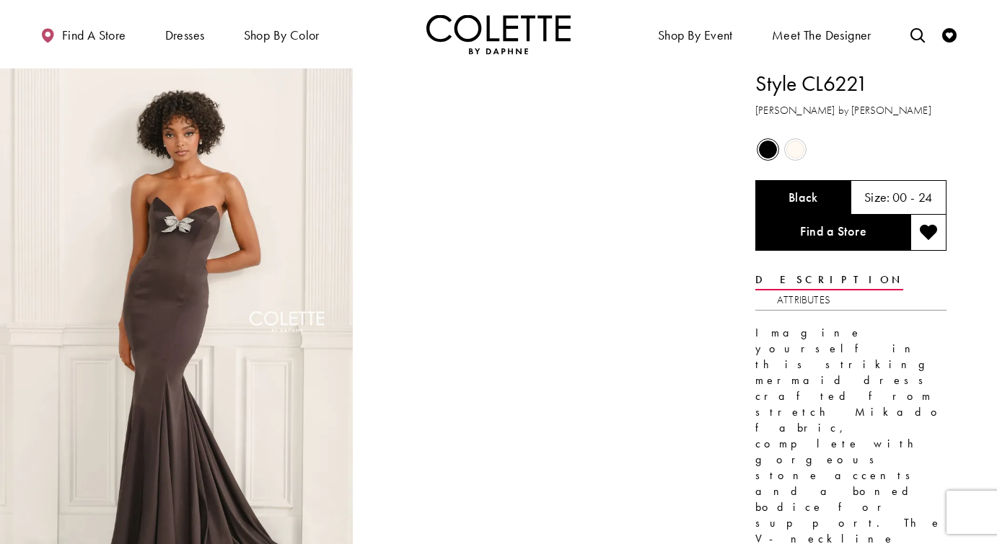
click at [790, 146] on span "Product color controls state depends on size chosen" at bounding box center [795, 150] width 18 height 18
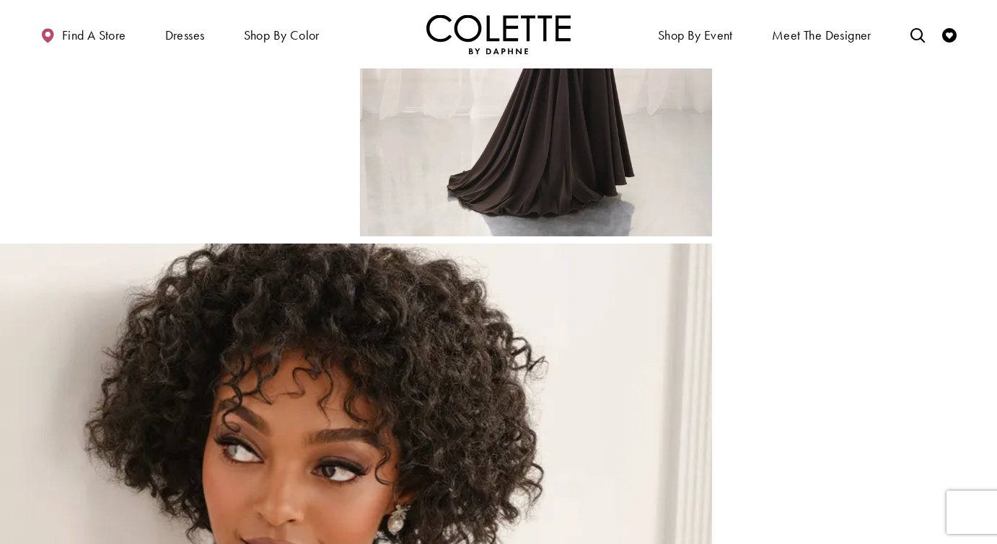
scroll to position [366, 0]
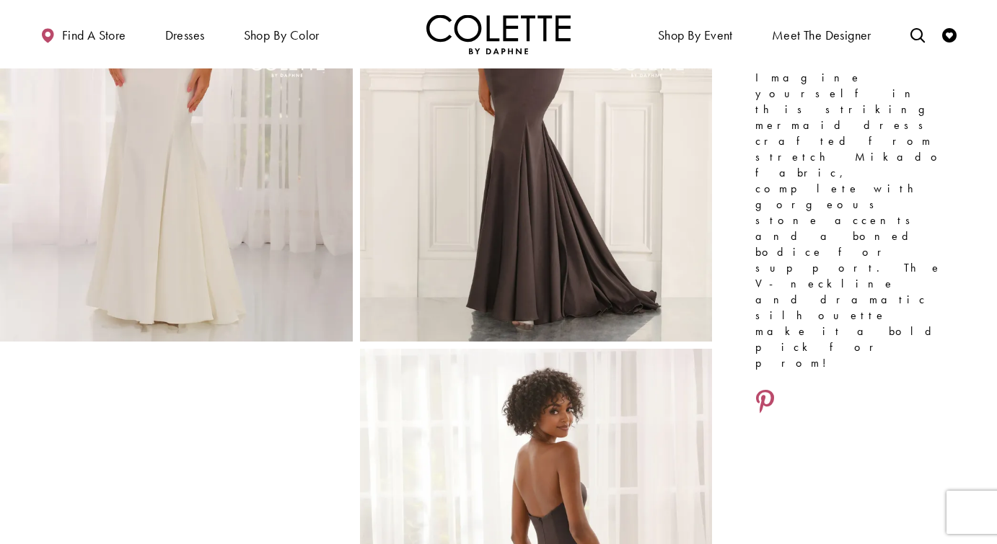
scroll to position [180, 0]
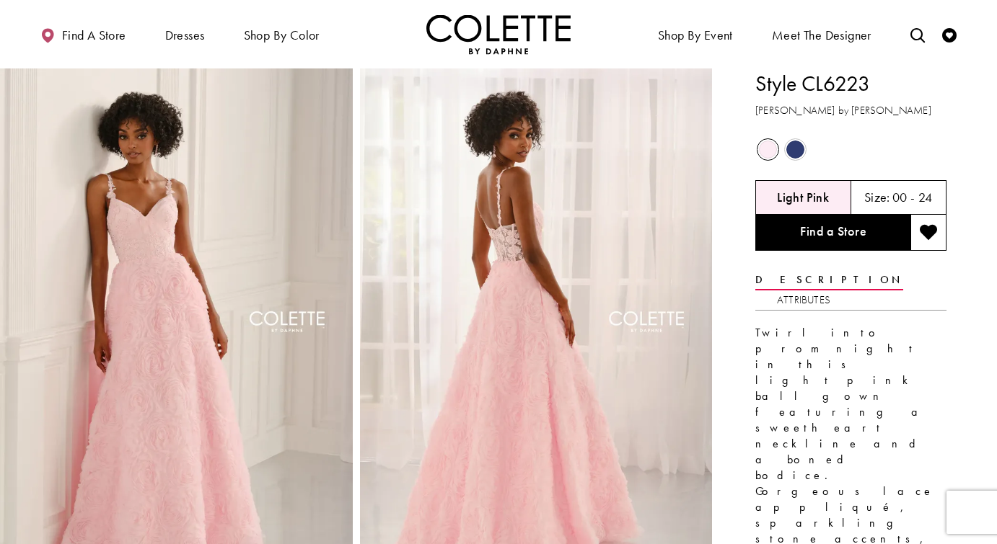
click at [798, 149] on span "Product color controls state depends on size chosen" at bounding box center [795, 150] width 18 height 18
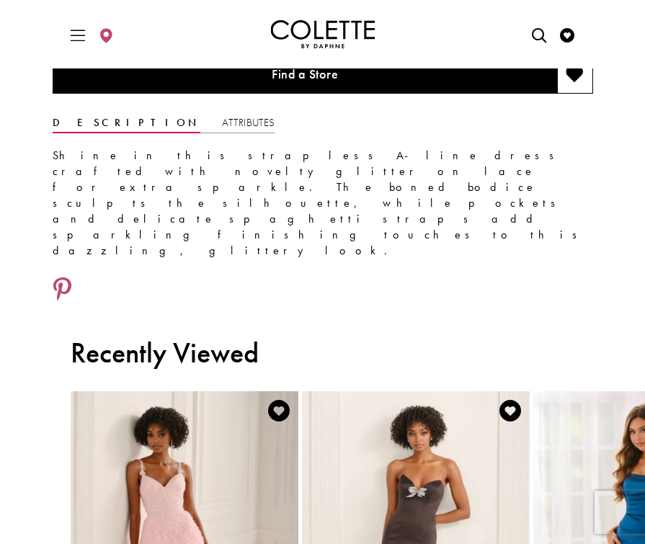
scroll to position [999, 0]
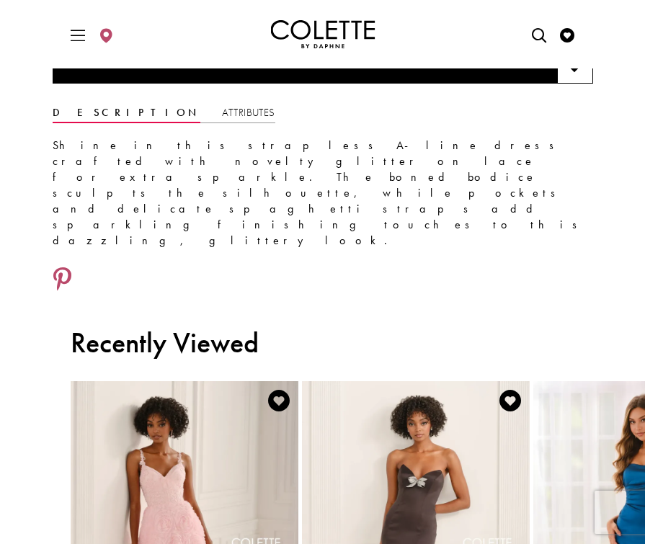
click at [352, 249] on div "Shine in this strapless A-line dress crafted with novelty glitter on lace for e…" at bounding box center [323, 185] width 541 height 125
click at [352, 249] on p "Shine in this strapless A-line dress crafted with novelty glitter on lace for e…" at bounding box center [323, 193] width 541 height 111
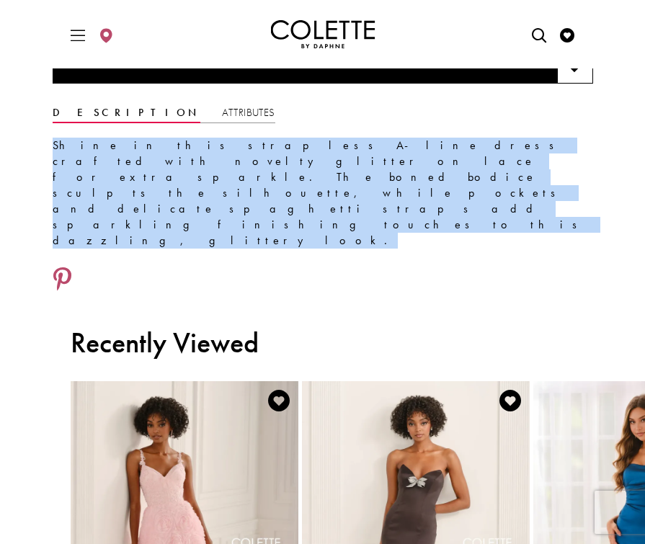
click at [352, 249] on p "Shine in this strapless A-line dress crafted with novelty glitter on lace for e…" at bounding box center [323, 193] width 541 height 111
copy div "Shine in this strapless A-line dress crafted with novelty glitter on lace for e…"
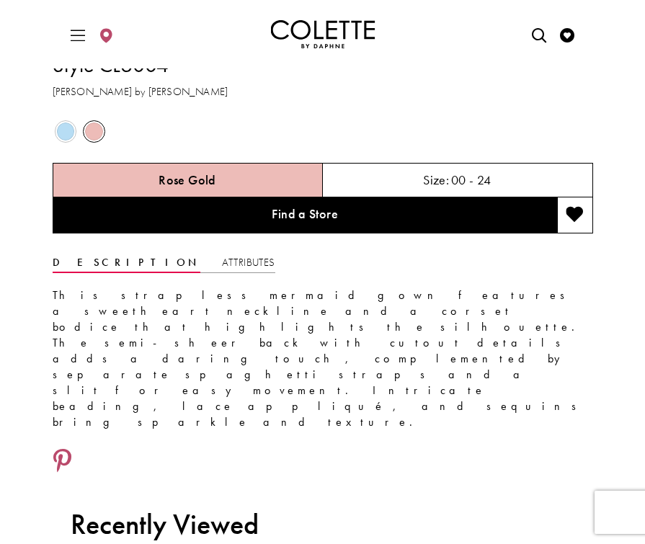
scroll to position [850, 0]
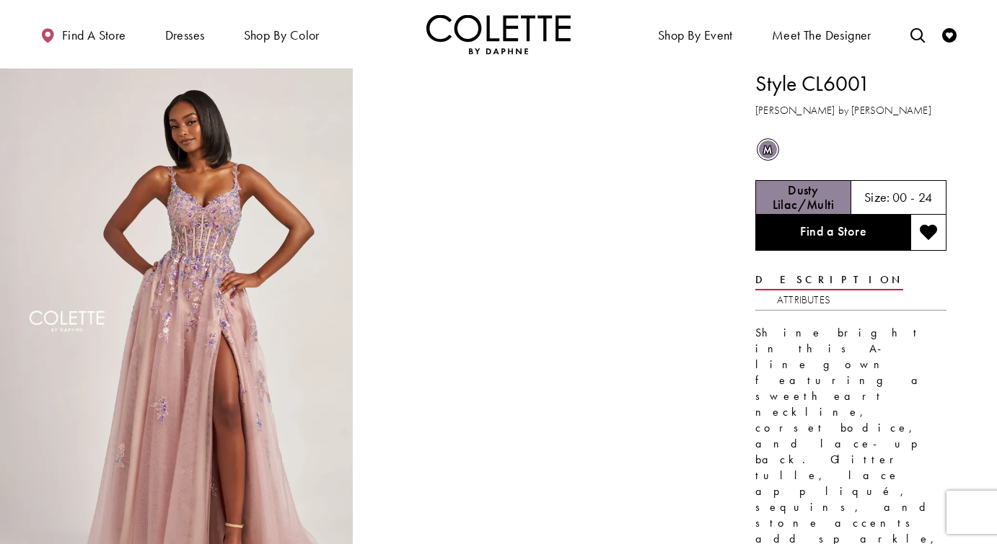
click at [882, 342] on p "Shine bright in this A-line gown featuring a sweetheart neckline, corset bodice…" at bounding box center [850, 507] width 191 height 365
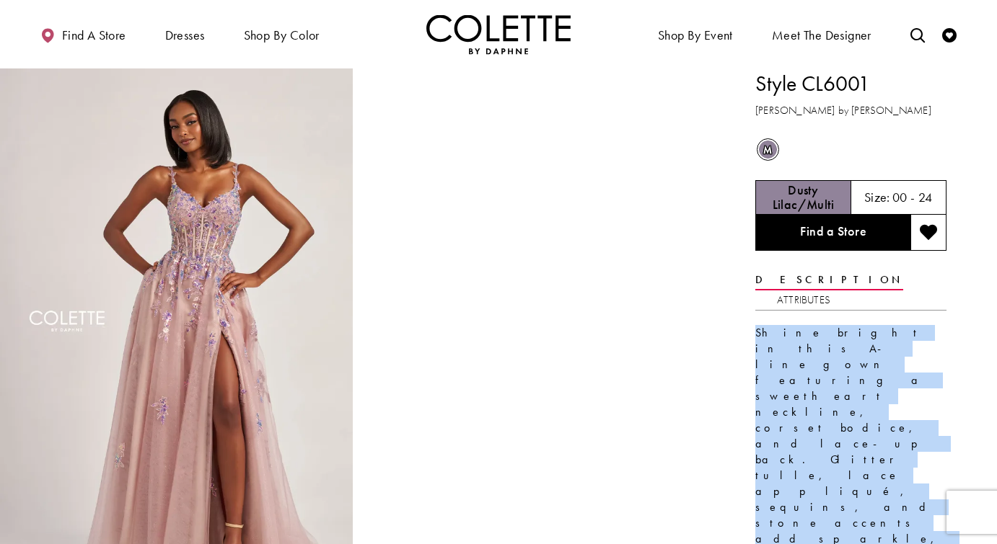
click at [882, 342] on p "Shine bright in this A-line gown featuring a sweetheart neckline, corset bodice…" at bounding box center [850, 507] width 191 height 365
copy div "Shine bright in this A-line gown featuring a sweetheart neckline, corset bodice…"
click at [830, 290] on link "Attributes" at bounding box center [803, 300] width 53 height 21
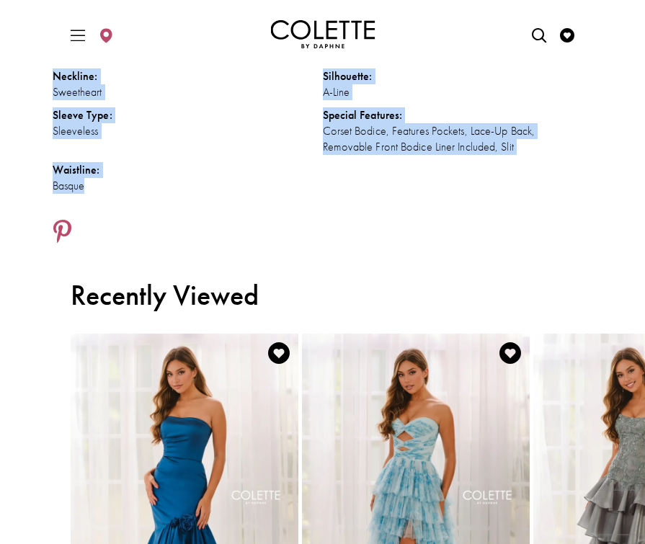
scroll to position [1101, 0]
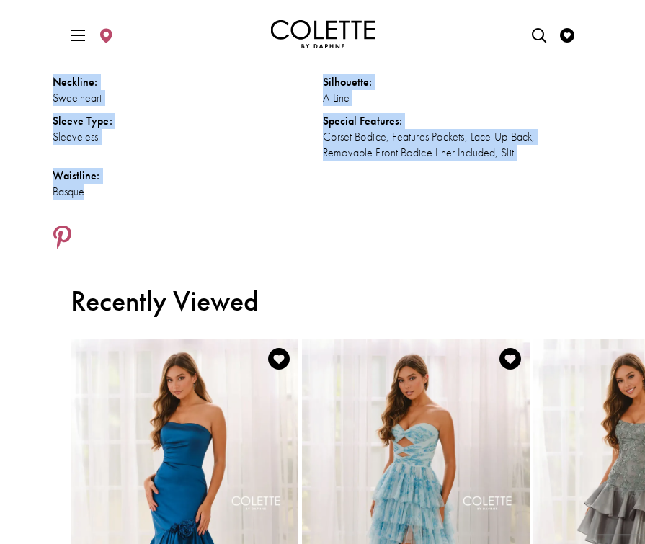
click at [566, 67] on div "Long" at bounding box center [458, 59] width 270 height 16
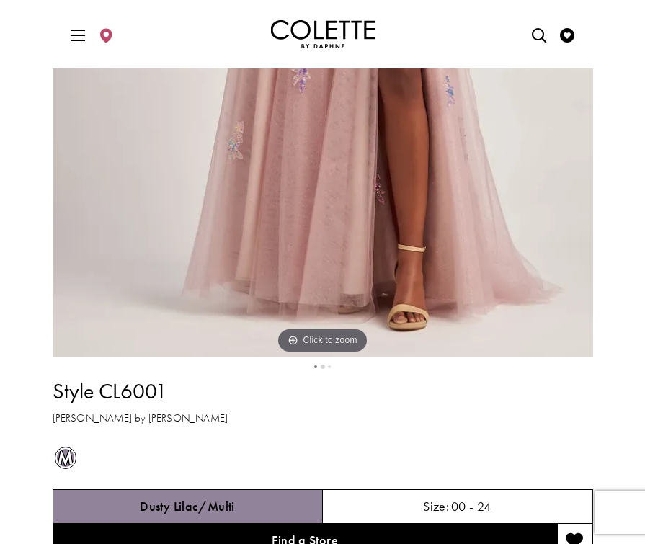
scroll to position [0, 0]
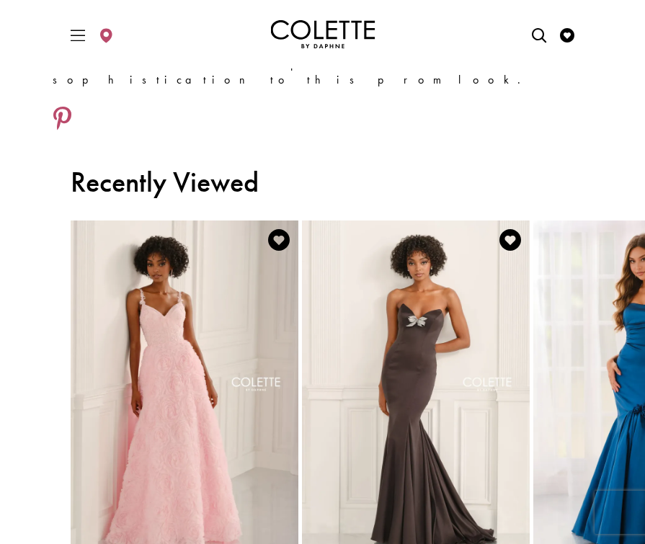
scroll to position [1159, 0]
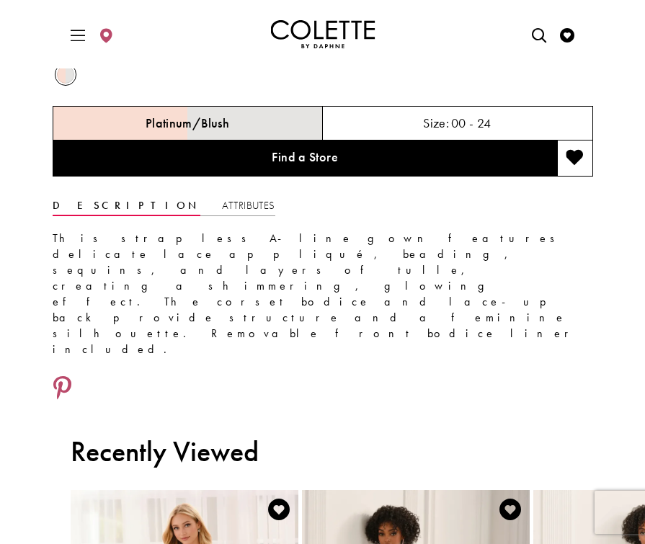
scroll to position [909, 0]
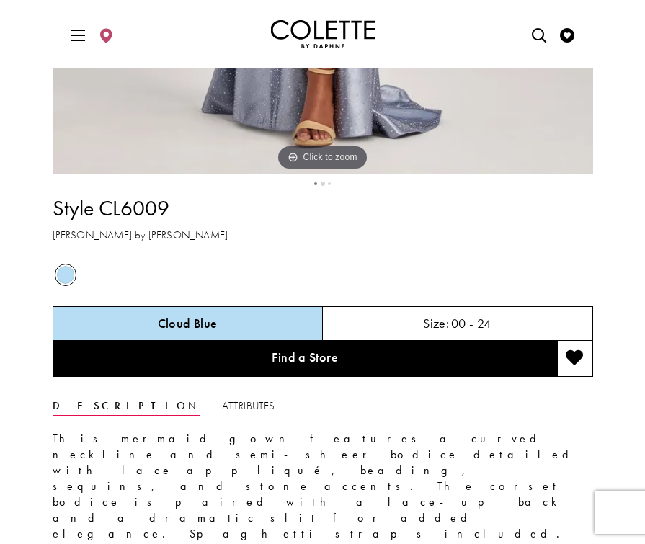
scroll to position [715, 0]
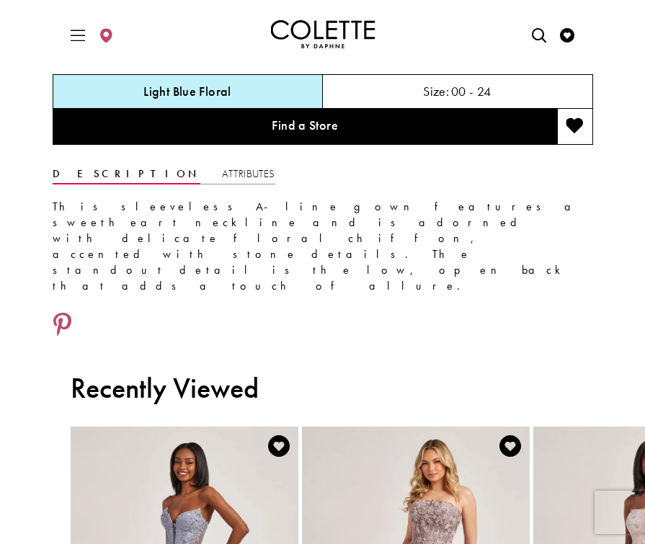
scroll to position [930, 0]
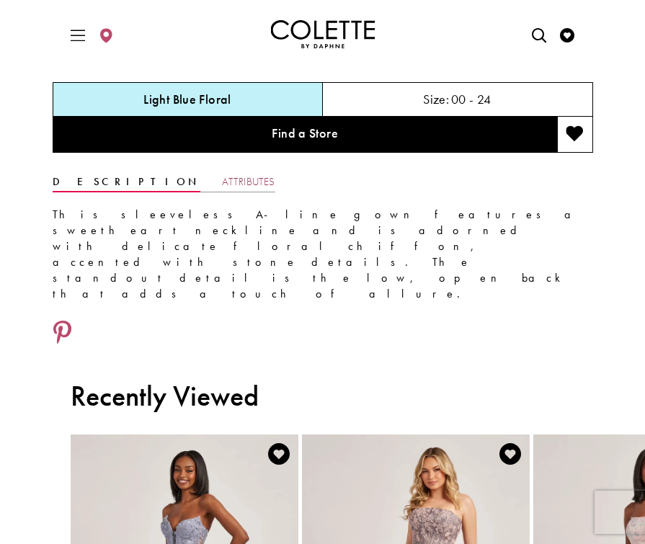
click at [222, 182] on link "Attributes" at bounding box center [248, 182] width 53 height 21
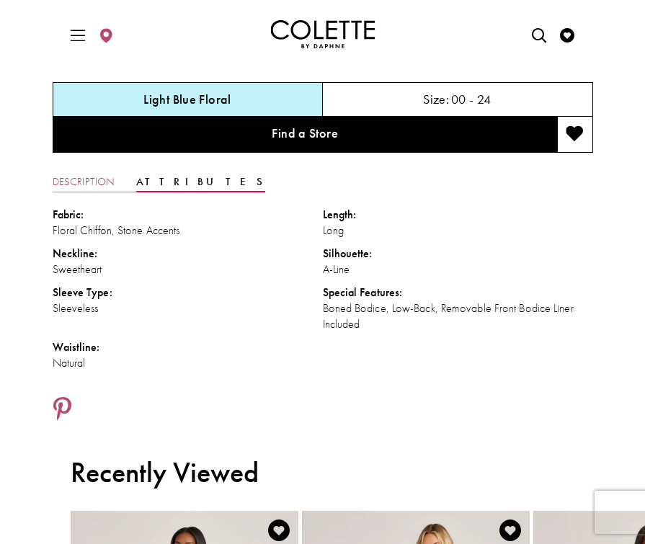
click at [76, 182] on link "Description" at bounding box center [84, 182] width 62 height 21
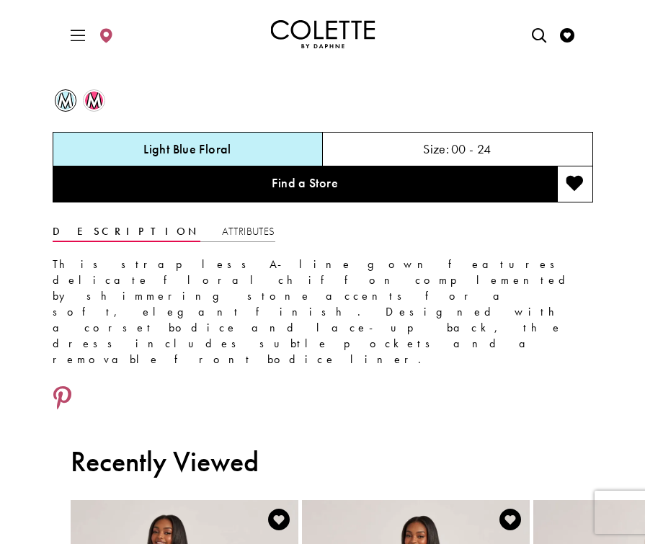
scroll to position [882, 0]
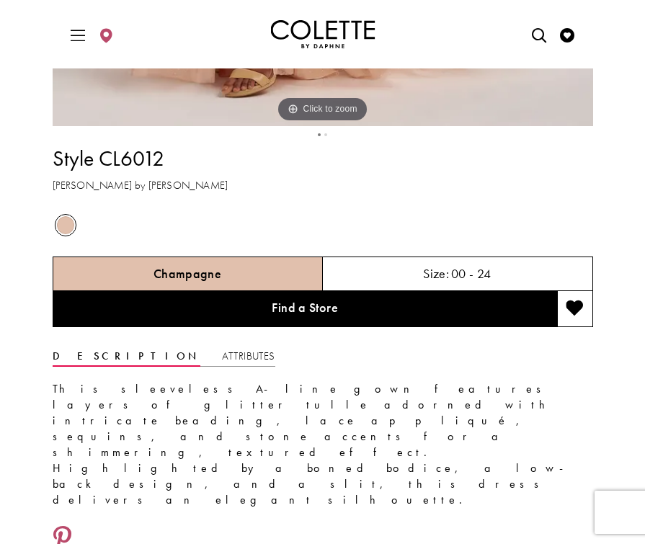
scroll to position [762, 0]
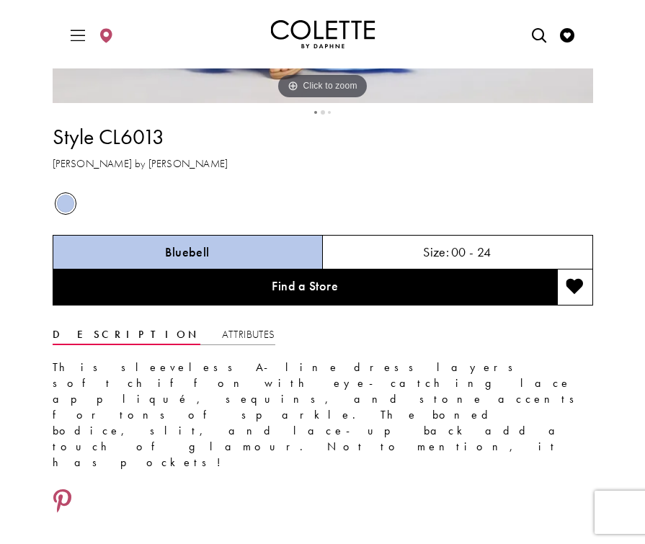
scroll to position [777, 0]
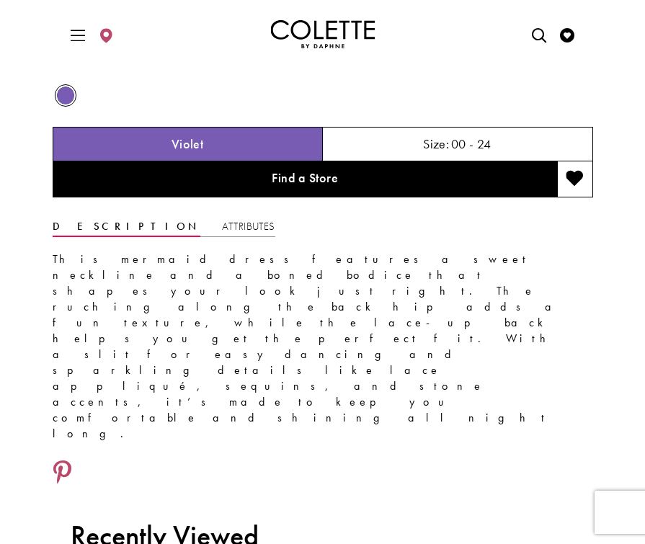
scroll to position [909, 0]
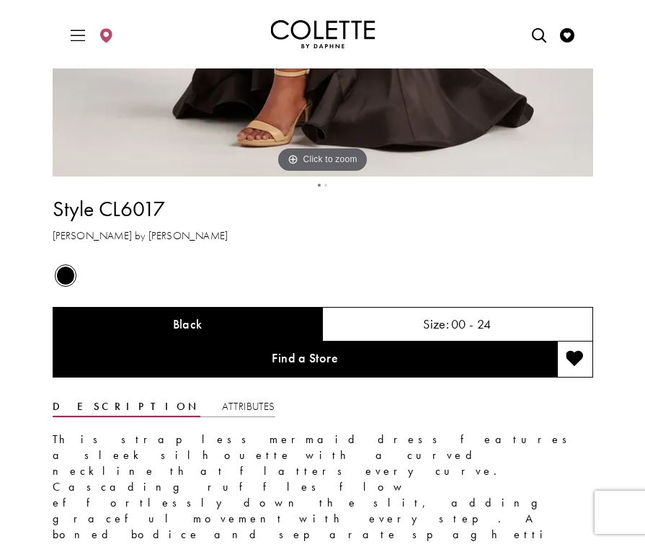
scroll to position [704, 0]
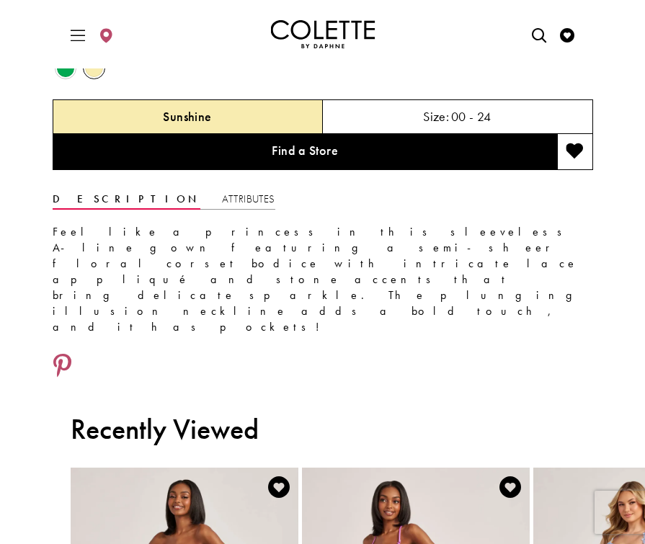
scroll to position [910, 0]
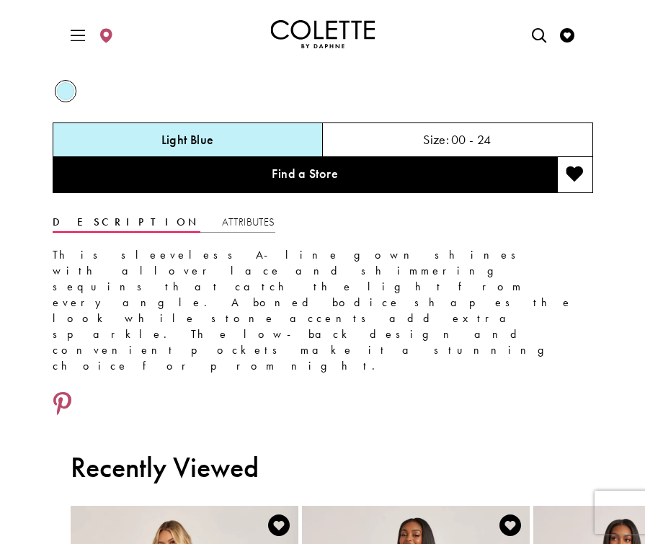
scroll to position [886, 0]
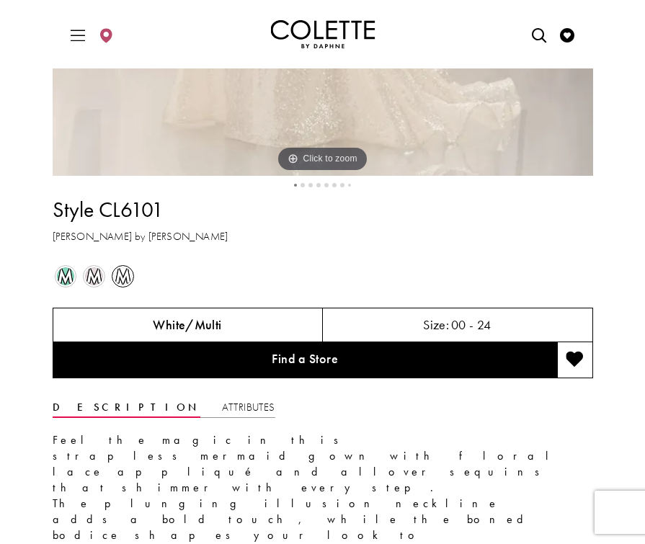
scroll to position [762, 0]
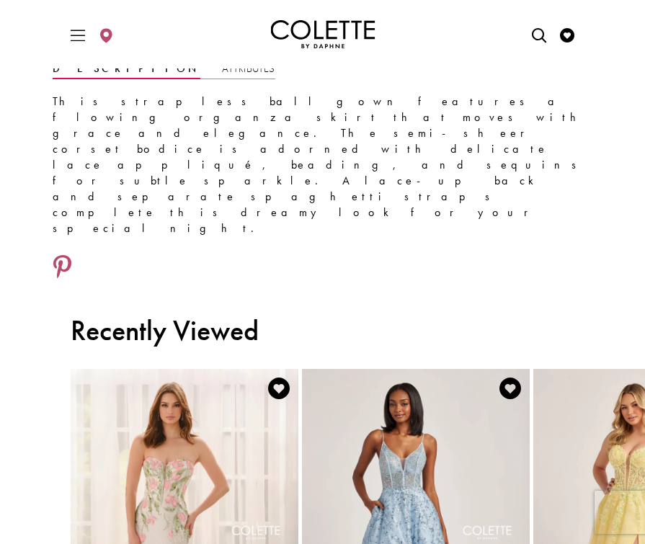
scroll to position [1033, 0]
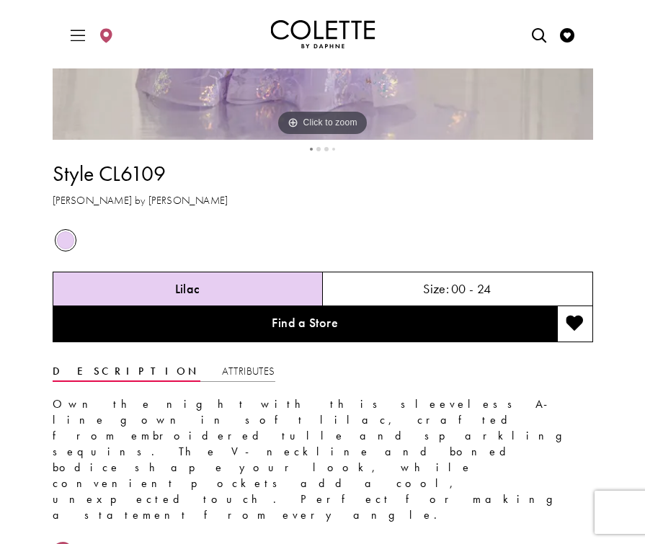
scroll to position [745, 0]
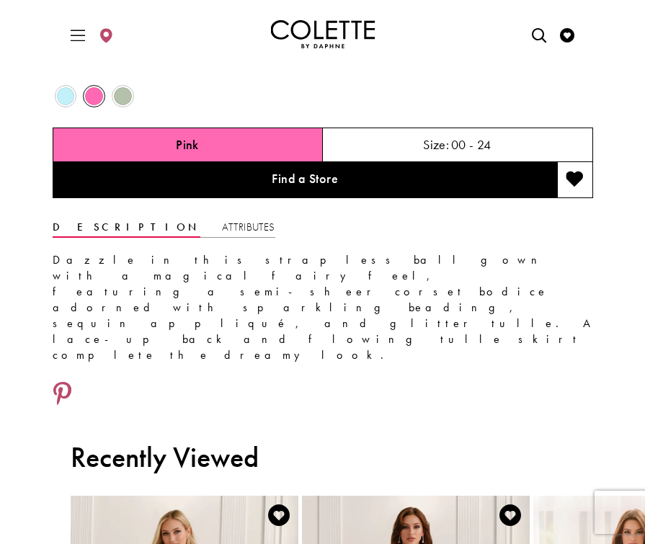
scroll to position [883, 0]
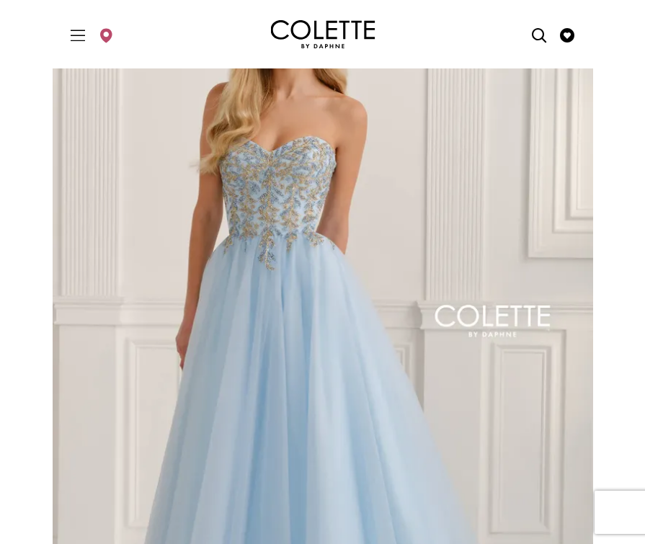
scroll to position [144, 0]
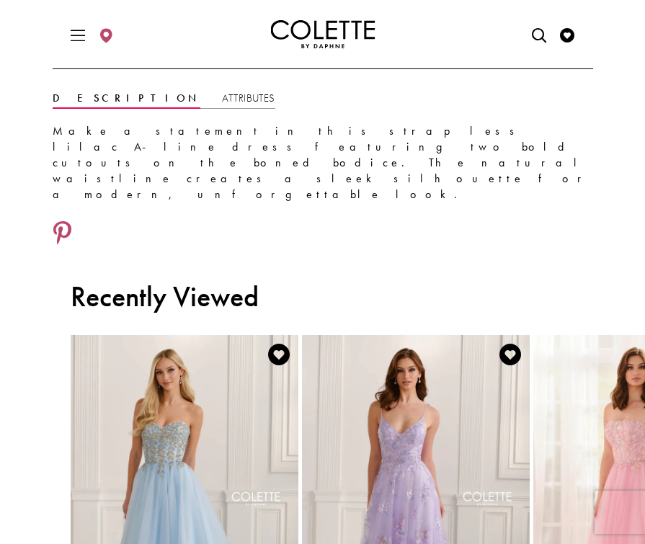
scroll to position [1002, 0]
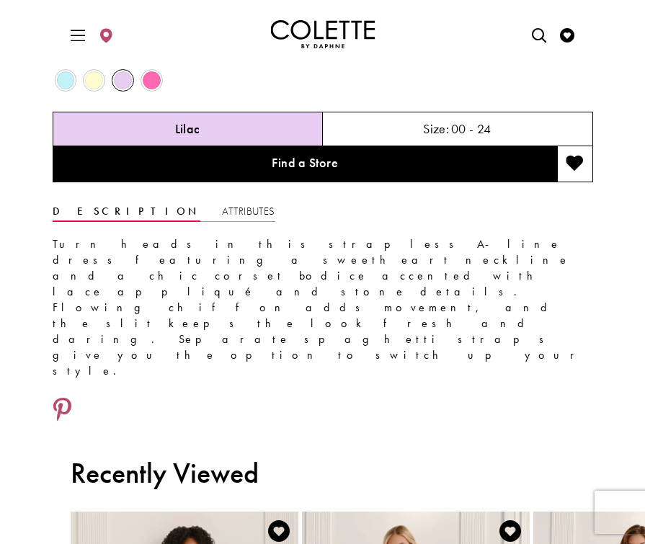
scroll to position [901, 0]
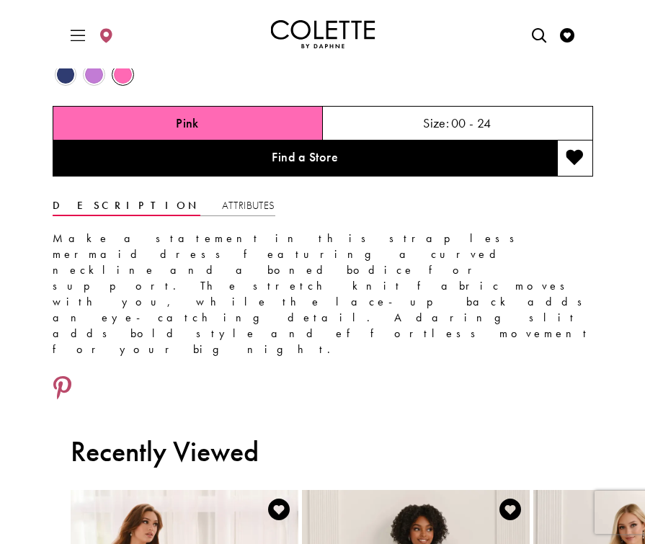
scroll to position [921, 0]
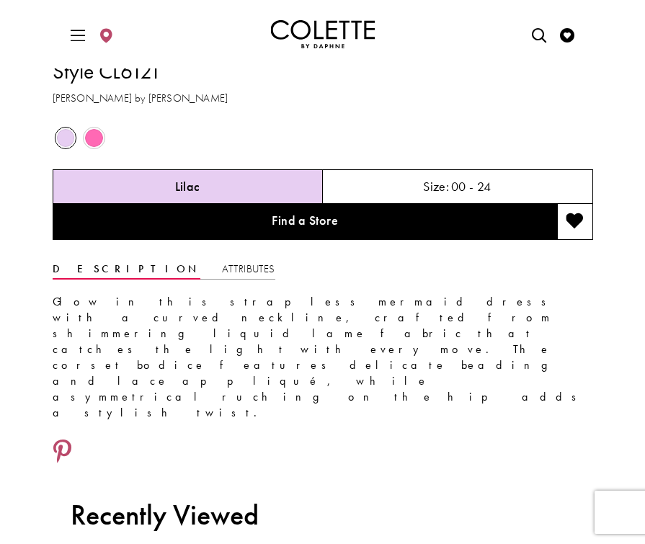
scroll to position [883, 0]
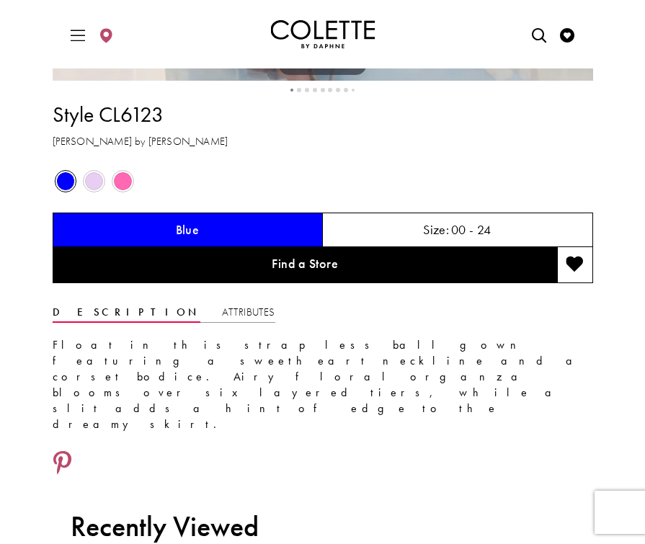
scroll to position [785, 0]
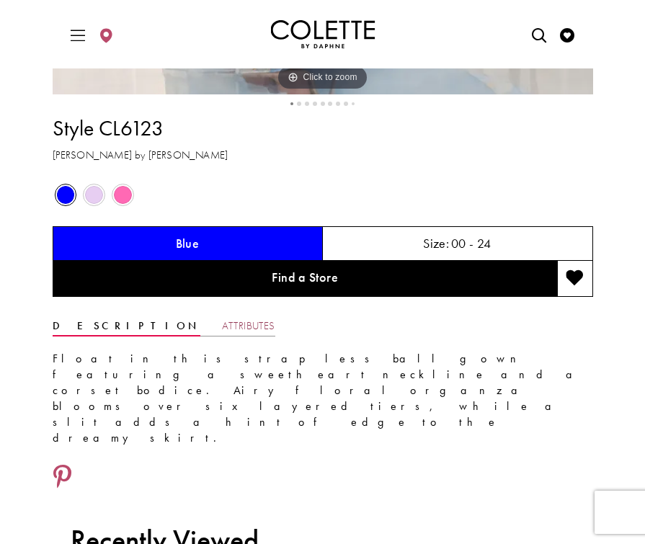
click at [222, 333] on link "Attributes" at bounding box center [248, 326] width 53 height 21
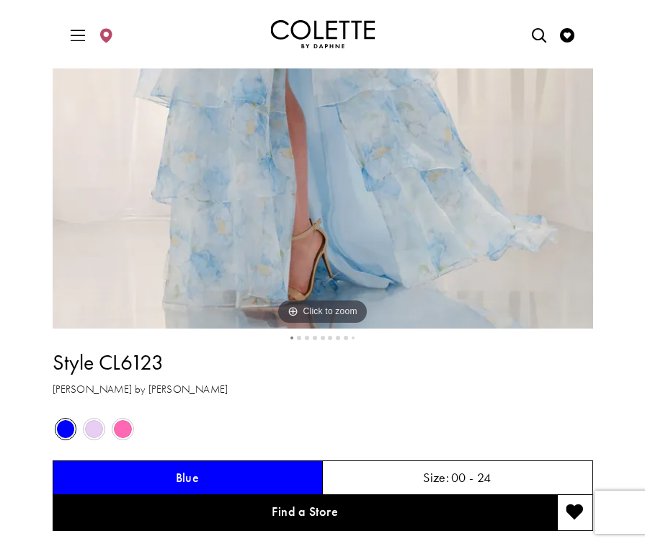
scroll to position [552, 0]
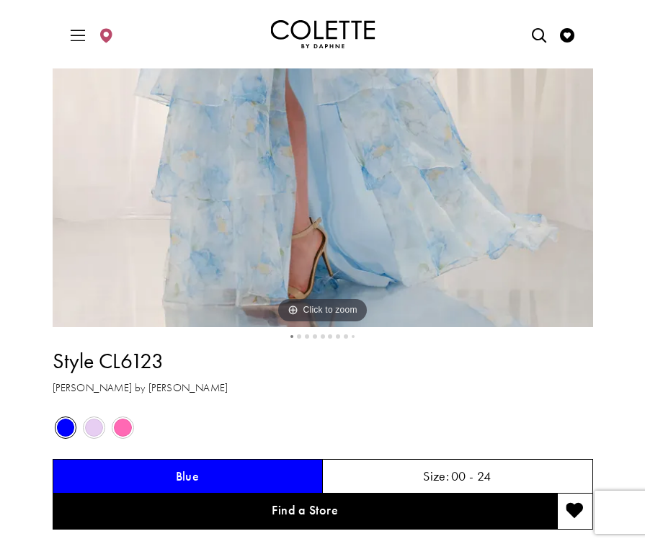
click at [300, 336] on button "2" at bounding box center [299, 337] width 4 height 4
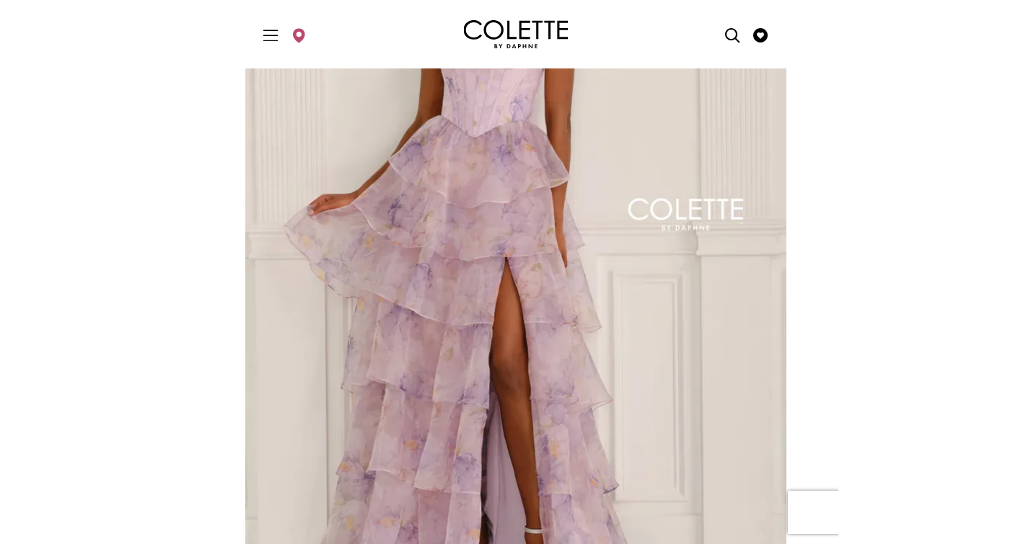
scroll to position [134, 0]
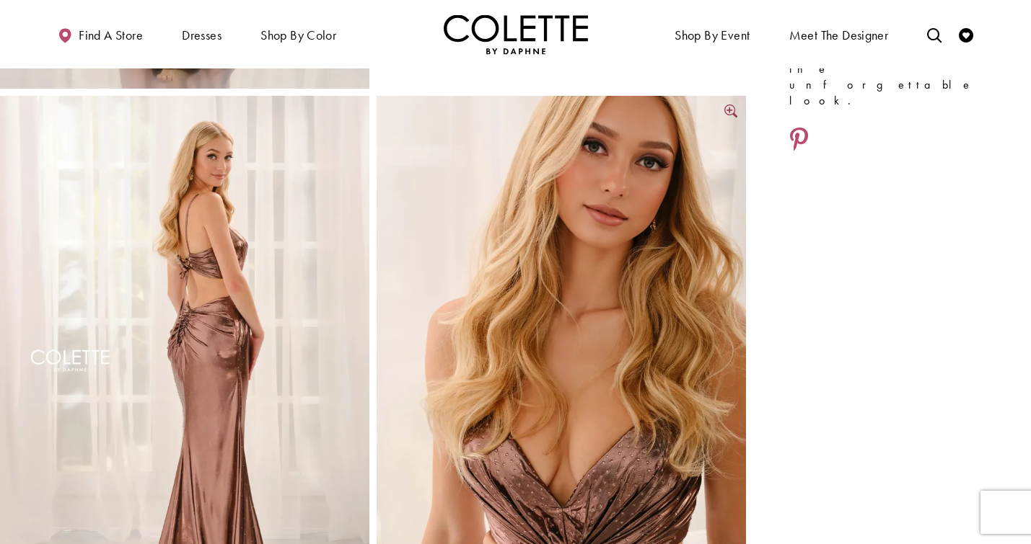
scroll to position [385, 0]
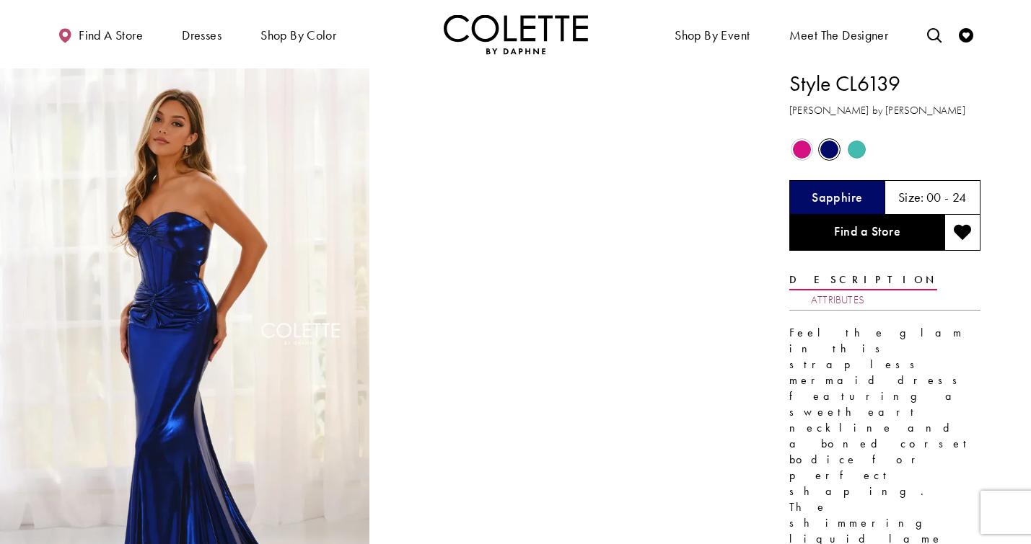
click at [645, 290] on link "Attributes" at bounding box center [837, 300] width 53 height 21
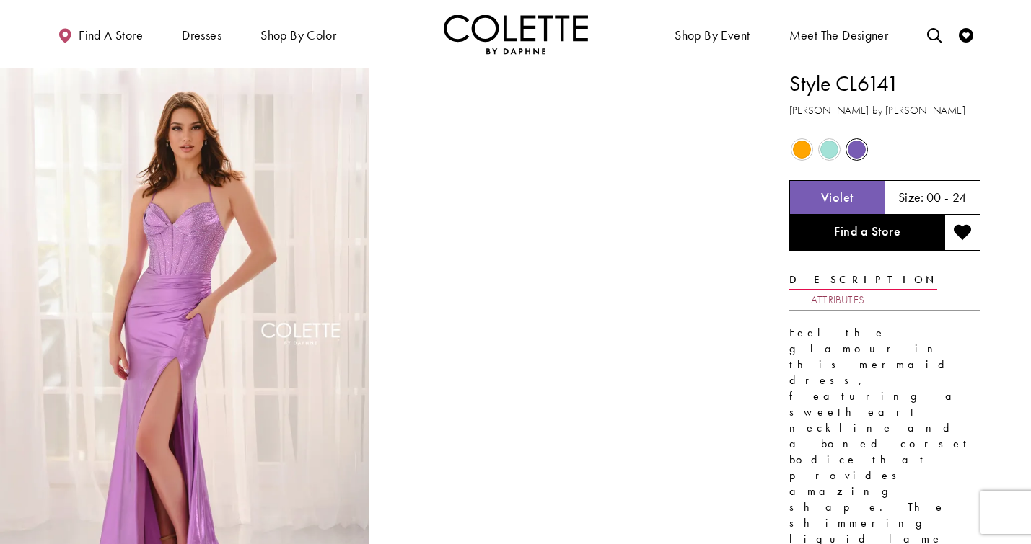
click at [645, 290] on link "Attributes" at bounding box center [837, 300] width 53 height 21
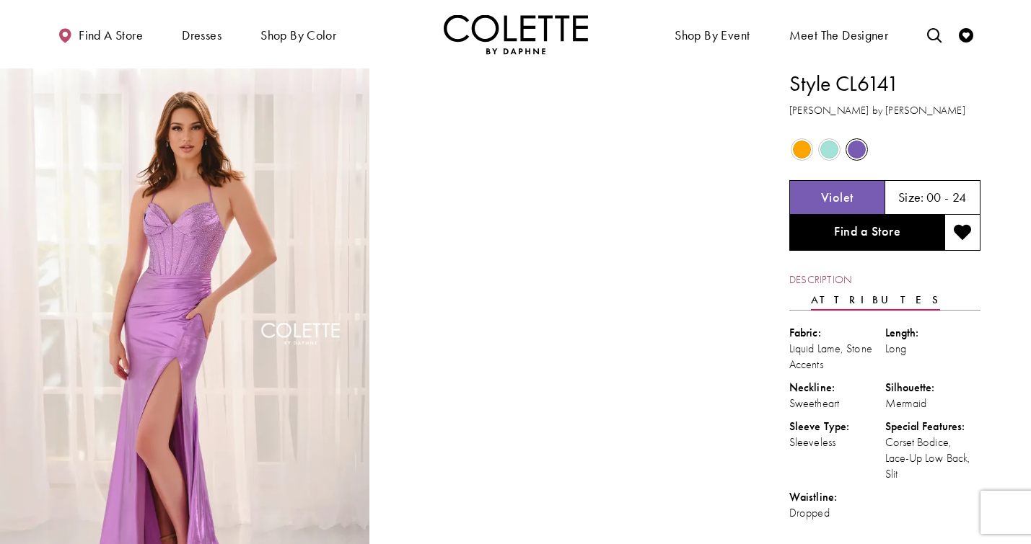
click at [645, 281] on link "Description" at bounding box center [820, 280] width 62 height 21
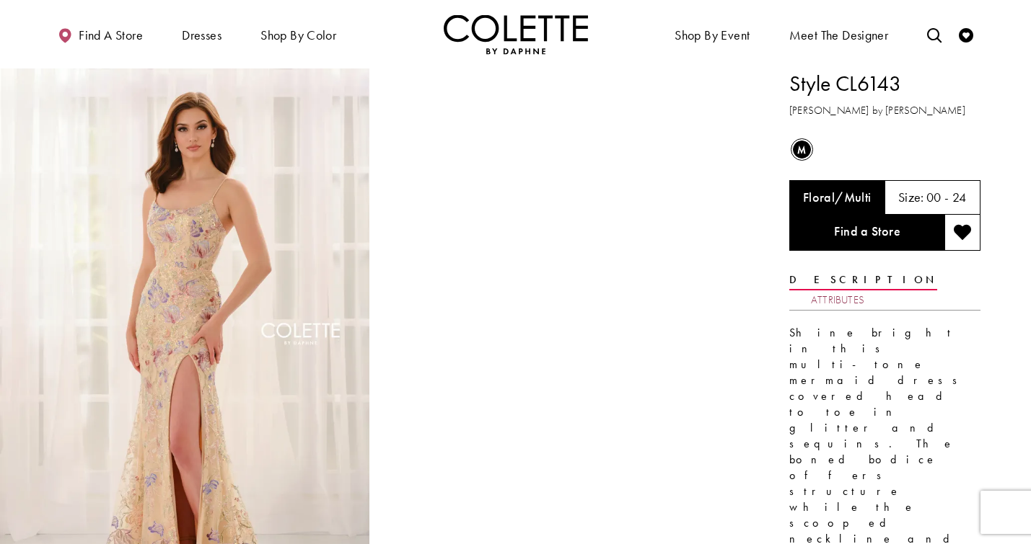
click at [864, 290] on link "Attributes" at bounding box center [837, 300] width 53 height 21
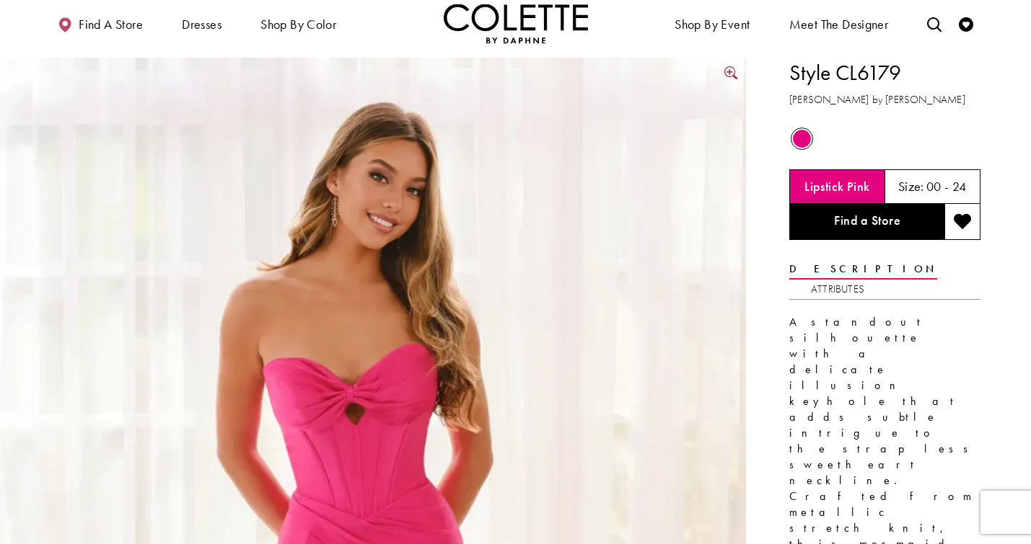
scroll to position [37, 0]
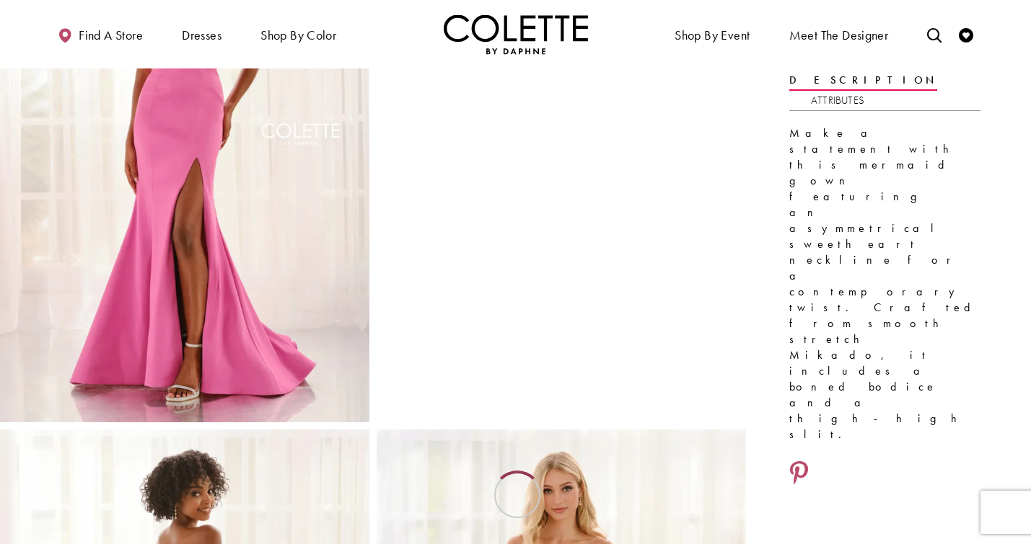
scroll to position [203, 0]
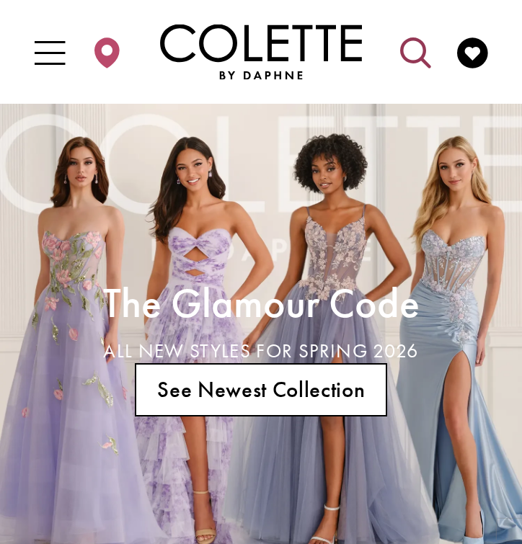
click at [417, 50] on icon "Open Search dialog" at bounding box center [415, 53] width 30 height 30
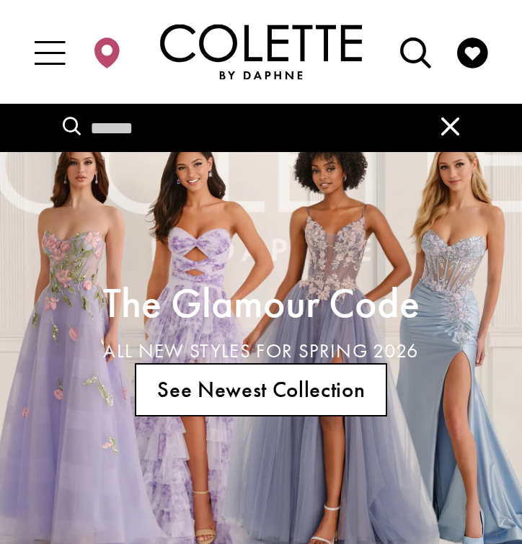
click at [293, 115] on input "Search" at bounding box center [261, 128] width 438 height 49
type input "**"
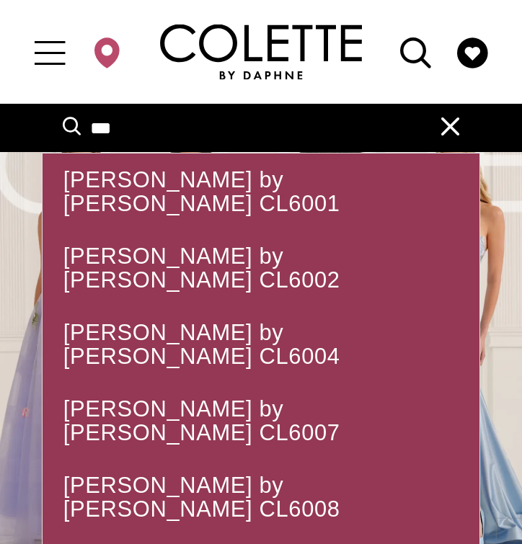
type input "****"
type input "******"
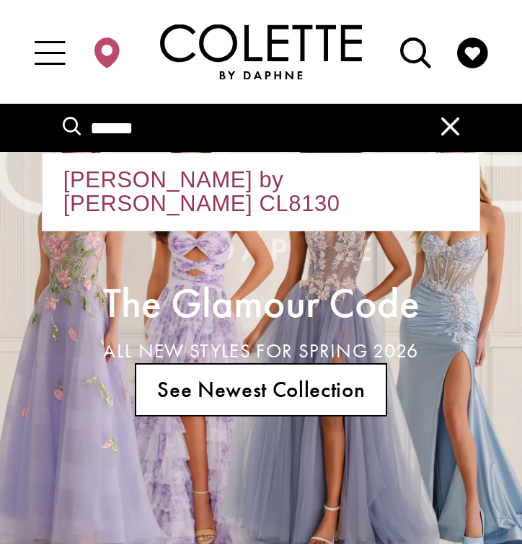
click at [161, 164] on div "Colette by Daphne CL8130" at bounding box center [261, 192] width 437 height 76
type input "**********"
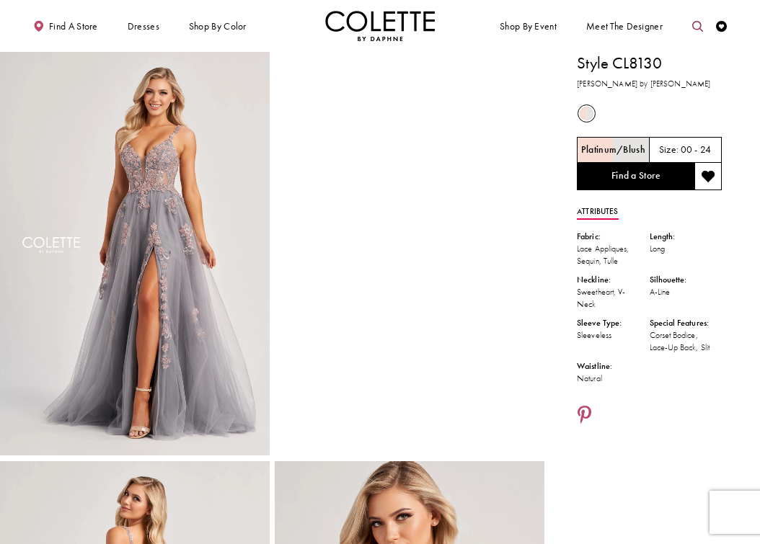
click at [521, 25] on icon "Toggle search" at bounding box center [697, 26] width 11 height 11
click at [521, 27] on input "Search" at bounding box center [640, 27] width 131 height 17
paste input "****"
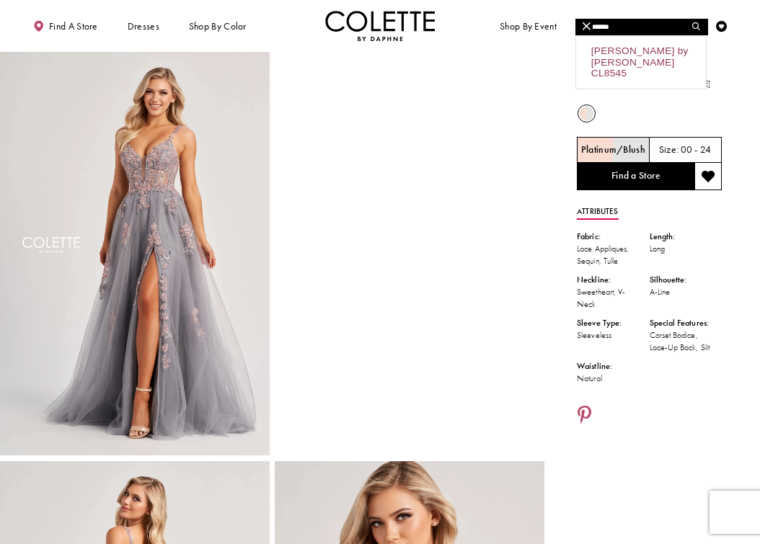
click at [521, 70] on div "Colette by Daphne CL8545" at bounding box center [641, 62] width 130 height 53
type input "**********"
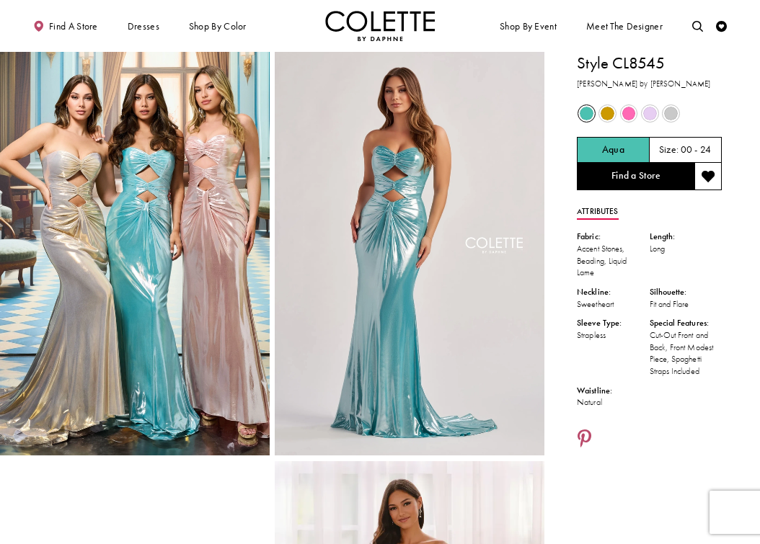
click at [674, 112] on span "Product color controls state depends on size chosen" at bounding box center [671, 114] width 14 height 14
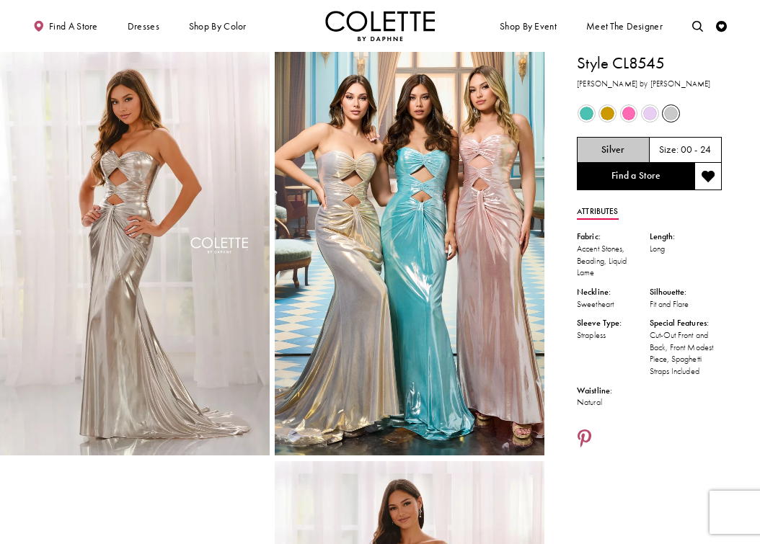
click at [648, 110] on span "Product color controls state depends on size chosen" at bounding box center [650, 114] width 14 height 14
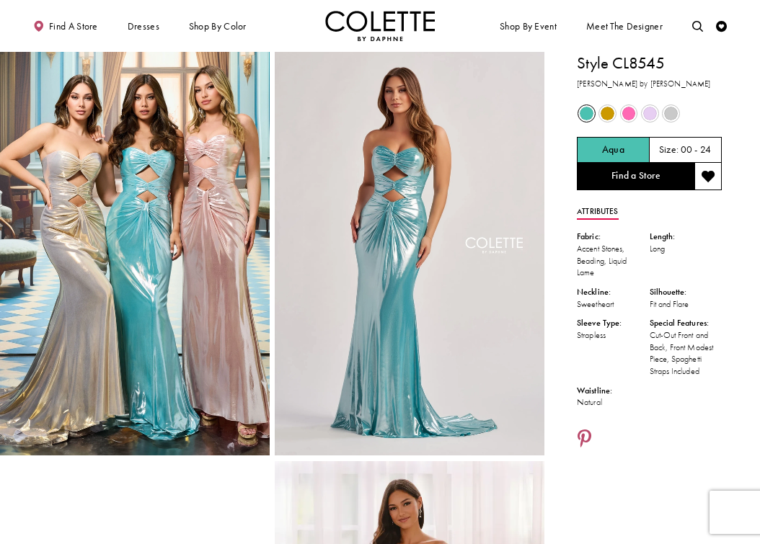
click at [622, 68] on h1 "Style CL8545" at bounding box center [649, 63] width 145 height 23
click at [621, 68] on h1 "Style CL8545" at bounding box center [649, 63] width 145 height 23
copy h1 "CL8545"
click at [629, 113] on span "Product color controls state depends on size chosen" at bounding box center [629, 114] width 14 height 14
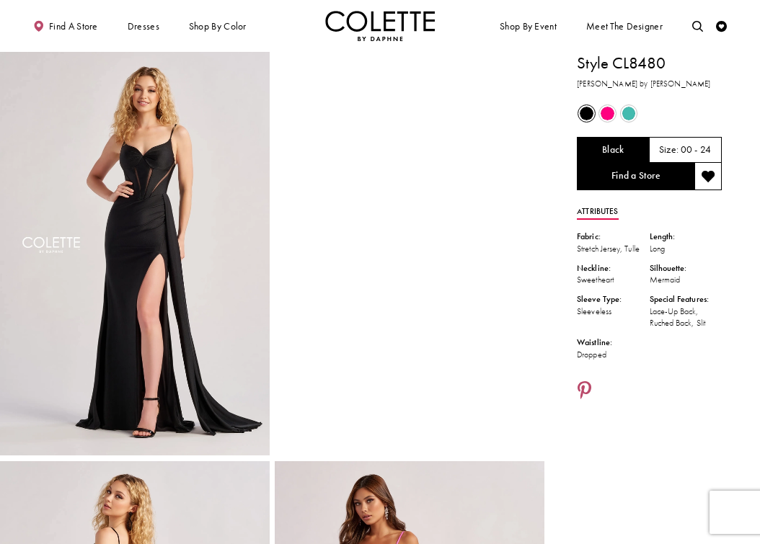
click at [613, 115] on span "Product color controls state depends on size chosen" at bounding box center [608, 114] width 14 height 14
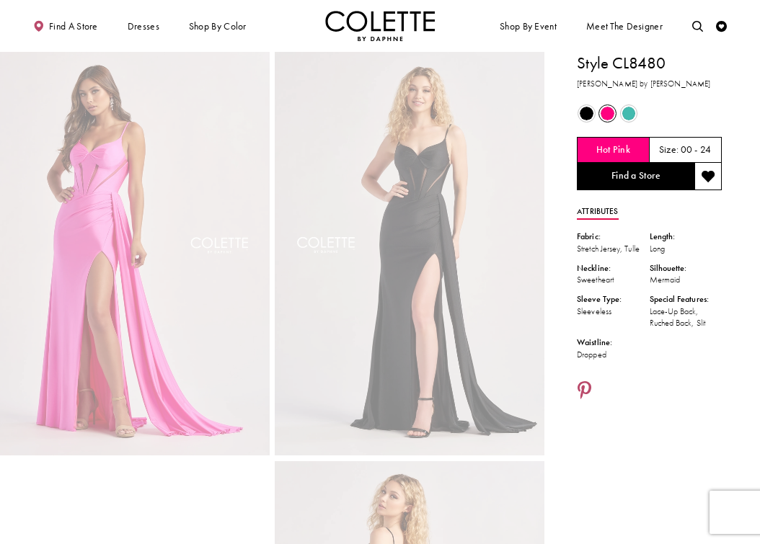
click at [629, 111] on span "Product color controls state depends on size chosen" at bounding box center [629, 114] width 14 height 14
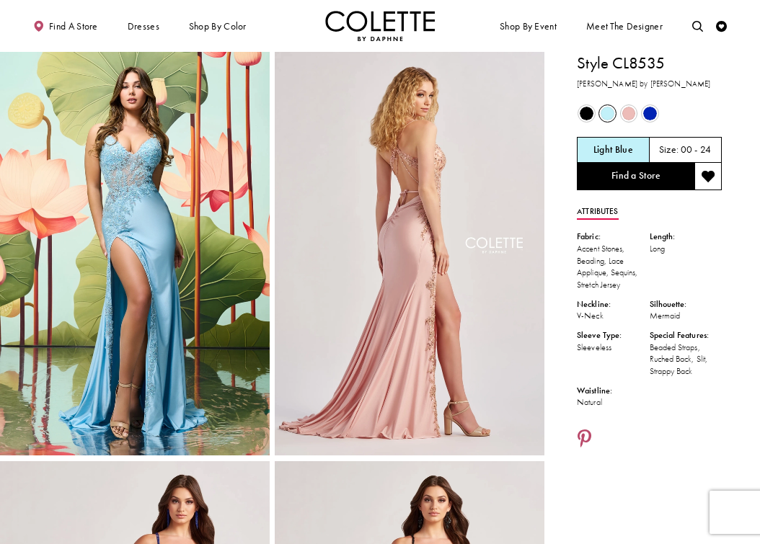
click at [632, 111] on span "Product color controls state depends on size chosen" at bounding box center [629, 114] width 14 height 14
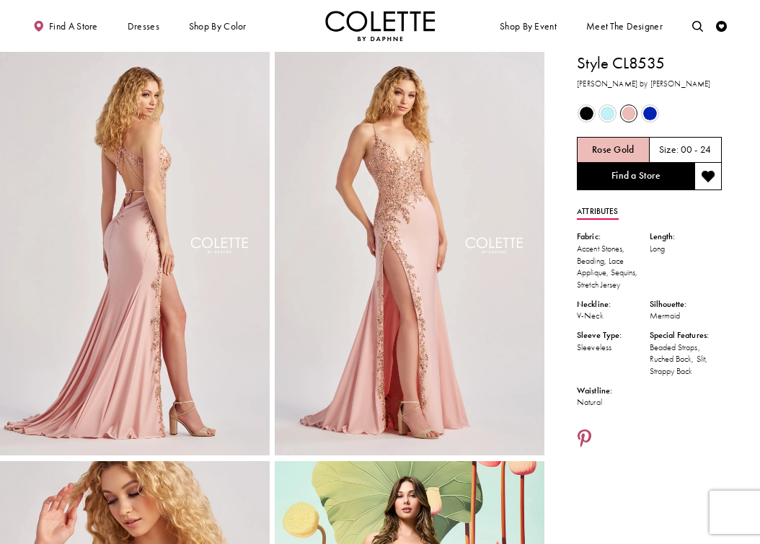
click at [649, 115] on span "Product color controls state depends on size chosen" at bounding box center [650, 114] width 14 height 14
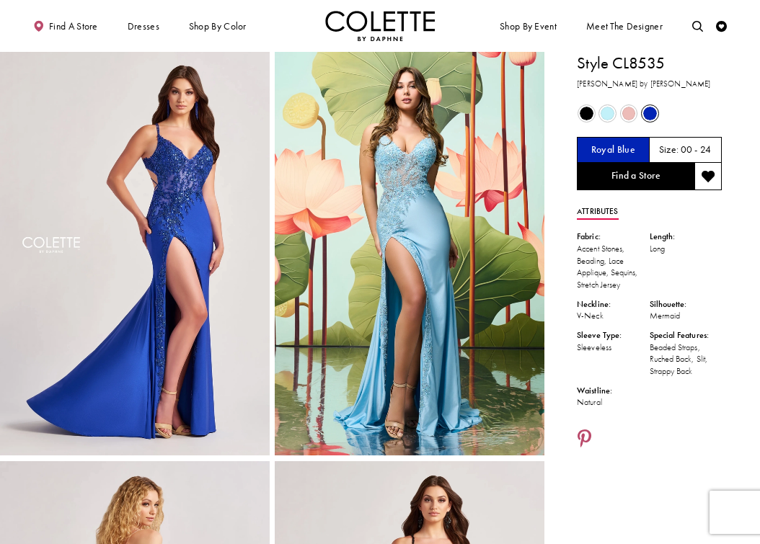
click at [586, 115] on span "Product color controls state depends on size chosen" at bounding box center [587, 114] width 14 height 14
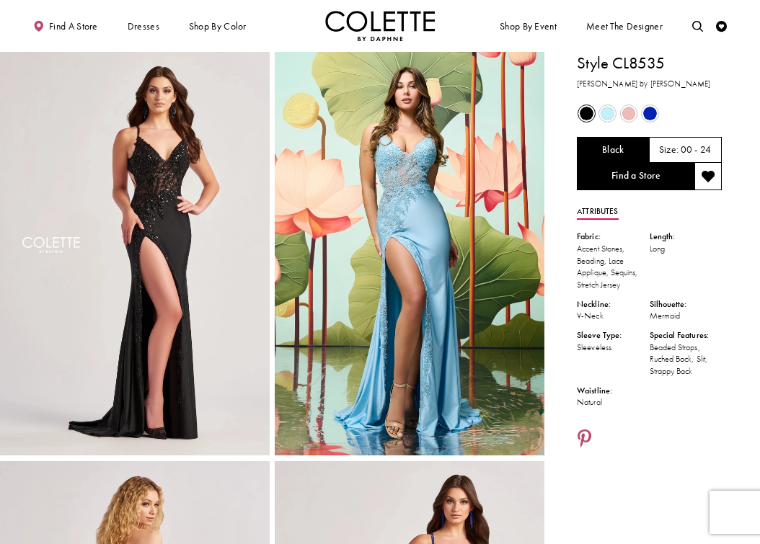
click at [608, 115] on span "Product color controls state depends on size chosen" at bounding box center [608, 114] width 14 height 14
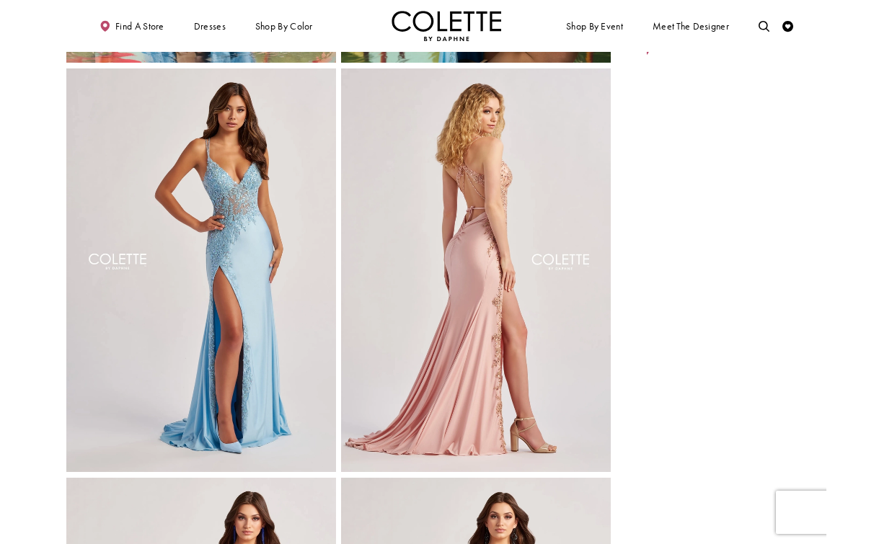
scroll to position [195, 0]
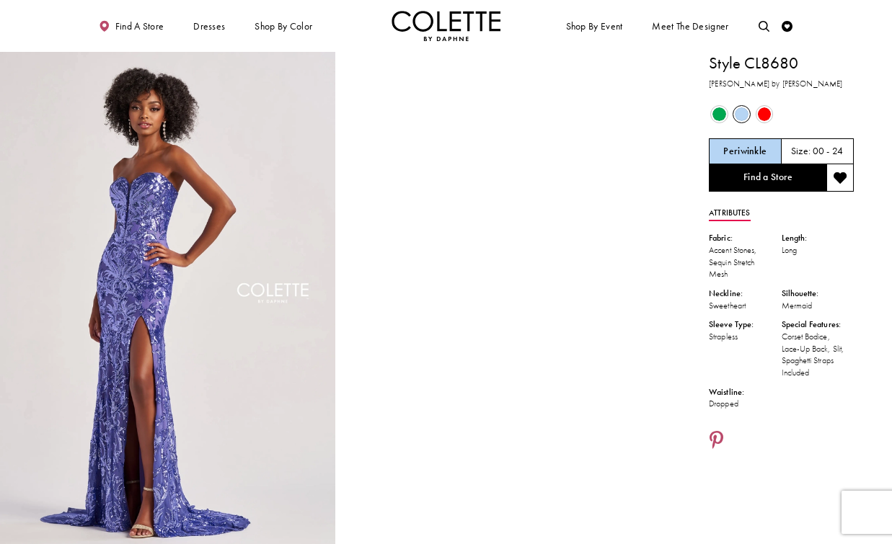
click at [714, 118] on span "Product color controls state depends on size chosen" at bounding box center [720, 114] width 14 height 14
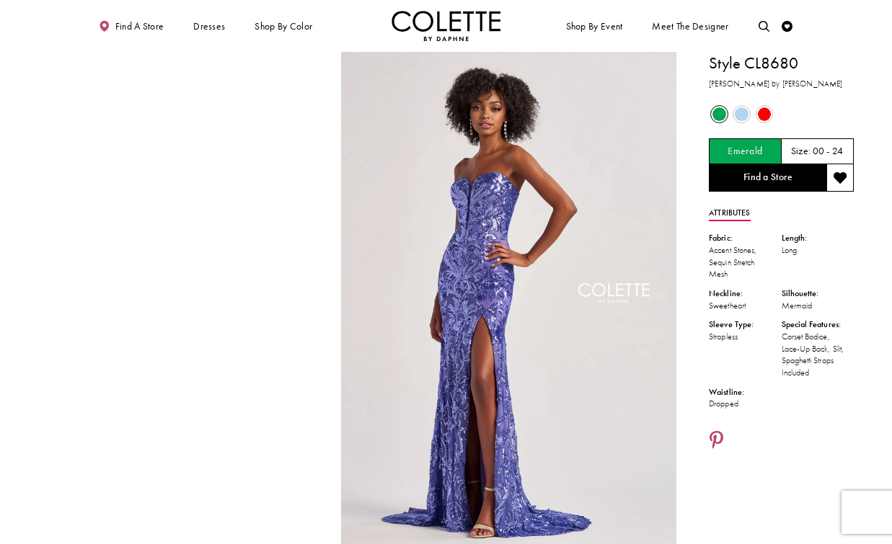
click at [740, 115] on span "Product color controls state depends on size chosen" at bounding box center [742, 114] width 14 height 14
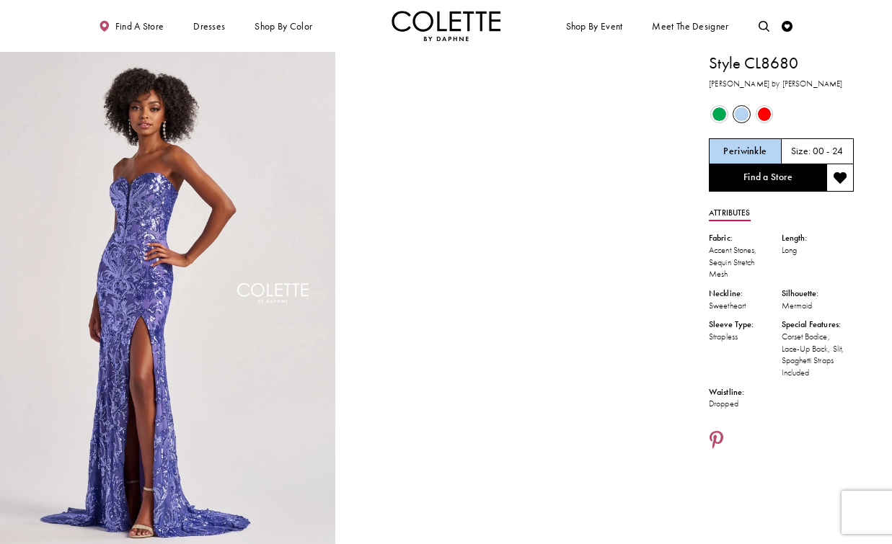
click at [763, 115] on span "Product color controls state depends on size chosen" at bounding box center [765, 114] width 14 height 14
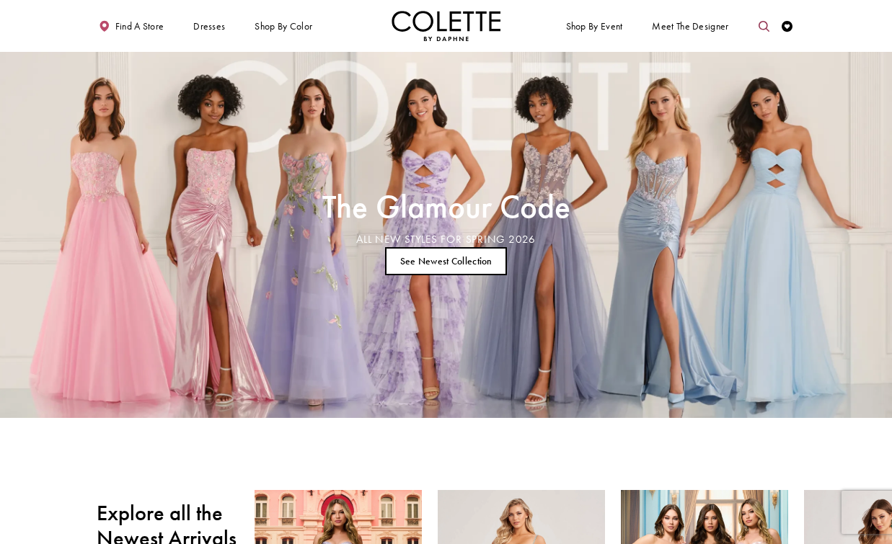
click at [759, 25] on icon "Toggle search" at bounding box center [764, 26] width 11 height 11
click at [690, 27] on input "Search" at bounding box center [707, 27] width 131 height 17
paste input "******"
type input "******"
